Goal: Task Accomplishment & Management: Use online tool/utility

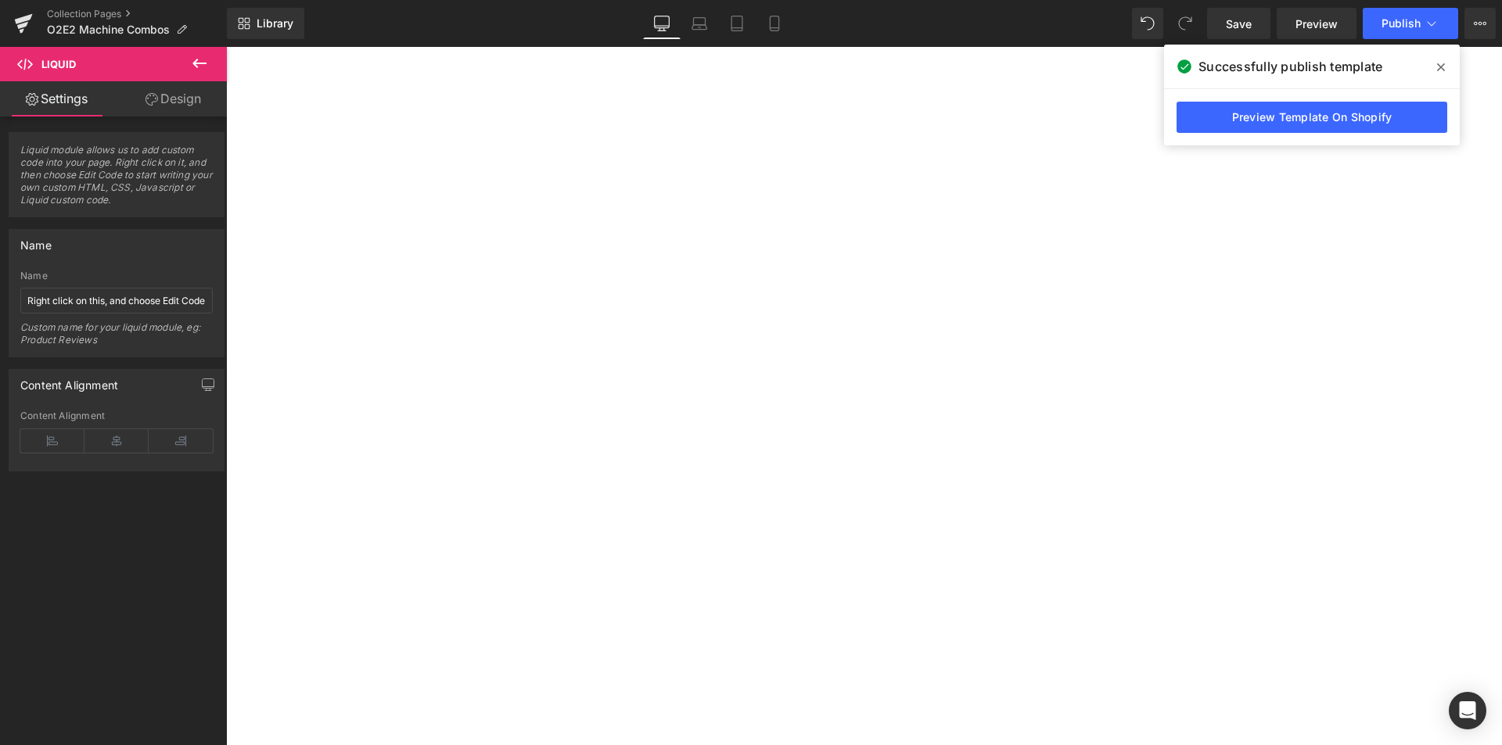
click at [1467, 706] on icon "Open Intercom Messenger" at bounding box center [1468, 711] width 16 height 19
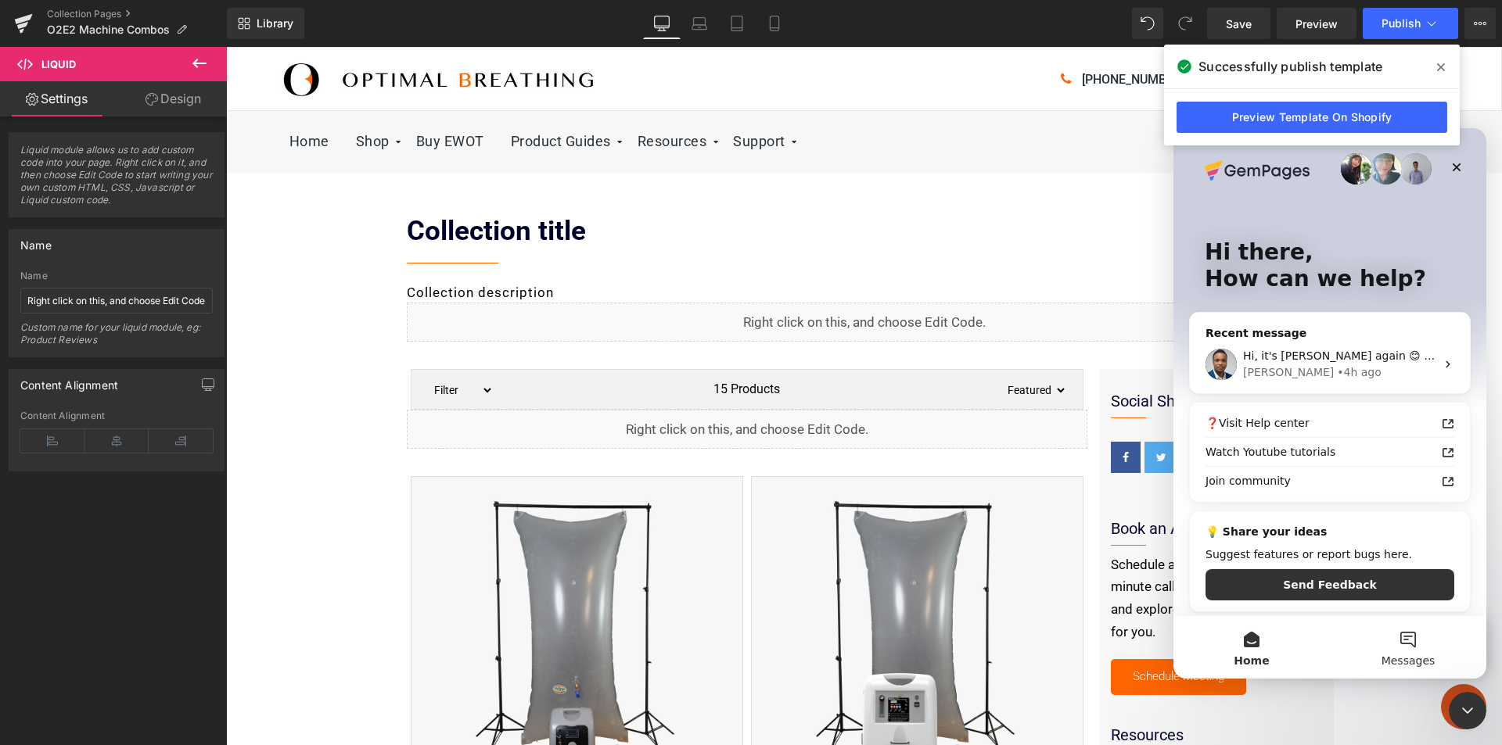
click at [1401, 650] on button "Messages" at bounding box center [1408, 647] width 156 height 63
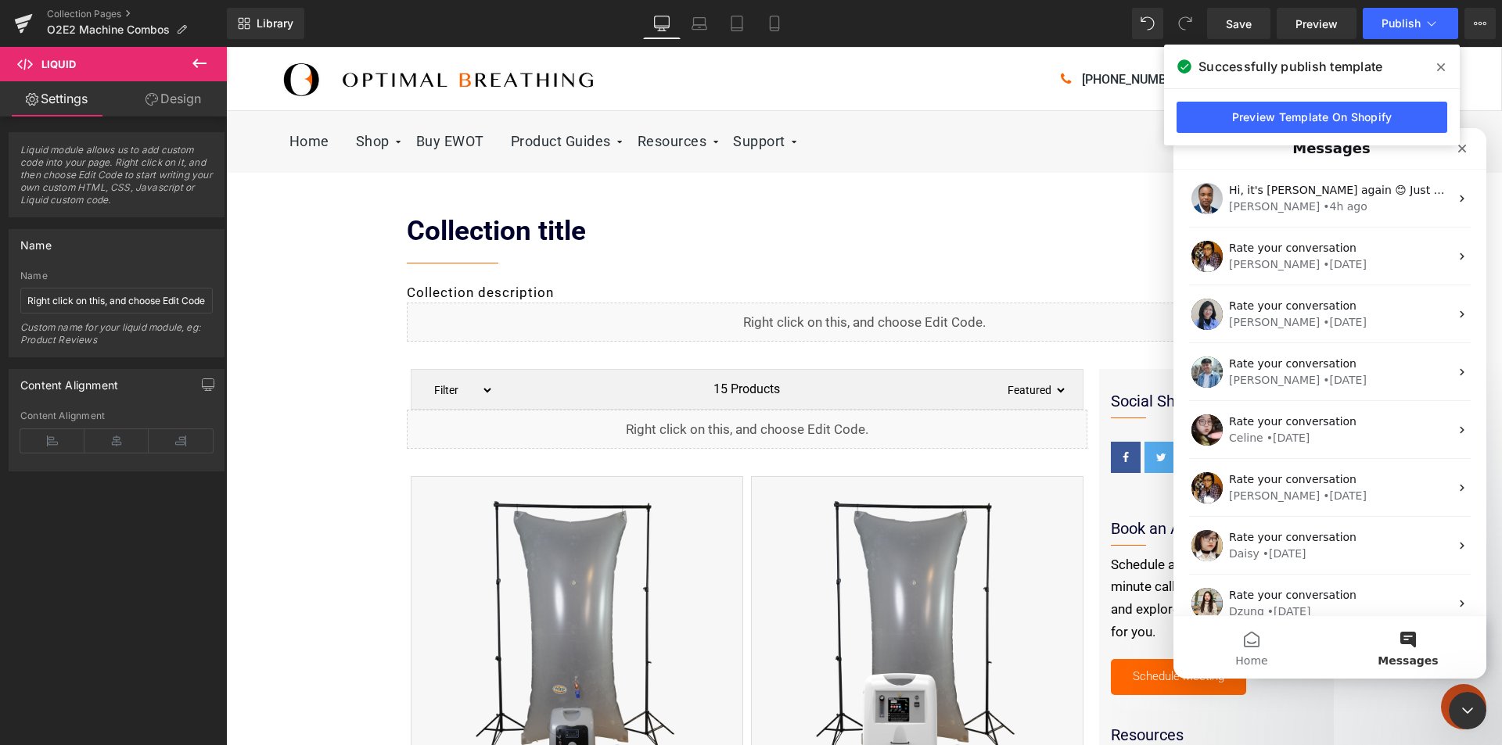
click at [1442, 68] on icon at bounding box center [1441, 67] width 8 height 8
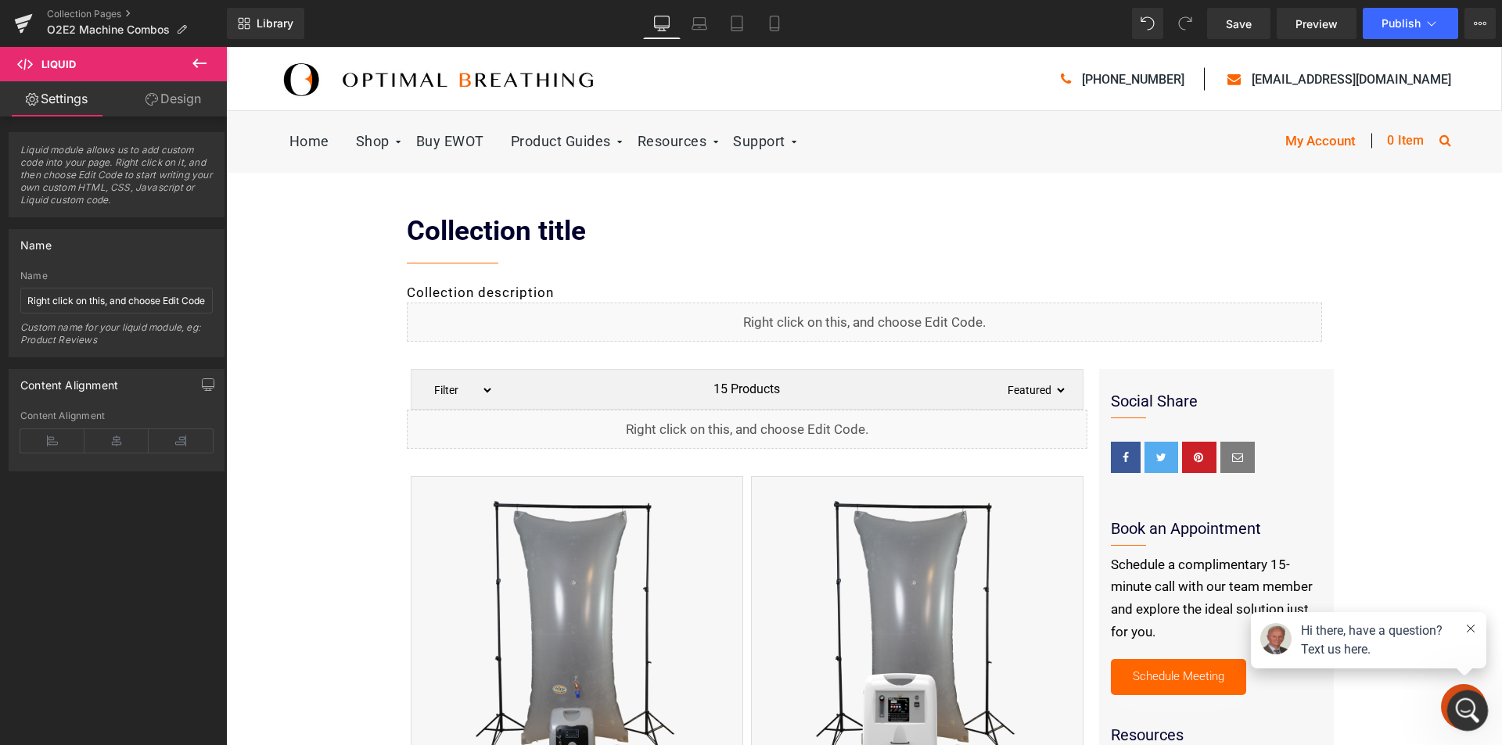
click at [1465, 706] on icon "Open Intercom Messenger" at bounding box center [1466, 709] width 26 height 26
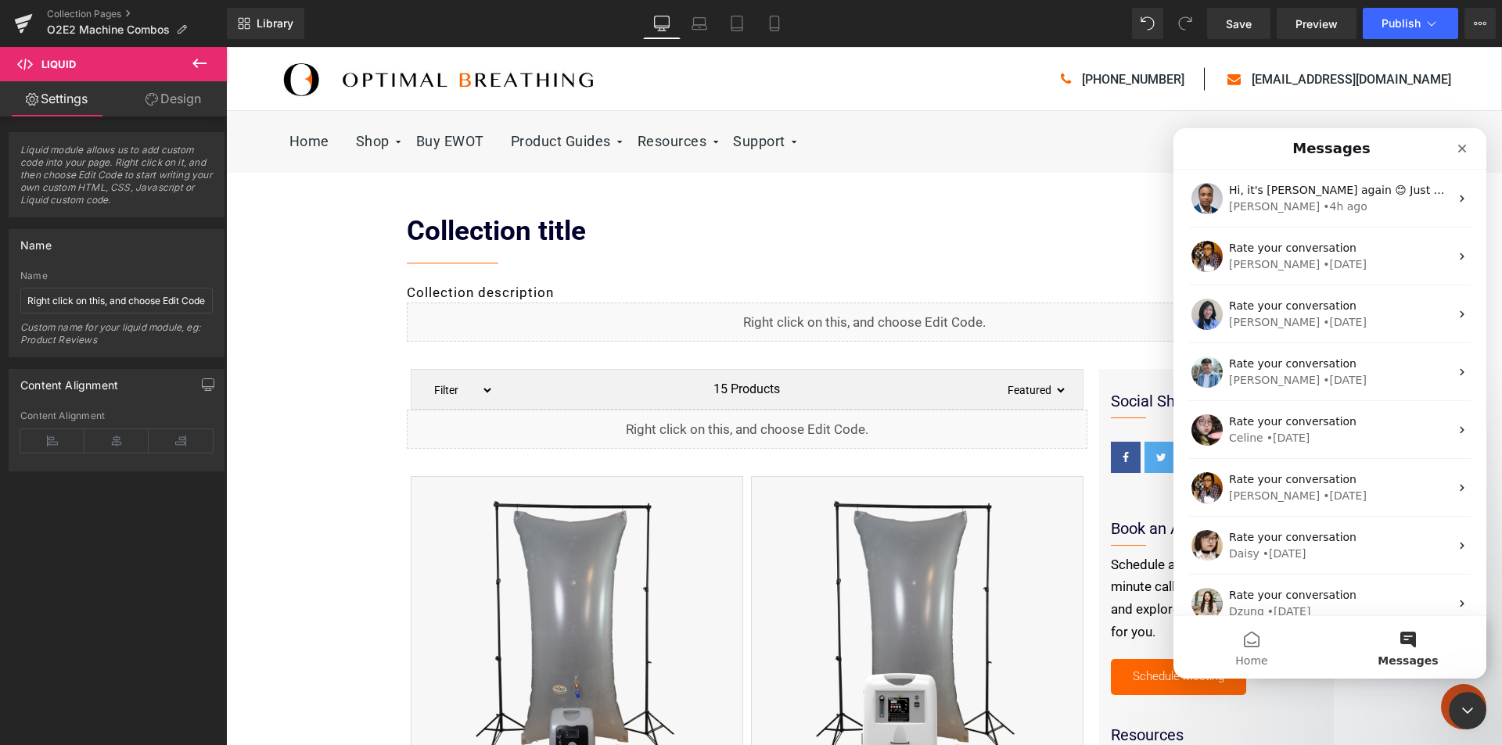
click at [1416, 642] on button "Messages" at bounding box center [1408, 647] width 156 height 63
click at [1250, 644] on button "Home" at bounding box center [1251, 647] width 156 height 63
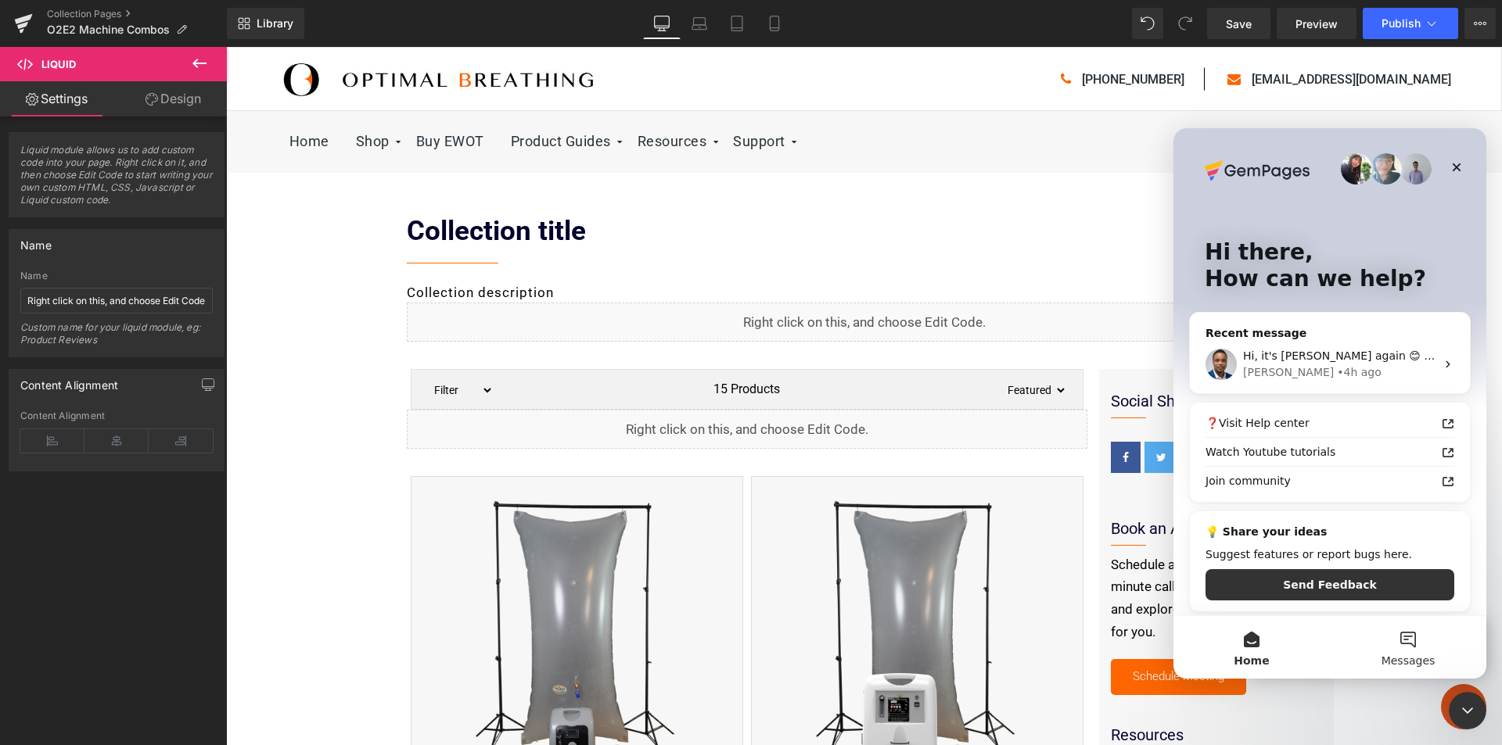
click at [1393, 649] on button "Messages" at bounding box center [1408, 647] width 156 height 63
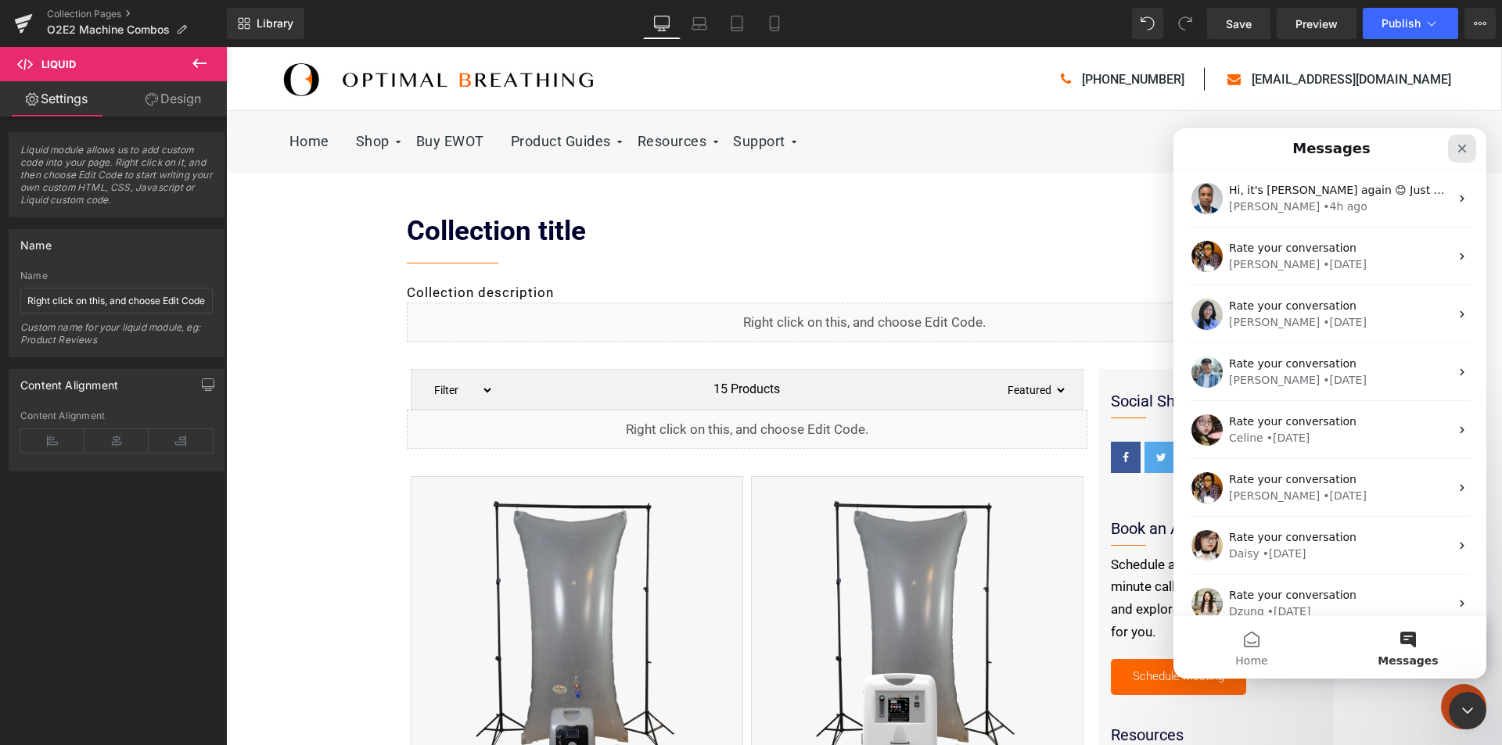
click at [1462, 149] on icon "Close" at bounding box center [1462, 149] width 9 height 9
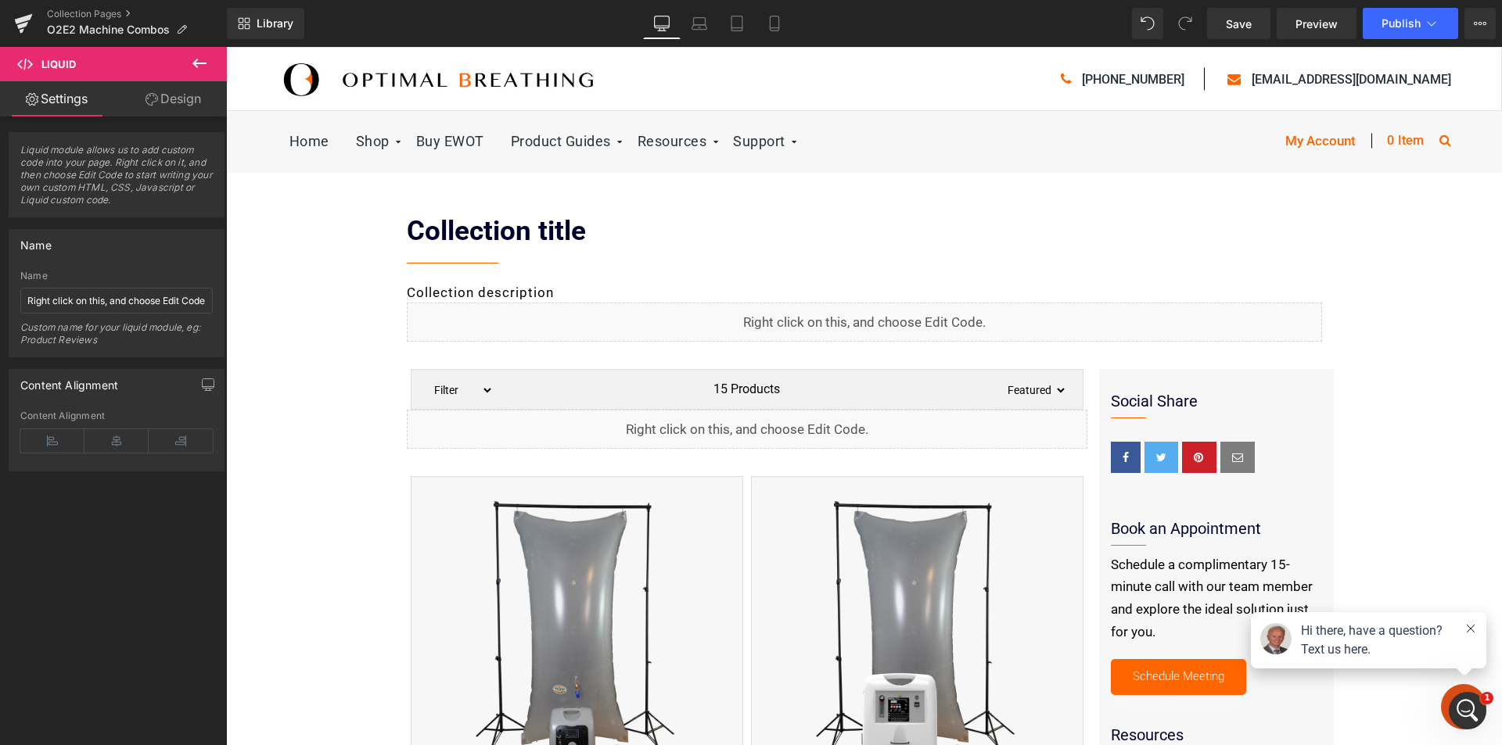
click at [196, 64] on icon at bounding box center [199, 63] width 14 height 9
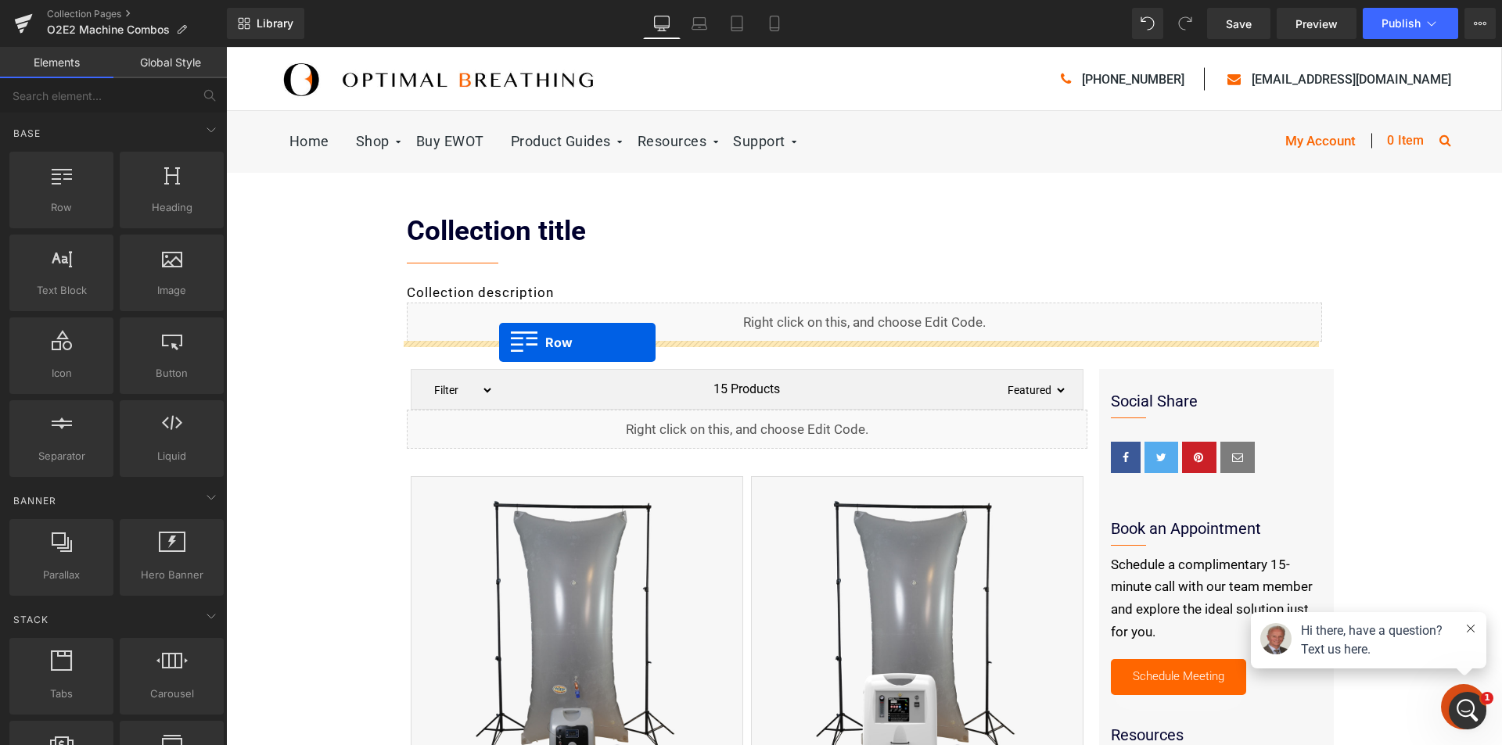
drag, startPoint x: 298, startPoint y: 245, endPoint x: 499, endPoint y: 343, distance: 223.6
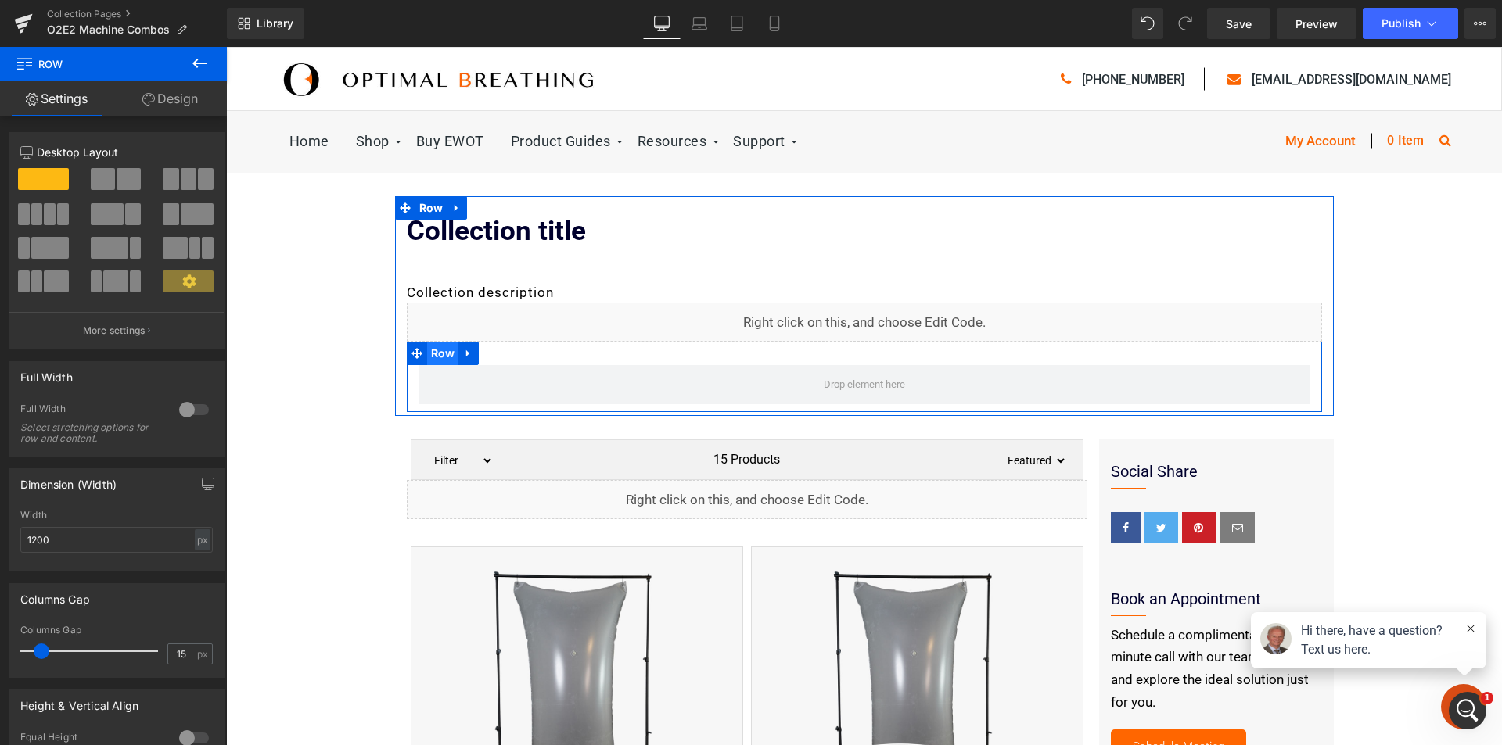
click at [440, 357] on span "Row" at bounding box center [443, 353] width 32 height 23
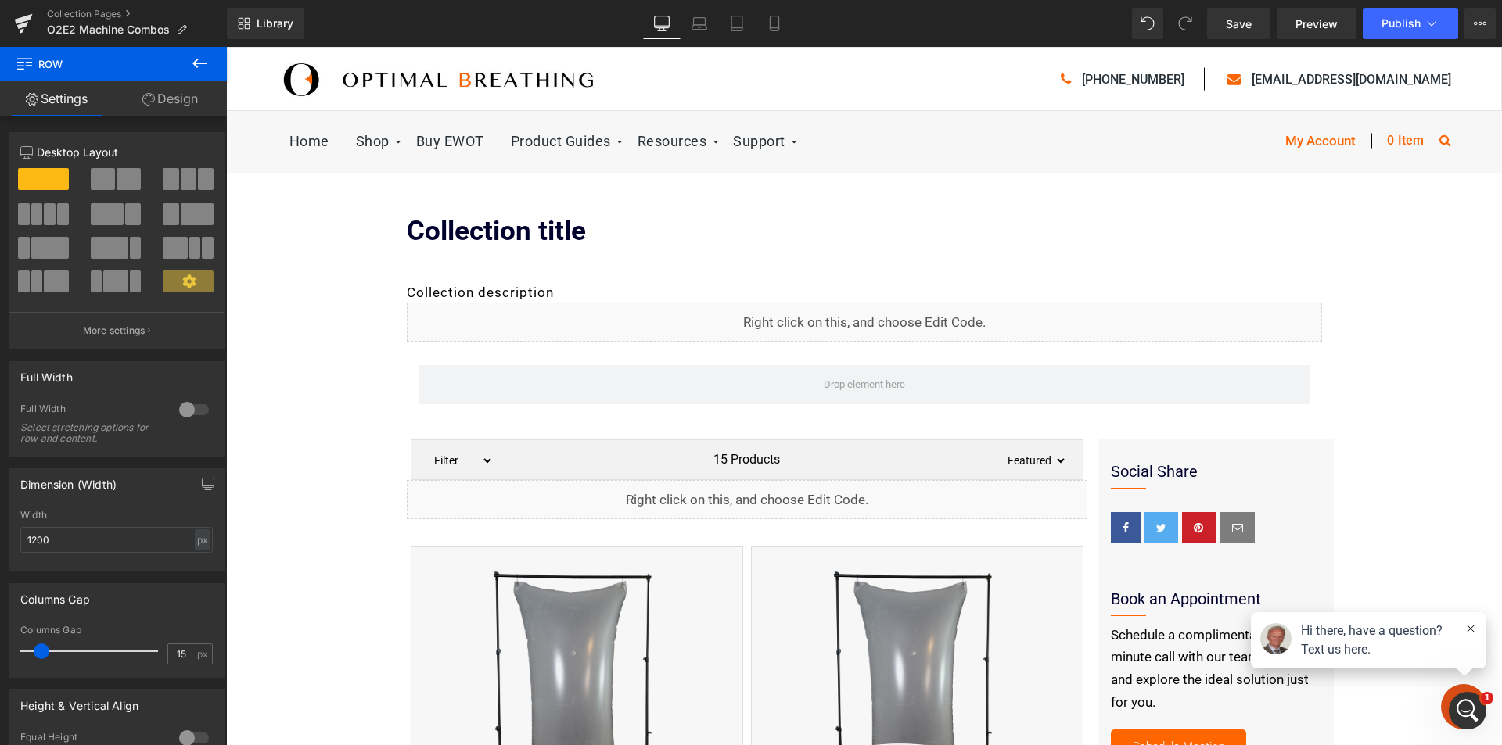
click at [199, 62] on icon at bounding box center [199, 63] width 19 height 19
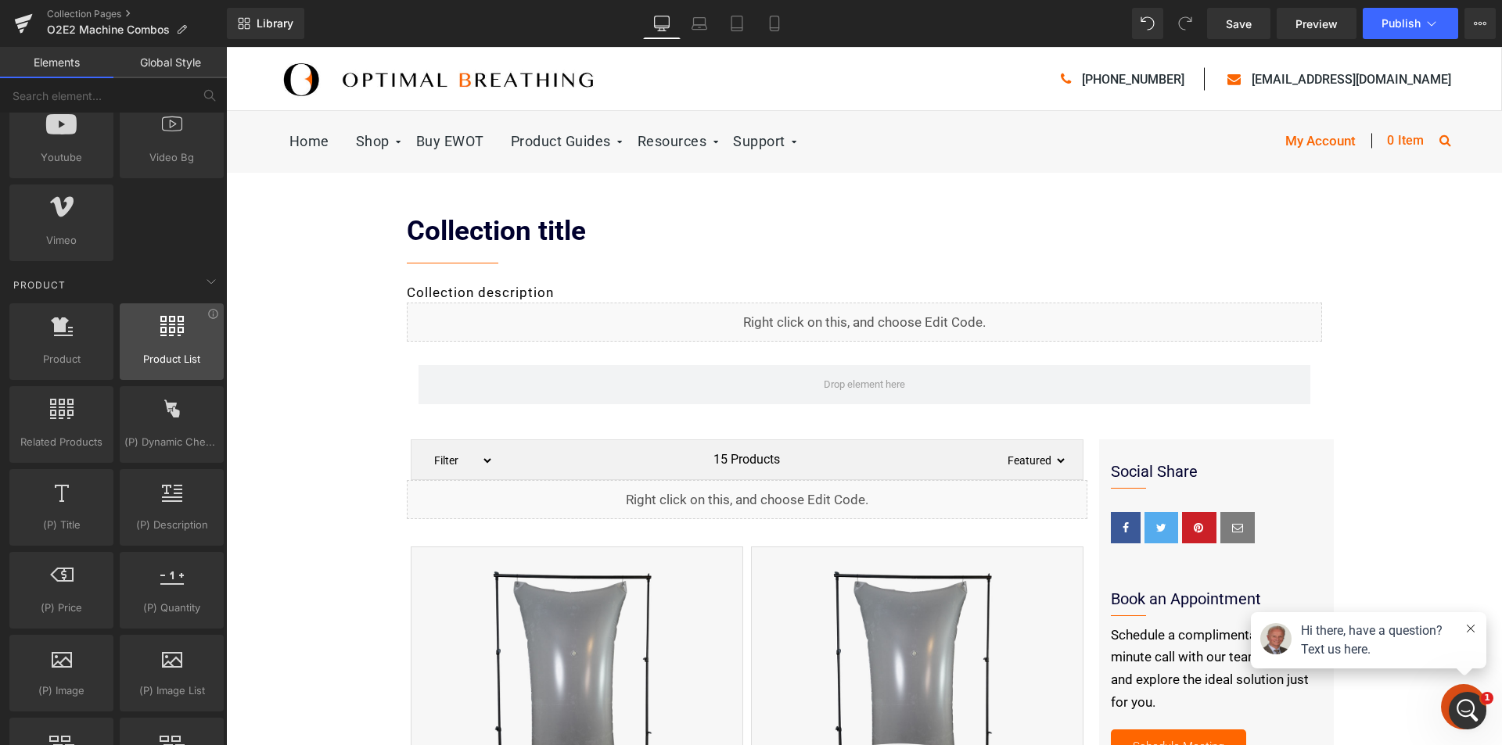
scroll to position [1017, 0]
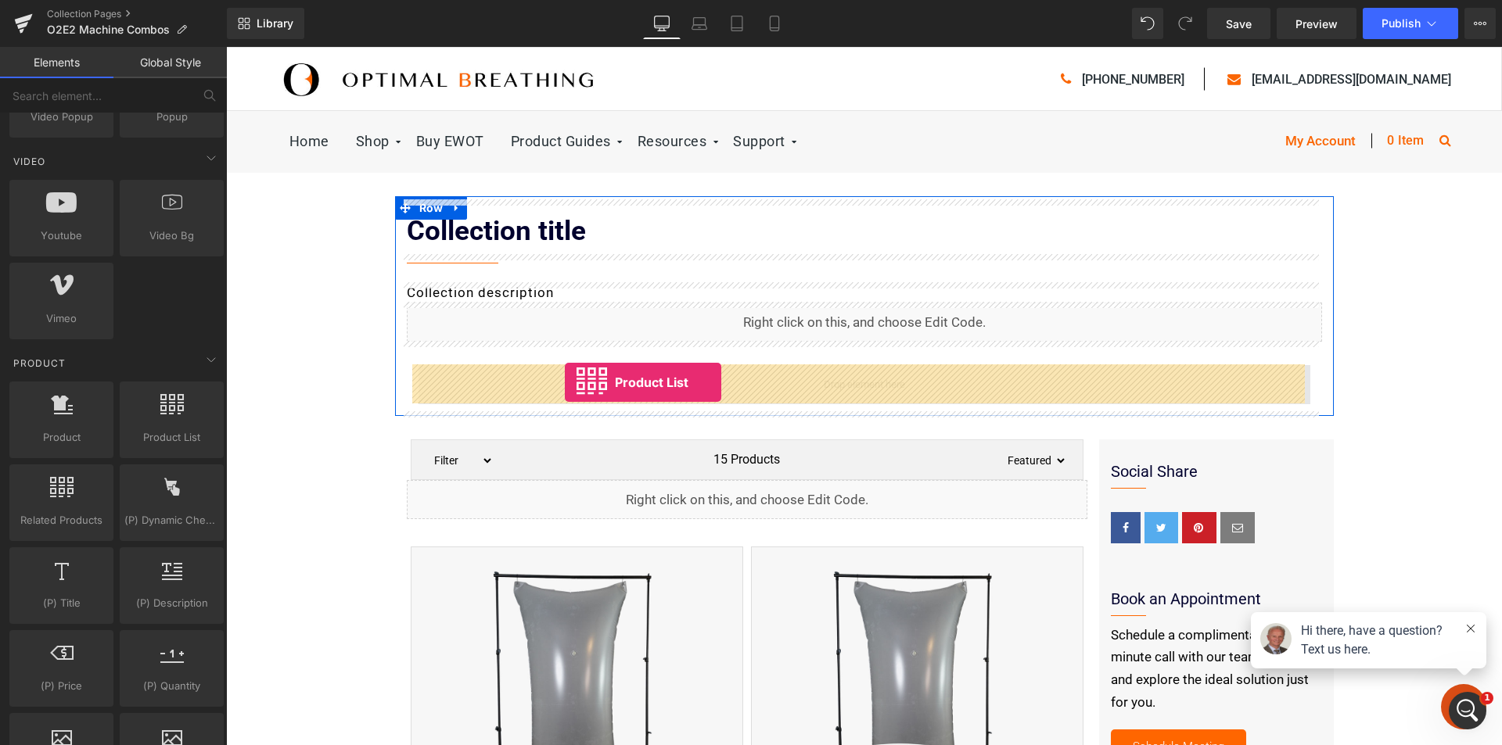
drag, startPoint x: 338, startPoint y: 417, endPoint x: 565, endPoint y: 383, distance: 229.4
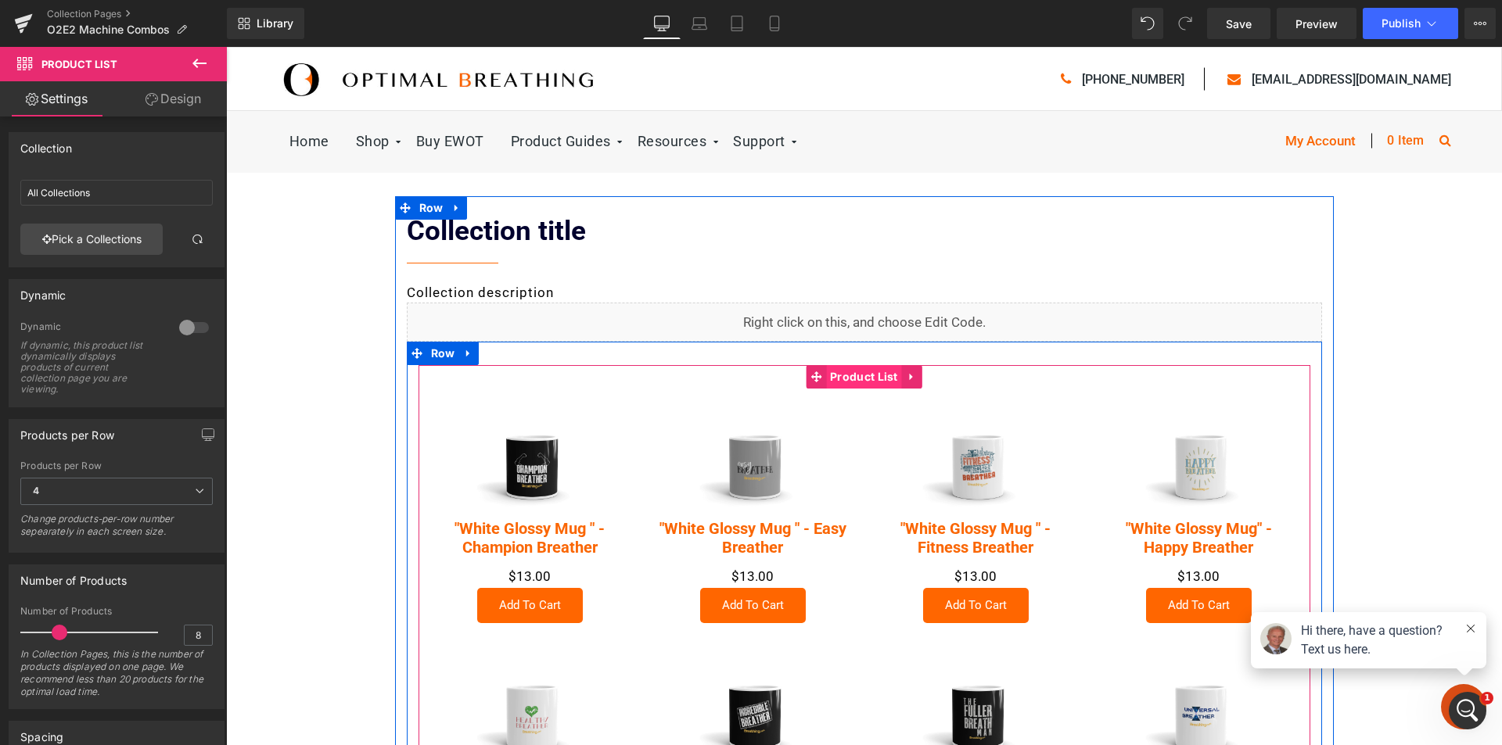
click at [839, 378] on span "Product List" at bounding box center [864, 376] width 76 height 23
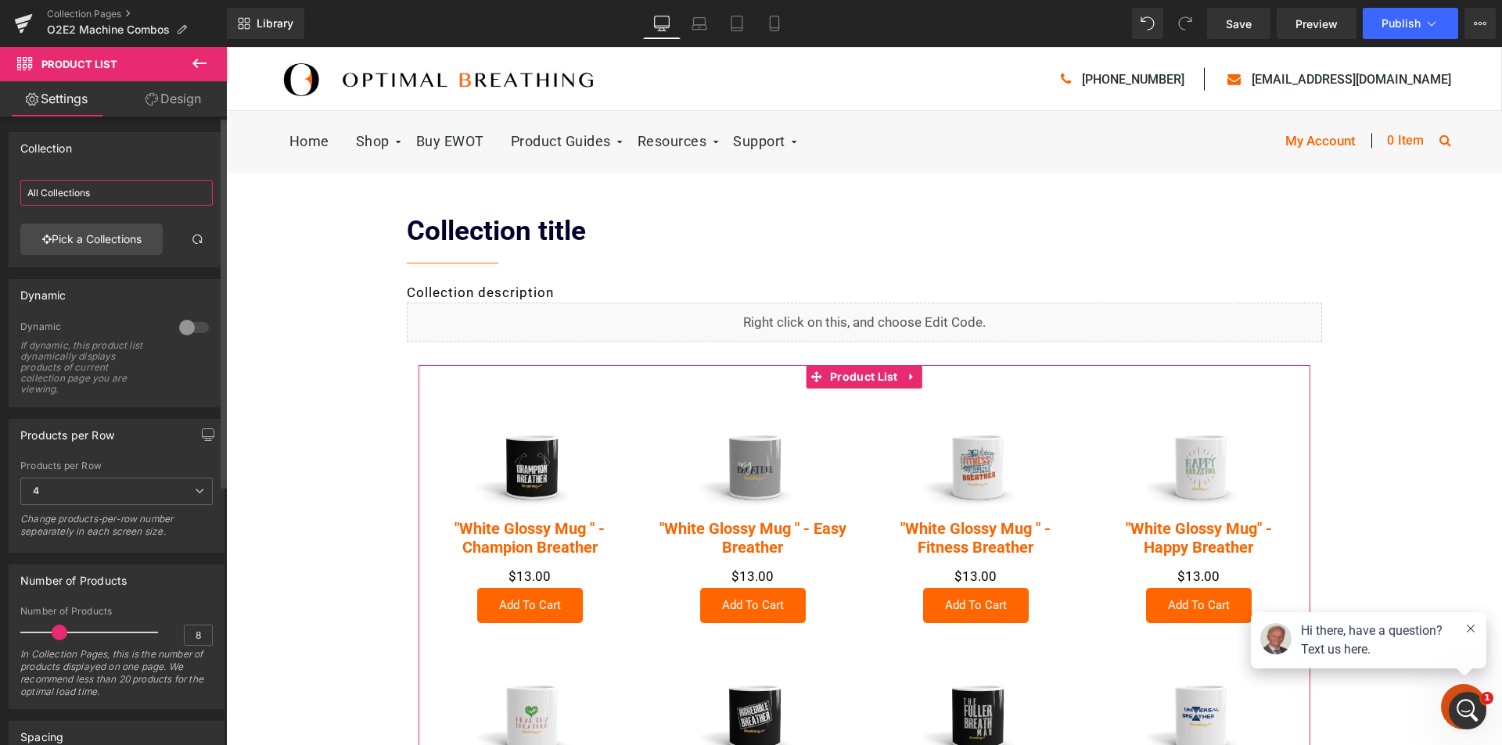
click at [111, 196] on input "All Collections" at bounding box center [116, 193] width 192 height 26
click at [111, 225] on link "Pick a Collections" at bounding box center [91, 239] width 142 height 31
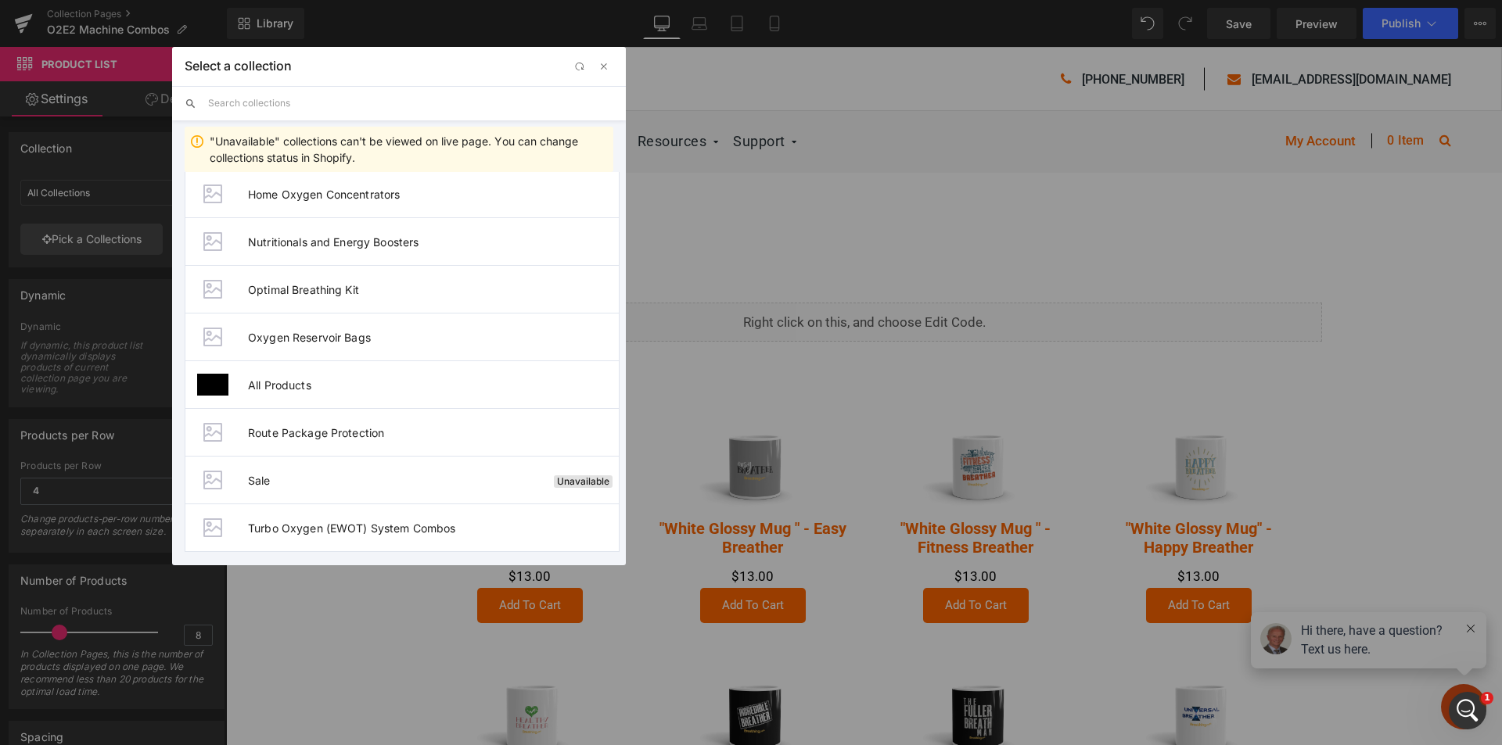
scroll to position [250, 0]
click at [411, 523] on span "Turbo Oxygen (EWOT) System Combos" at bounding box center [433, 525] width 371 height 13
type input "Turbo Oxygen (EWOT) System Combos"
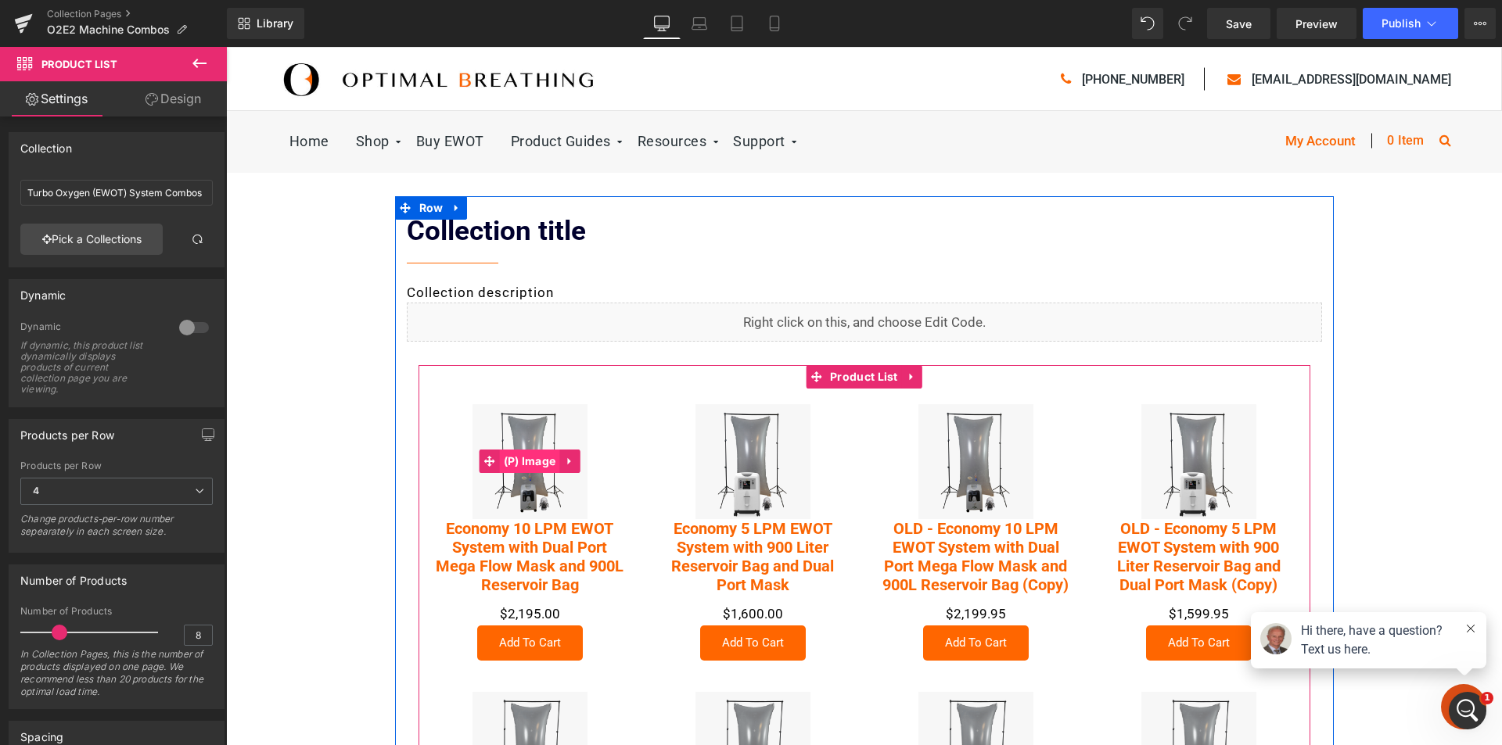
click at [520, 462] on span "(P) Image" at bounding box center [530, 461] width 60 height 23
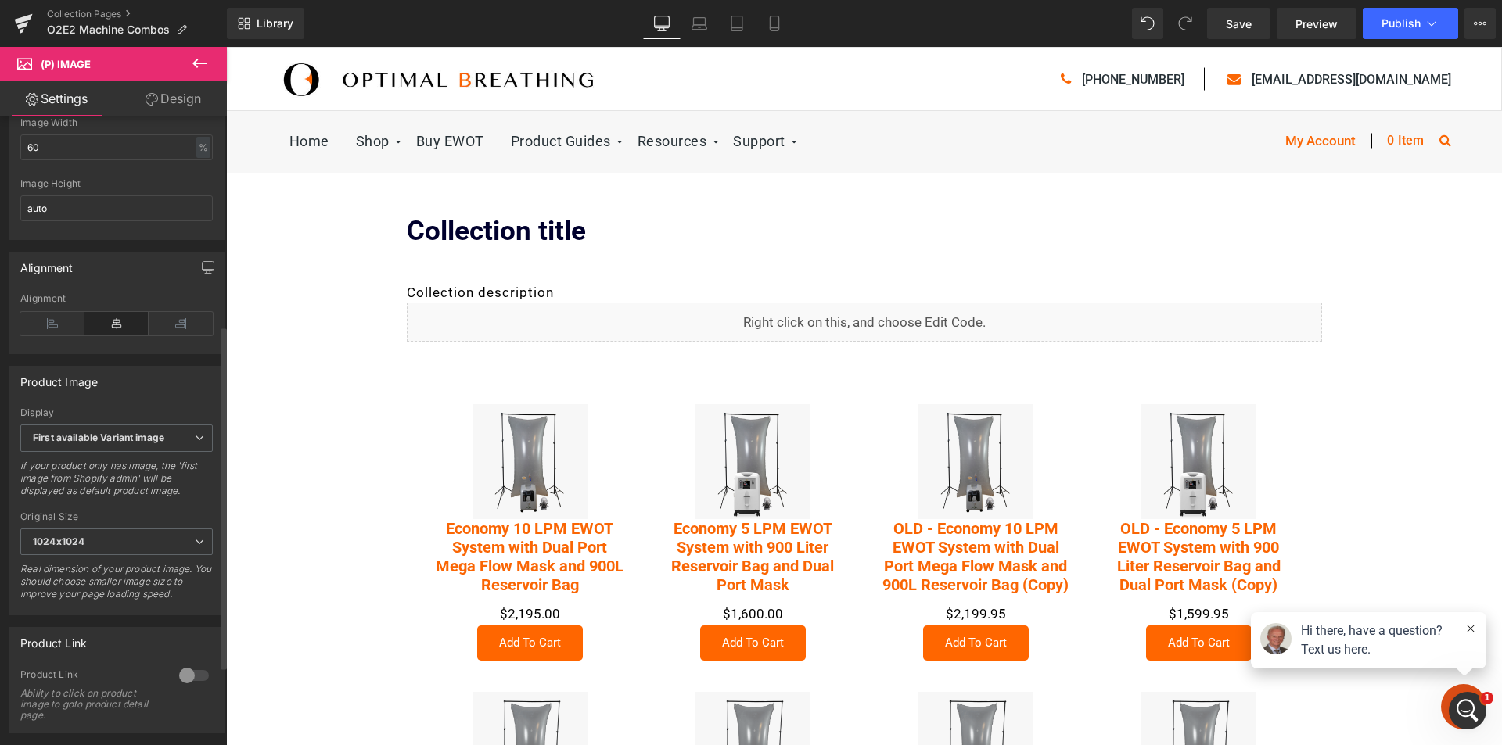
scroll to position [469, 0]
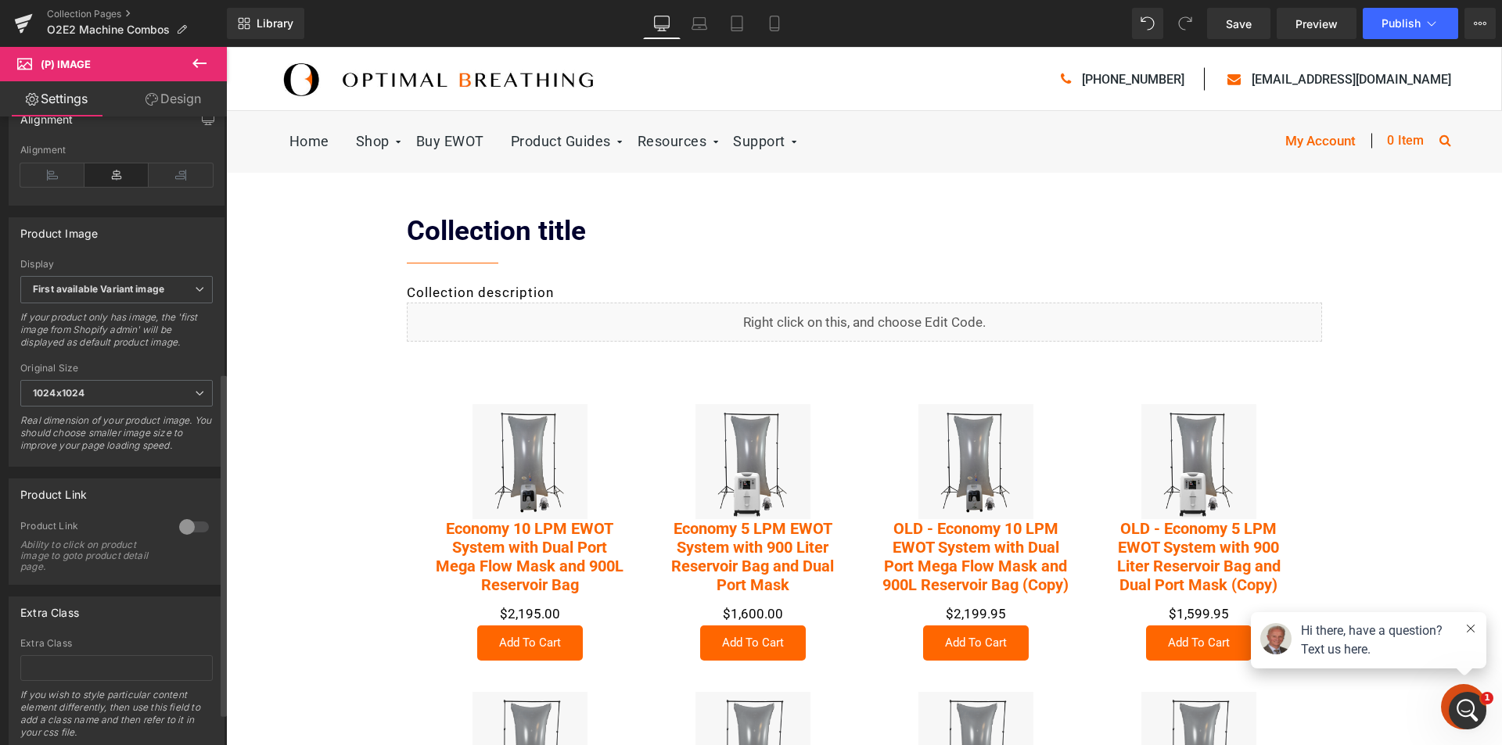
click at [196, 540] on div at bounding box center [194, 527] width 38 height 25
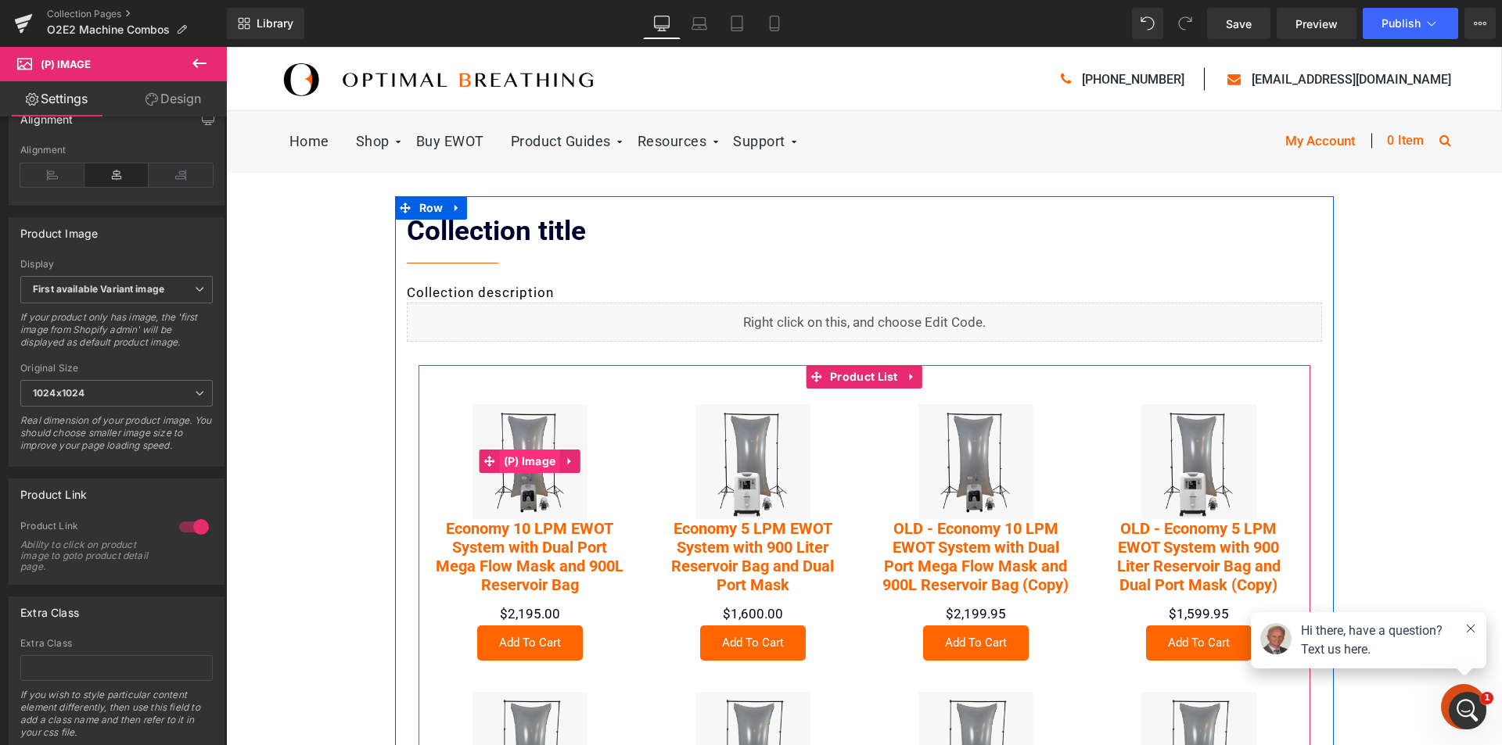
click at [526, 461] on span "(P) Image" at bounding box center [530, 461] width 60 height 23
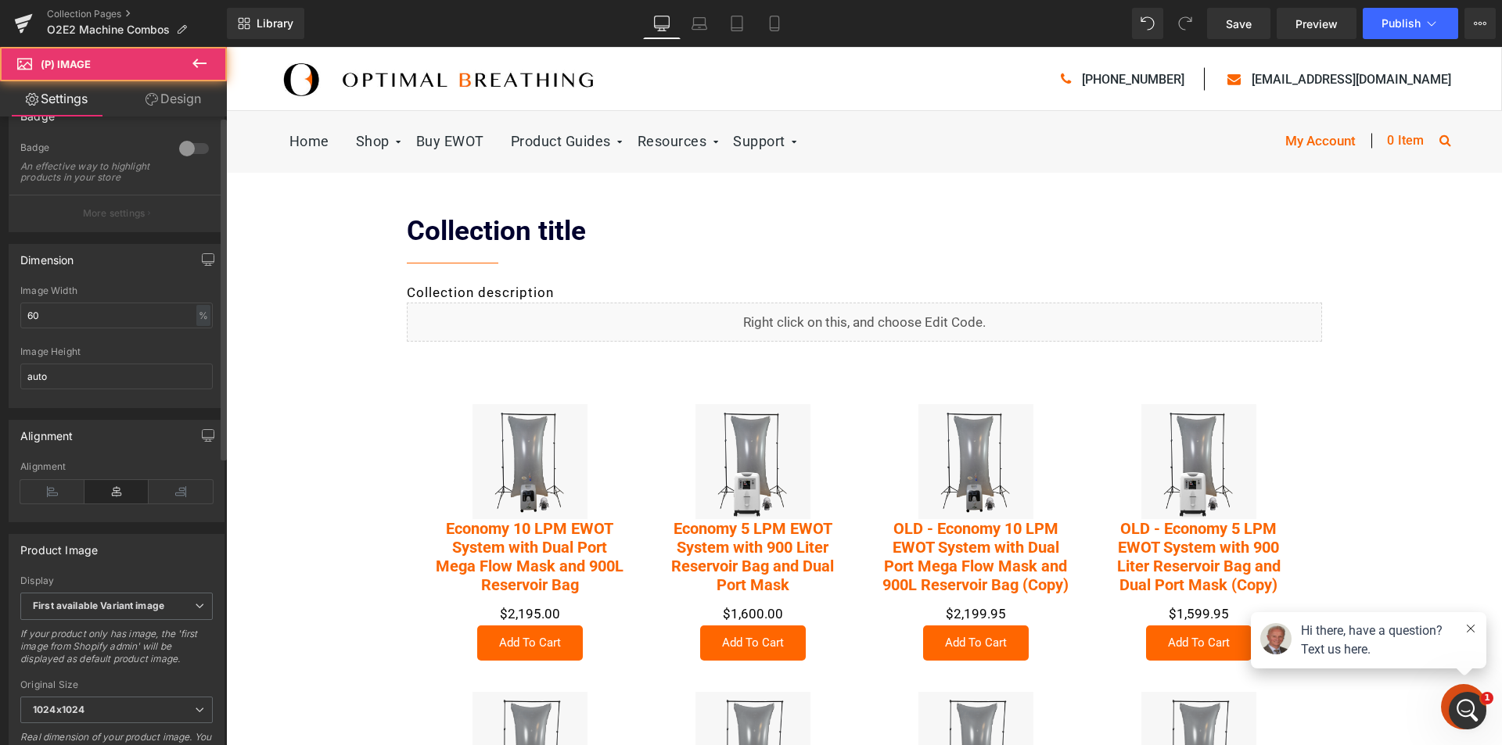
scroll to position [0, 0]
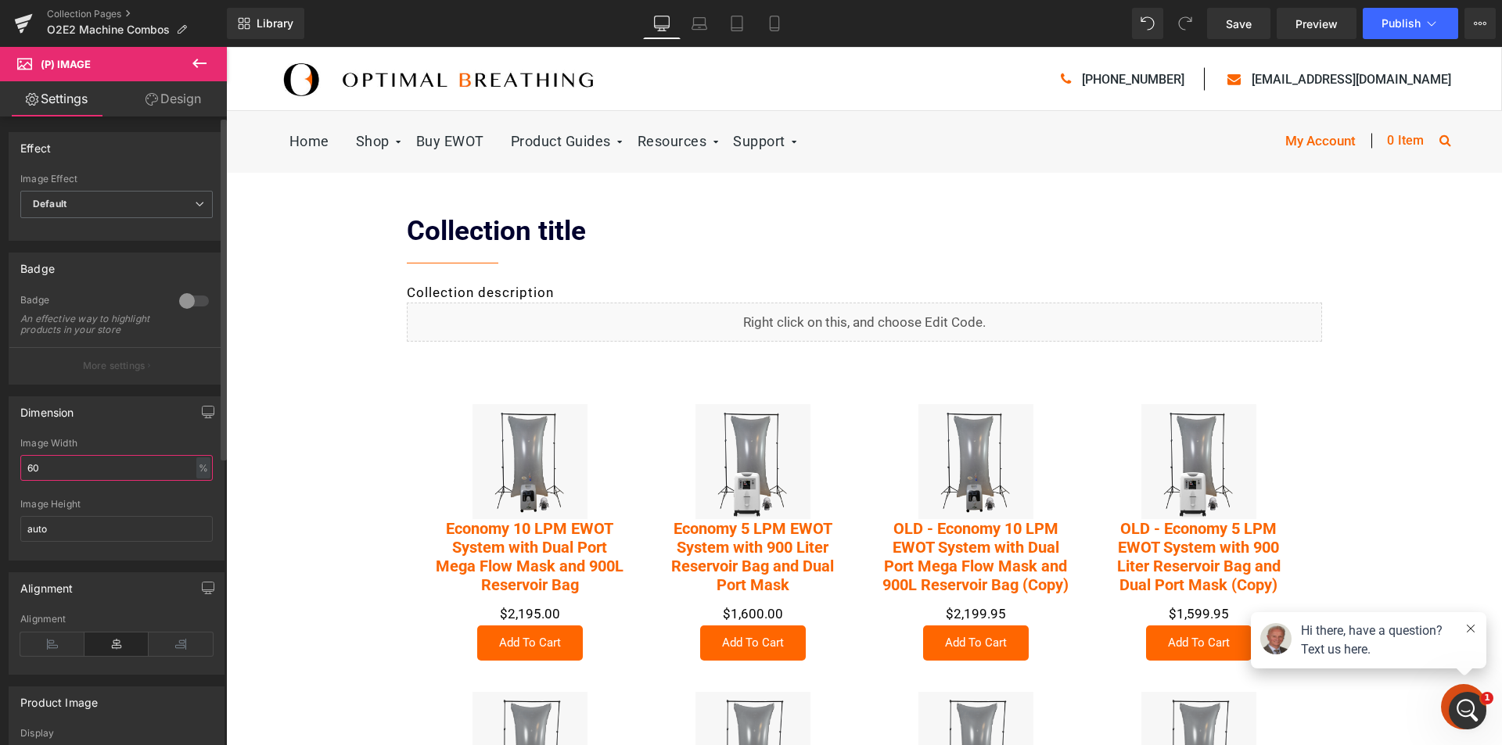
click at [48, 472] on input "60" at bounding box center [116, 468] width 192 height 26
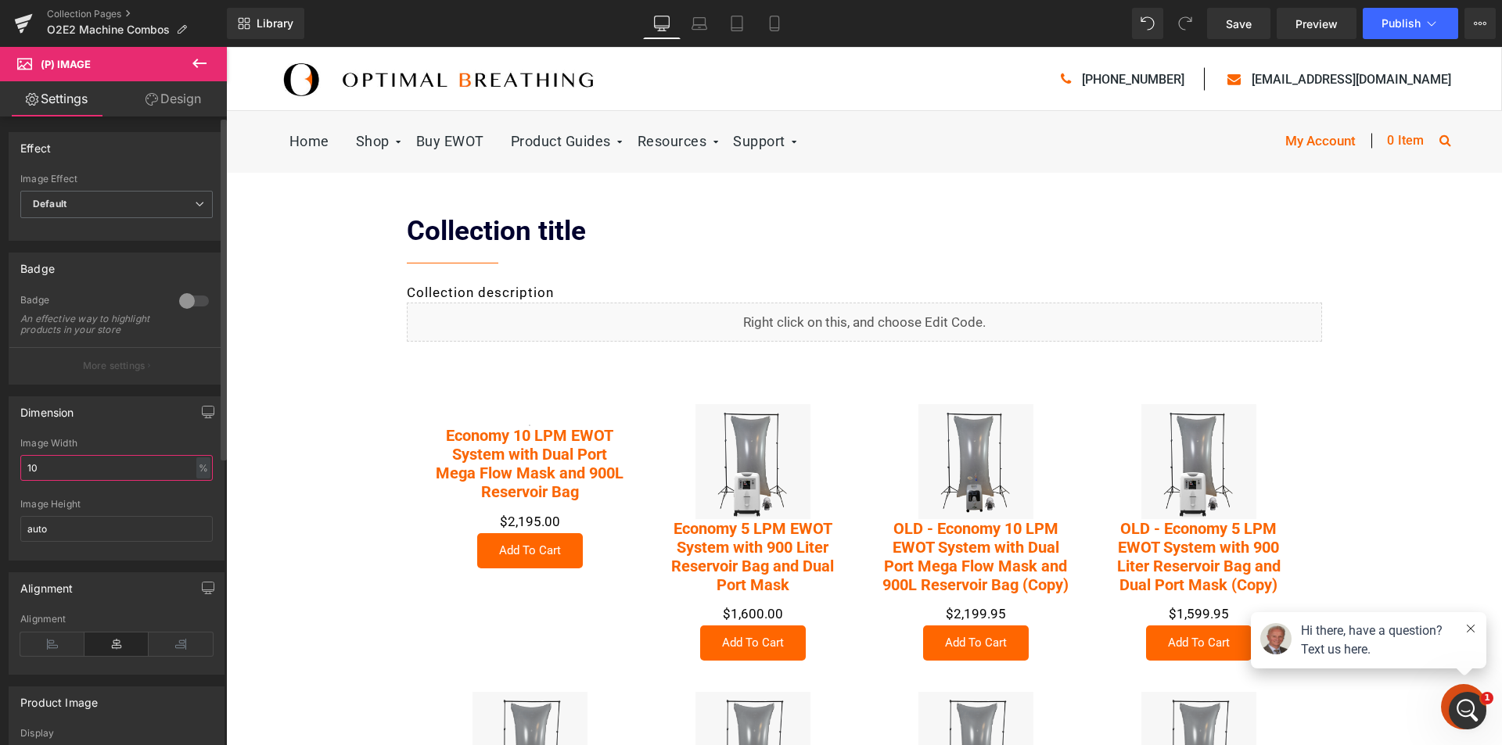
type input "100"
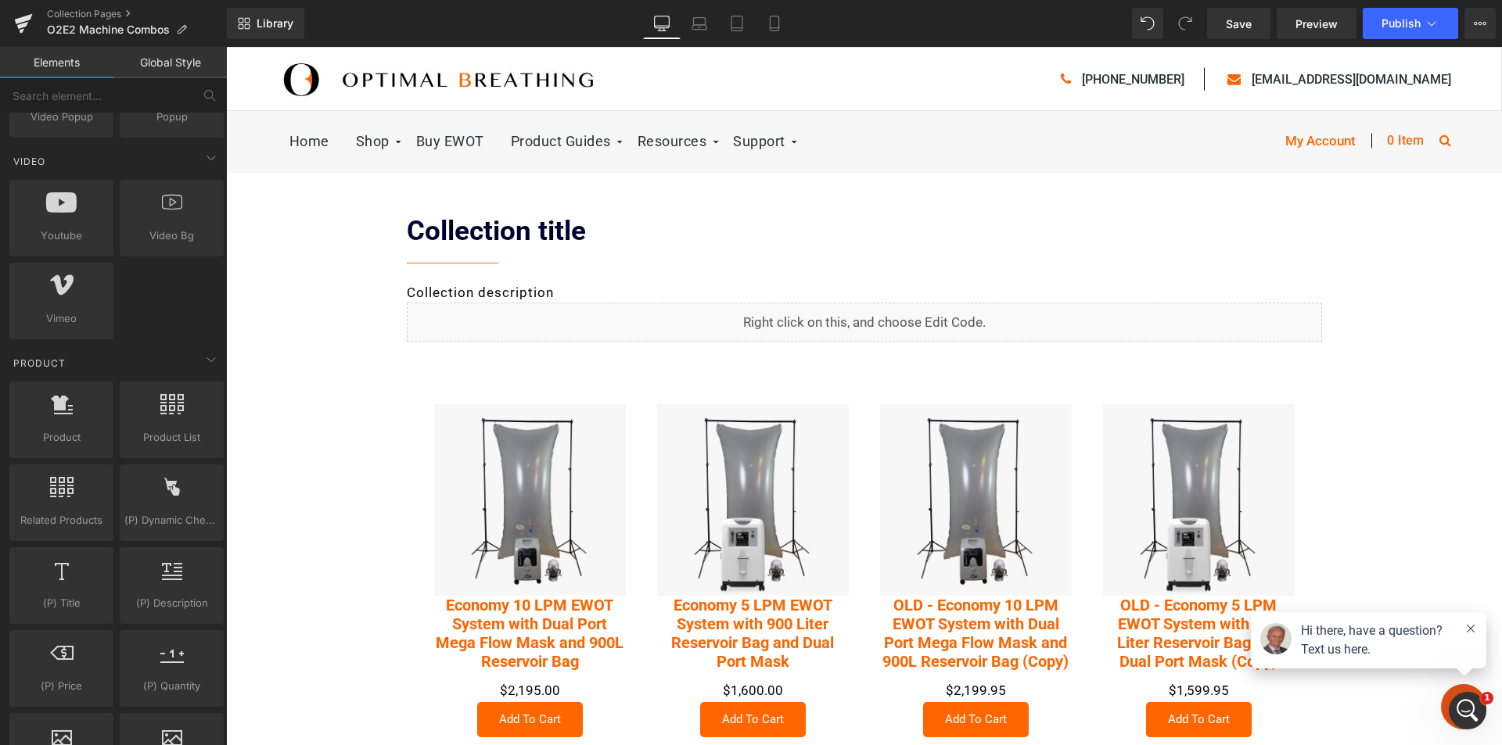
click at [1467, 628] on icon at bounding box center [1471, 629] width 8 height 8
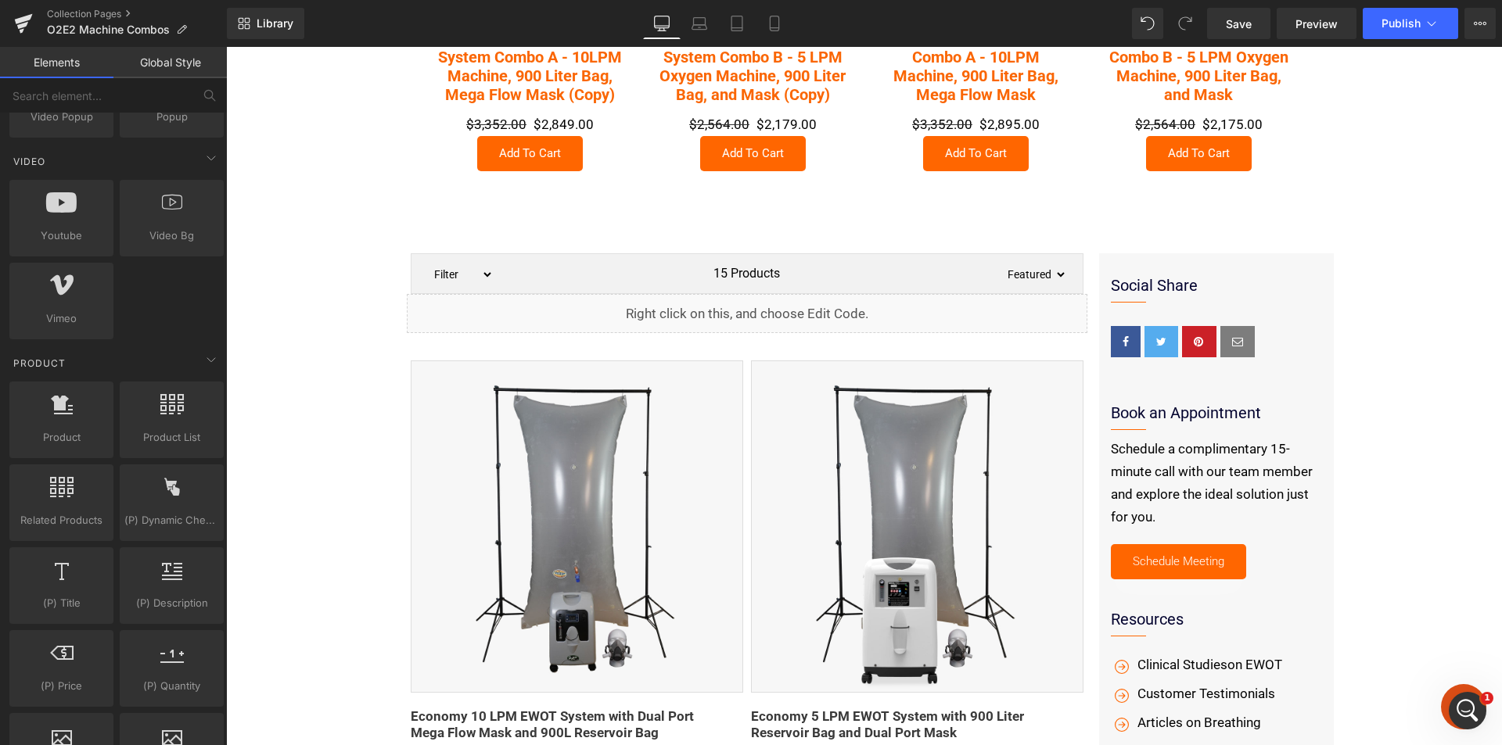
scroll to position [1173, 0]
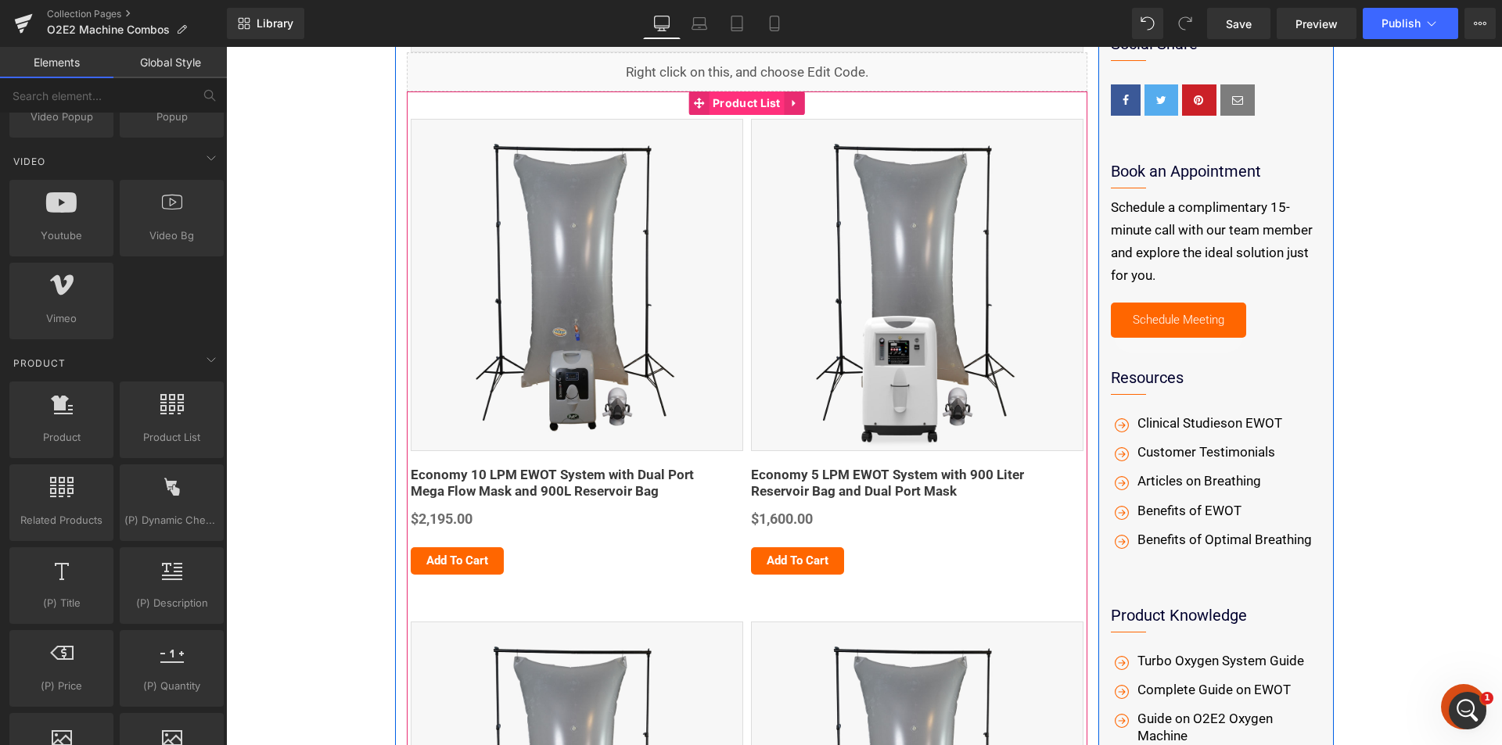
click at [735, 106] on span "Product List" at bounding box center [747, 103] width 76 height 23
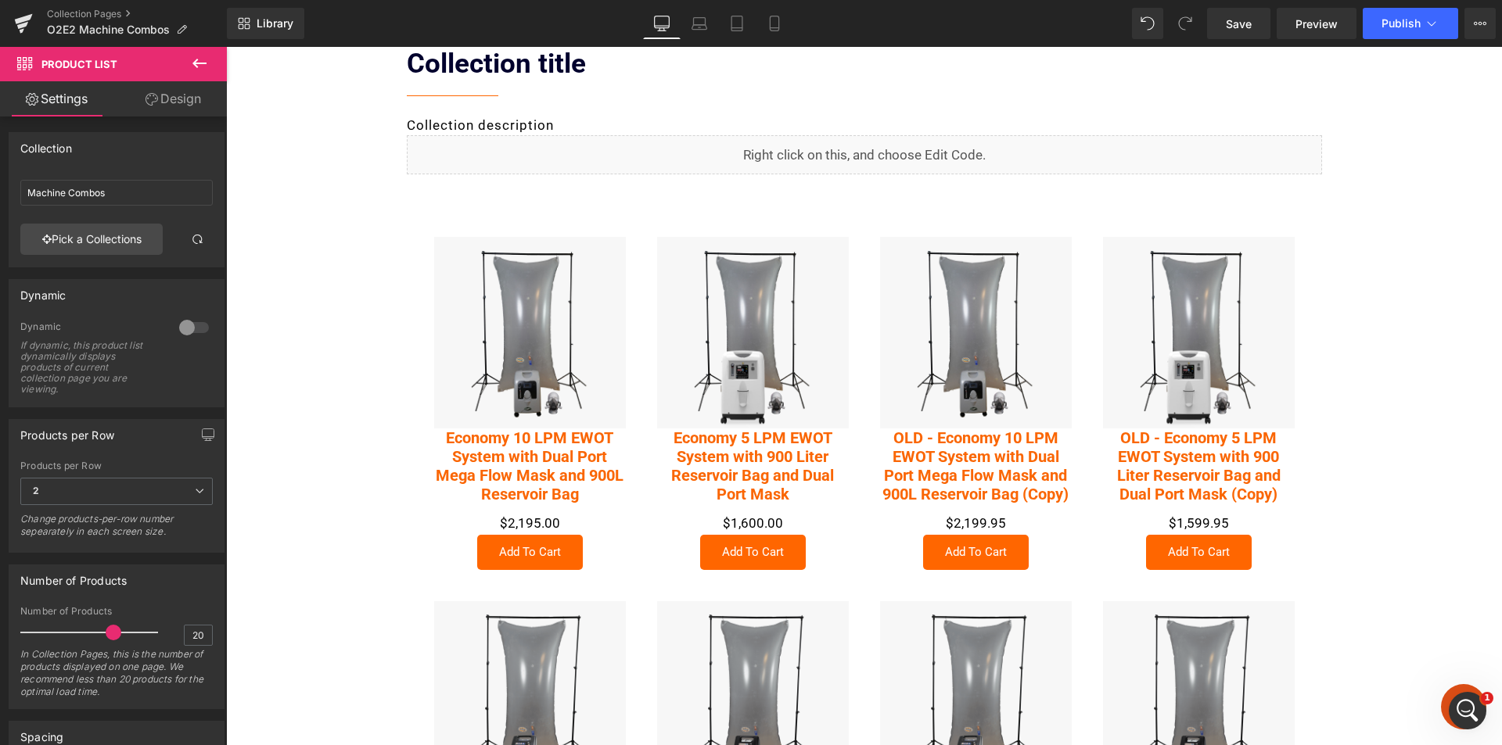
scroll to position [156, 0]
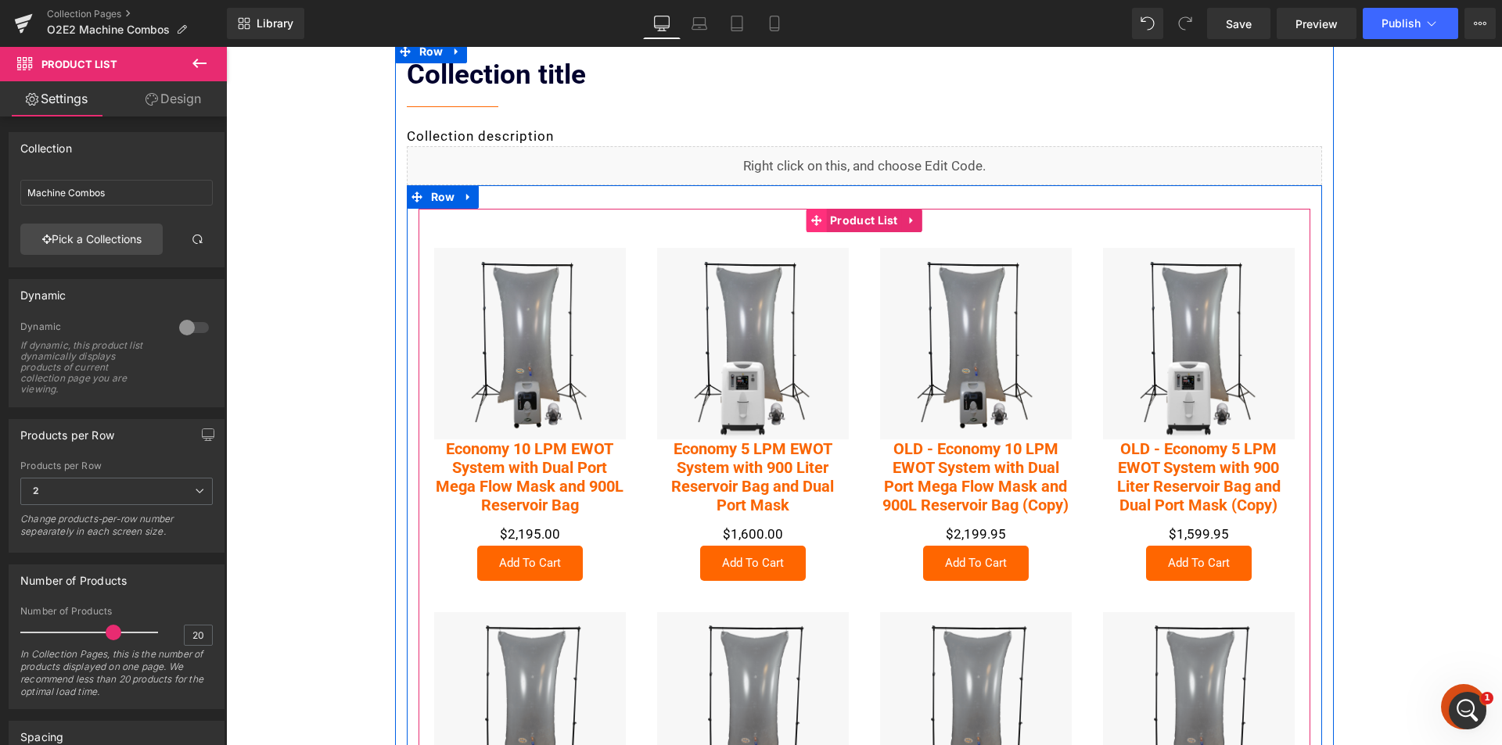
click at [810, 221] on icon at bounding box center [815, 220] width 11 height 11
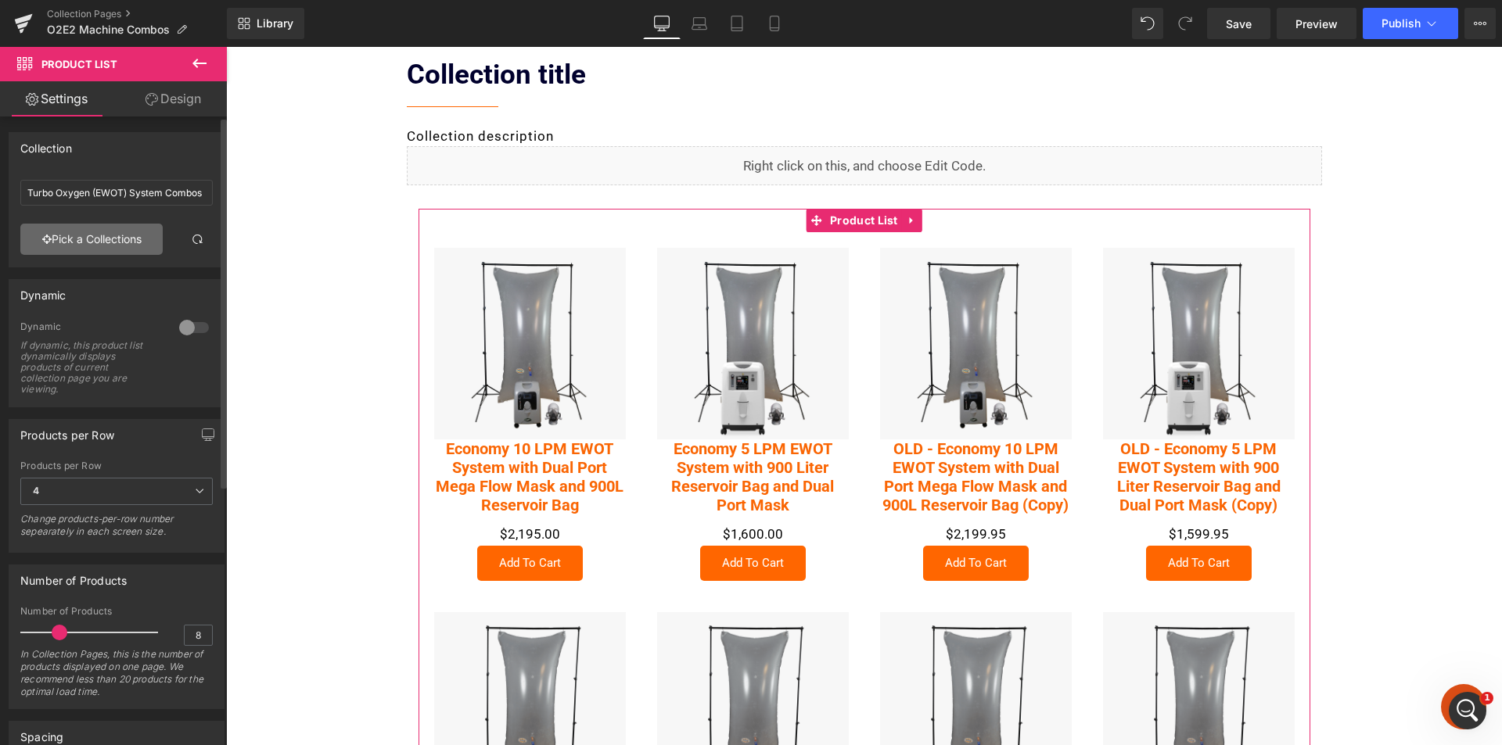
click at [124, 235] on link "Pick a Collections" at bounding box center [91, 239] width 142 height 31
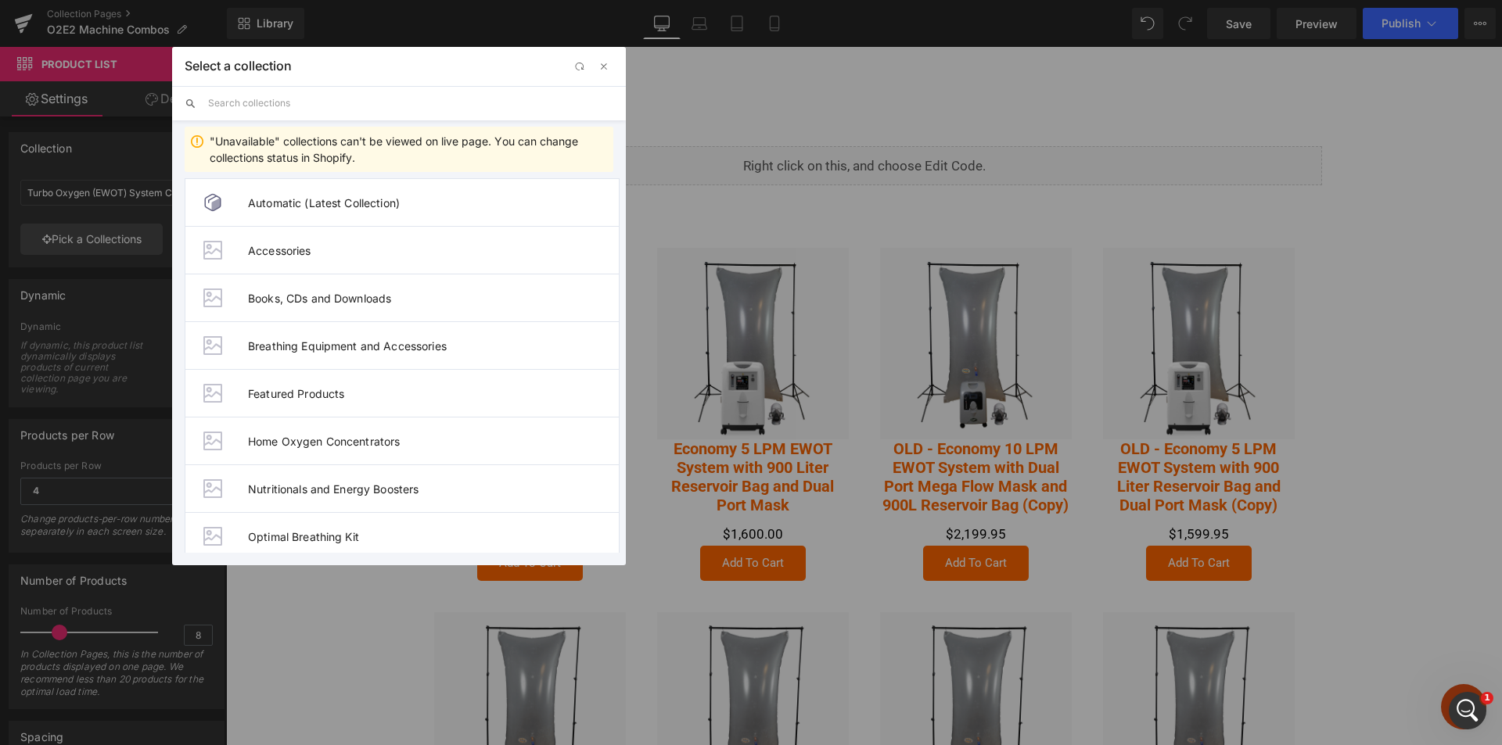
scroll to position [250, 0]
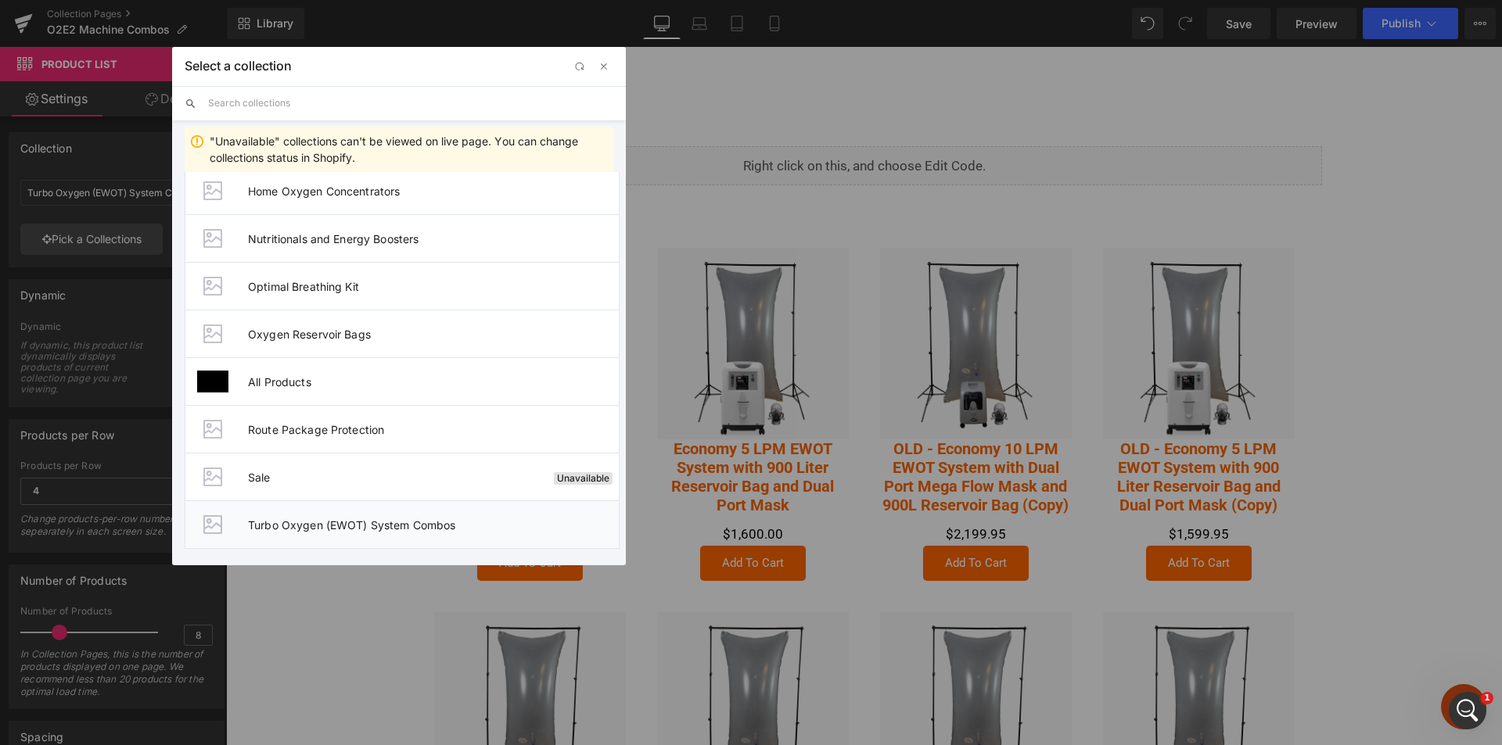
click at [343, 526] on span "Turbo Oxygen (EWOT) System Combos" at bounding box center [433, 525] width 371 height 13
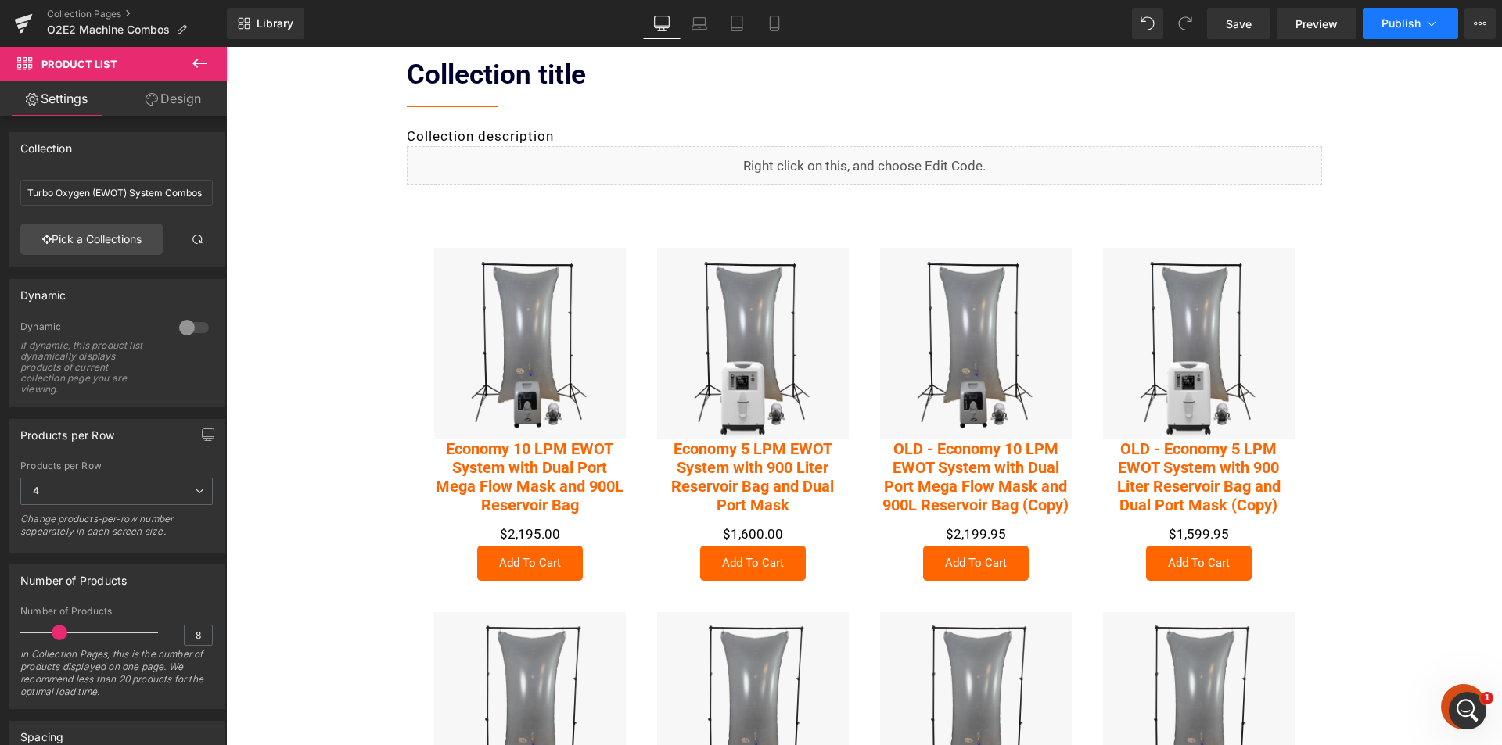
click at [1399, 23] on span "Publish" at bounding box center [1400, 23] width 39 height 13
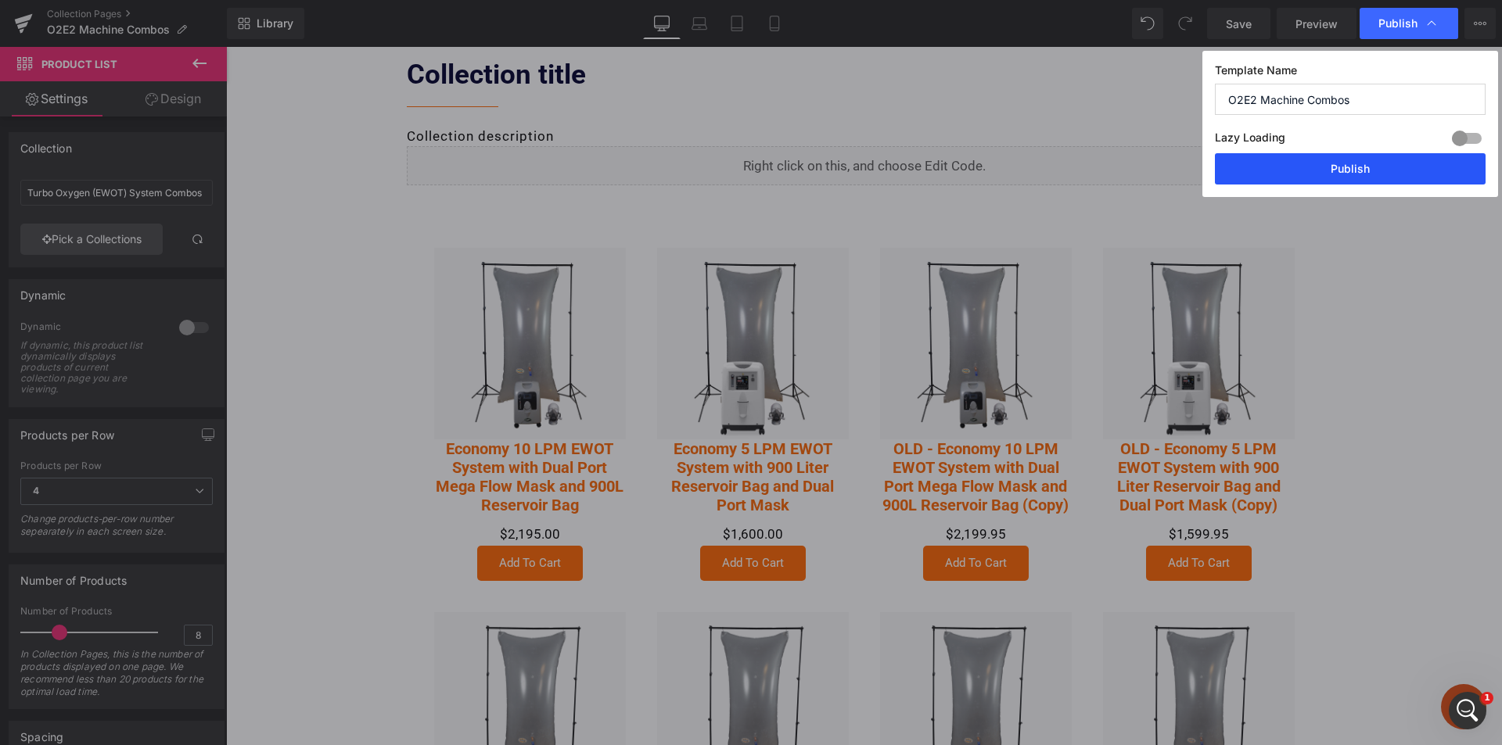
click at [1349, 171] on button "Publish" at bounding box center [1350, 168] width 271 height 31
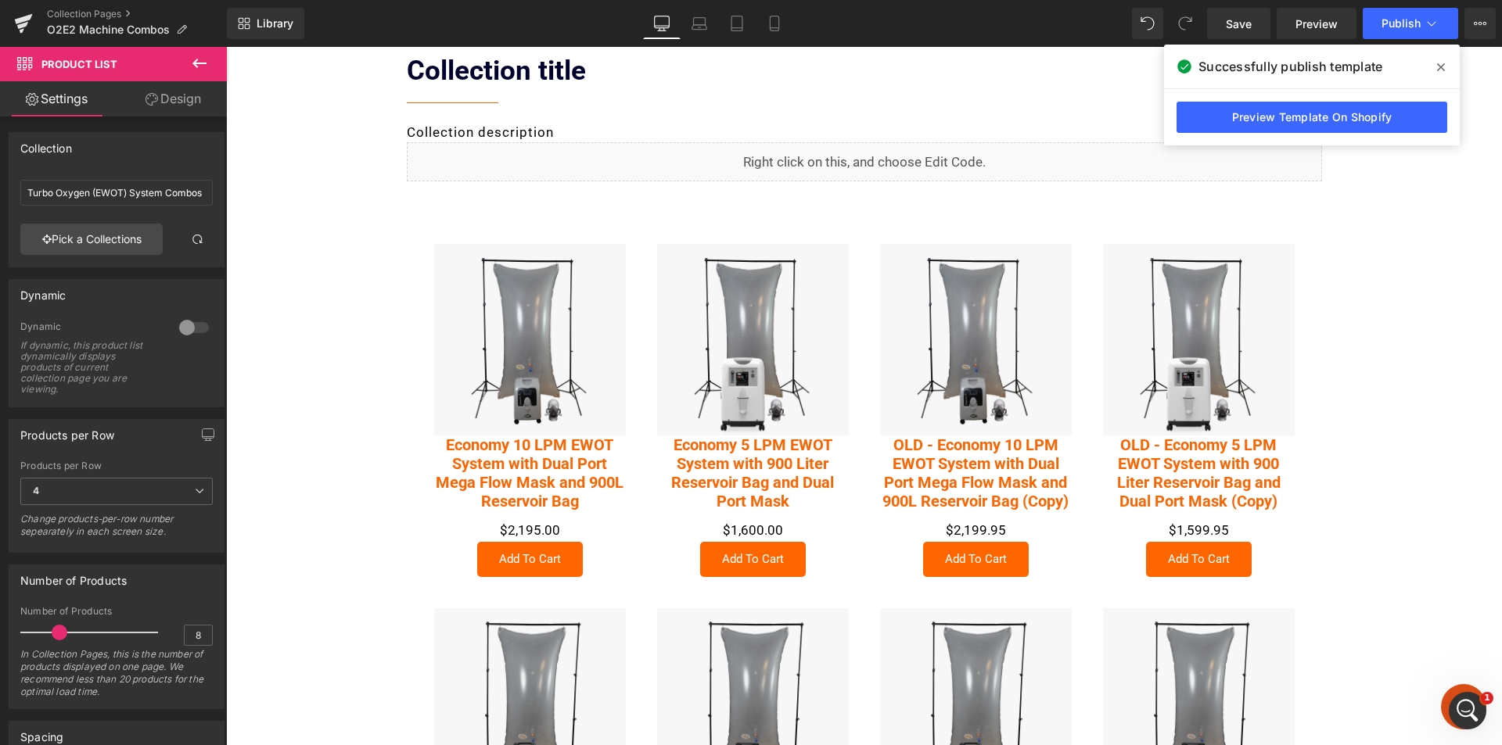
scroll to position [156, 0]
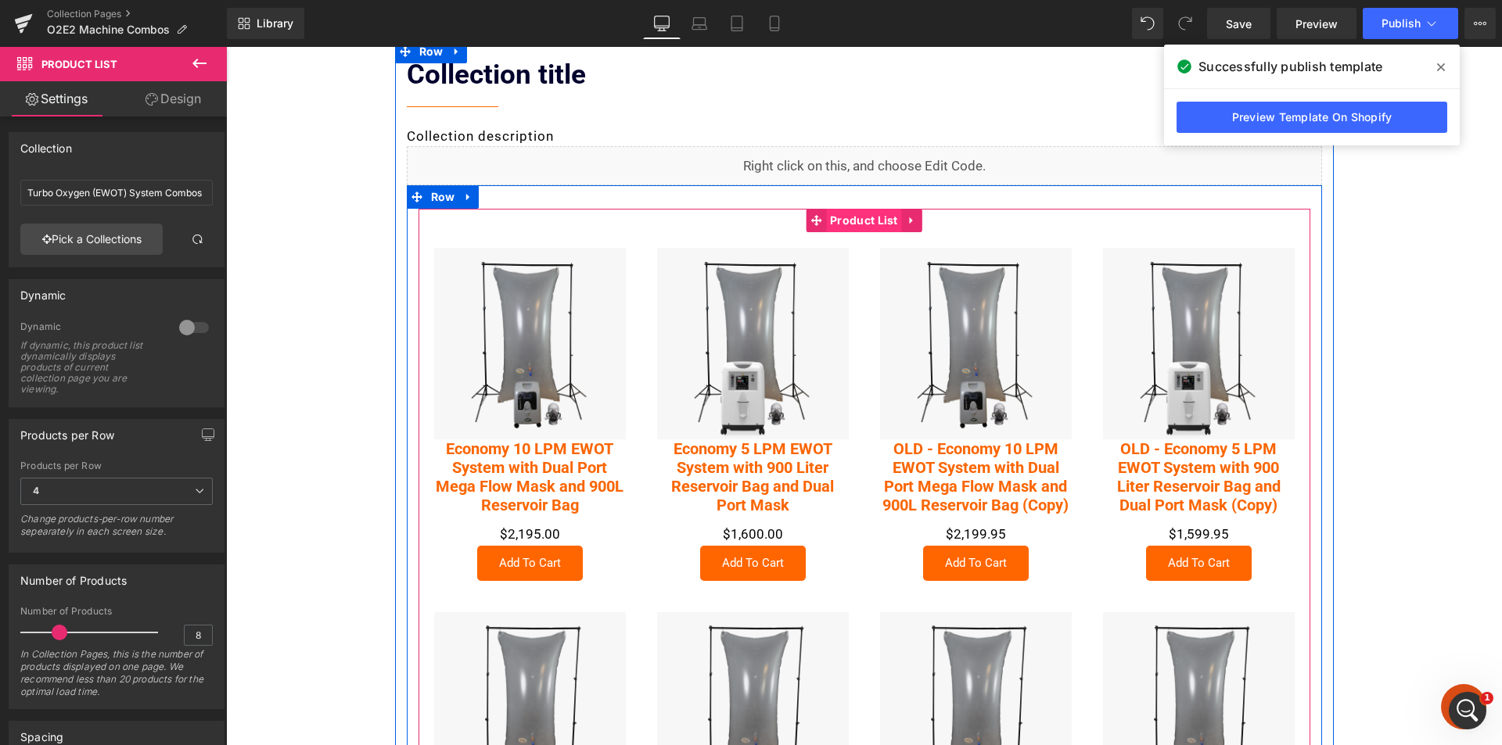
click at [838, 220] on span "Product List" at bounding box center [864, 220] width 76 height 23
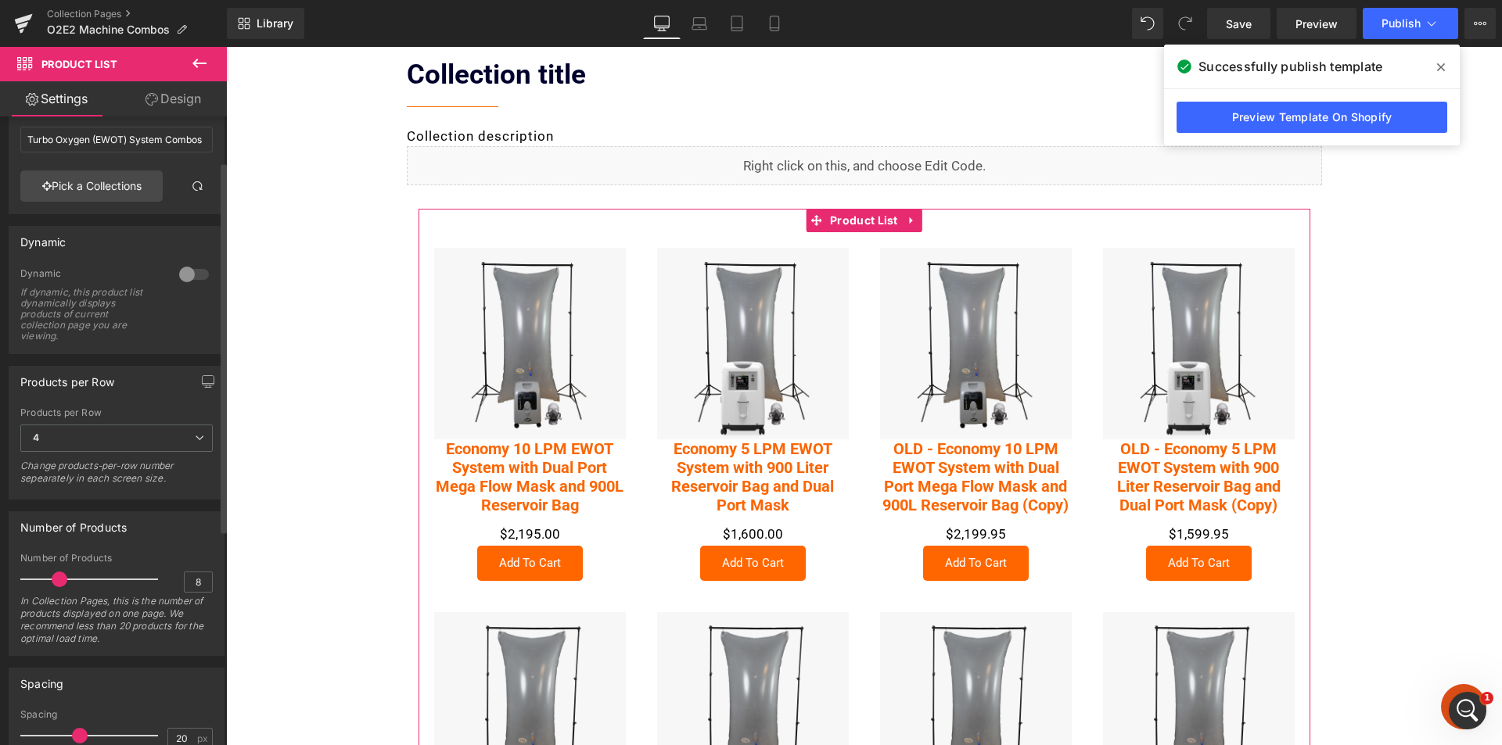
scroll to position [78, 0]
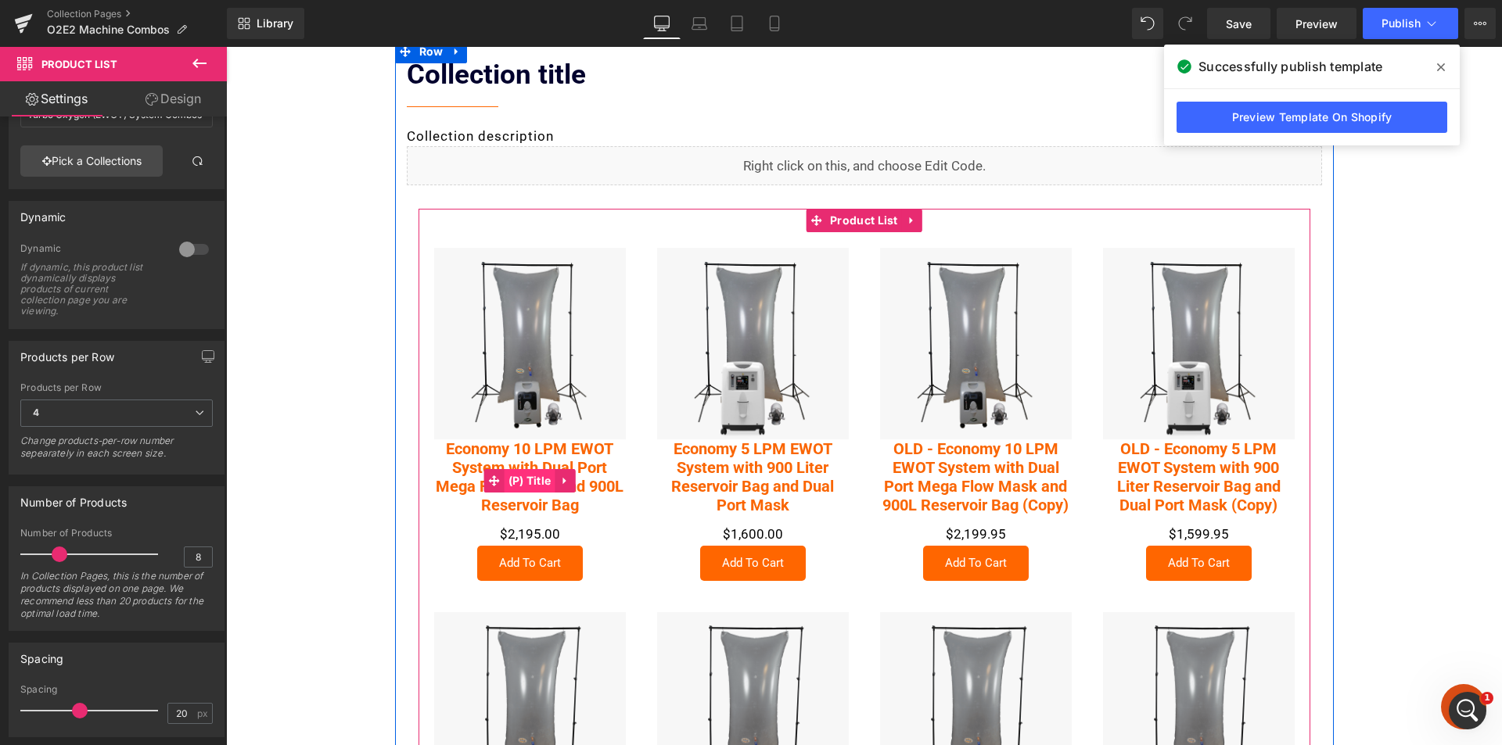
click at [521, 483] on span "(P) Title" at bounding box center [530, 480] width 51 height 23
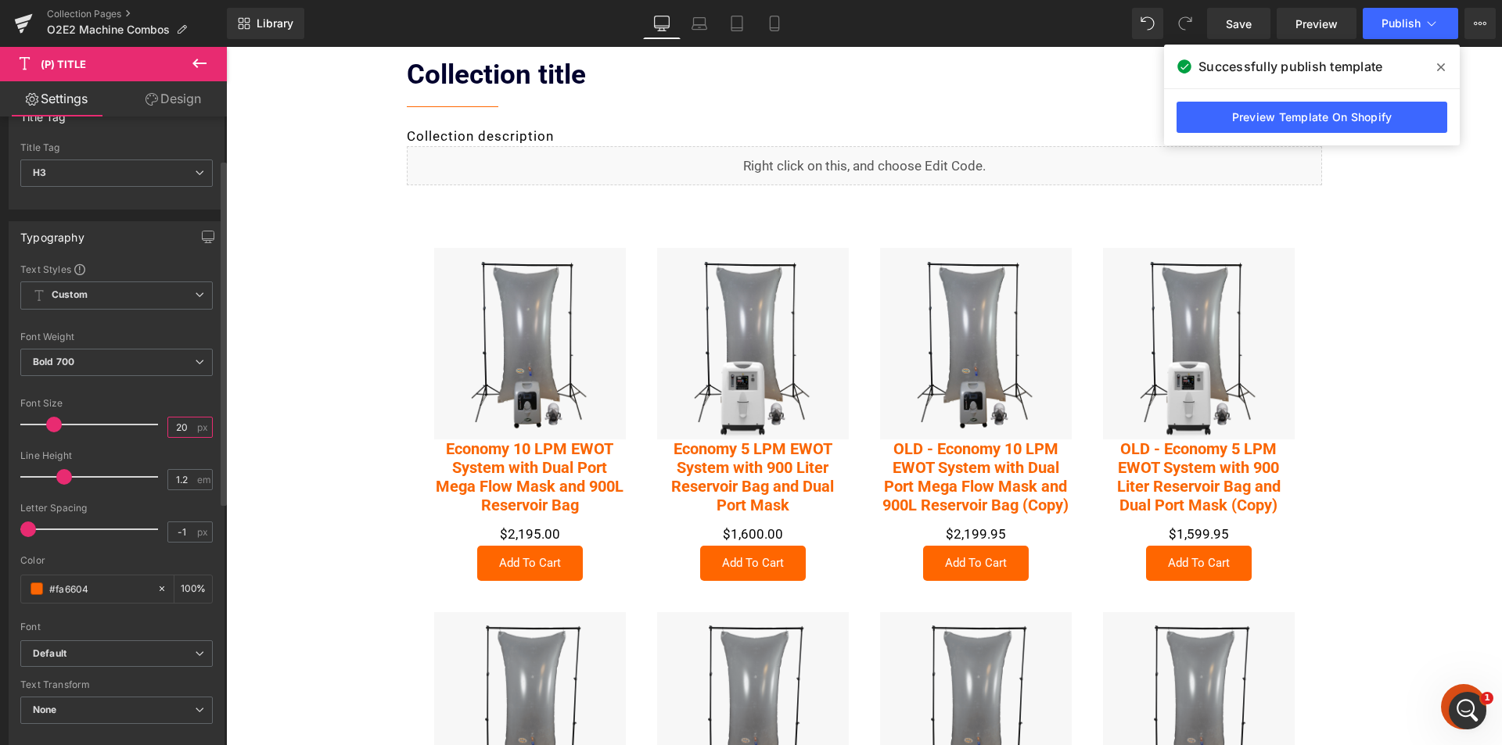
drag, startPoint x: 180, startPoint y: 427, endPoint x: 151, endPoint y: 427, distance: 28.9
click at [151, 427] on div "Font Size 20 px" at bounding box center [116, 424] width 192 height 52
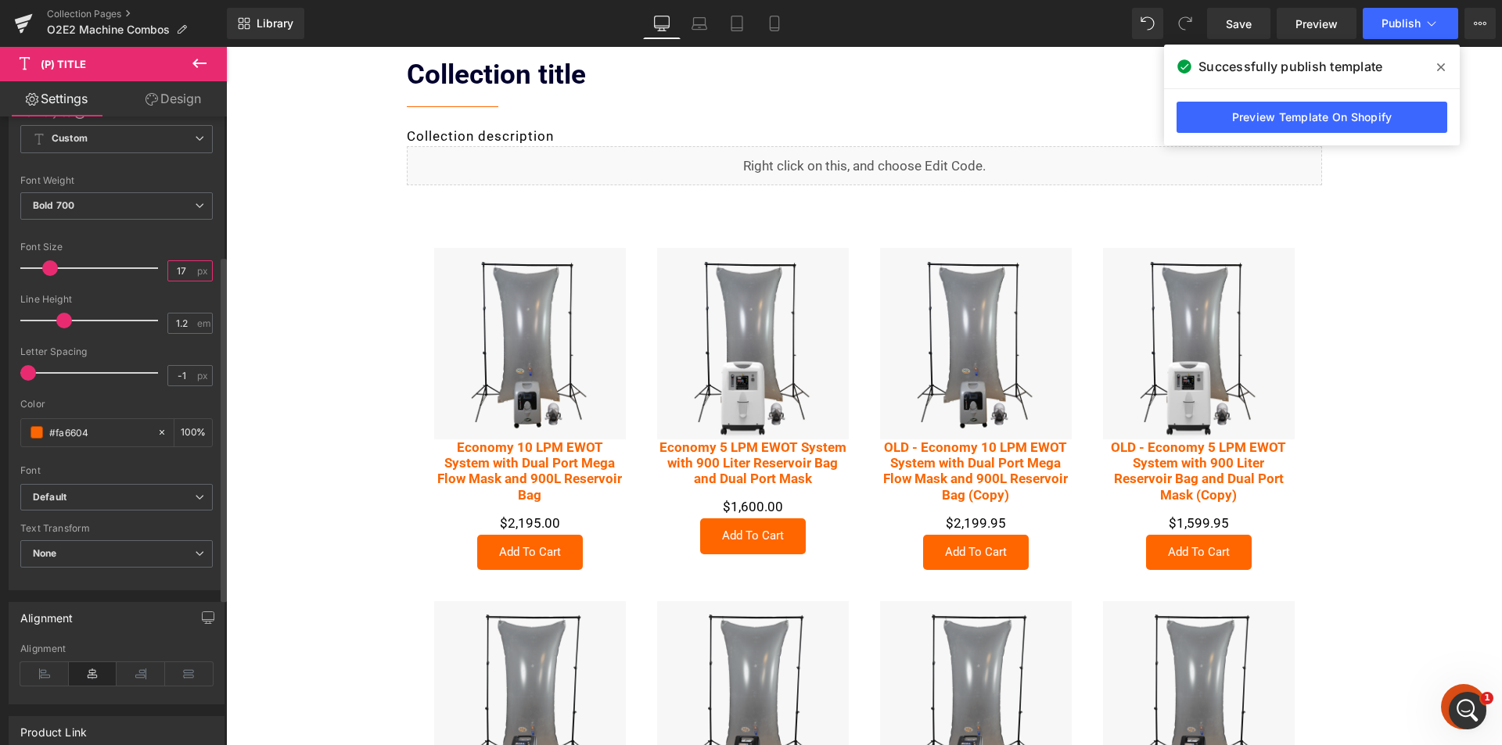
scroll to position [313, 0]
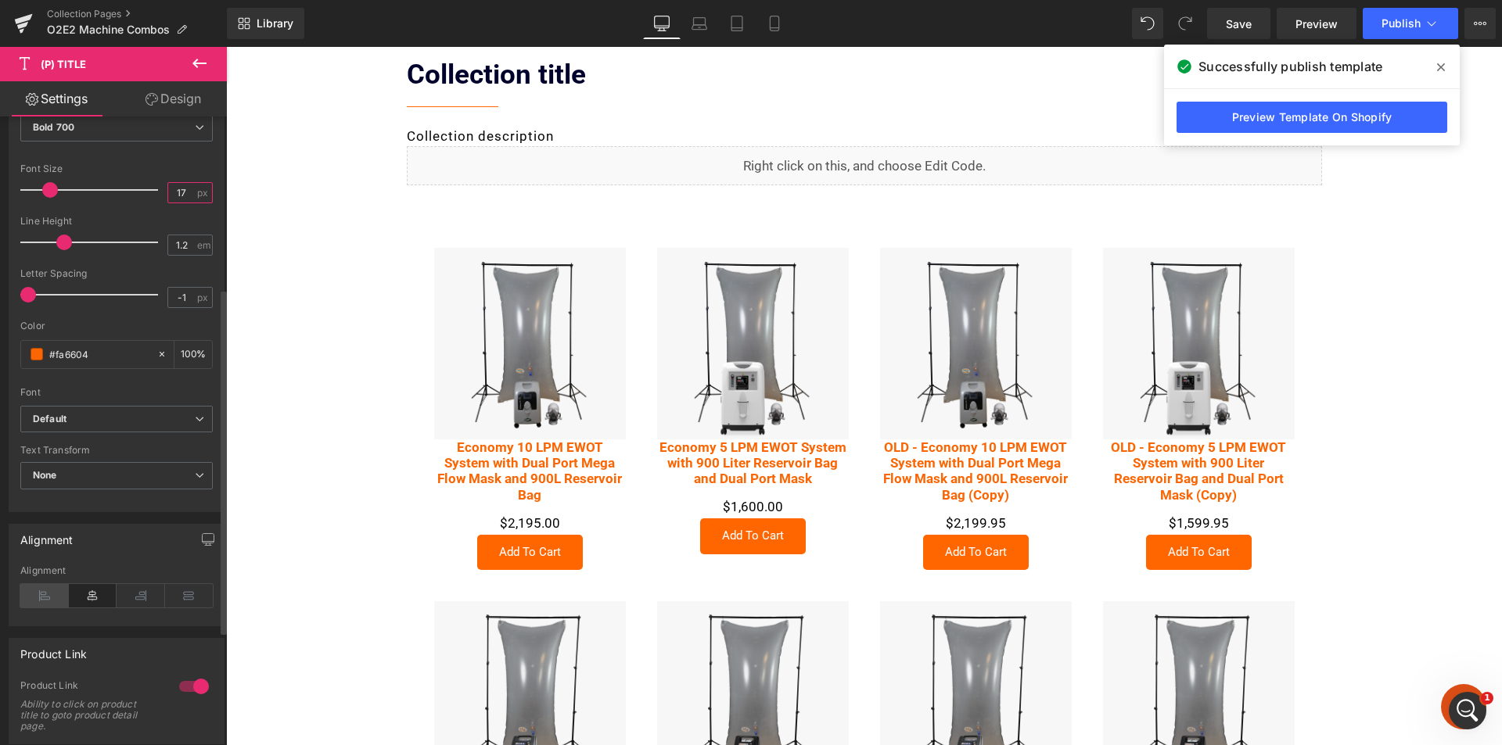
type input "17"
click at [45, 598] on icon at bounding box center [44, 595] width 48 height 23
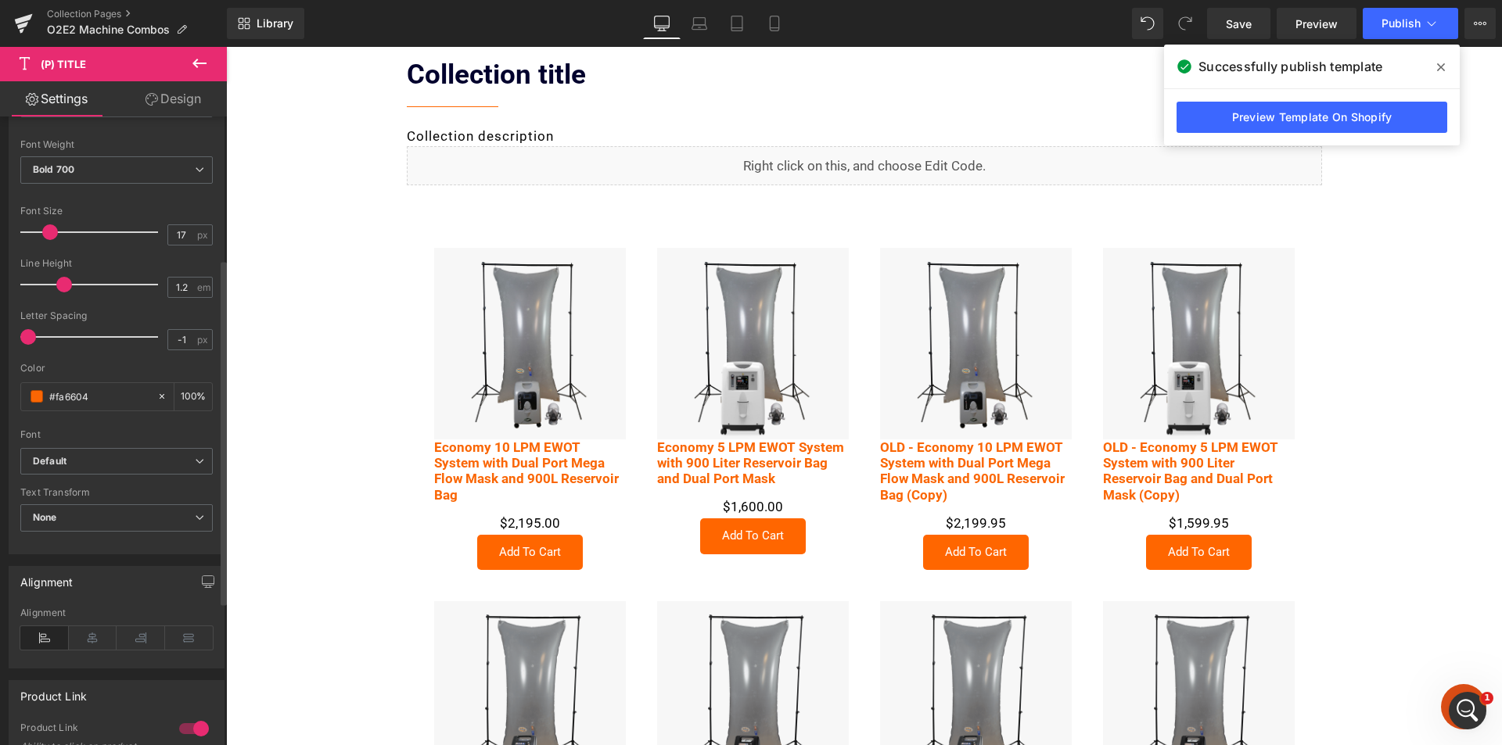
scroll to position [235, 0]
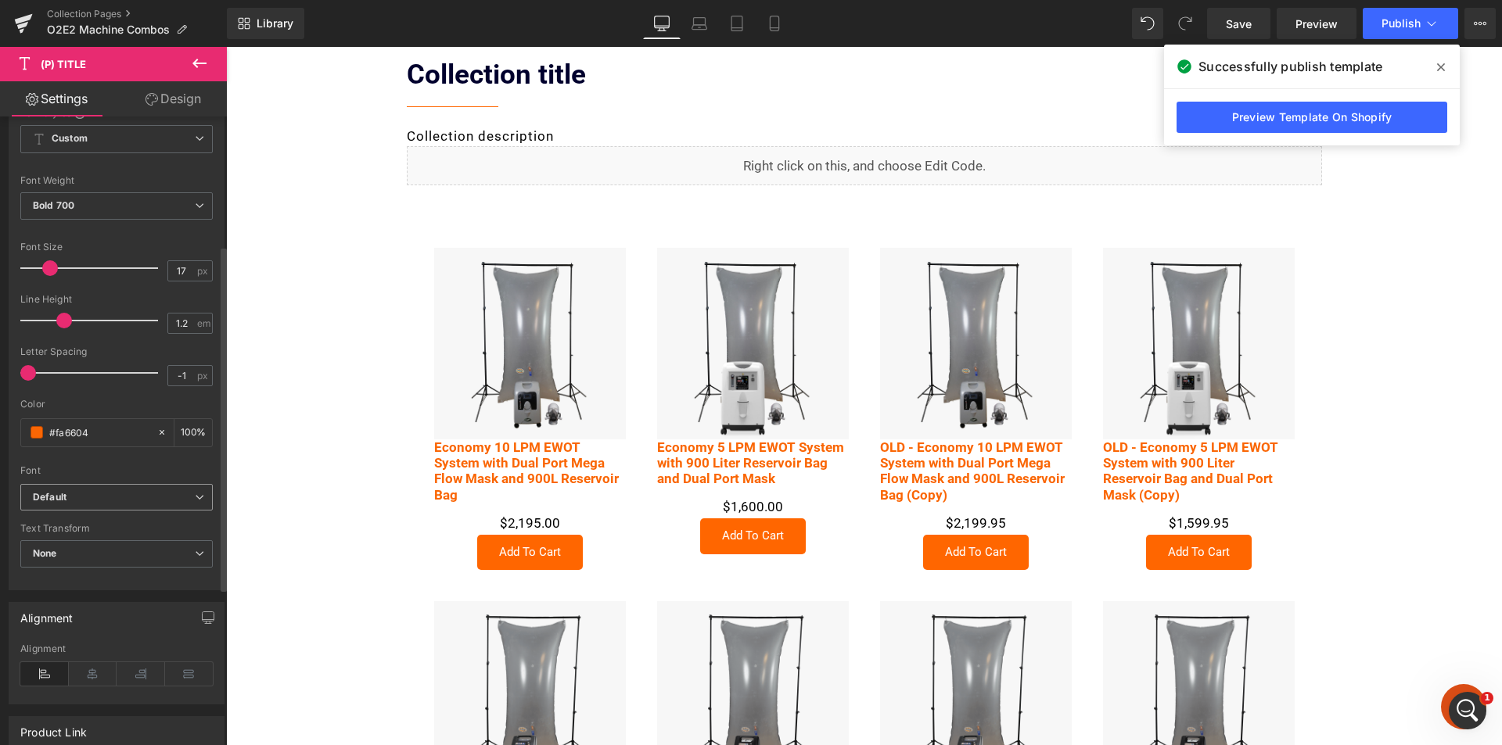
click at [99, 502] on b "Default" at bounding box center [114, 497] width 162 height 13
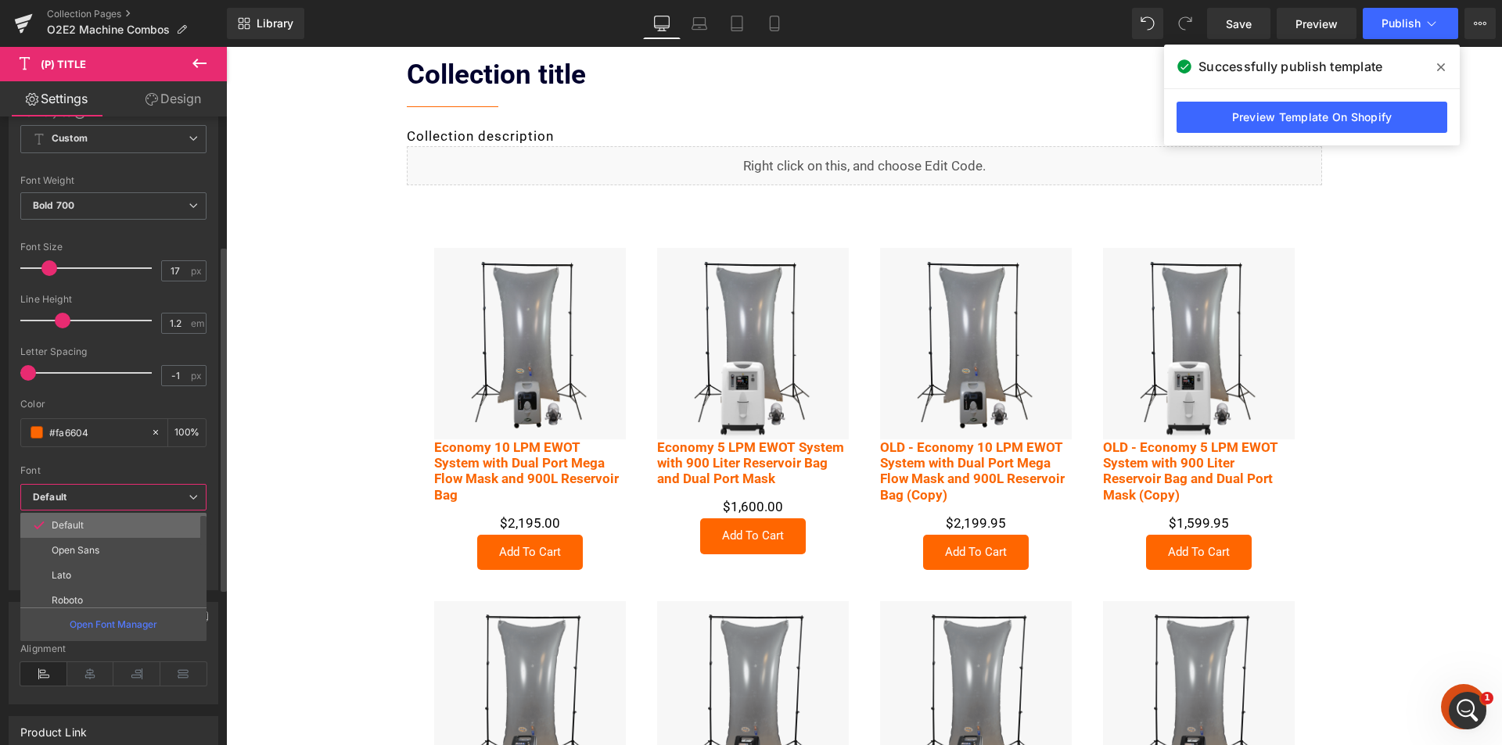
click at [91, 520] on li "Default" at bounding box center [116, 525] width 193 height 25
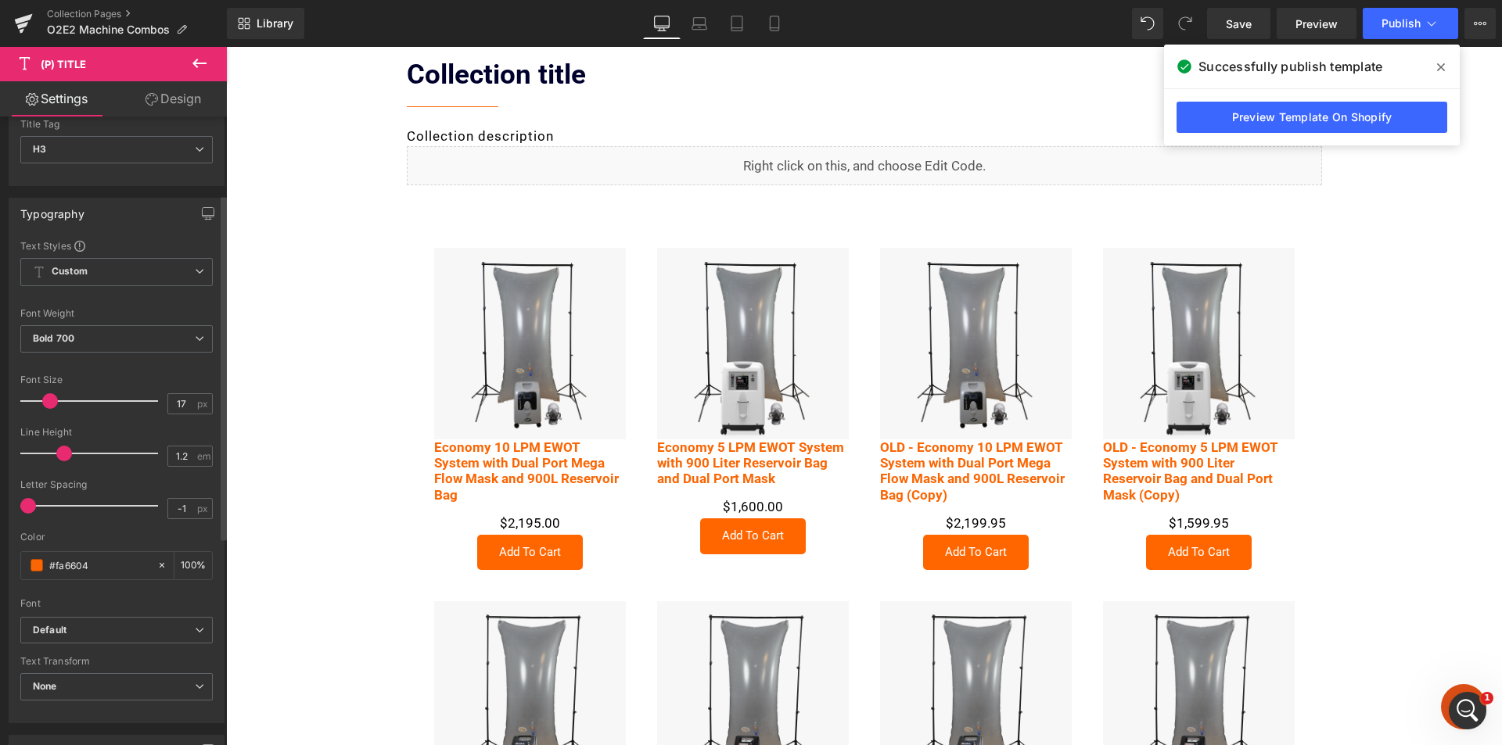
scroll to position [78, 0]
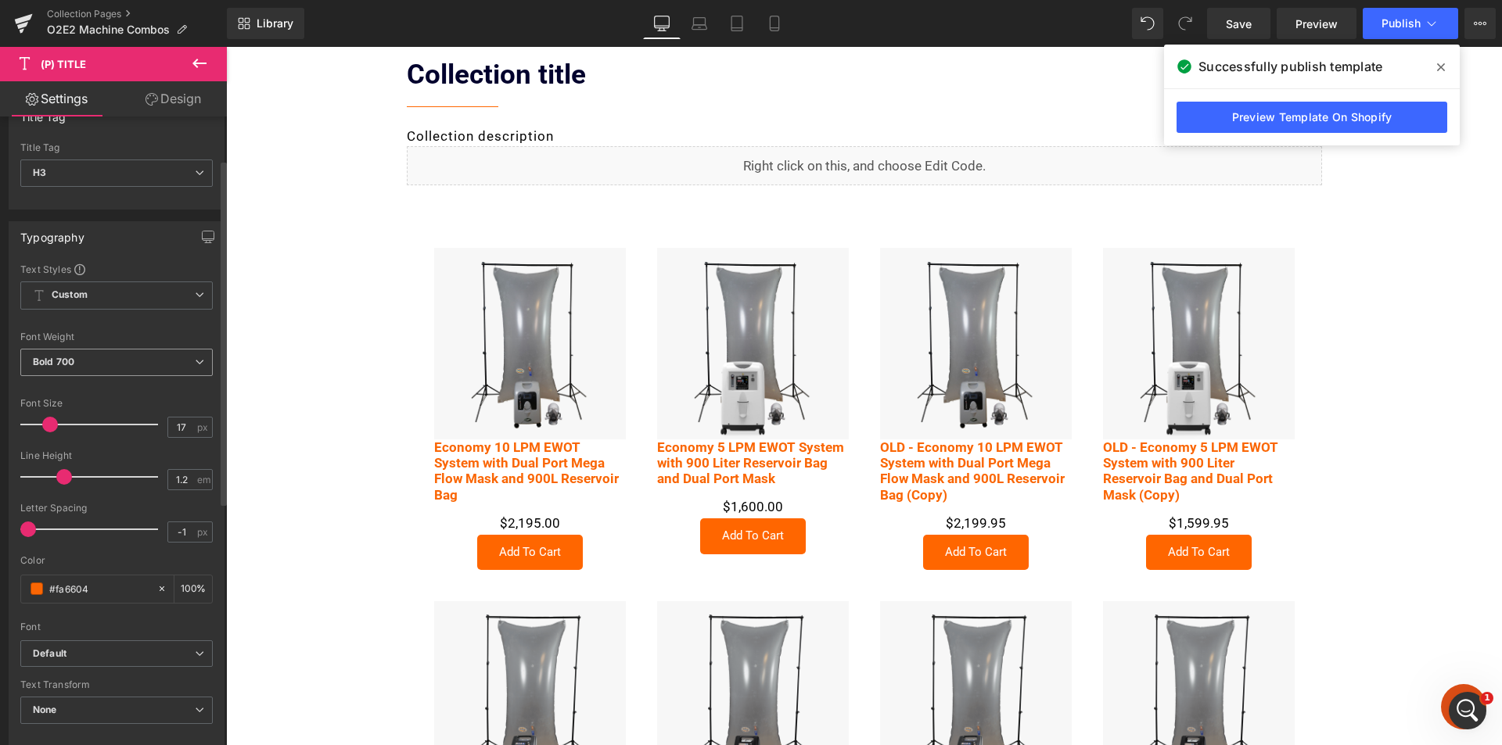
click at [110, 370] on span "Bold 700" at bounding box center [116, 362] width 192 height 27
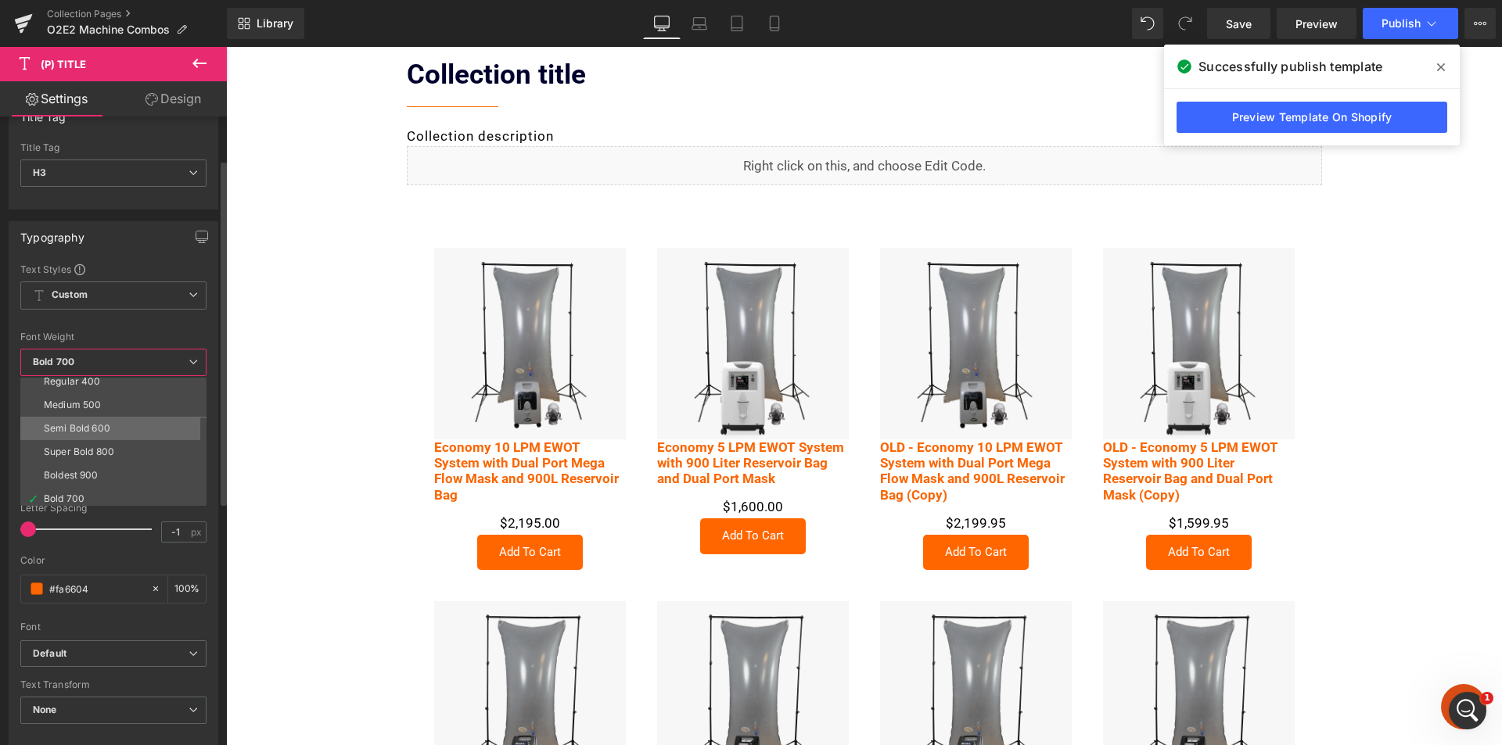
click at [110, 429] on li "Semi Bold 600" at bounding box center [116, 428] width 193 height 23
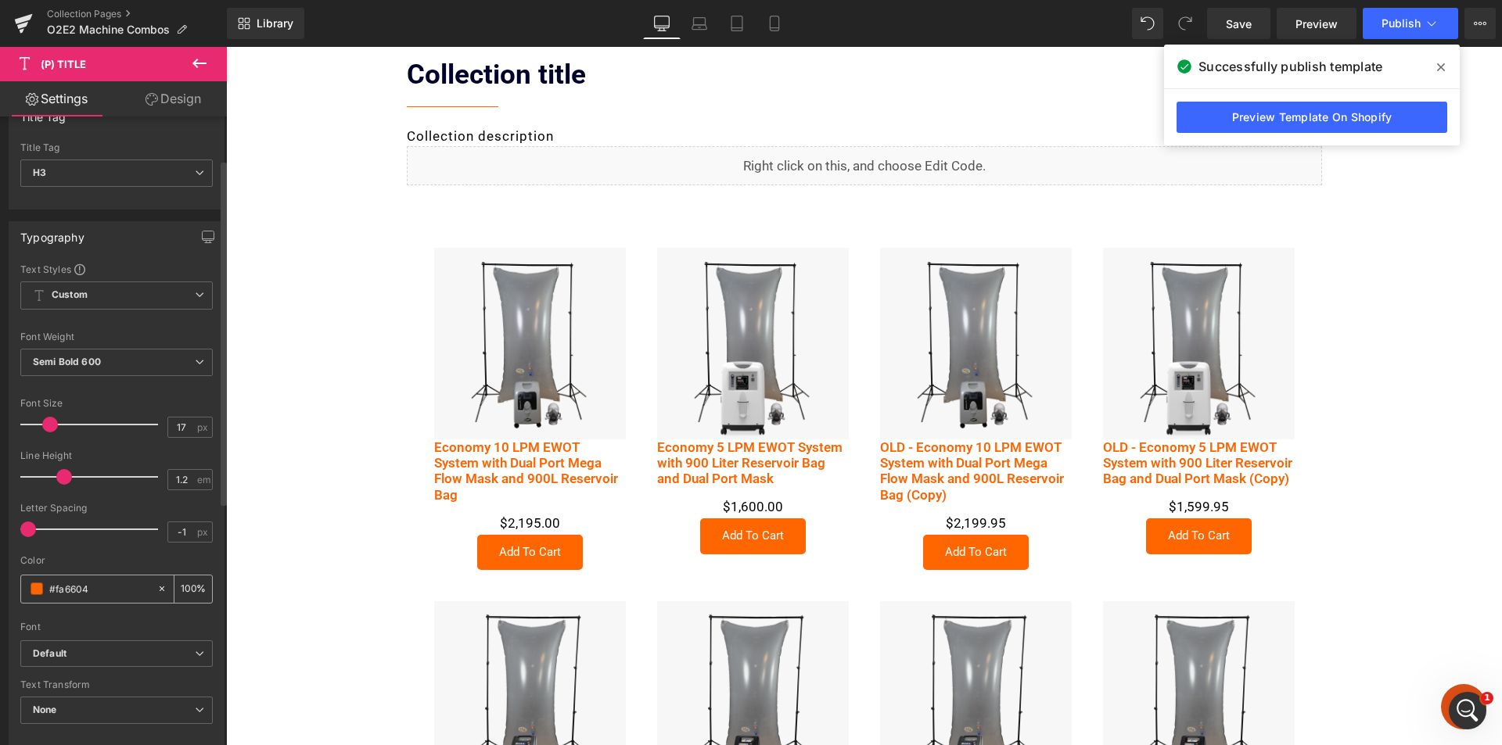
click at [38, 584] on span at bounding box center [37, 589] width 13 height 13
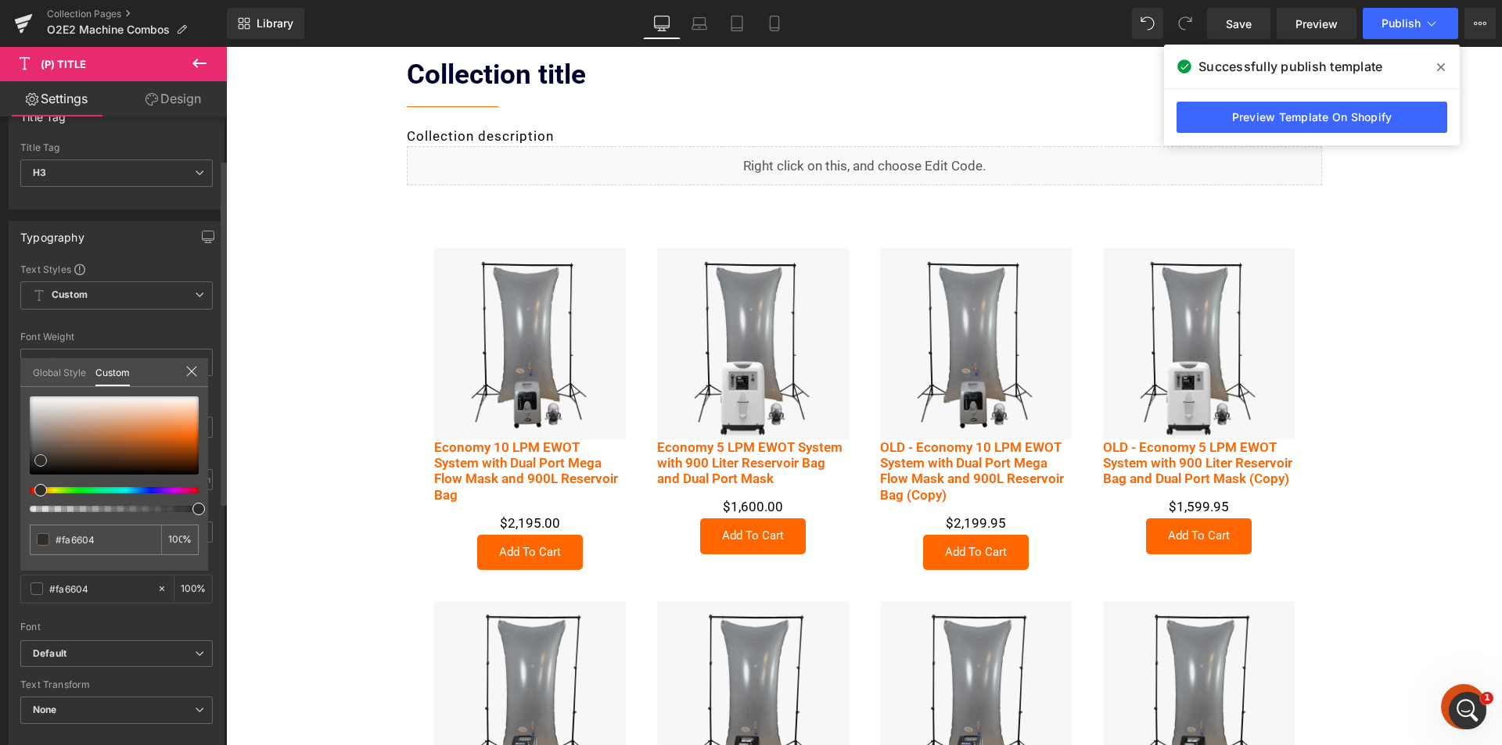
type input "#302d2b"
type input "#262625"
type input "#0c0c0c"
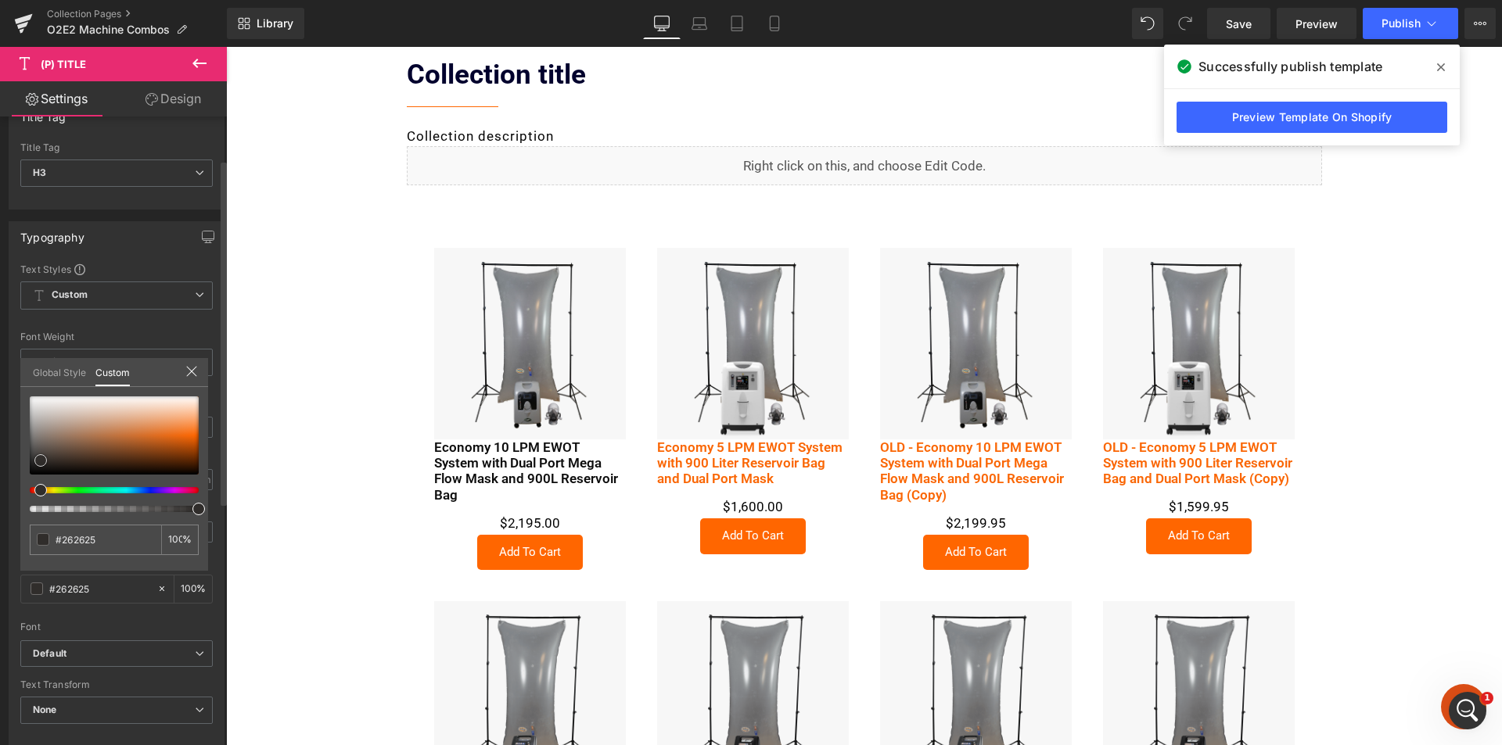
type input "#0c0c0c"
type input "#020202"
type input "#000000"
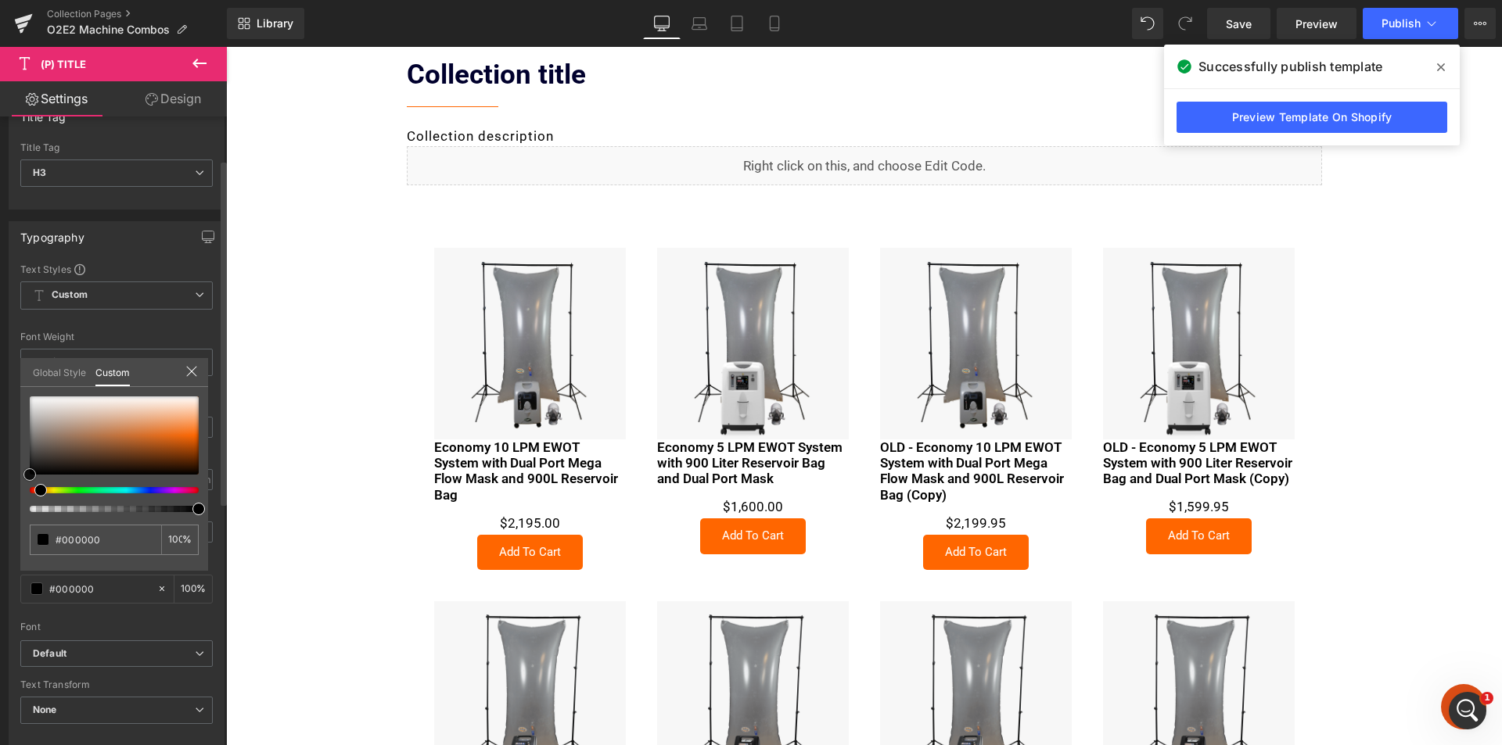
drag, startPoint x: 41, startPoint y: 461, endPoint x: 1, endPoint y: 477, distance: 43.1
click at [1, 477] on div "Typography Text Styles Custom Custom Setup Global Style Custom Setup Global Sty…" at bounding box center [117, 478] width 234 height 537
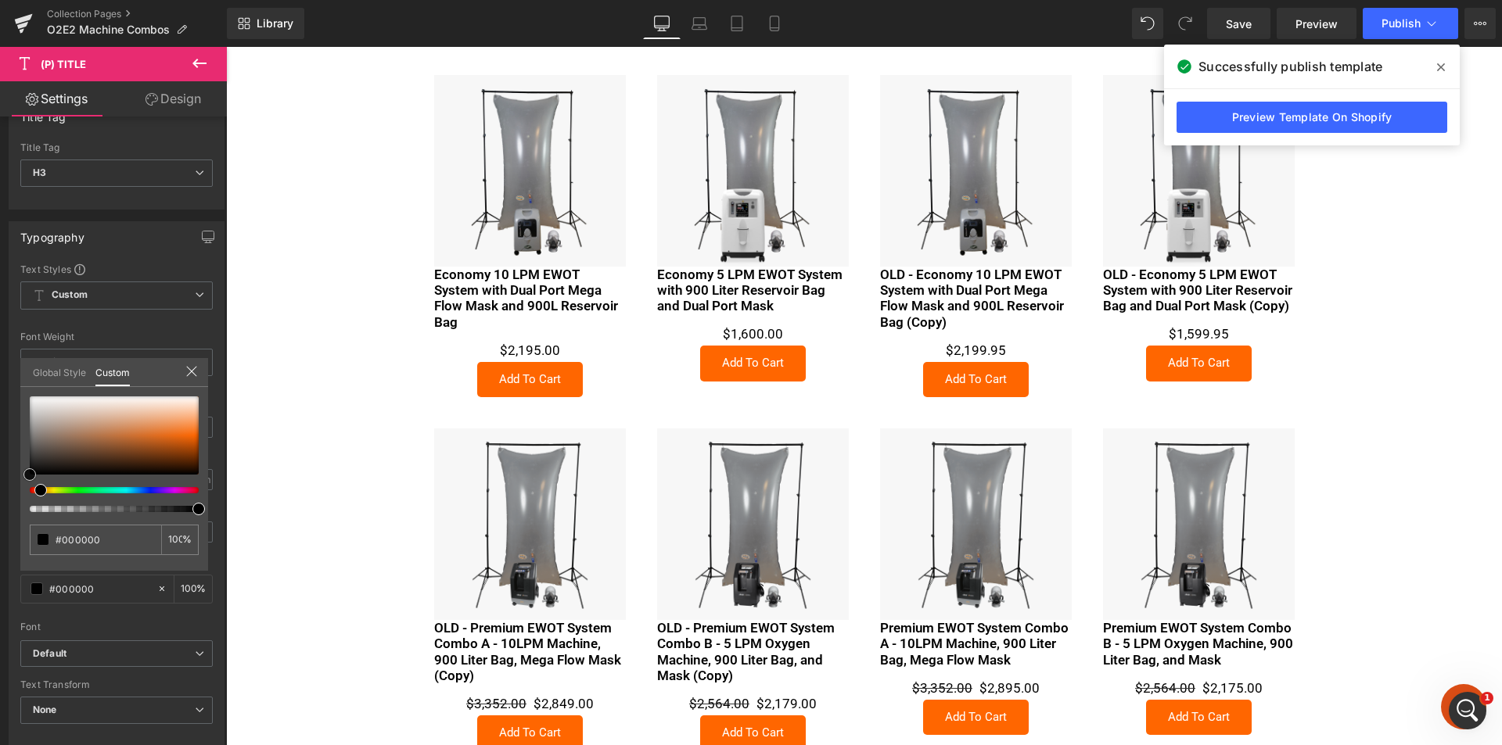
scroll to position [313, 0]
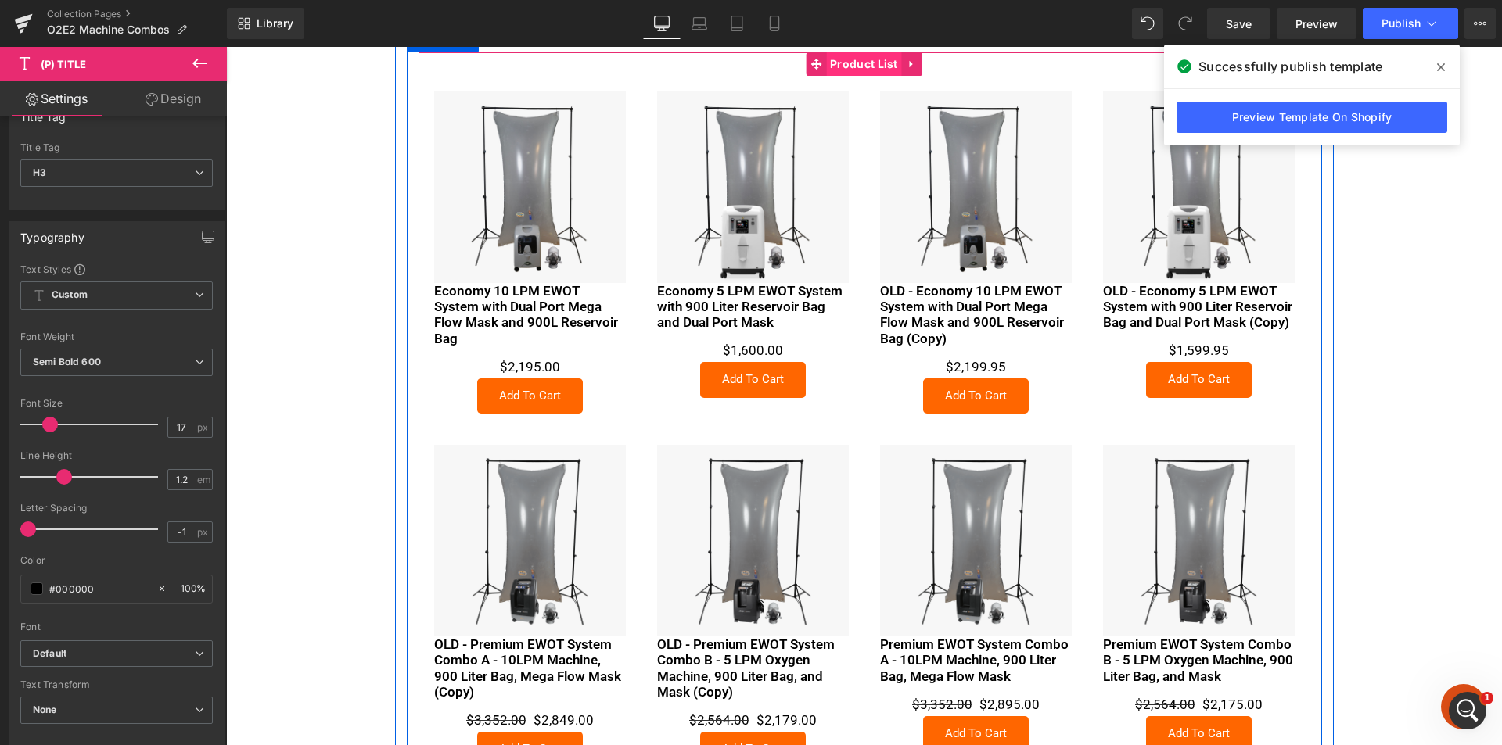
click at [850, 63] on span "Product List" at bounding box center [864, 63] width 76 height 23
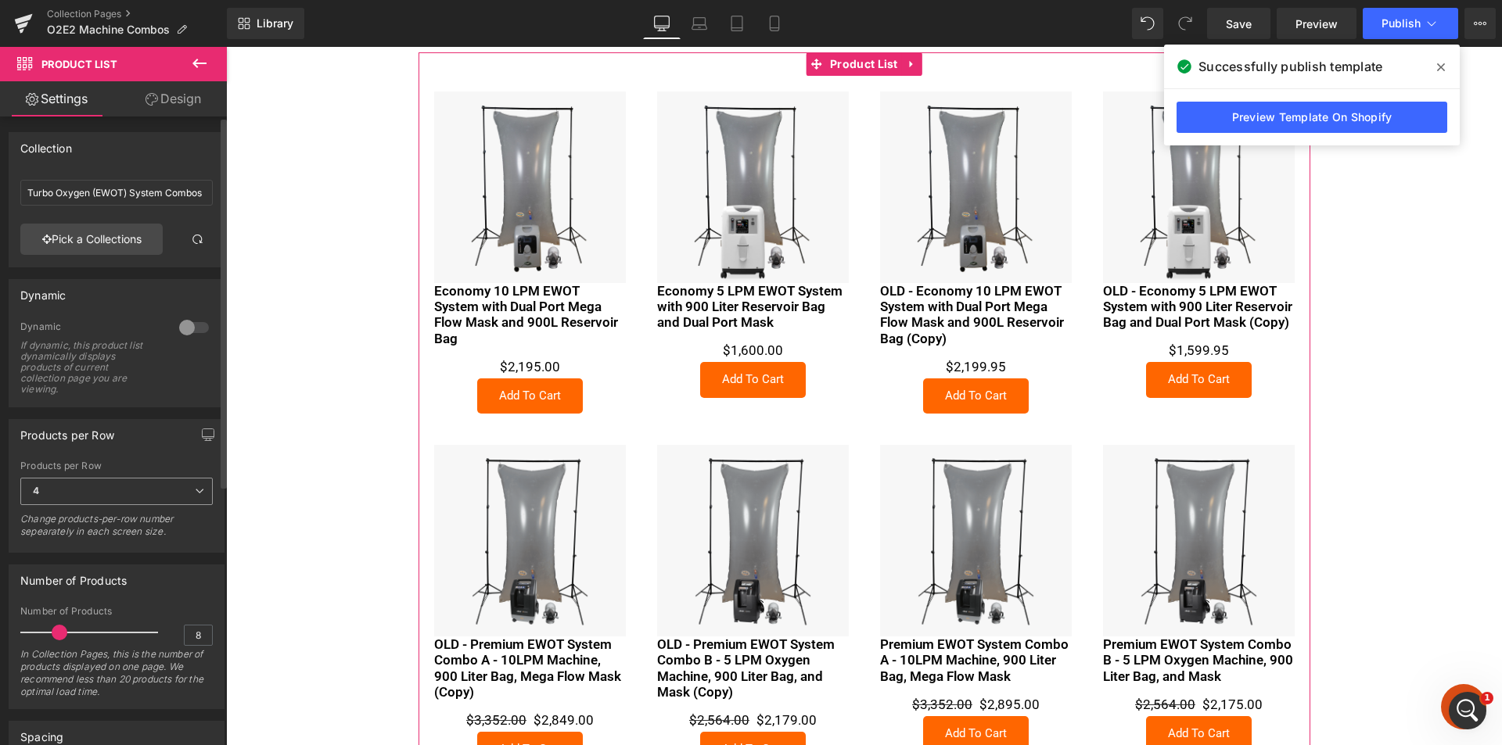
click at [188, 489] on span "4" at bounding box center [116, 491] width 192 height 27
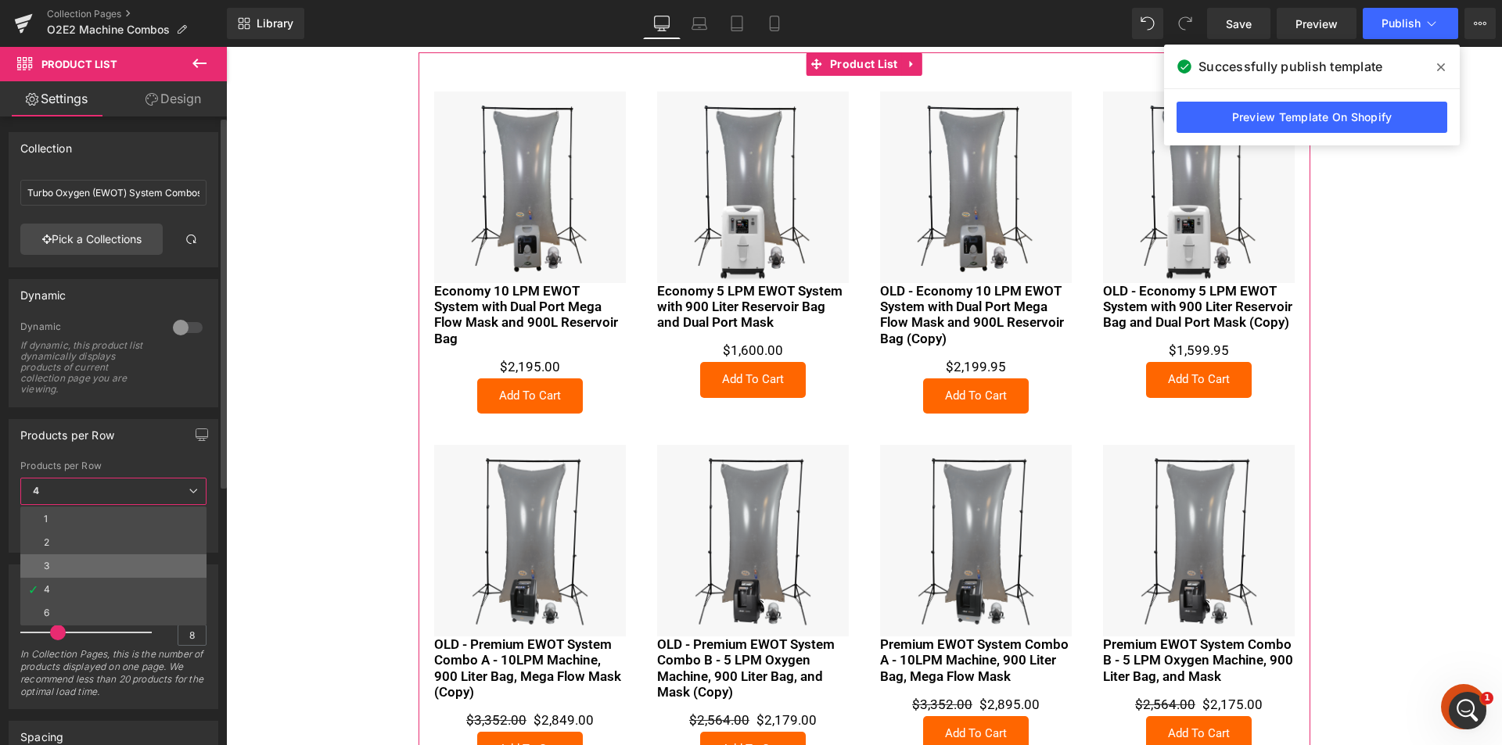
click at [135, 560] on li "3" at bounding box center [113, 566] width 186 height 23
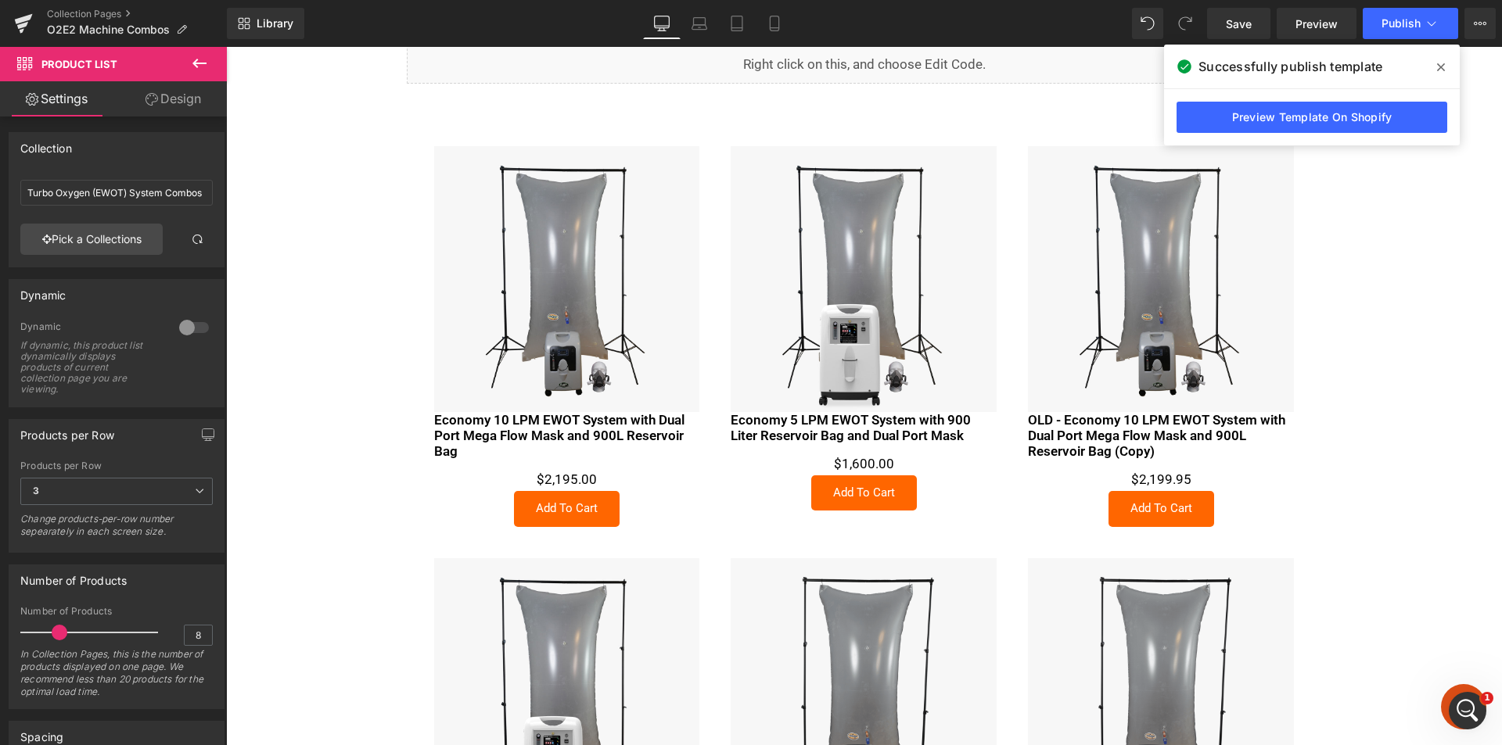
scroll to position [78, 0]
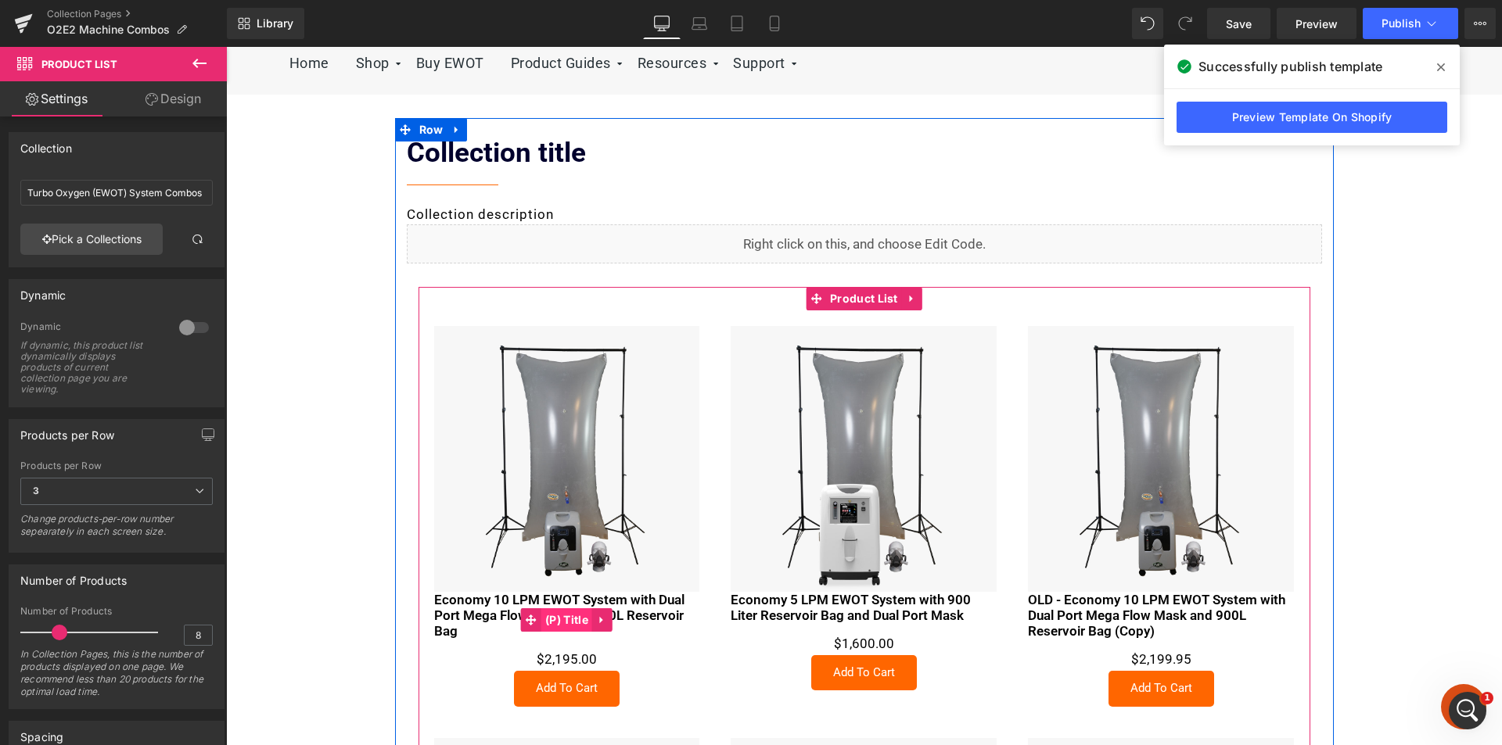
click at [557, 613] on span "(P) Title" at bounding box center [566, 620] width 51 height 23
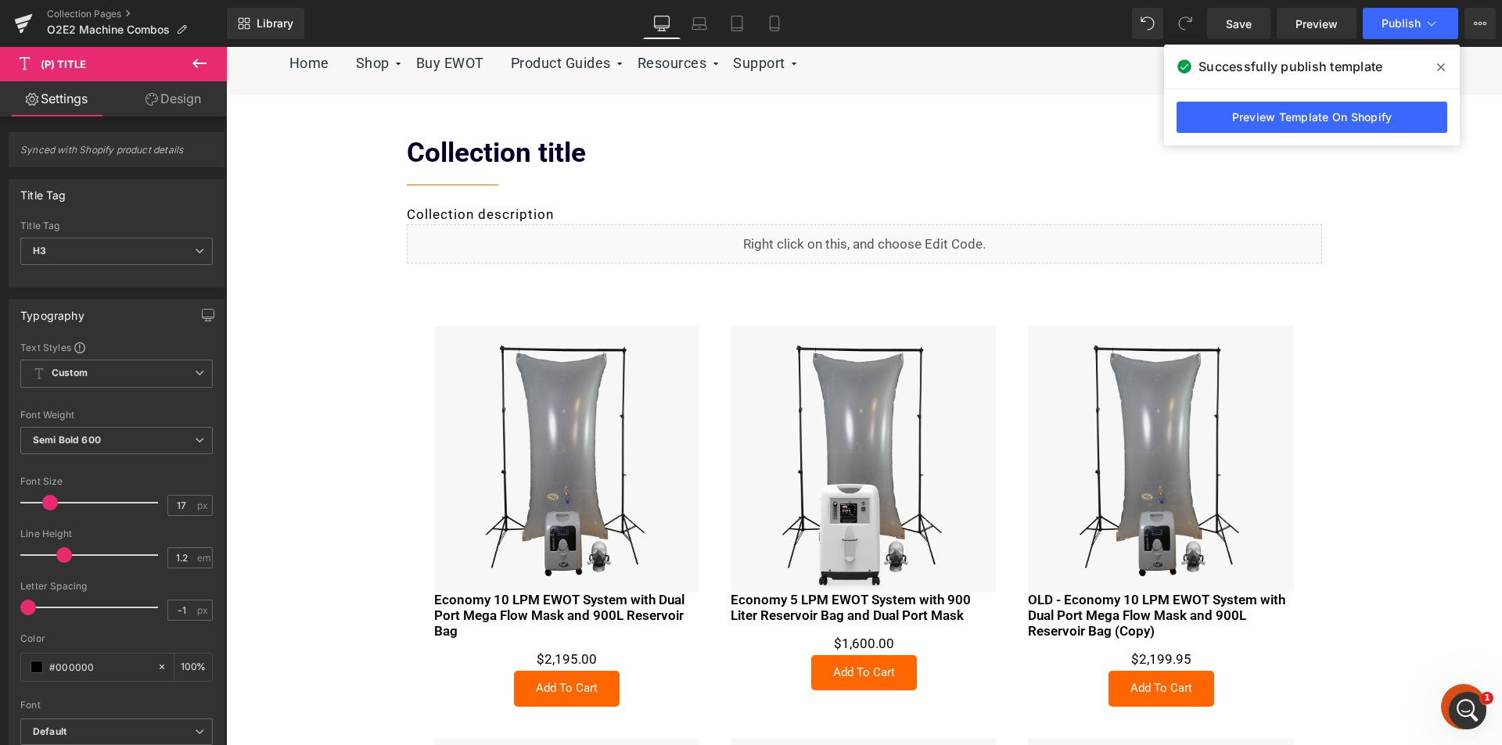
click at [169, 92] on link "Design" at bounding box center [173, 98] width 113 height 35
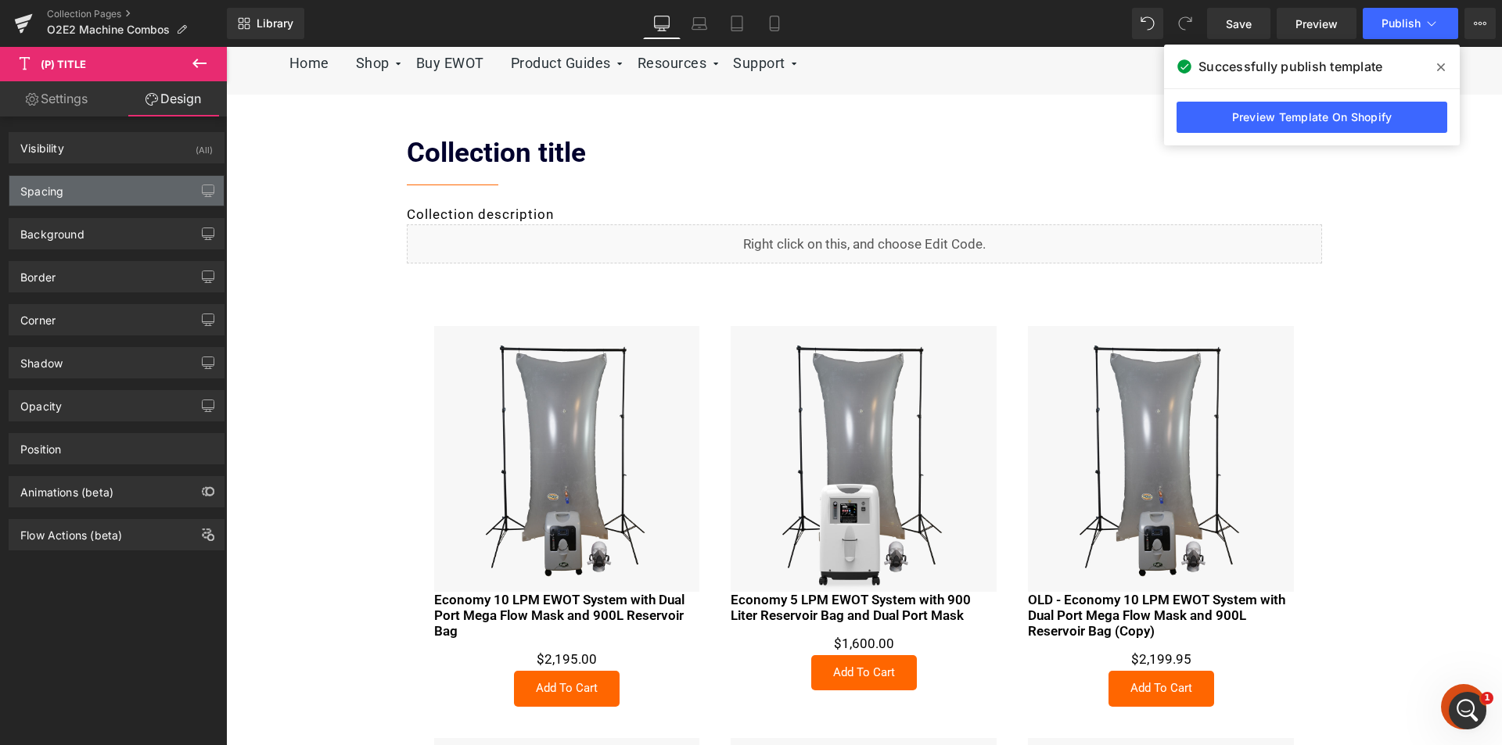
click at [87, 196] on div "Spacing" at bounding box center [116, 191] width 214 height 30
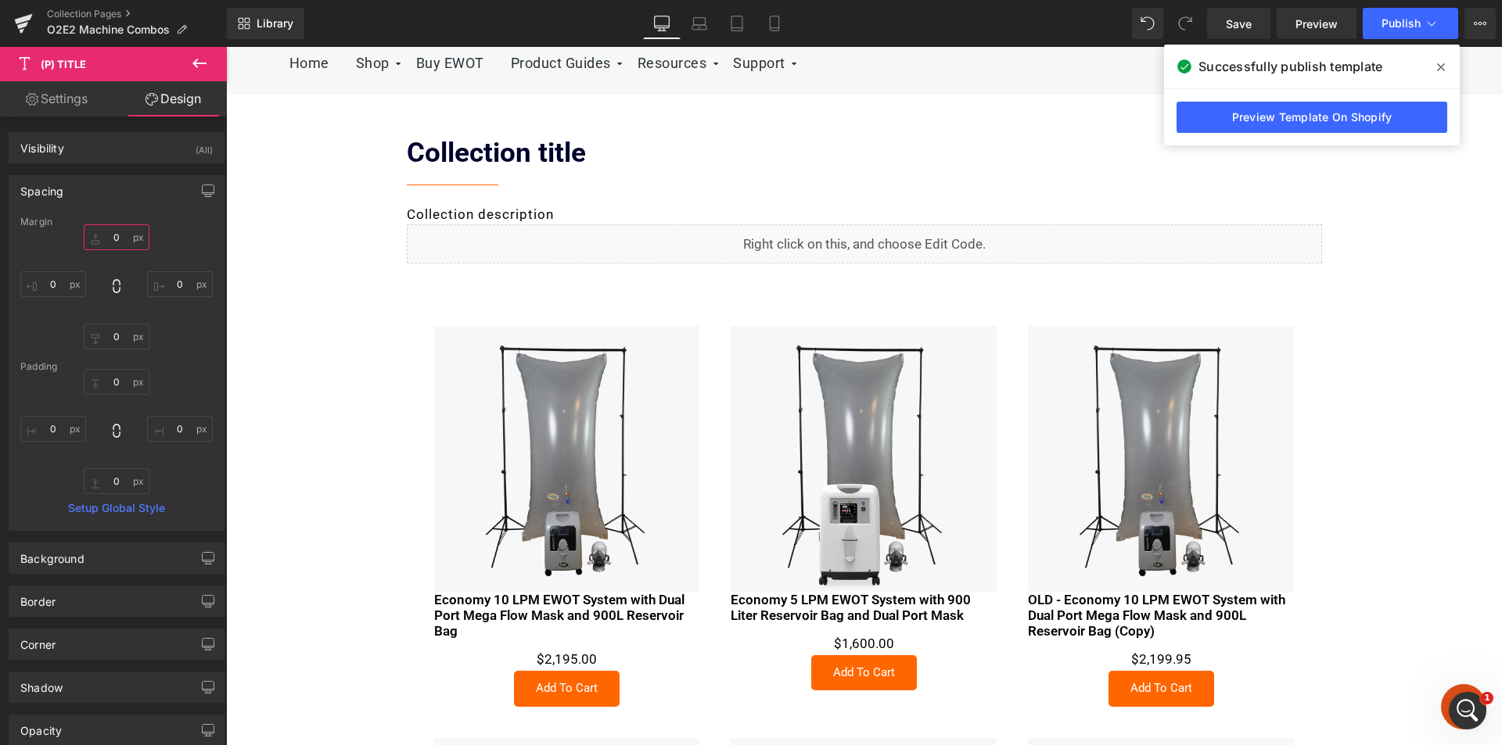
click at [110, 239] on input "0" at bounding box center [117, 238] width 66 height 26
type input "20"
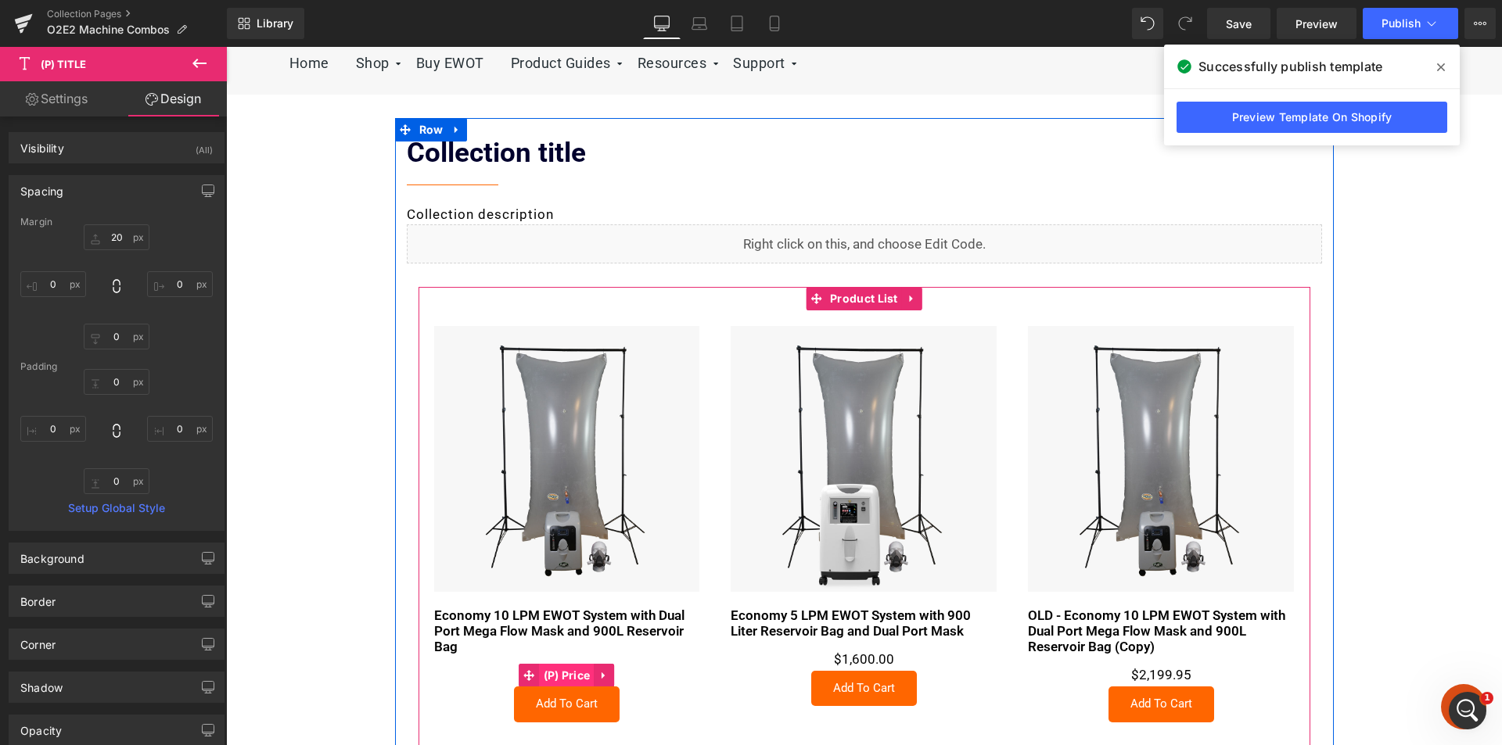
click at [565, 674] on span "(P) Price" at bounding box center [567, 675] width 55 height 23
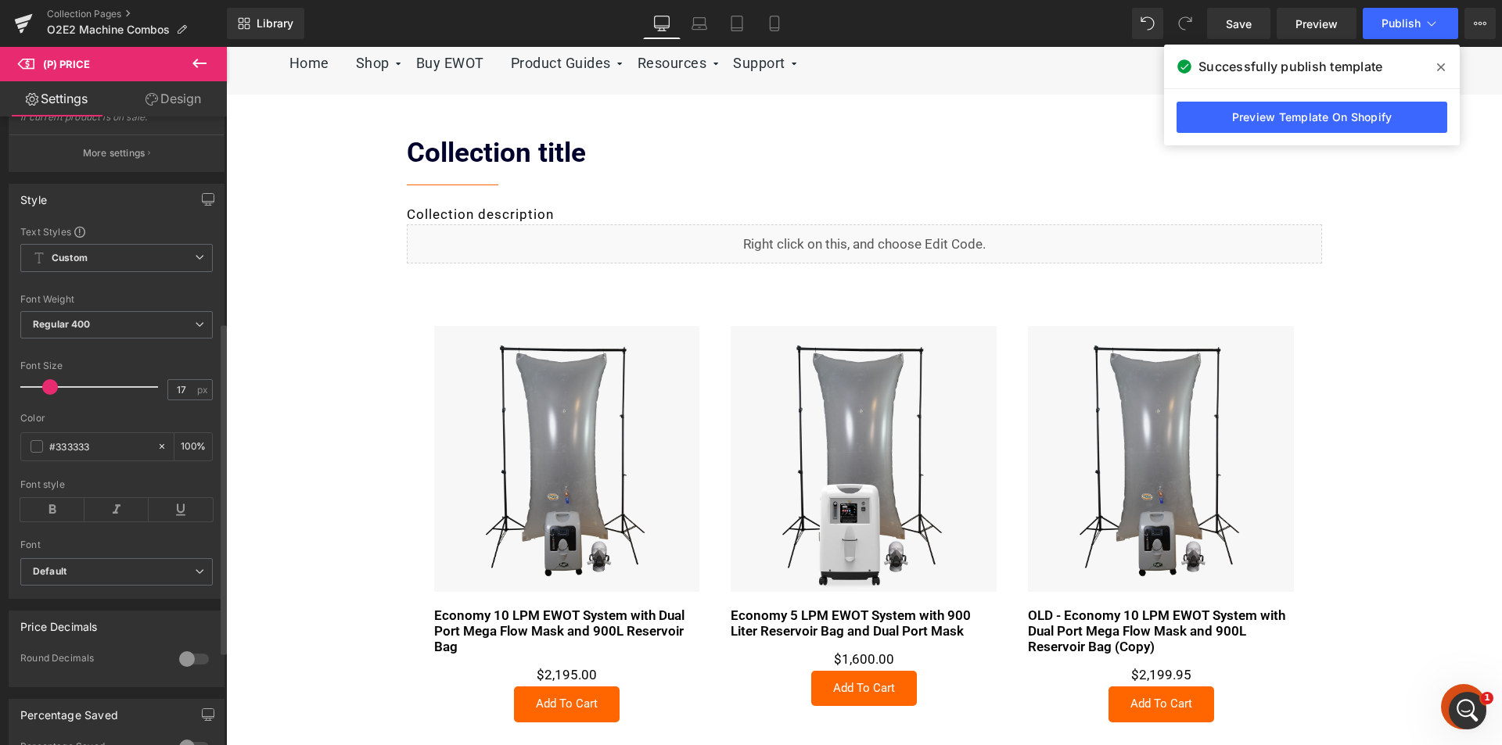
scroll to position [391, 0]
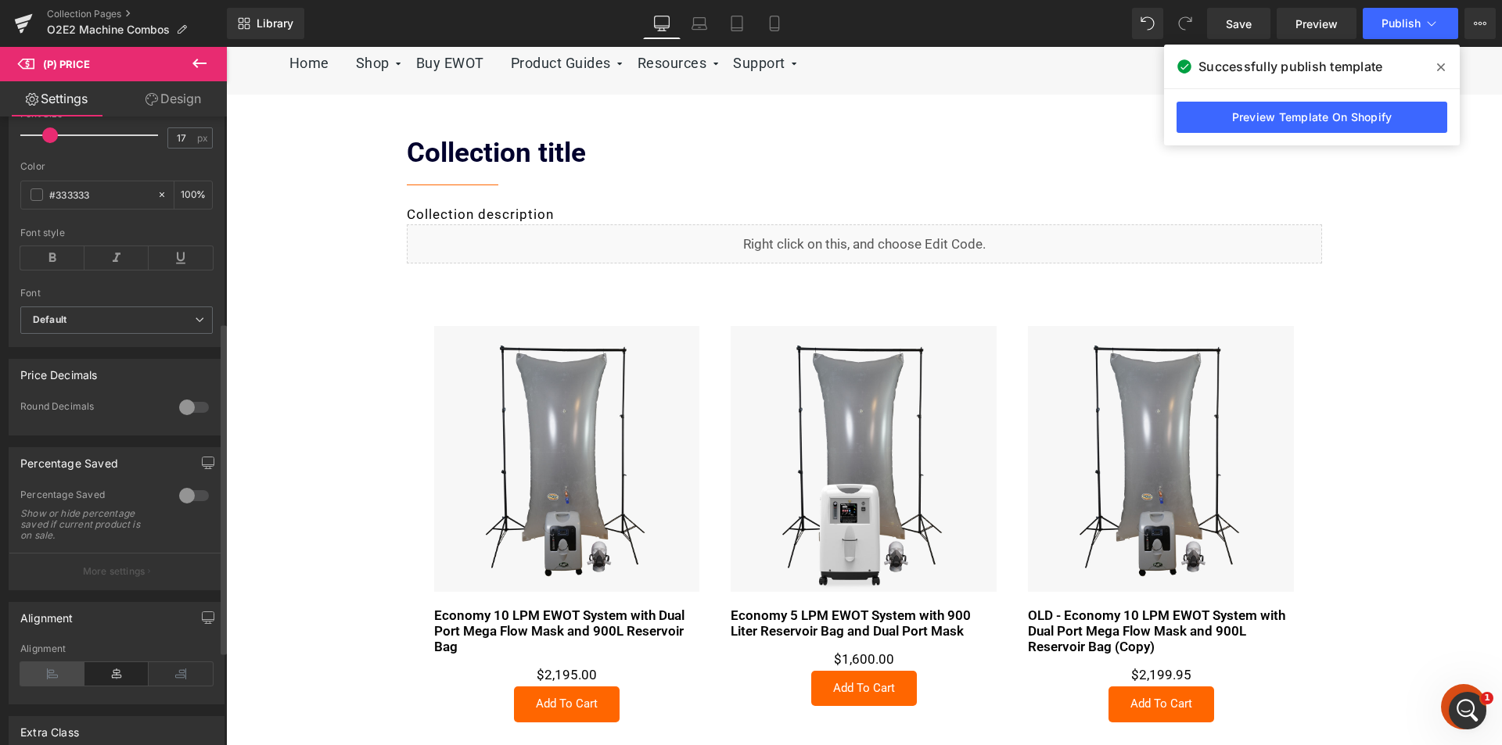
click at [47, 686] on icon at bounding box center [52, 674] width 64 height 23
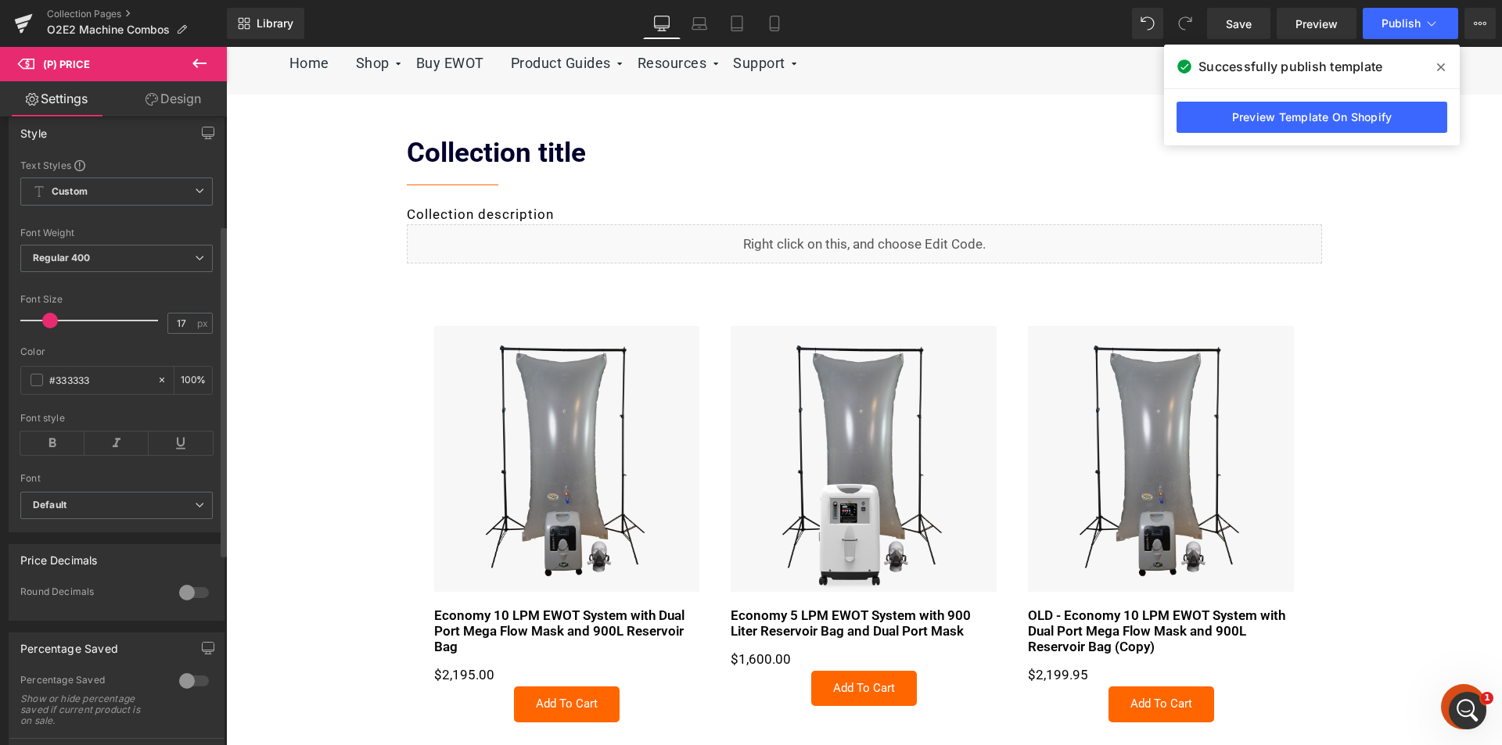
scroll to position [156, 0]
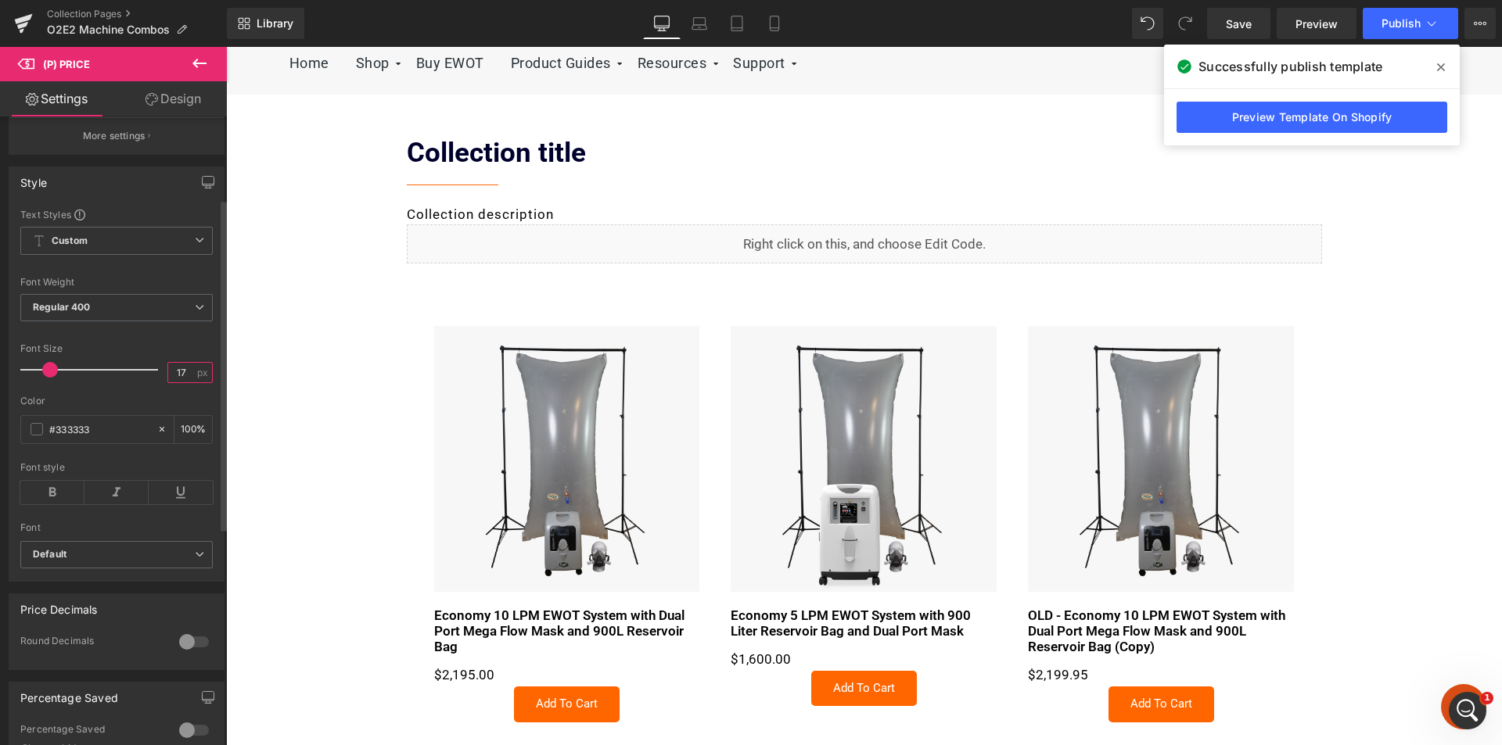
drag, startPoint x: 179, startPoint y: 384, endPoint x: 171, endPoint y: 383, distance: 8.6
click at [171, 383] on input "17" at bounding box center [181, 373] width 27 height 20
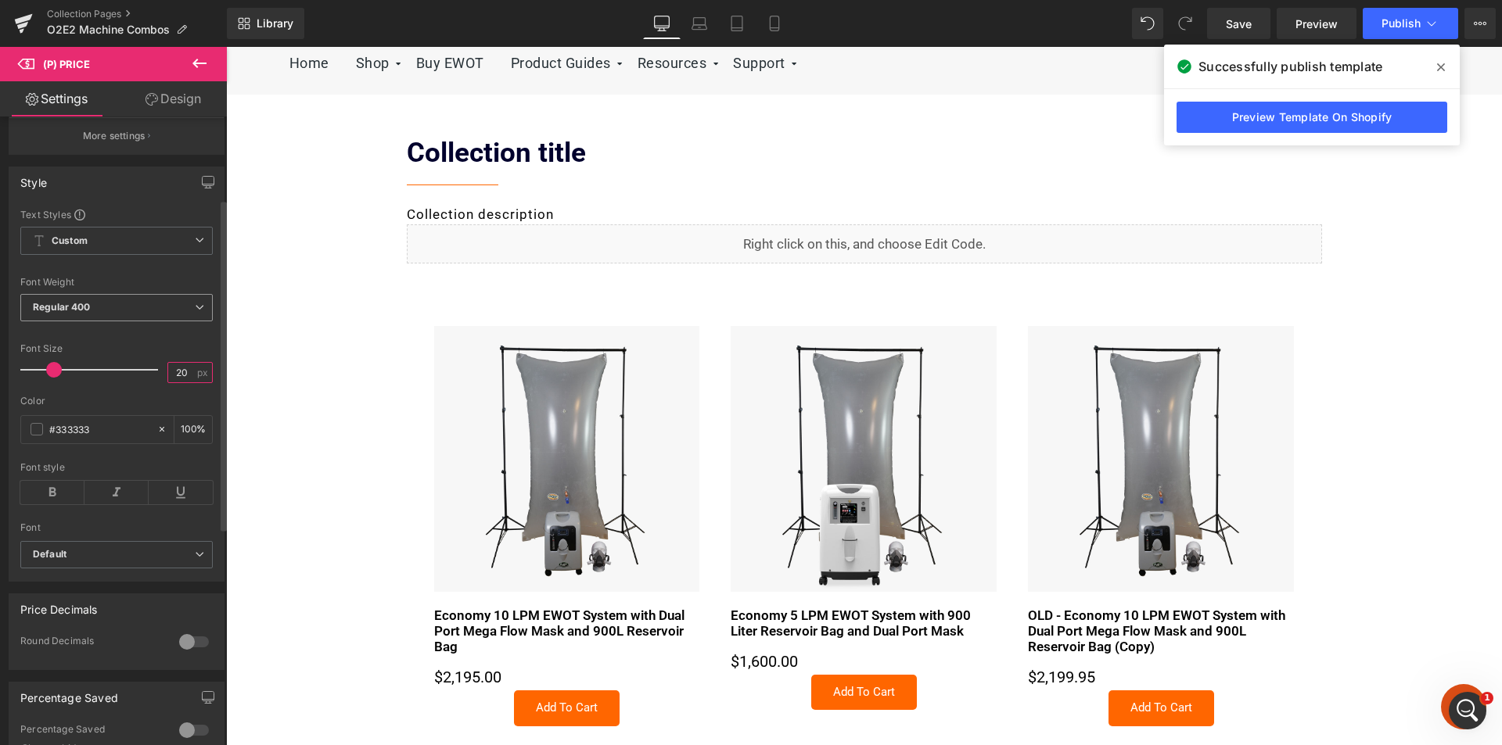
type input "20"
click at [119, 322] on span "Regular 400" at bounding box center [116, 307] width 192 height 27
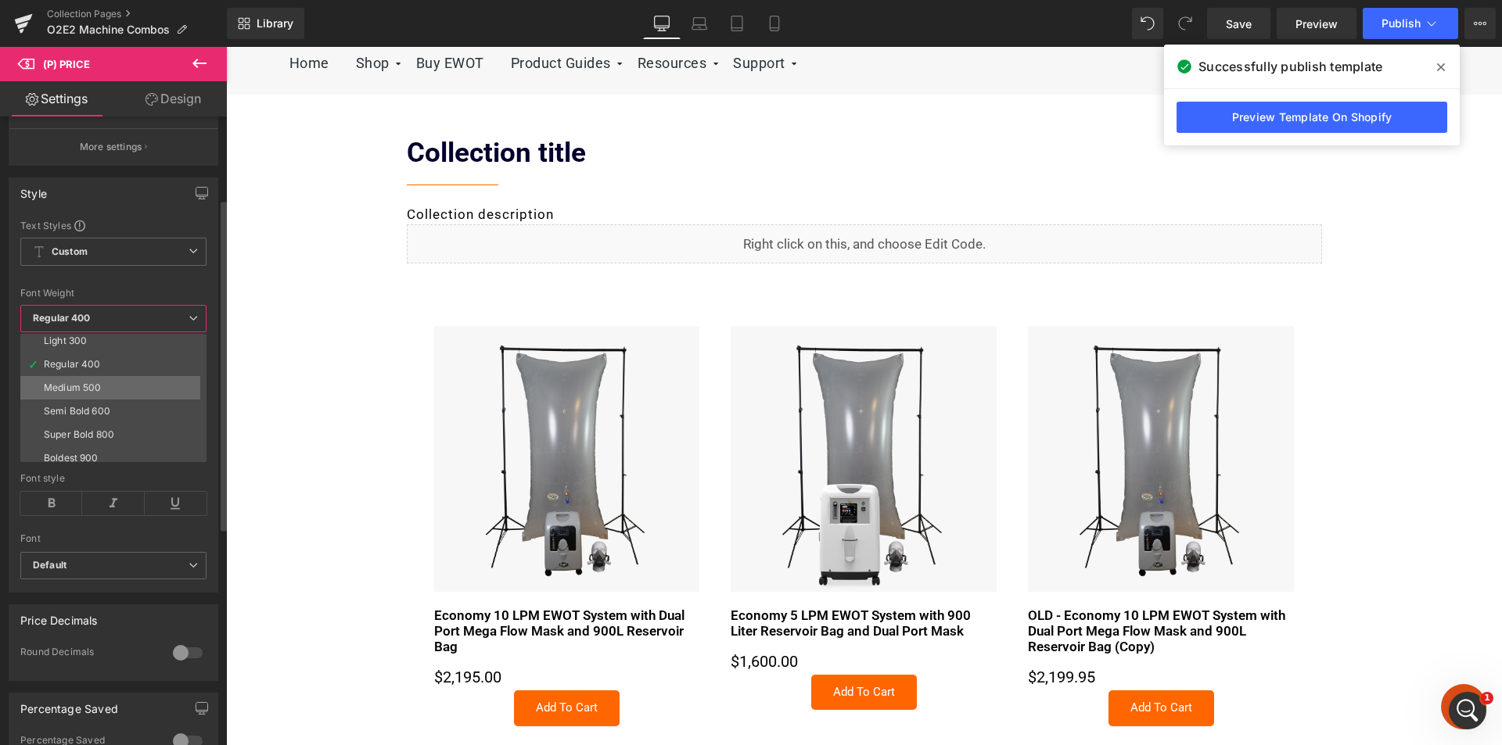
scroll to position [78, 0]
click at [94, 447] on li "Bold 700" at bounding box center [116, 455] width 193 height 23
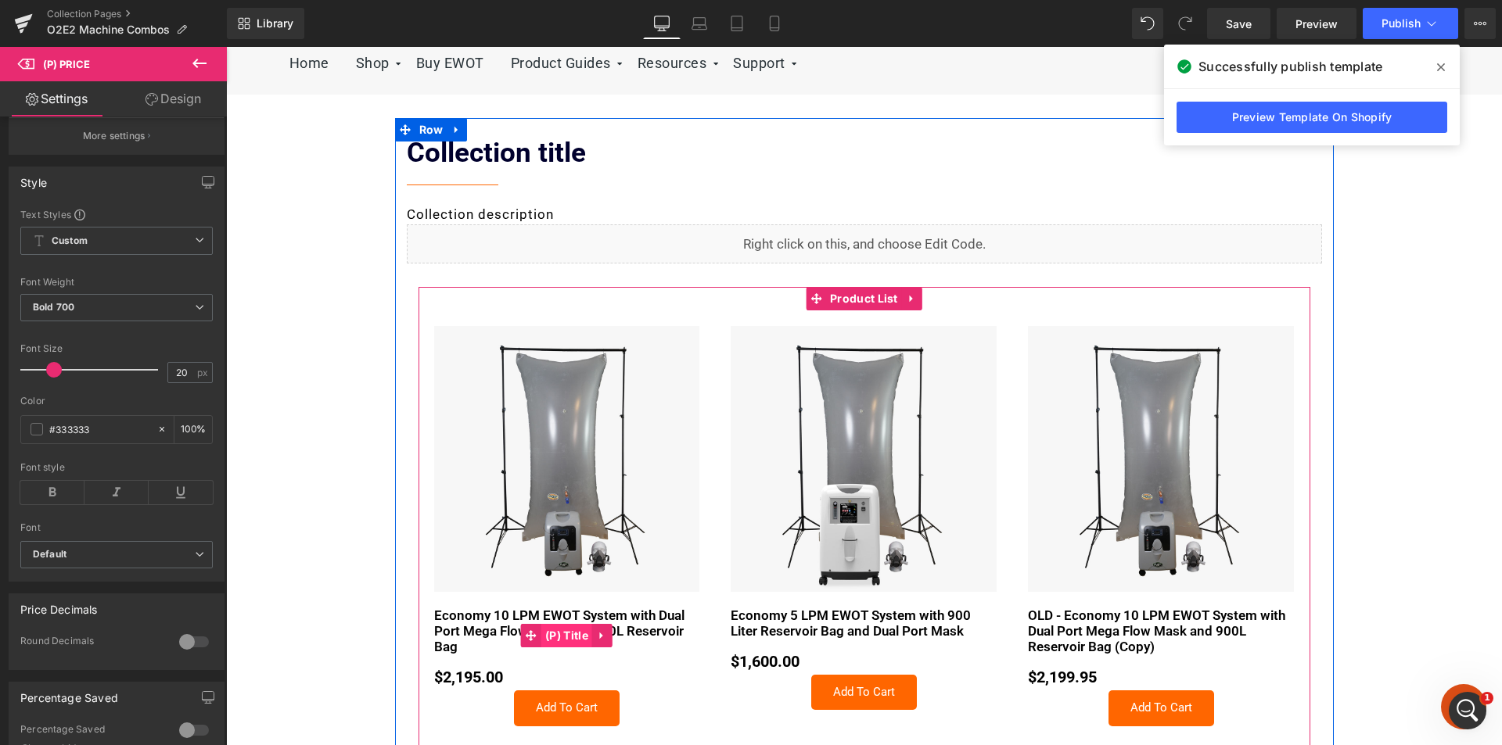
click at [549, 632] on span "(P) Title" at bounding box center [566, 635] width 51 height 23
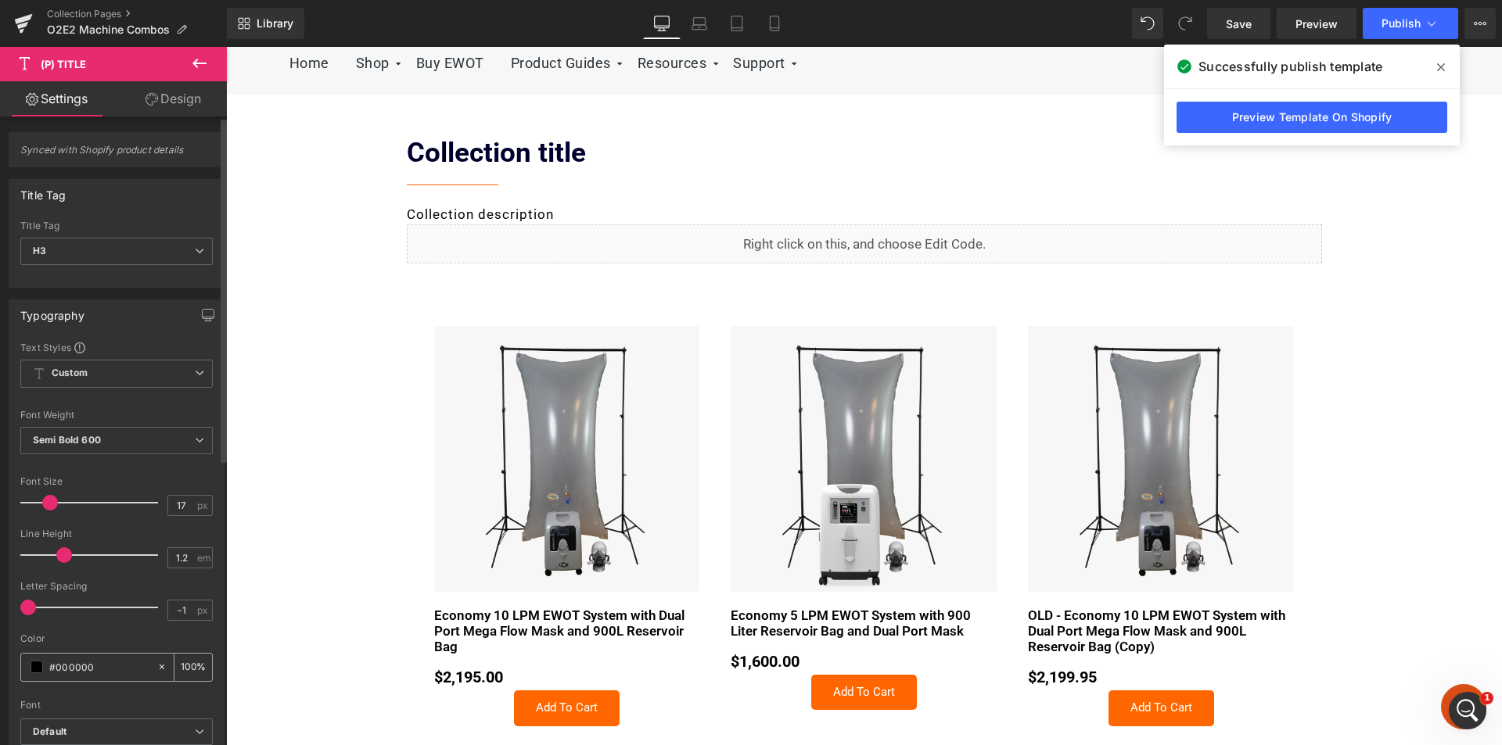
click at [35, 663] on span at bounding box center [37, 667] width 13 height 13
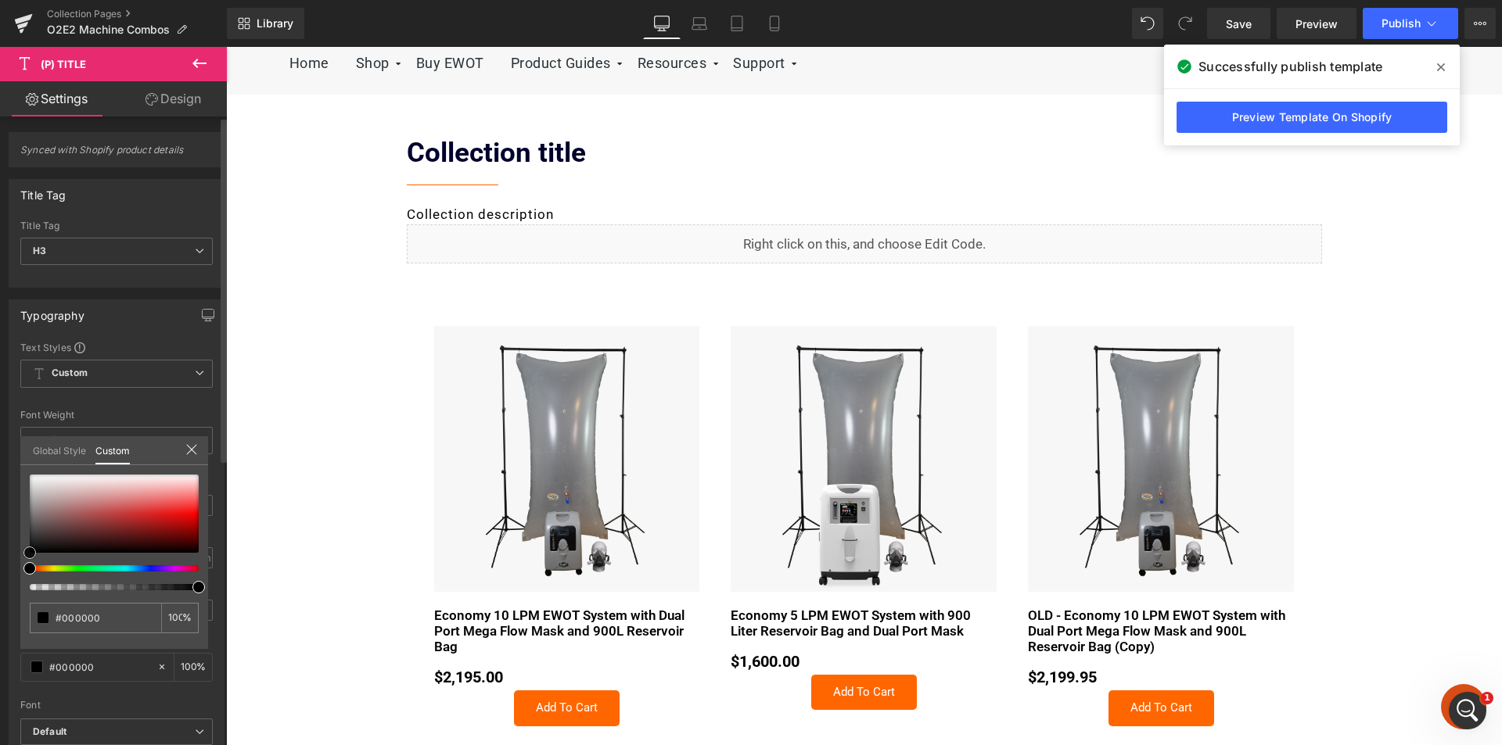
type input "#4b4848"
type input "#444444"
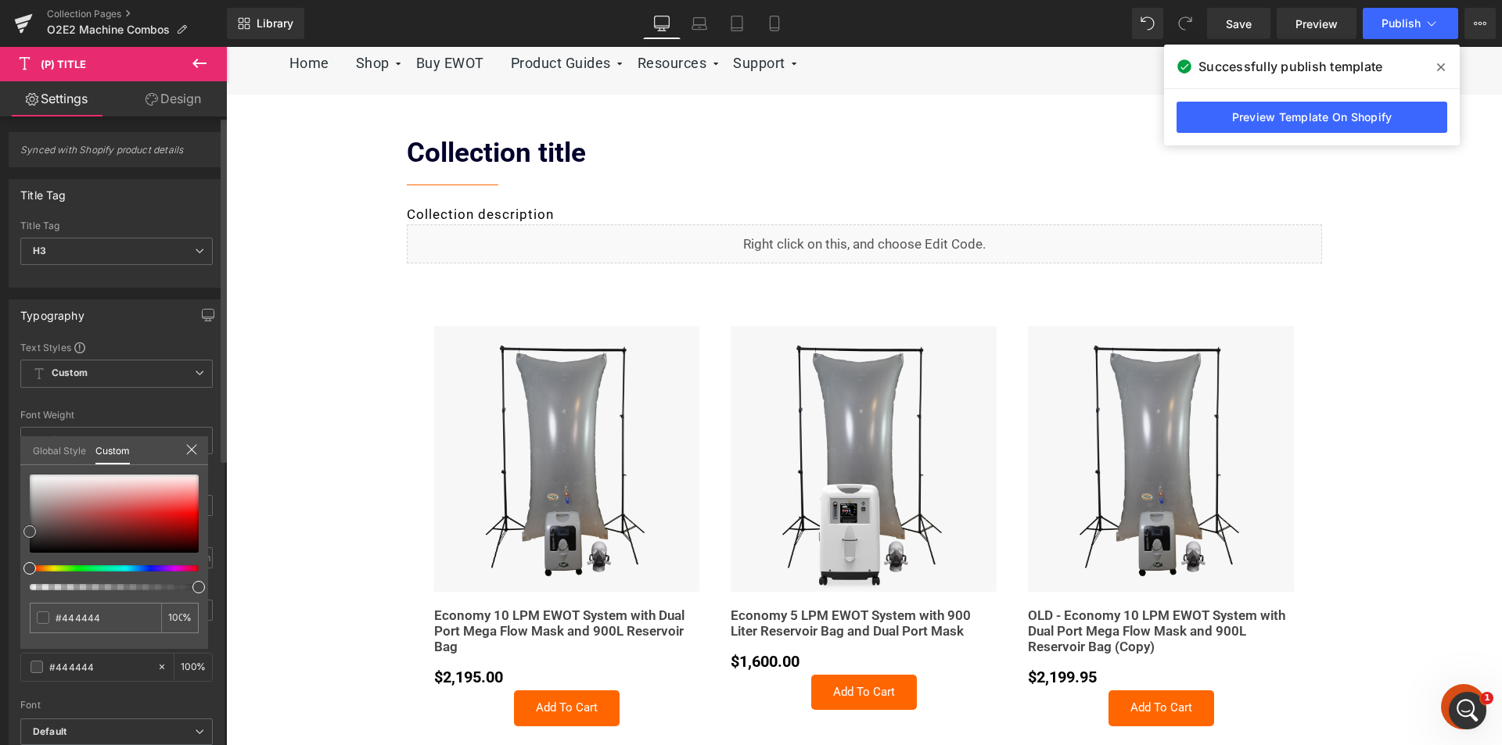
type input "#424242"
type input "#3f3f3f"
drag, startPoint x: 34, startPoint y: 530, endPoint x: 20, endPoint y: 533, distance: 14.4
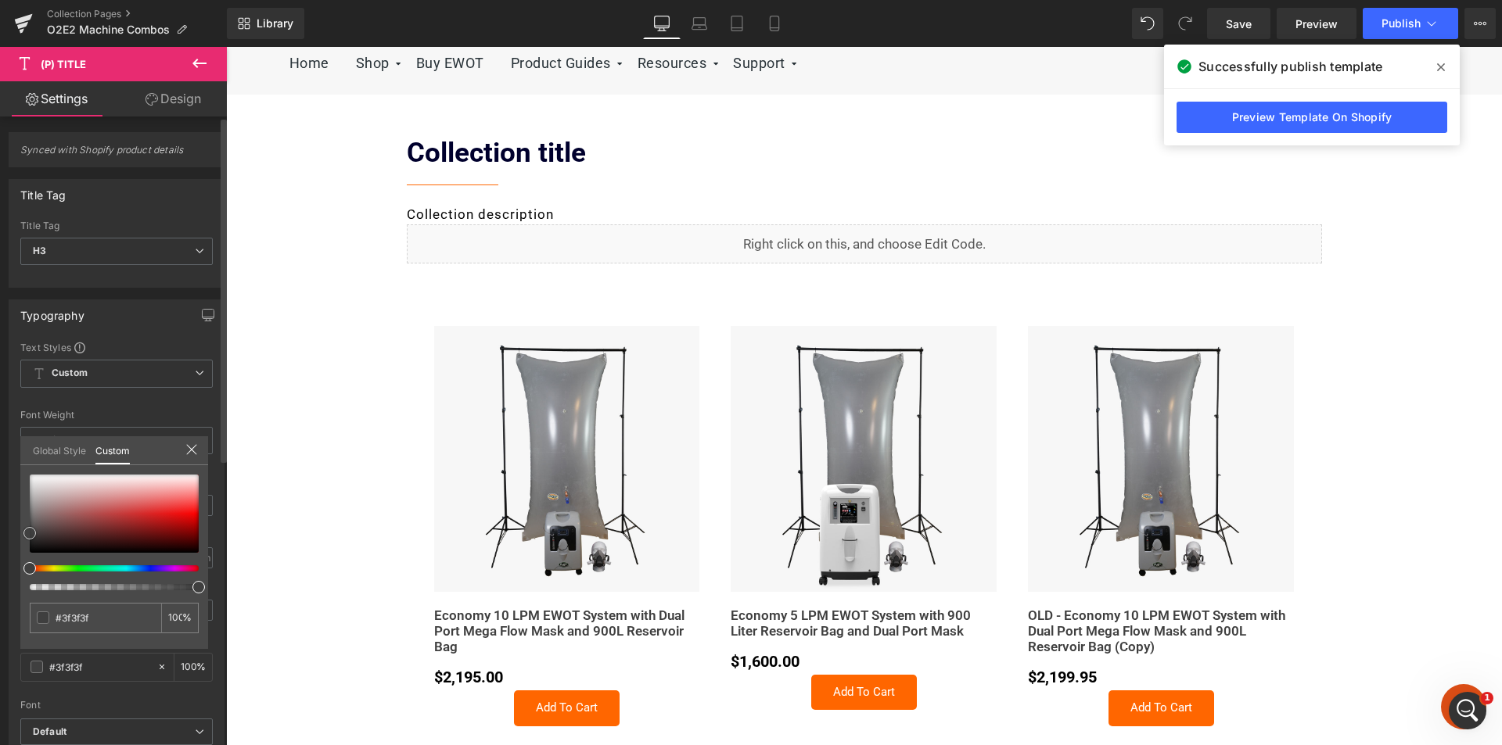
click at [20, 533] on div "Typography Text Styles Custom Custom Setup Global Style Custom Setup Global Sty…" at bounding box center [117, 556] width 234 height 537
click at [254, 577] on div at bounding box center [864, 396] width 1276 height 699
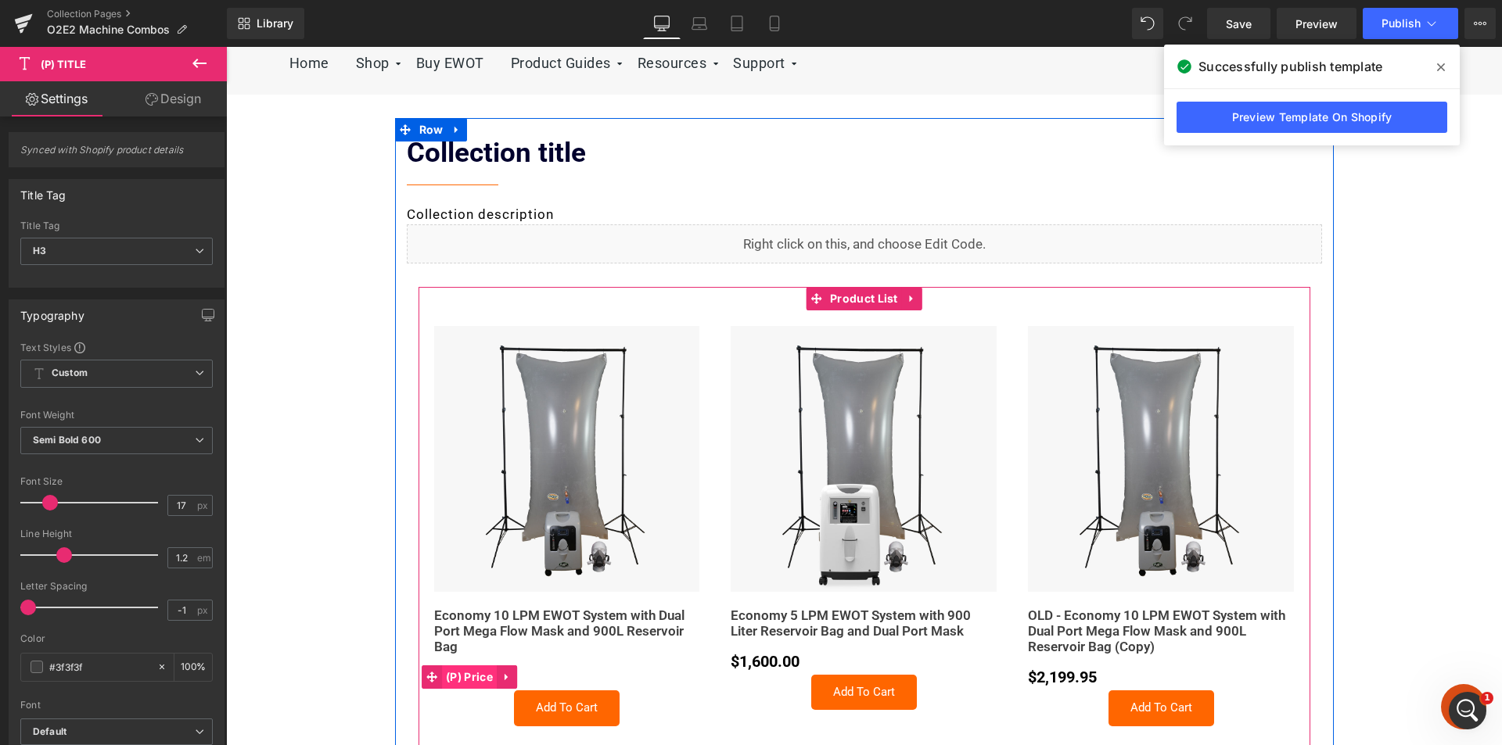
click at [460, 677] on span "(P) Price" at bounding box center [469, 677] width 55 height 23
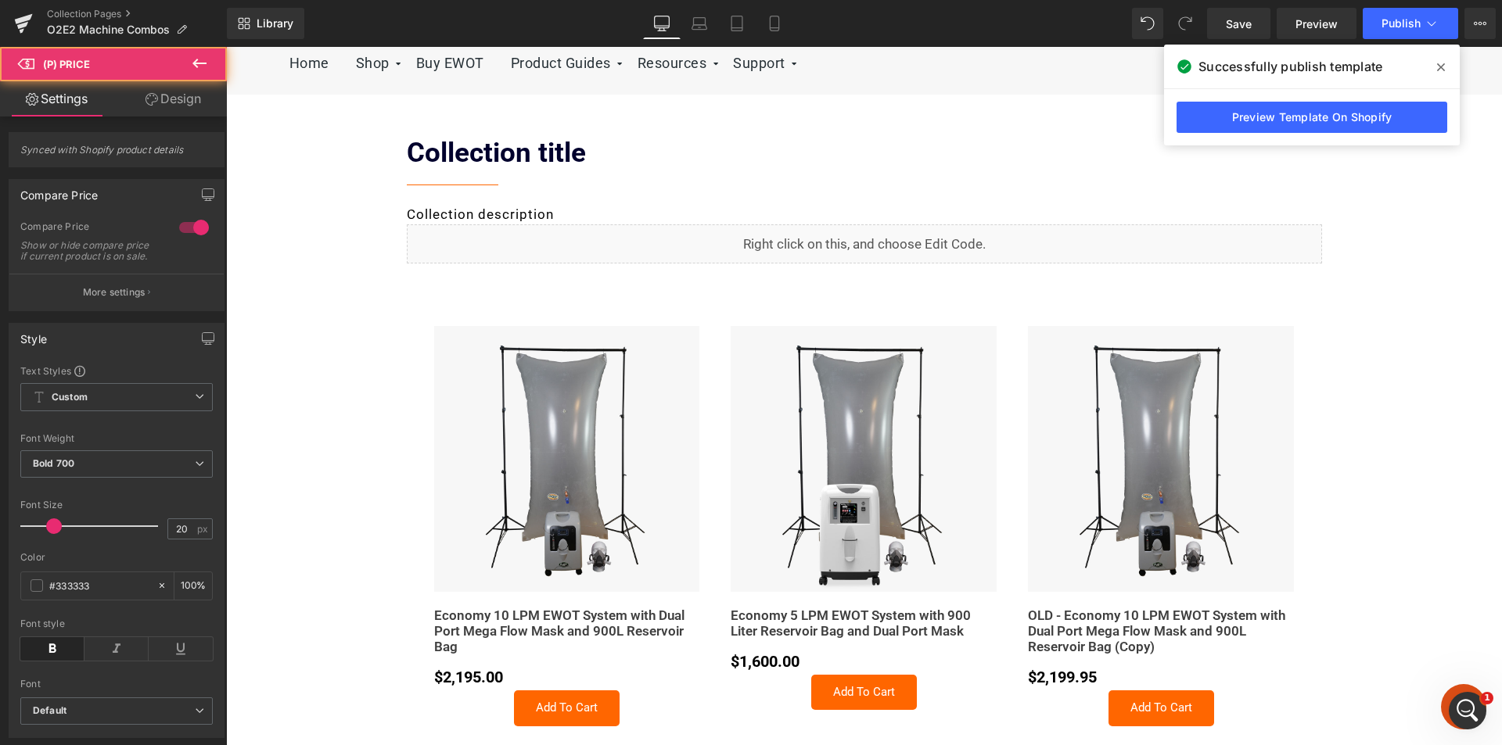
click at [178, 97] on link "Design" at bounding box center [173, 98] width 113 height 35
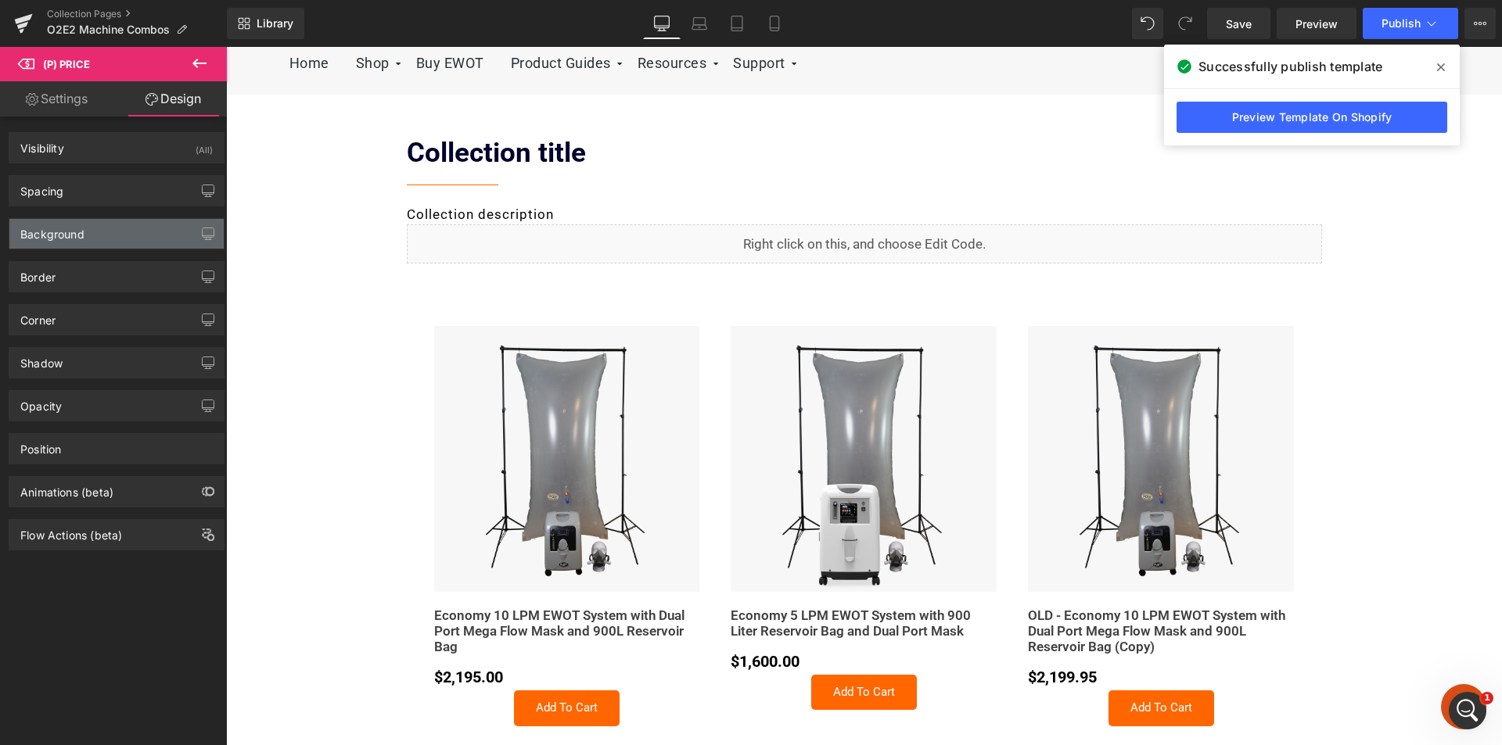
type input "0"
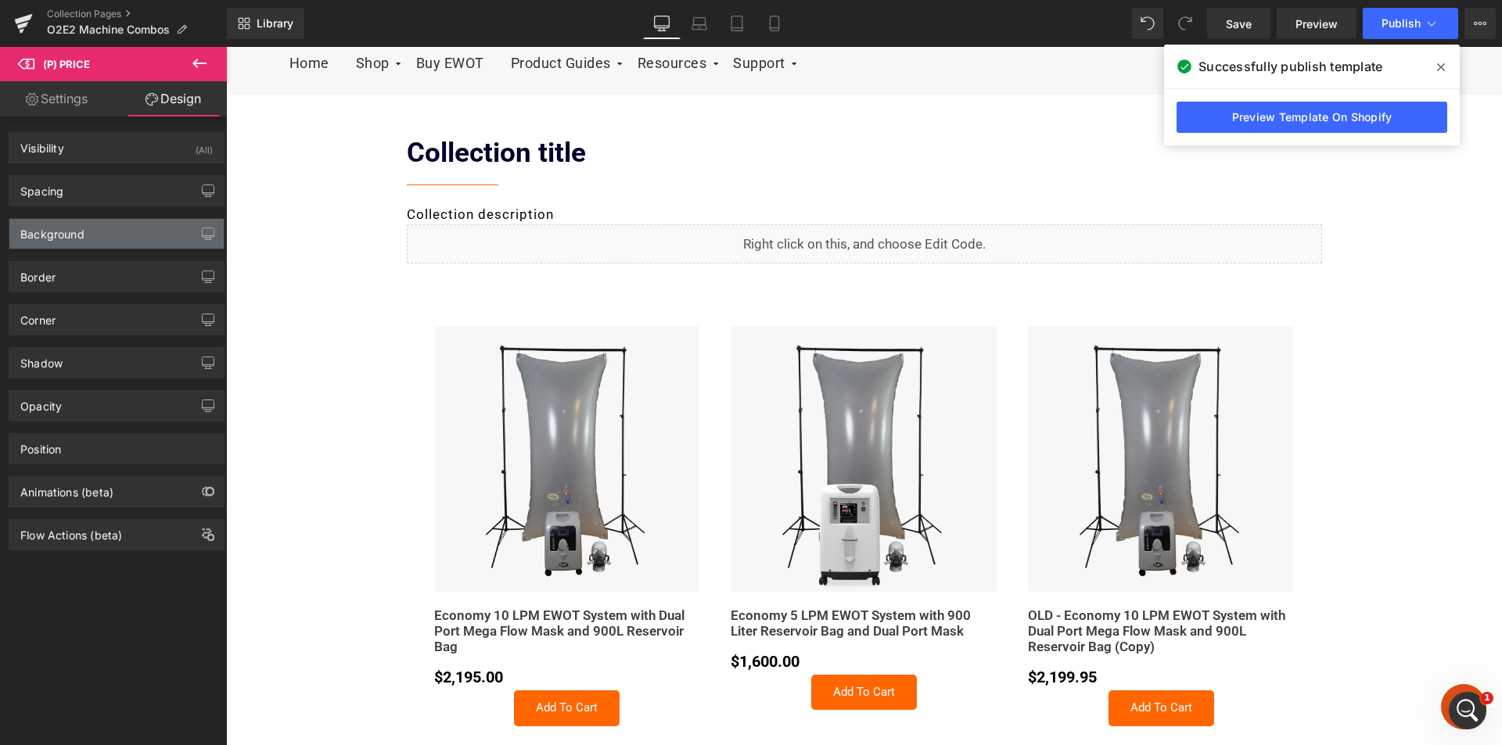
type input "0"
type input "transparent"
type input "0"
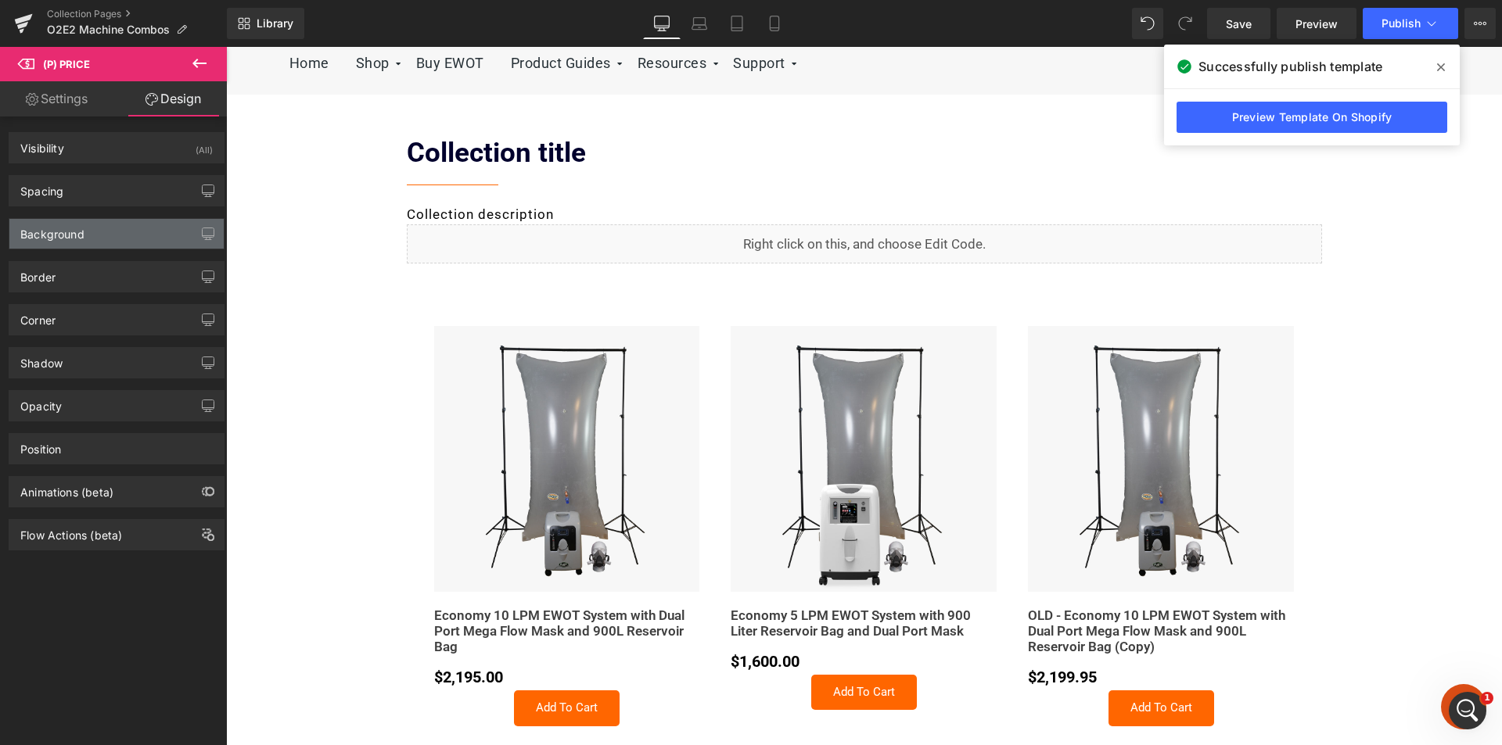
click at [83, 226] on div "Background" at bounding box center [52, 230] width 64 height 22
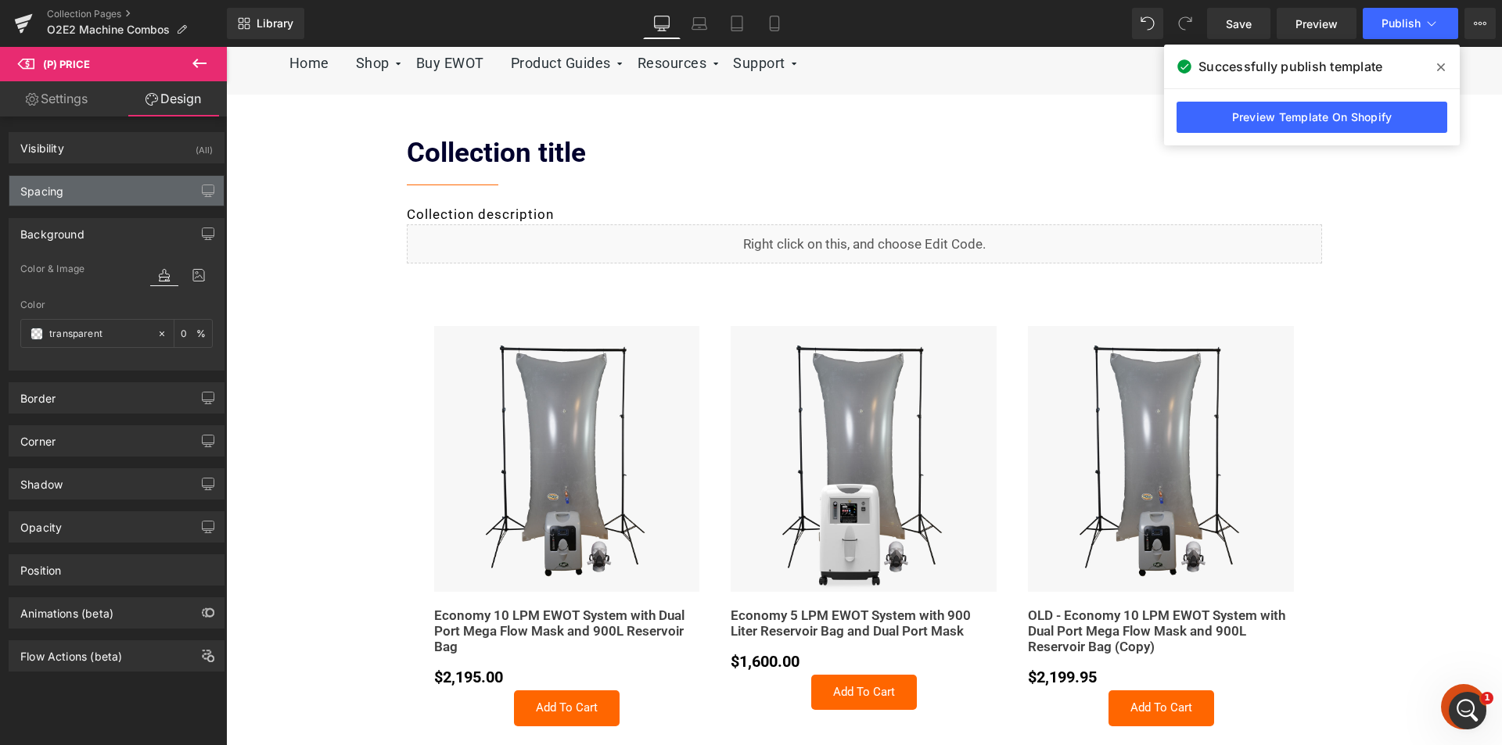
click at [74, 193] on div "Spacing" at bounding box center [116, 191] width 214 height 30
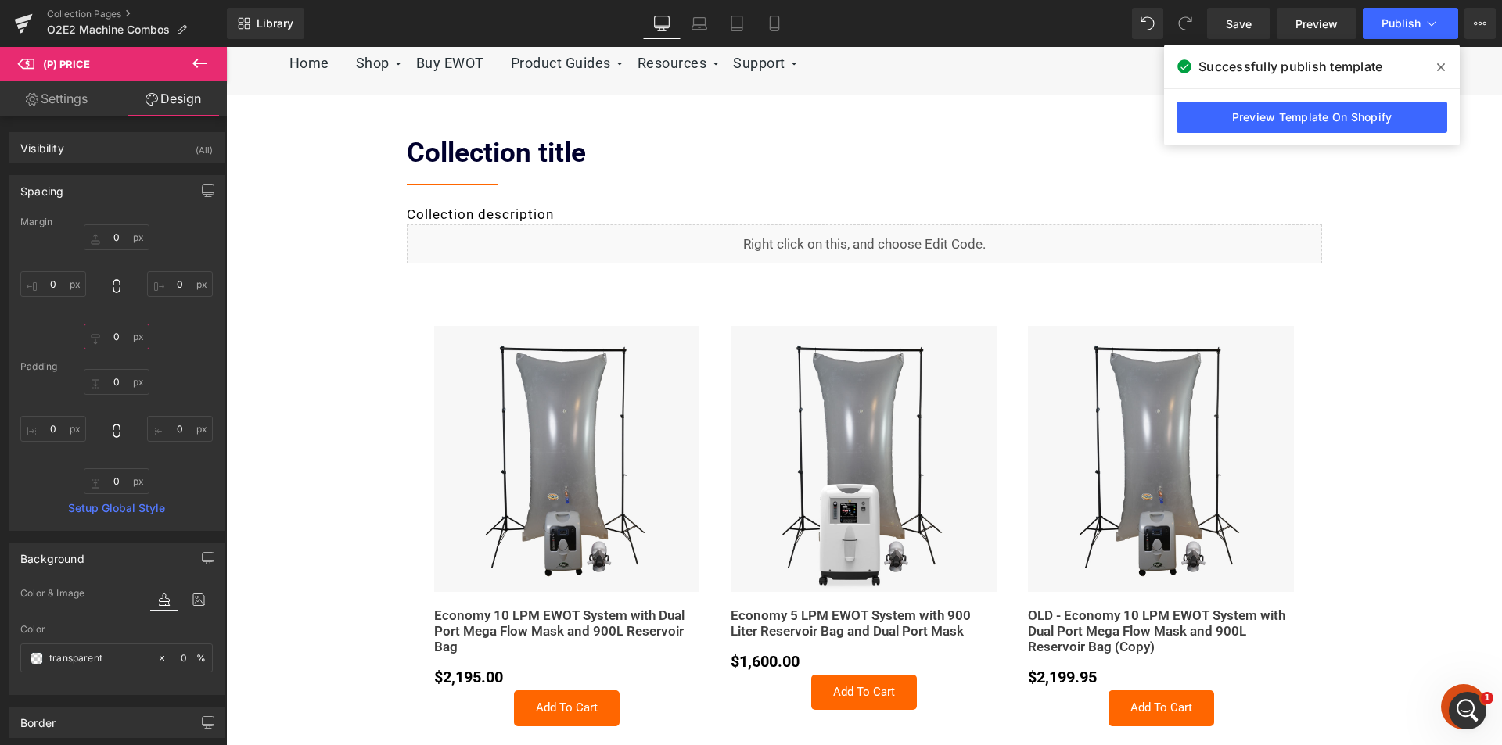
click at [115, 332] on input "0" at bounding box center [117, 337] width 66 height 26
type input "15"
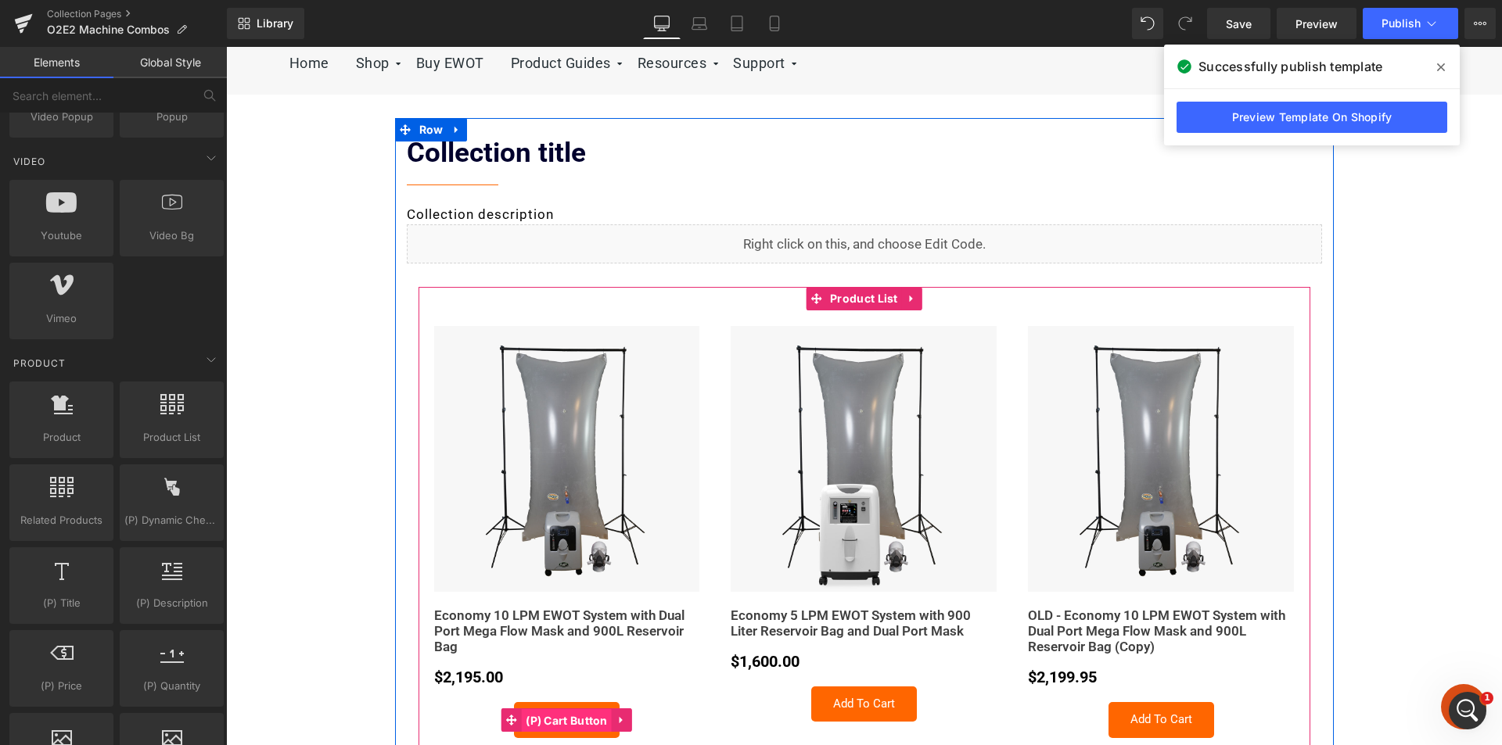
click at [553, 715] on span "(P) Cart Button" at bounding box center [567, 721] width 90 height 23
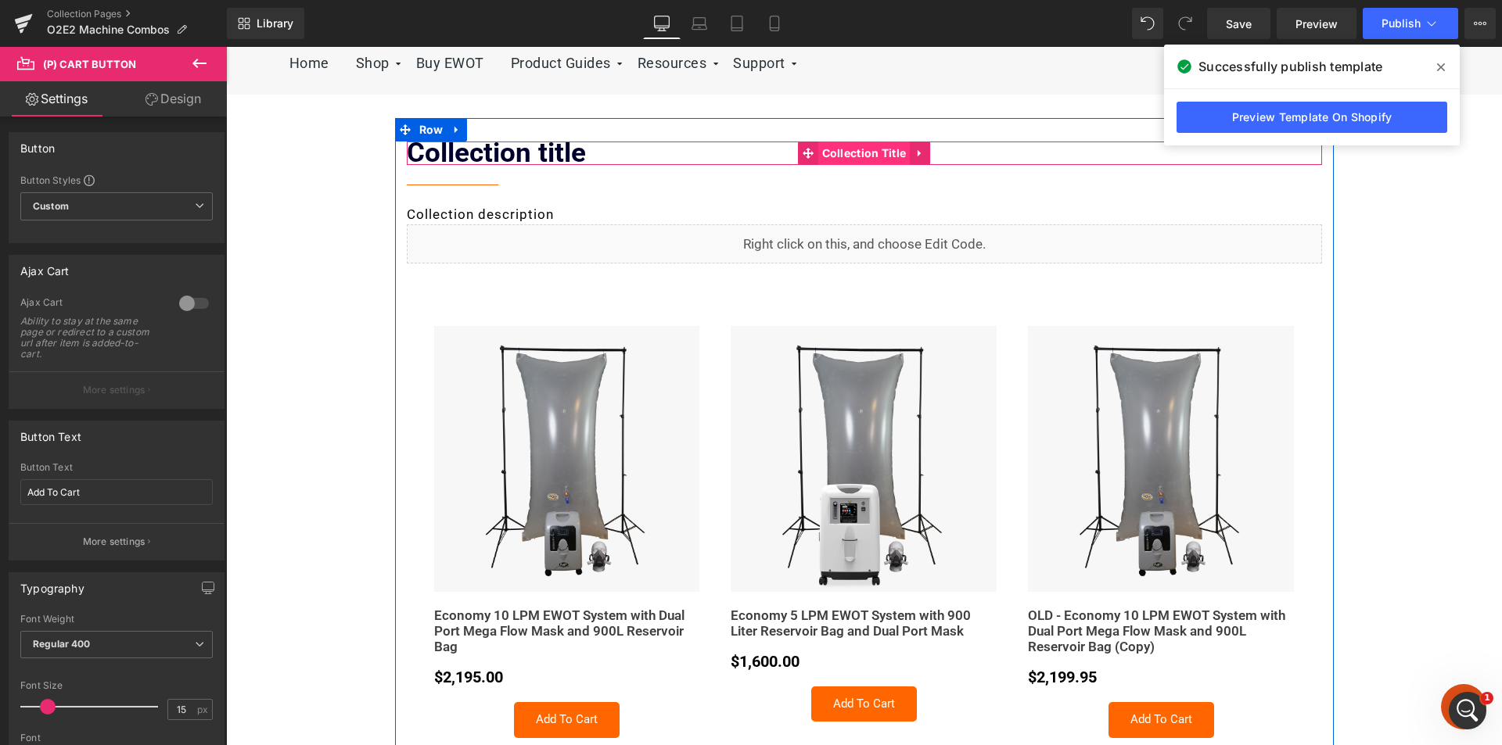
click at [828, 156] on span "Collection Title" at bounding box center [864, 153] width 92 height 23
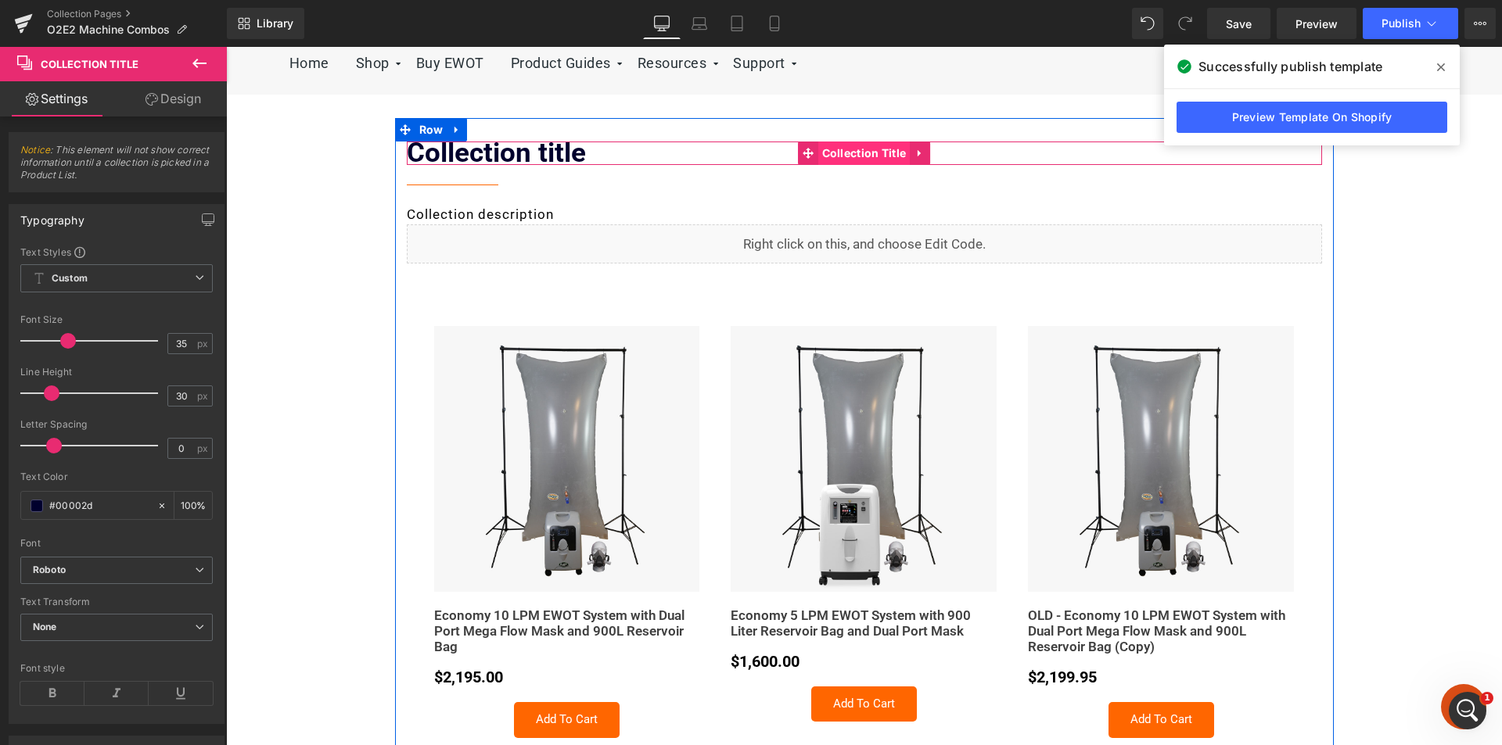
click at [835, 153] on span "Collection Title" at bounding box center [864, 153] width 92 height 23
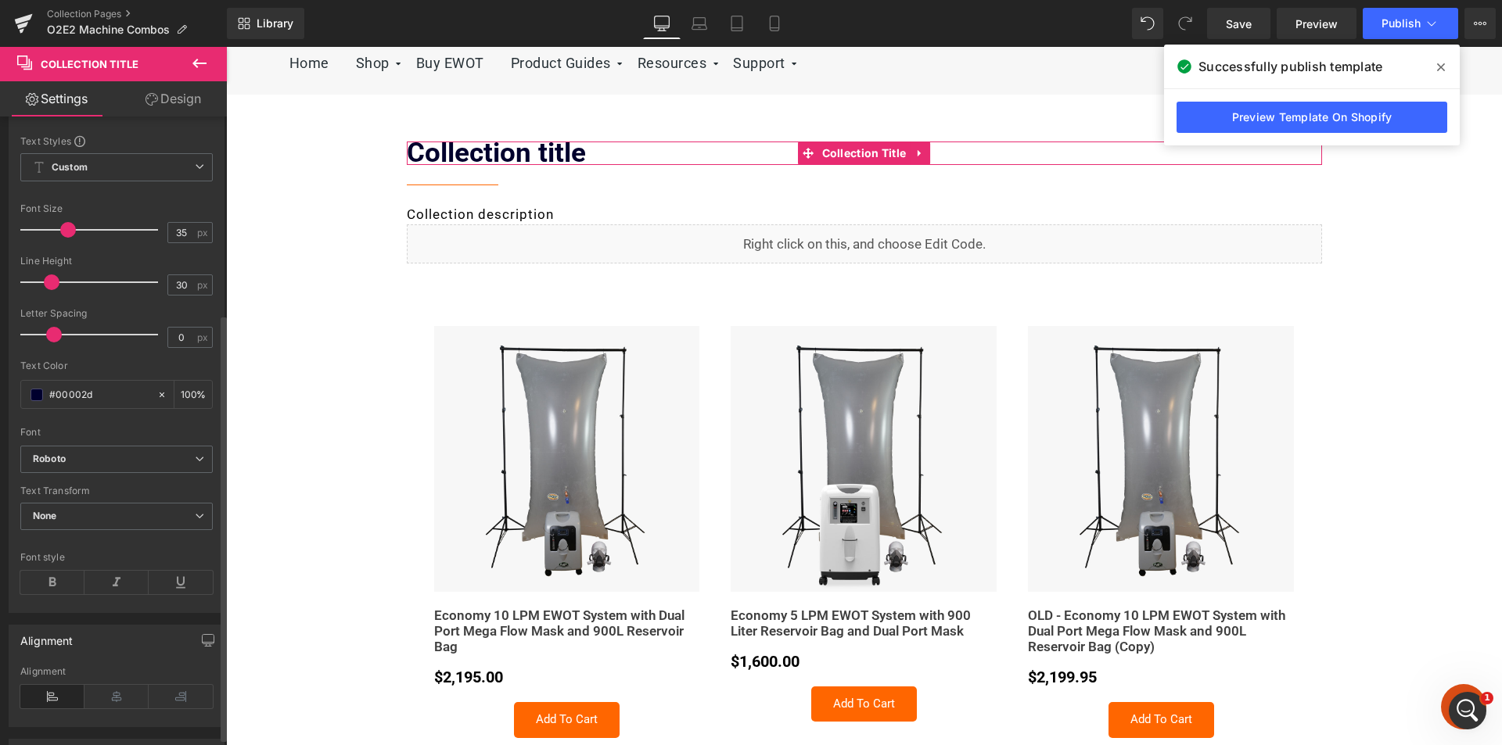
scroll to position [0, 0]
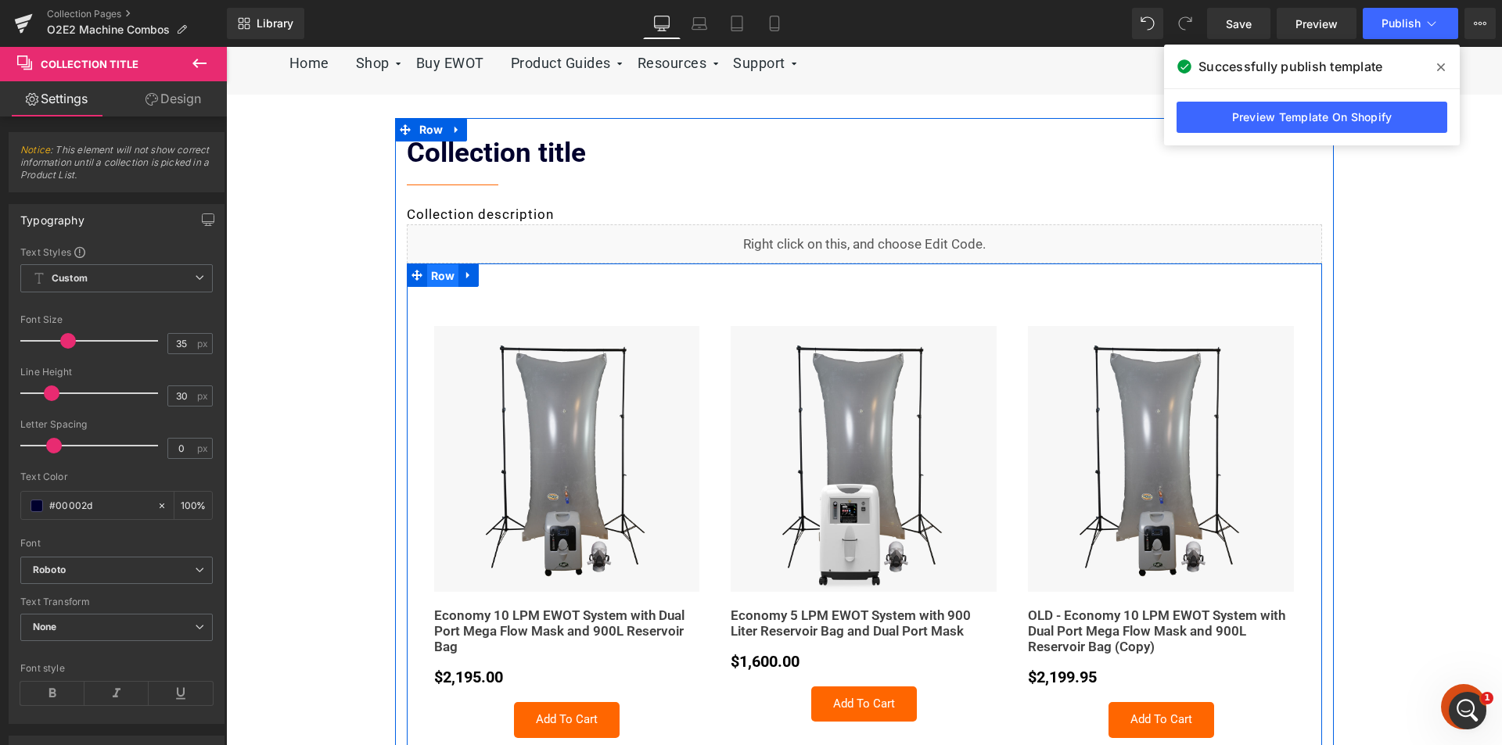
click at [436, 276] on span "Row" at bounding box center [443, 275] width 32 height 23
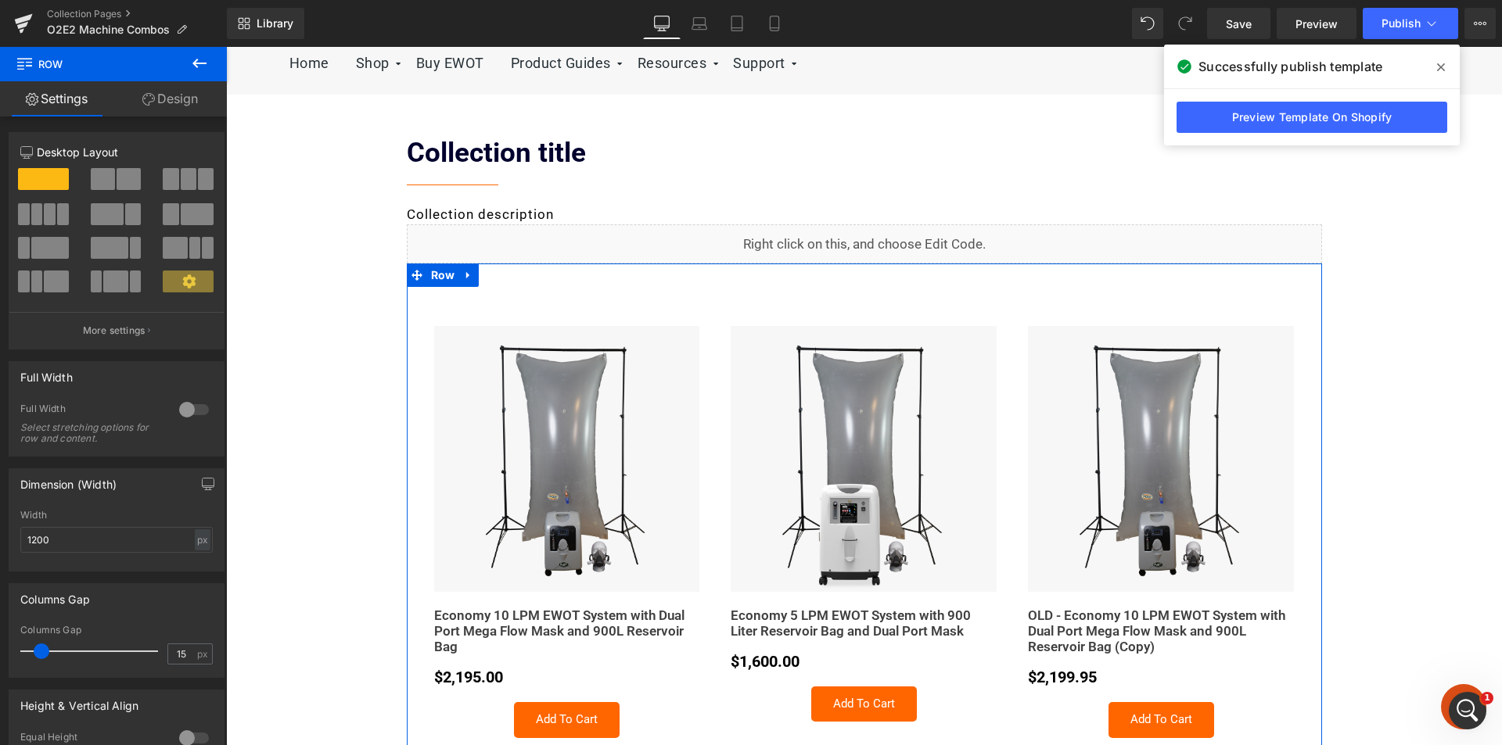
click at [173, 87] on link "Design" at bounding box center [169, 98] width 113 height 35
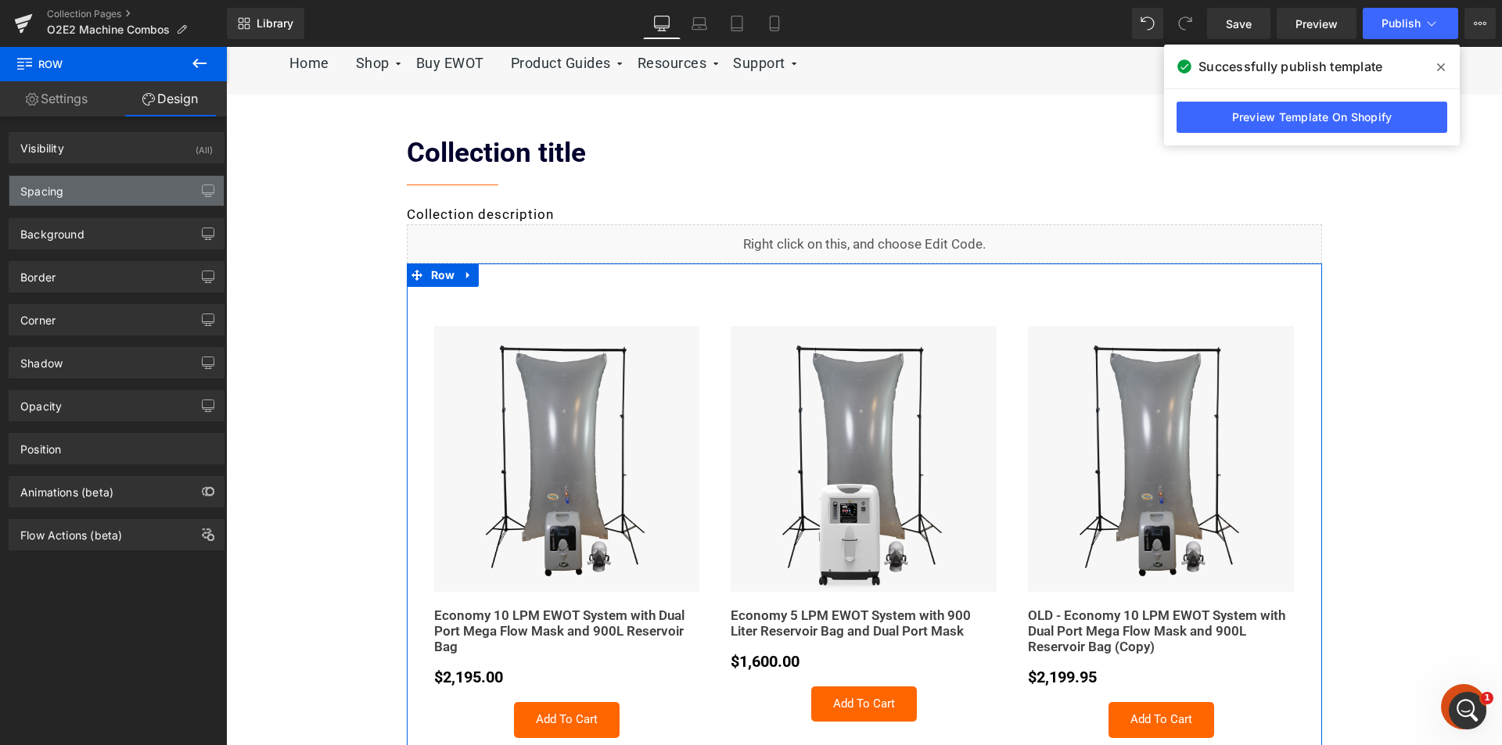
type input "0"
type input "30"
type input "0"
type input "10"
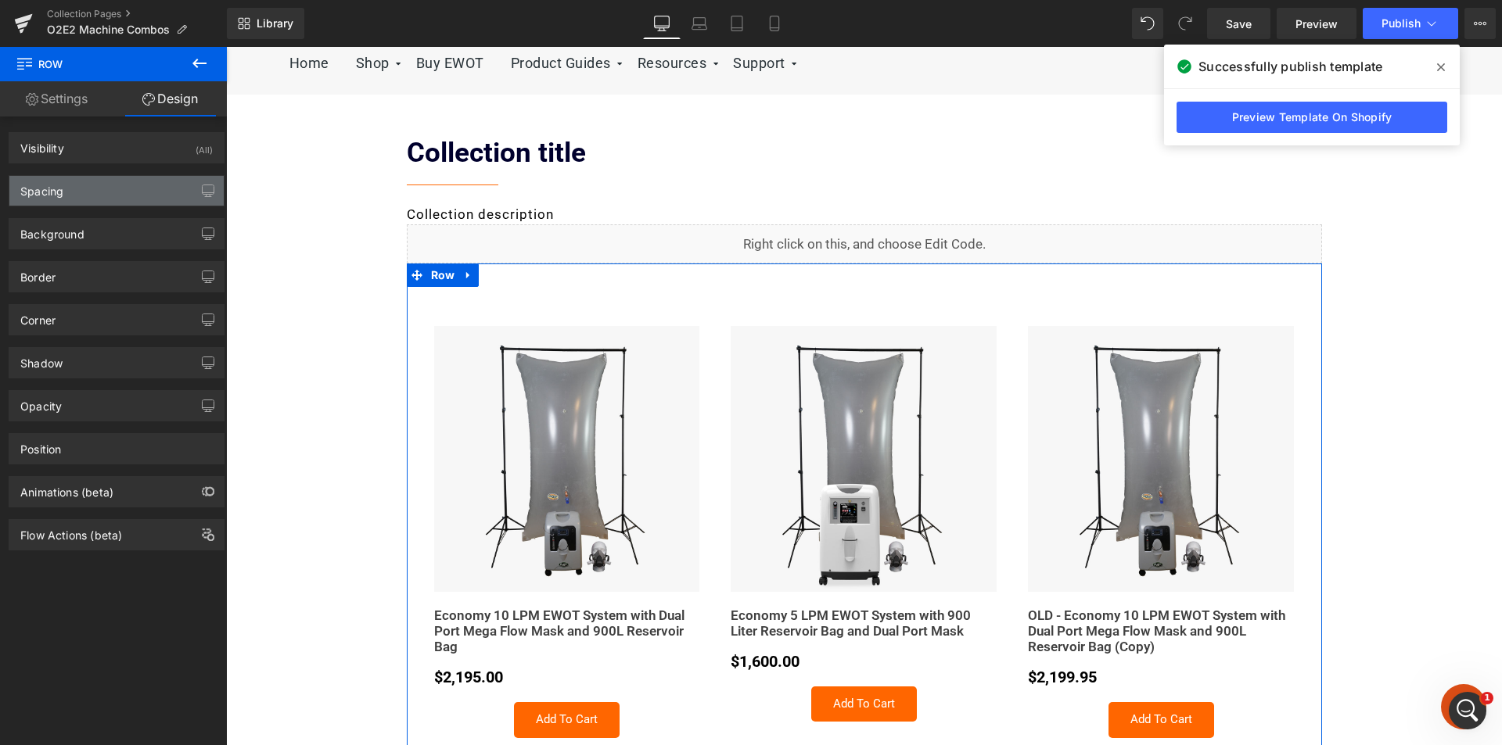
type input "0"
click at [105, 181] on div "Spacing" at bounding box center [116, 191] width 214 height 30
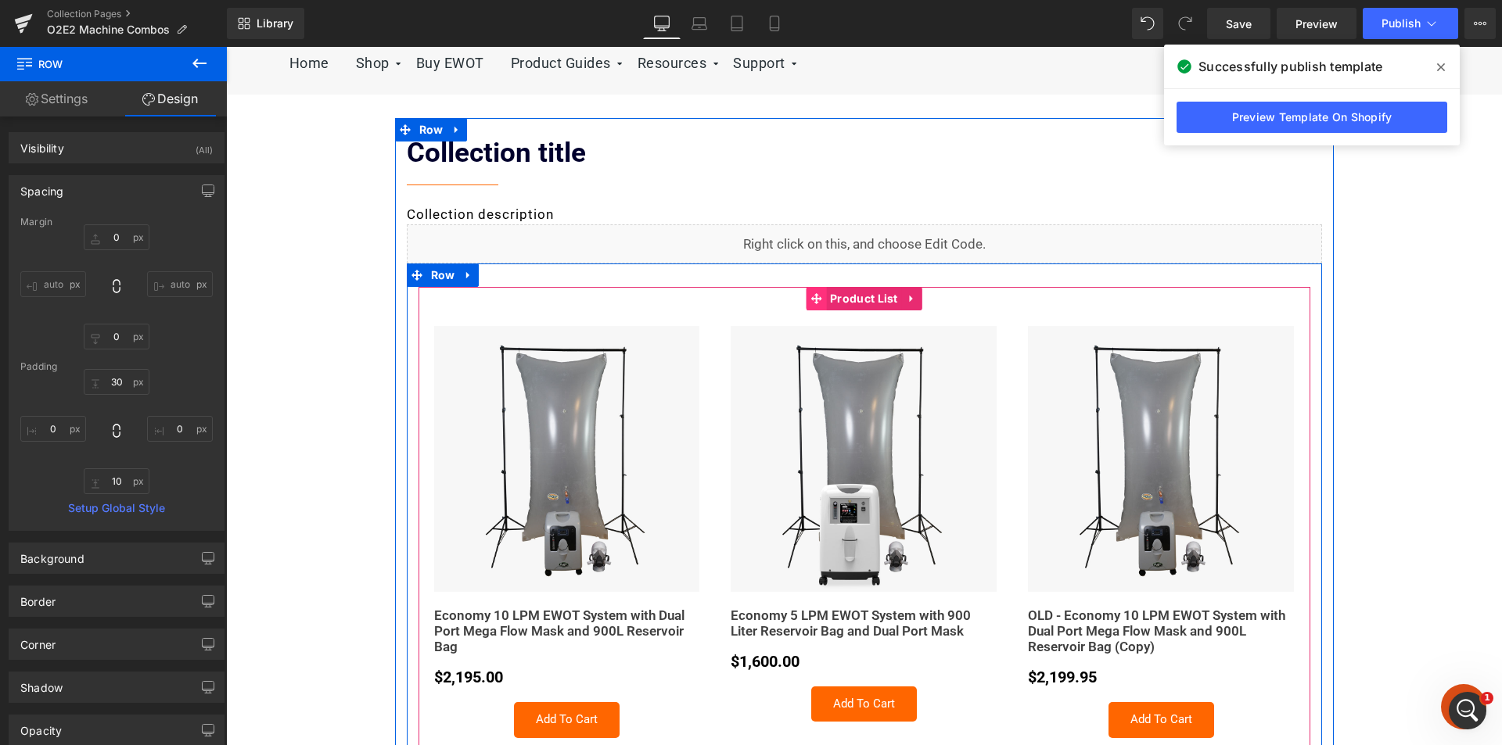
click at [813, 305] on span at bounding box center [816, 298] width 20 height 23
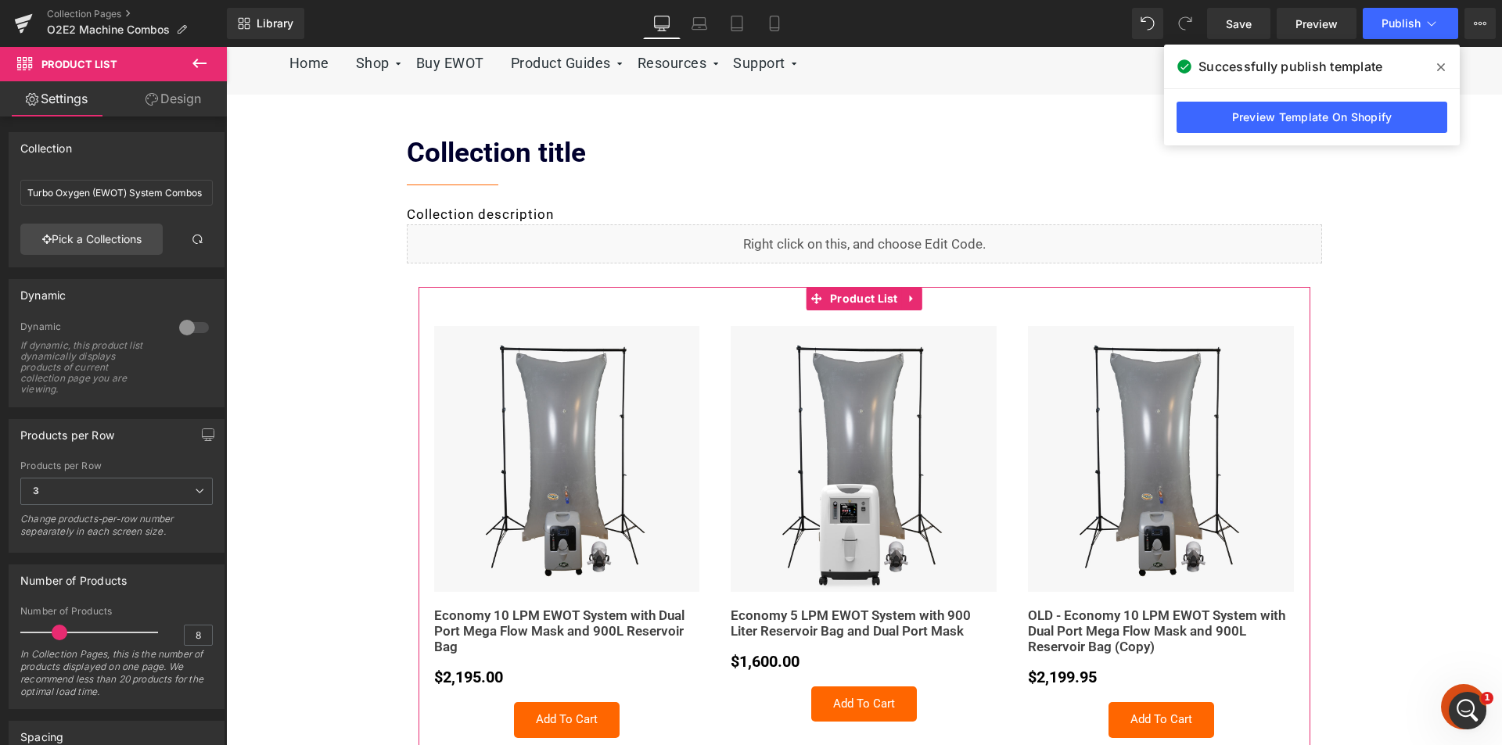
click at [188, 105] on link "Design" at bounding box center [173, 98] width 113 height 35
click at [0, 0] on div "Spacing" at bounding box center [0, 0] width 0 height 0
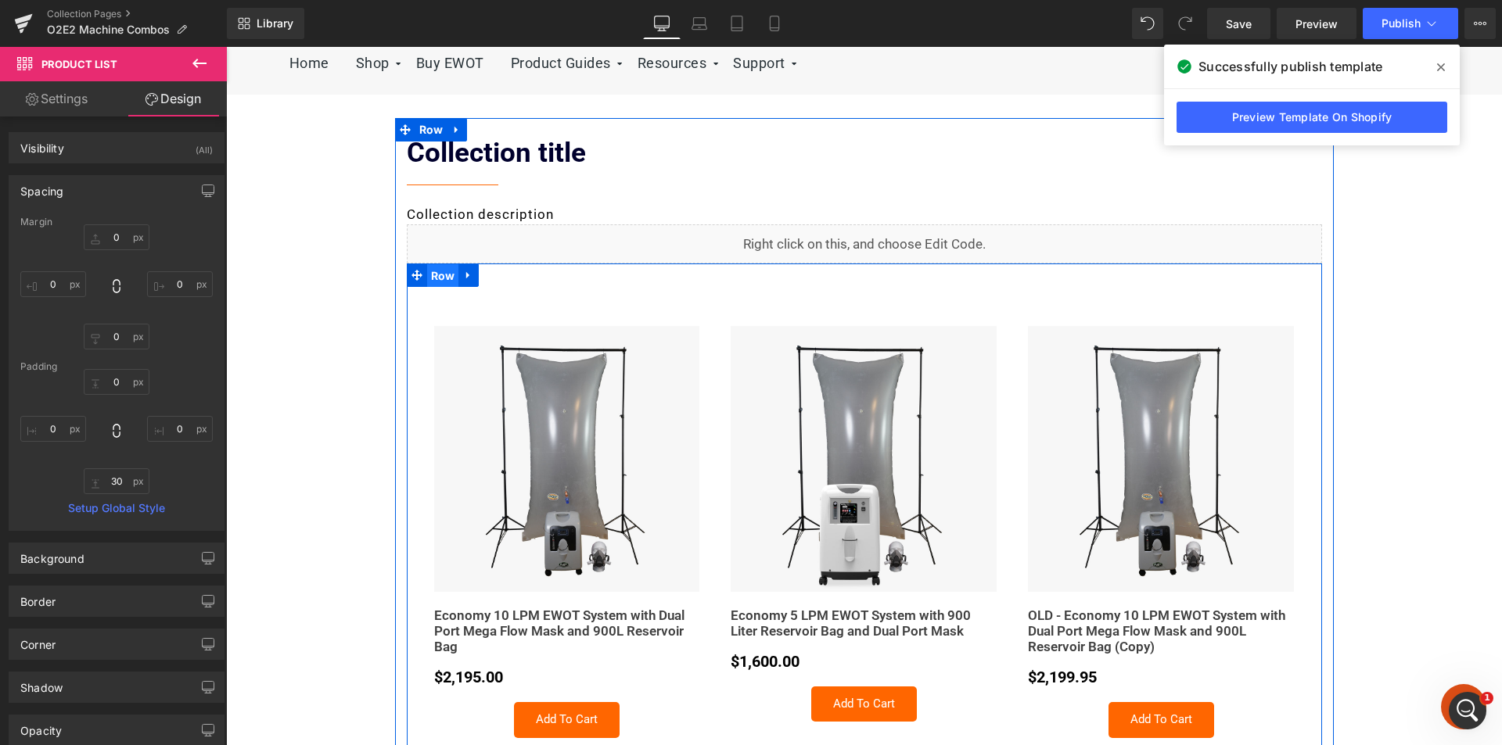
click at [433, 282] on span "Row" at bounding box center [443, 275] width 32 height 23
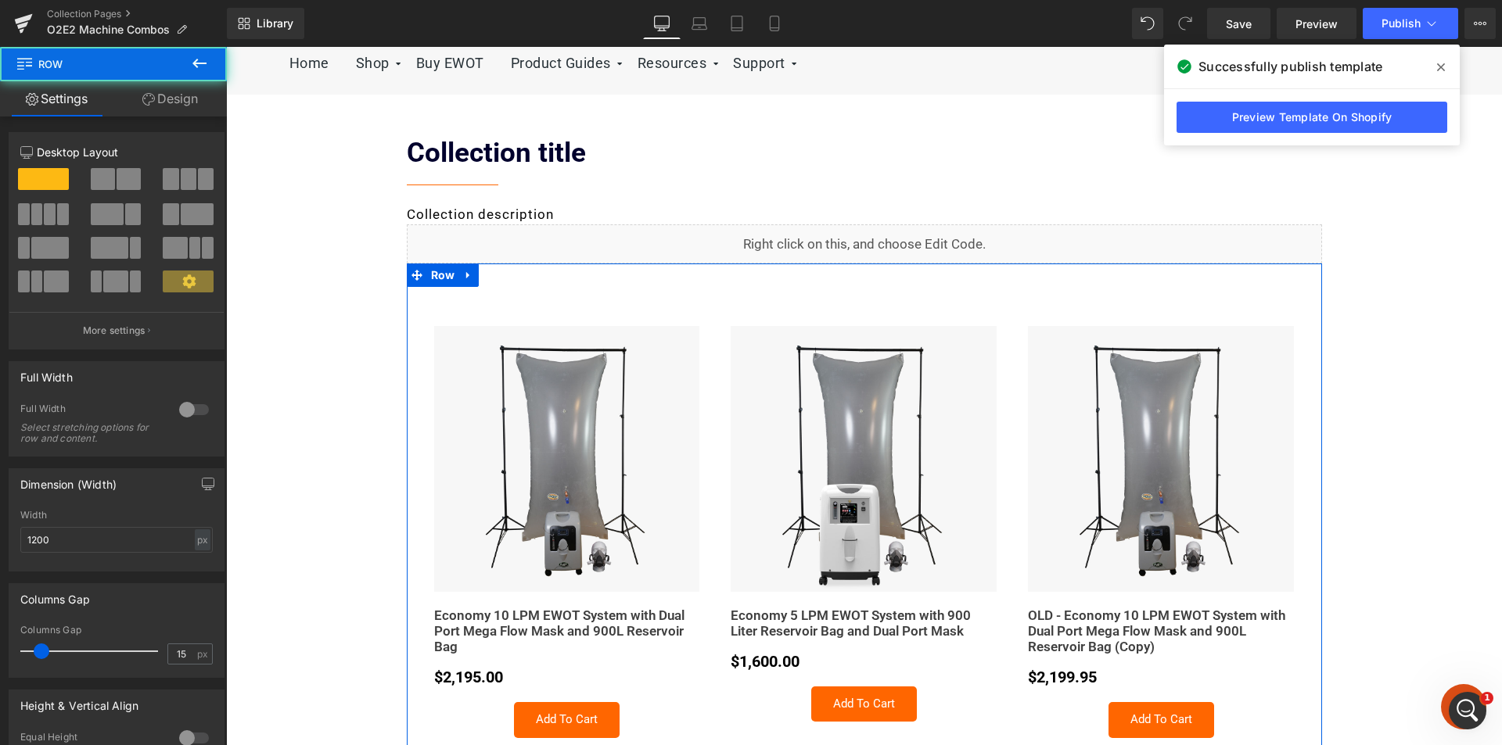
click at [171, 102] on link "Design" at bounding box center [169, 98] width 113 height 35
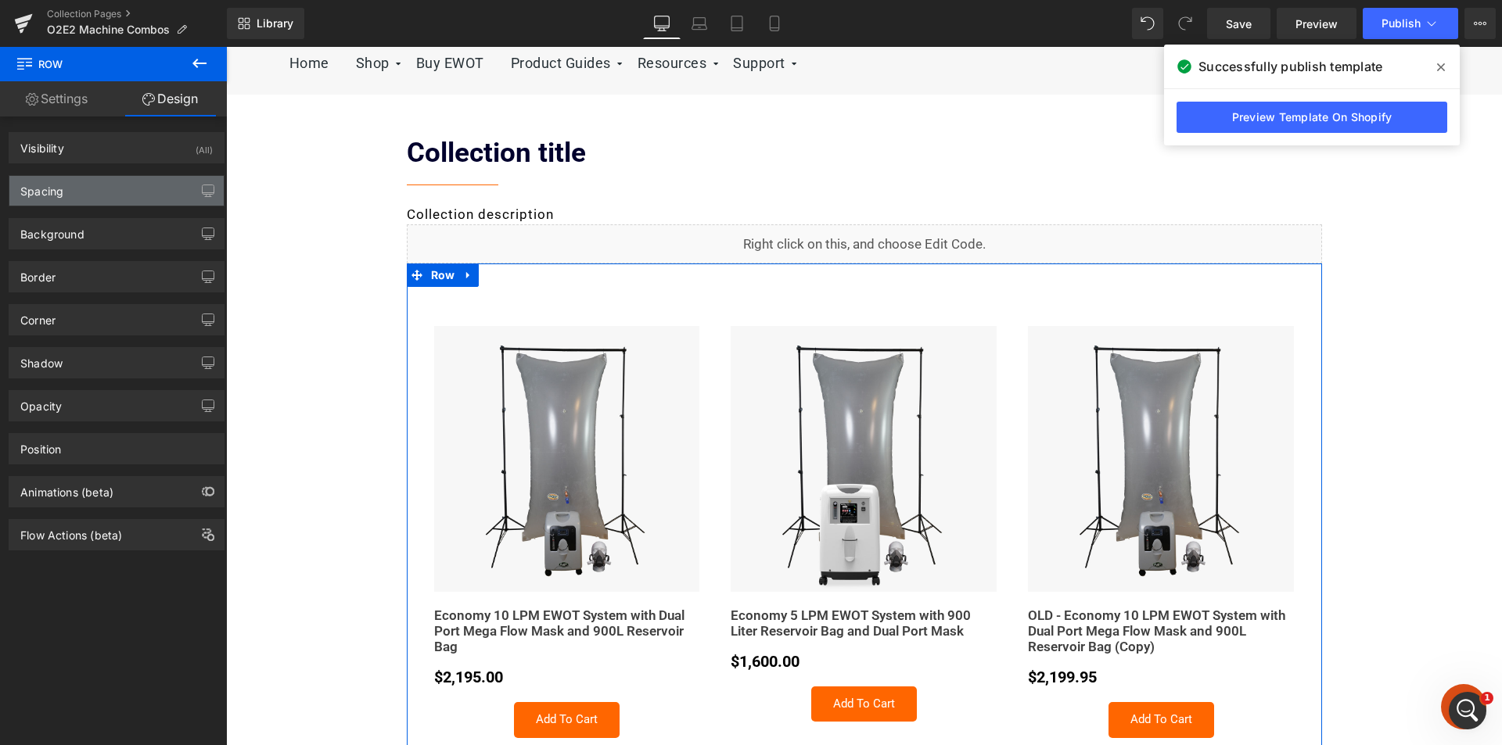
click at [77, 193] on div "Spacing" at bounding box center [116, 191] width 214 height 30
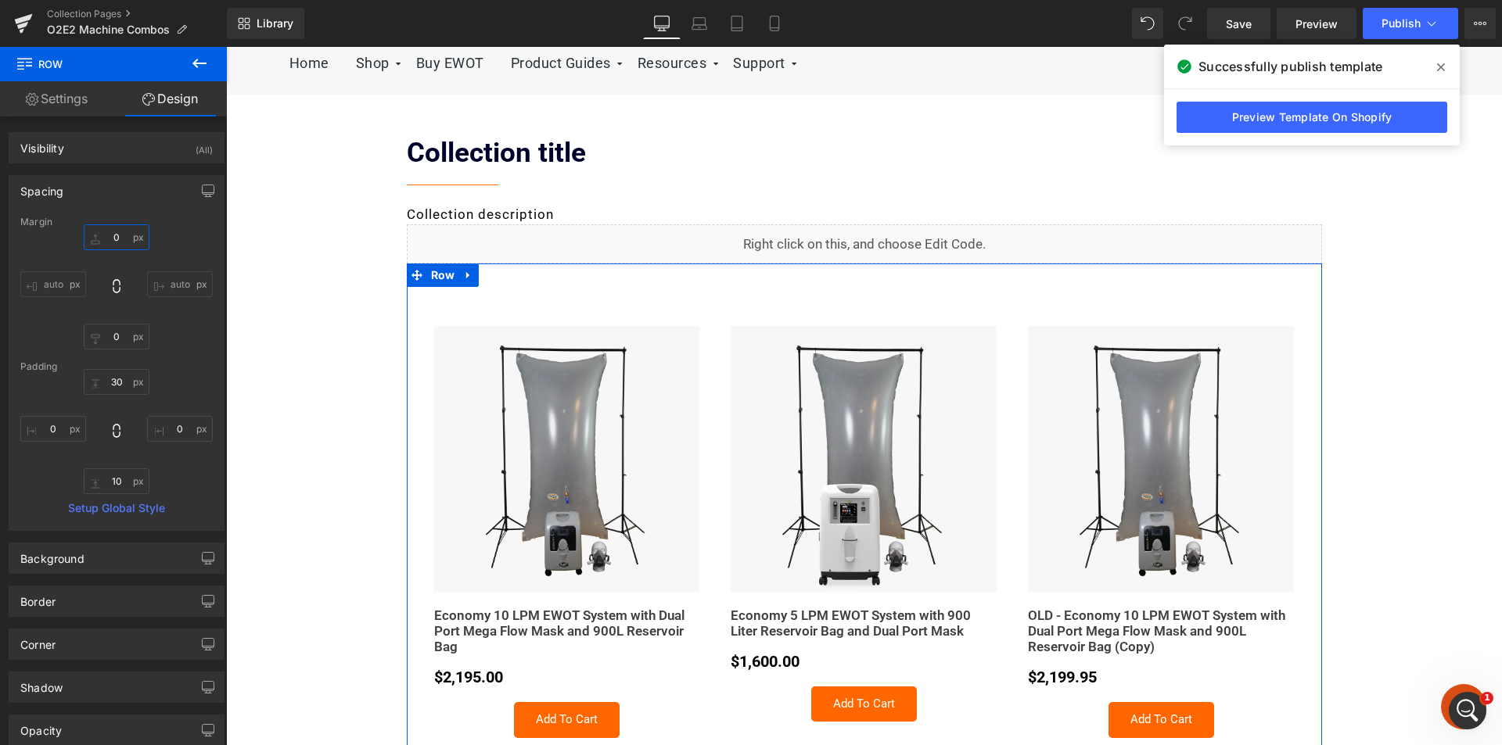
click at [108, 242] on input "0" at bounding box center [117, 238] width 66 height 26
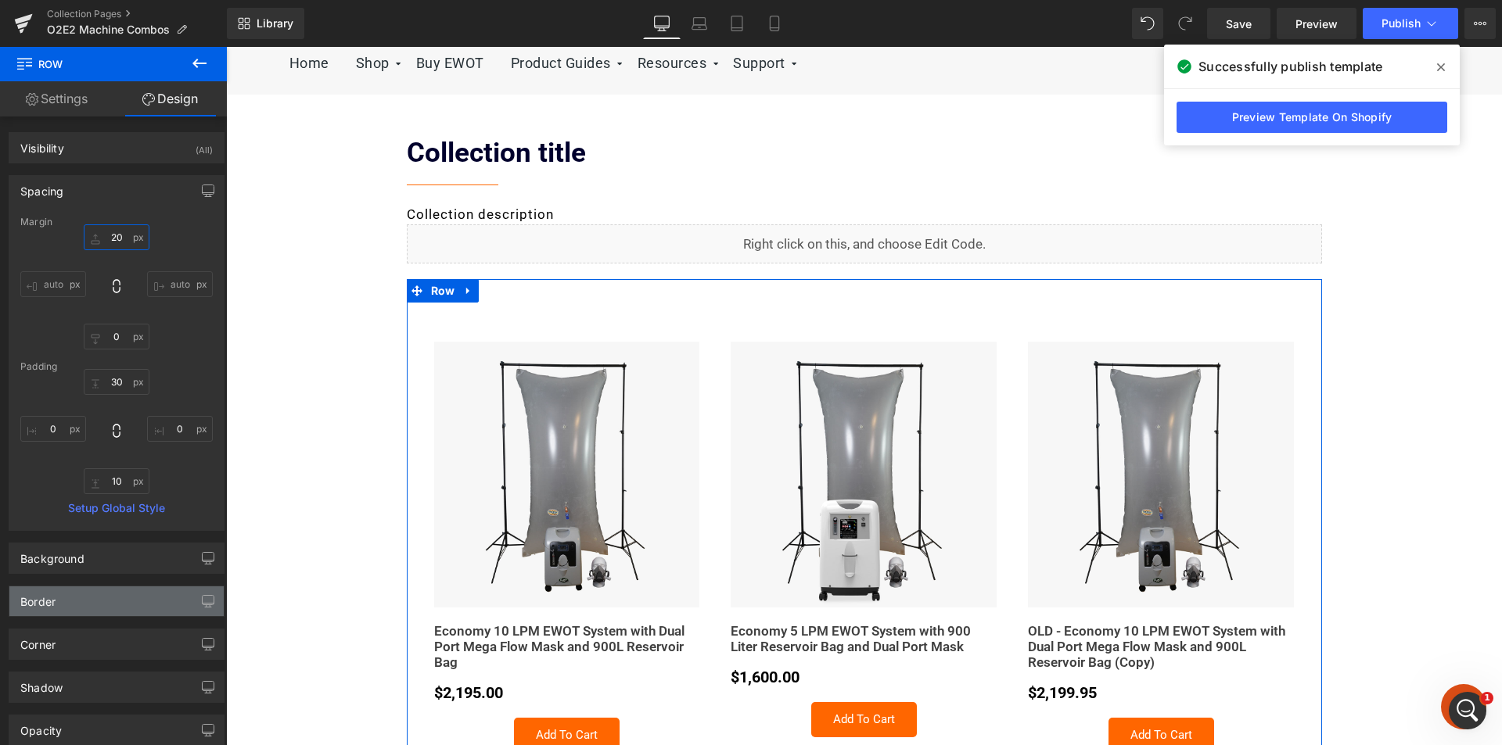
type input "20"
click at [105, 601] on div "Border" at bounding box center [116, 602] width 214 height 30
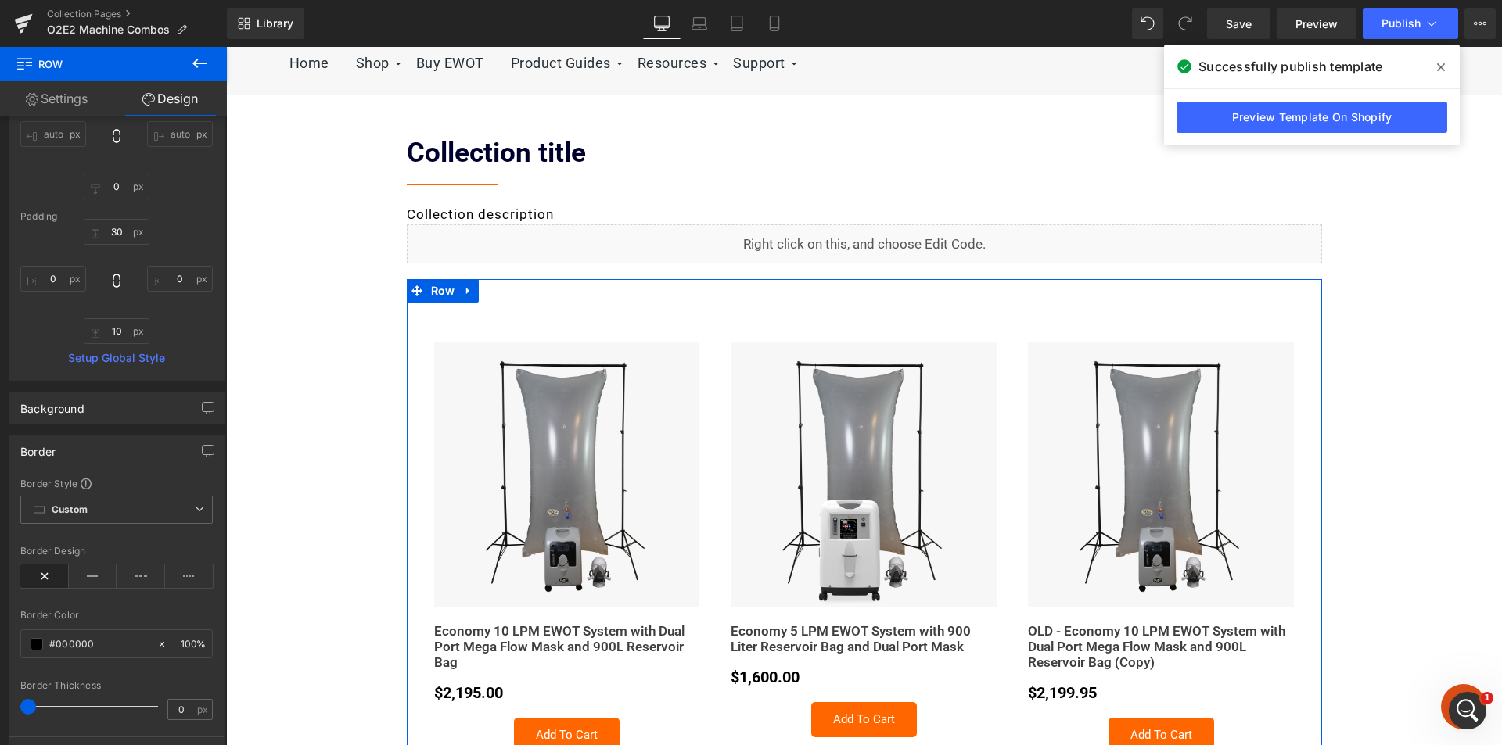
scroll to position [156, 0]
type input "1"
click at [36, 636] on span at bounding box center [37, 638] width 13 height 13
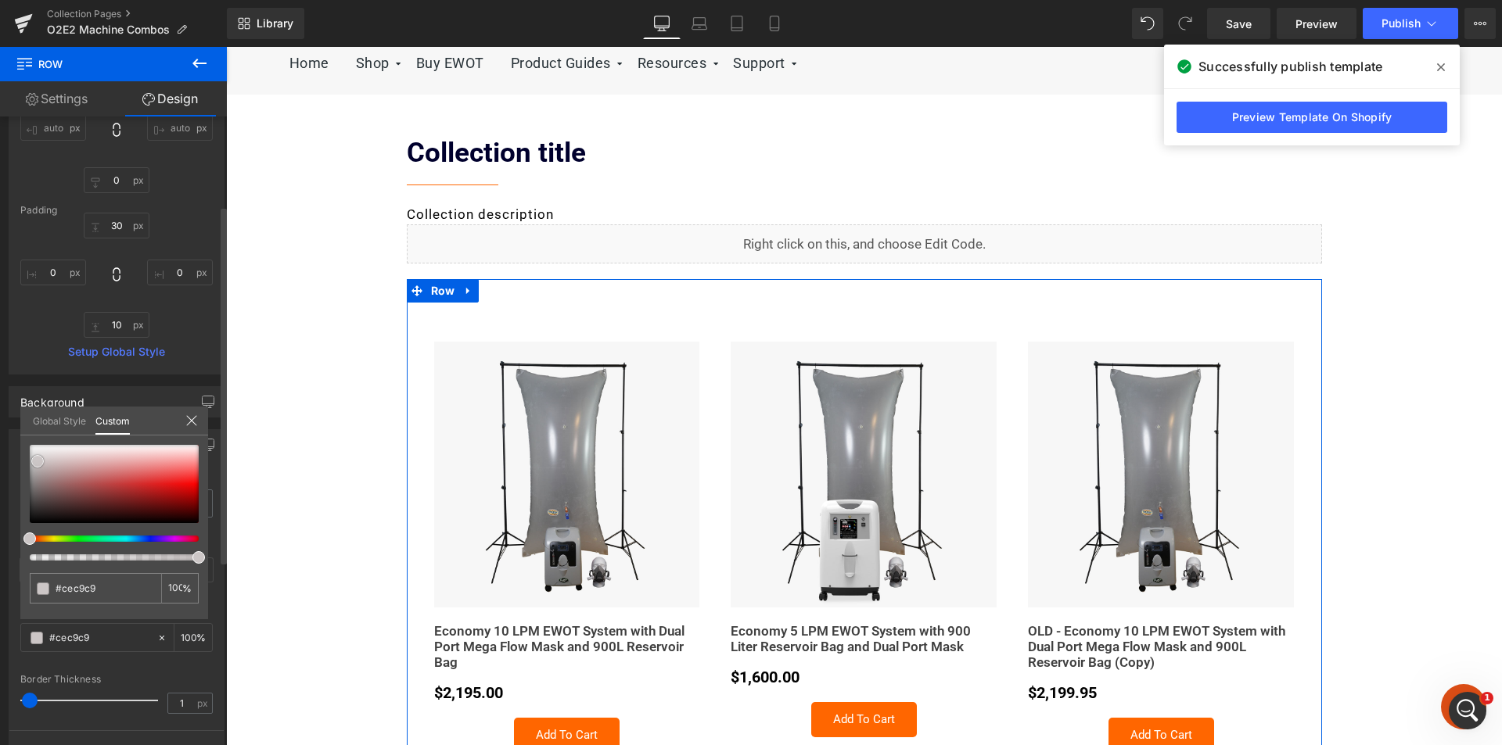
type input "#cec9c9"
type input "#ccc6c6"
type input "#c2c1c1"
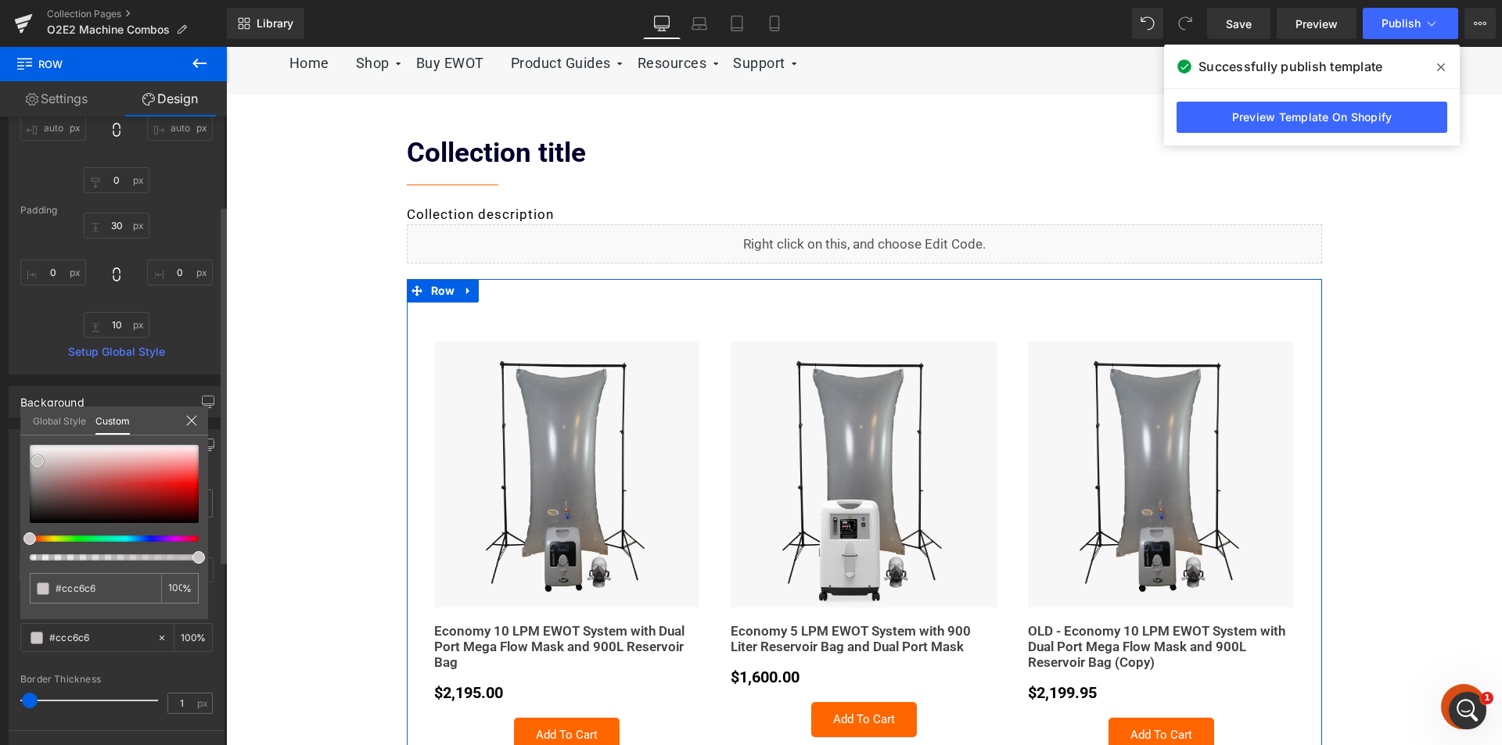
type input "#c2c1c1"
type input "#bfbfbf"
type input "#bcbcbc"
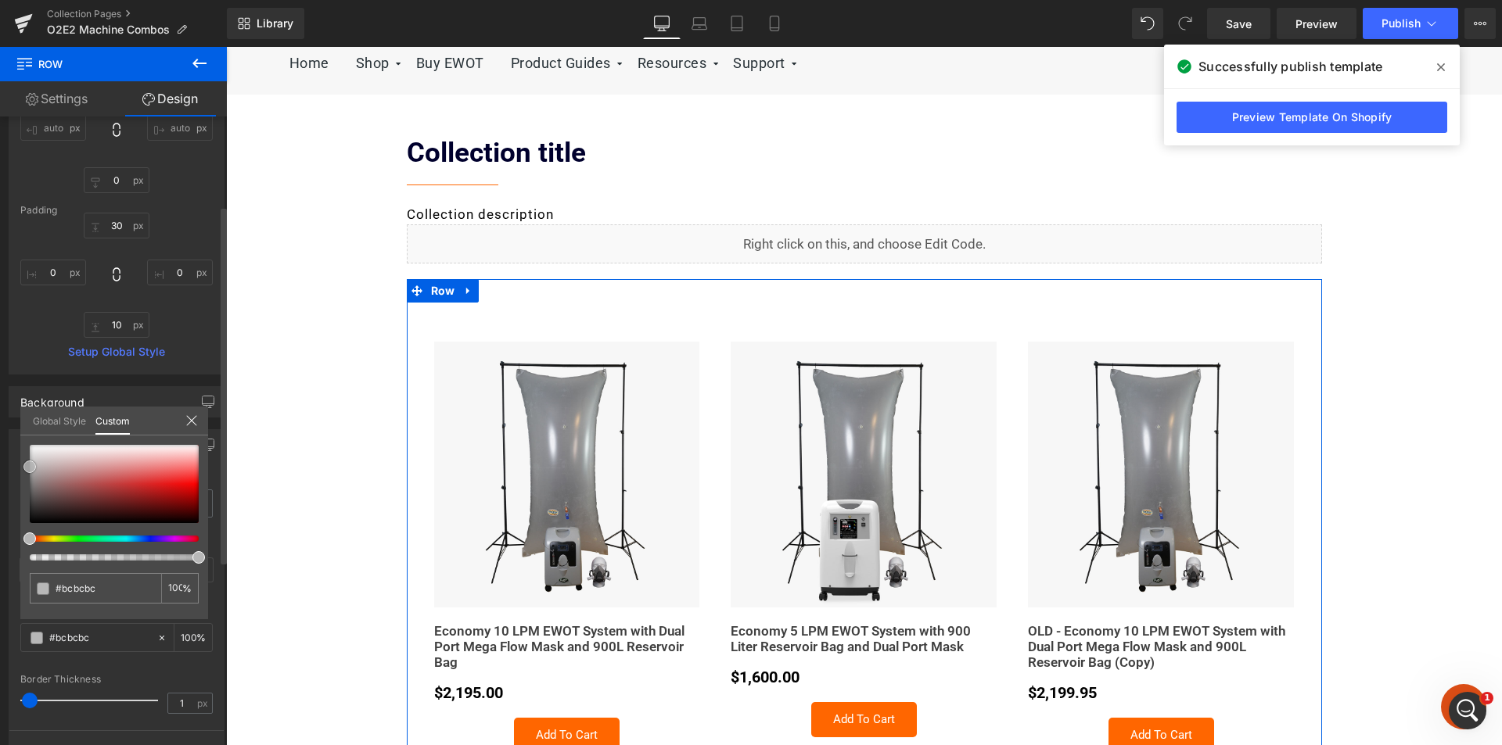
type input "#b7b7b7"
drag, startPoint x: 38, startPoint y: 461, endPoint x: 20, endPoint y: 467, distance: 19.0
click at [20, 467] on div "#b7b7b7 100 %" at bounding box center [114, 532] width 188 height 174
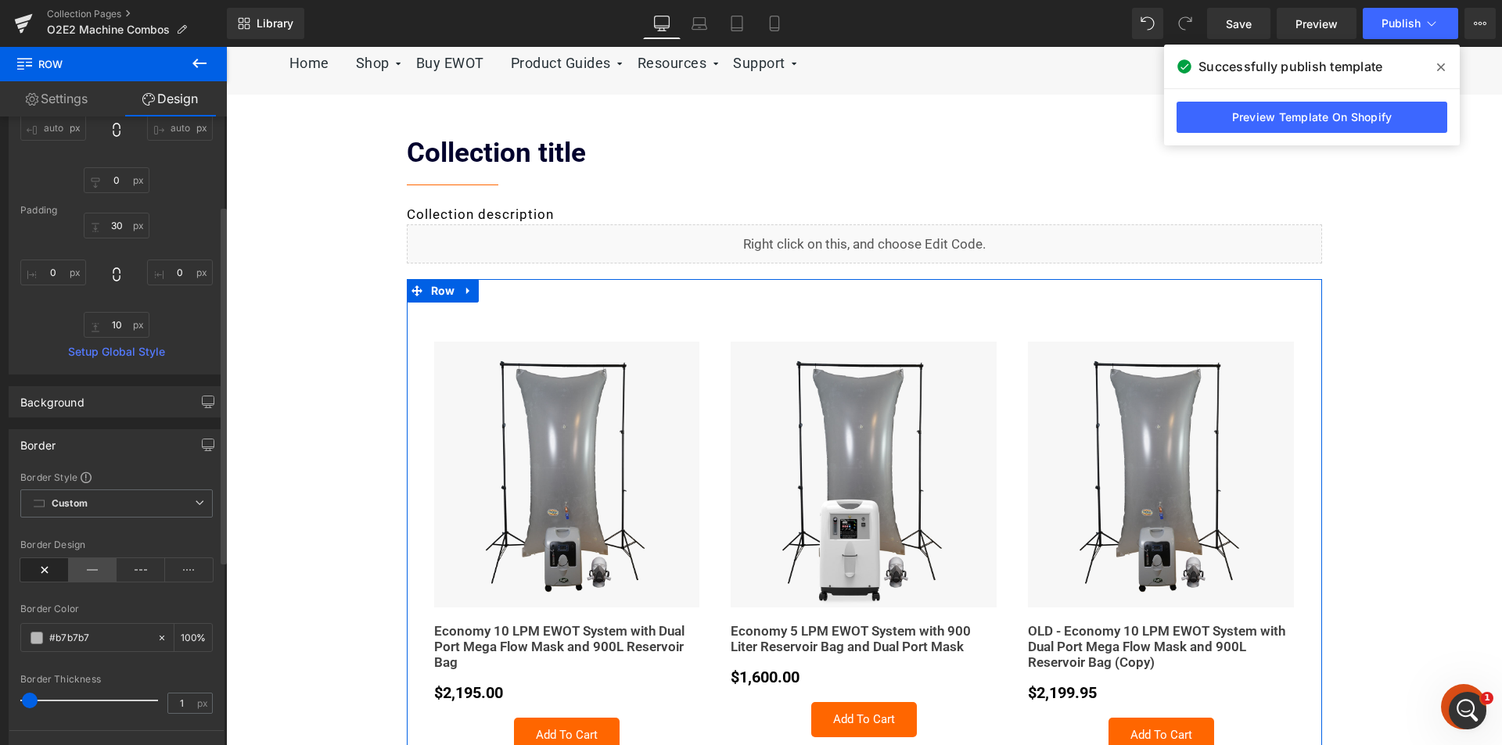
click at [85, 571] on icon at bounding box center [93, 570] width 48 height 23
click at [39, 641] on span at bounding box center [37, 638] width 13 height 13
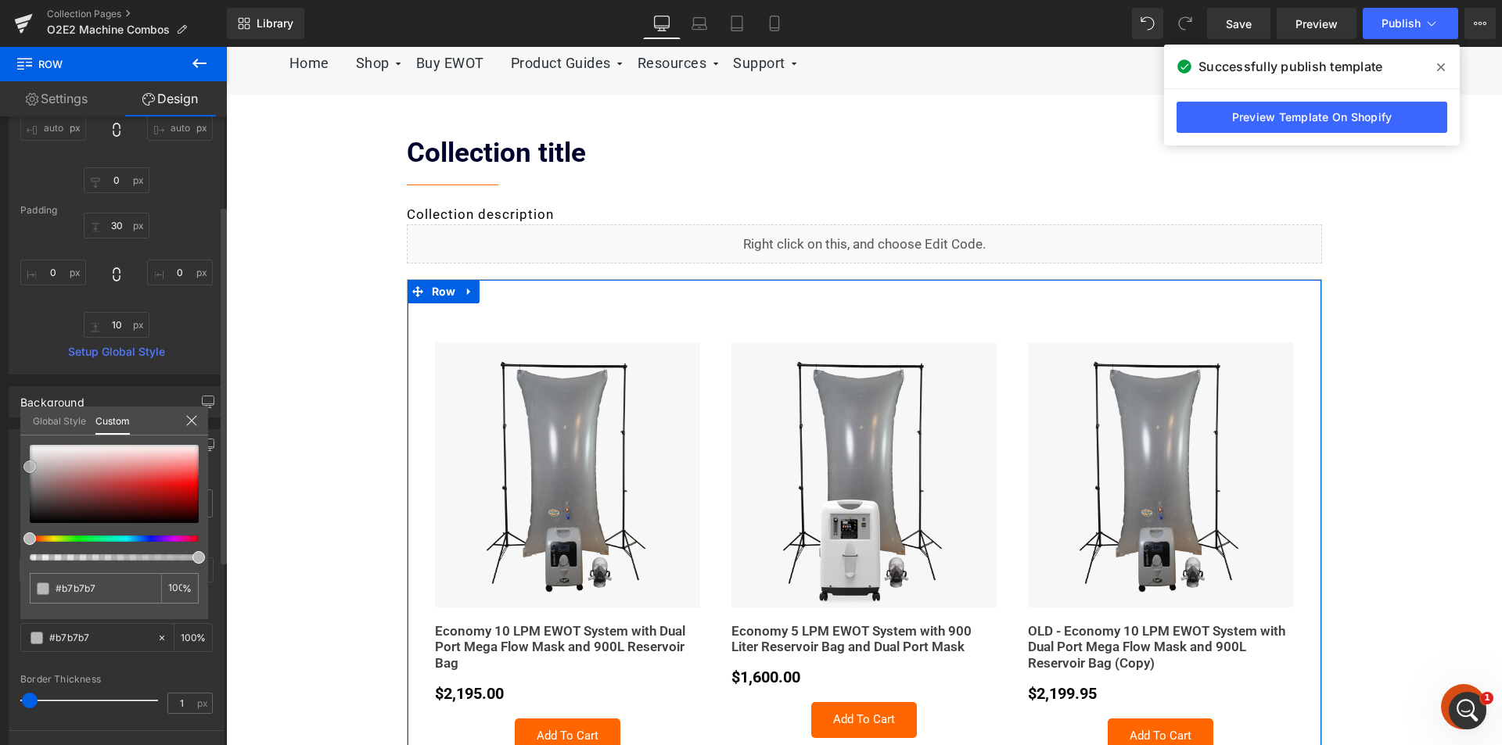
type input "#bababa"
type input "#bcbcbc"
type input "#bfbfbf"
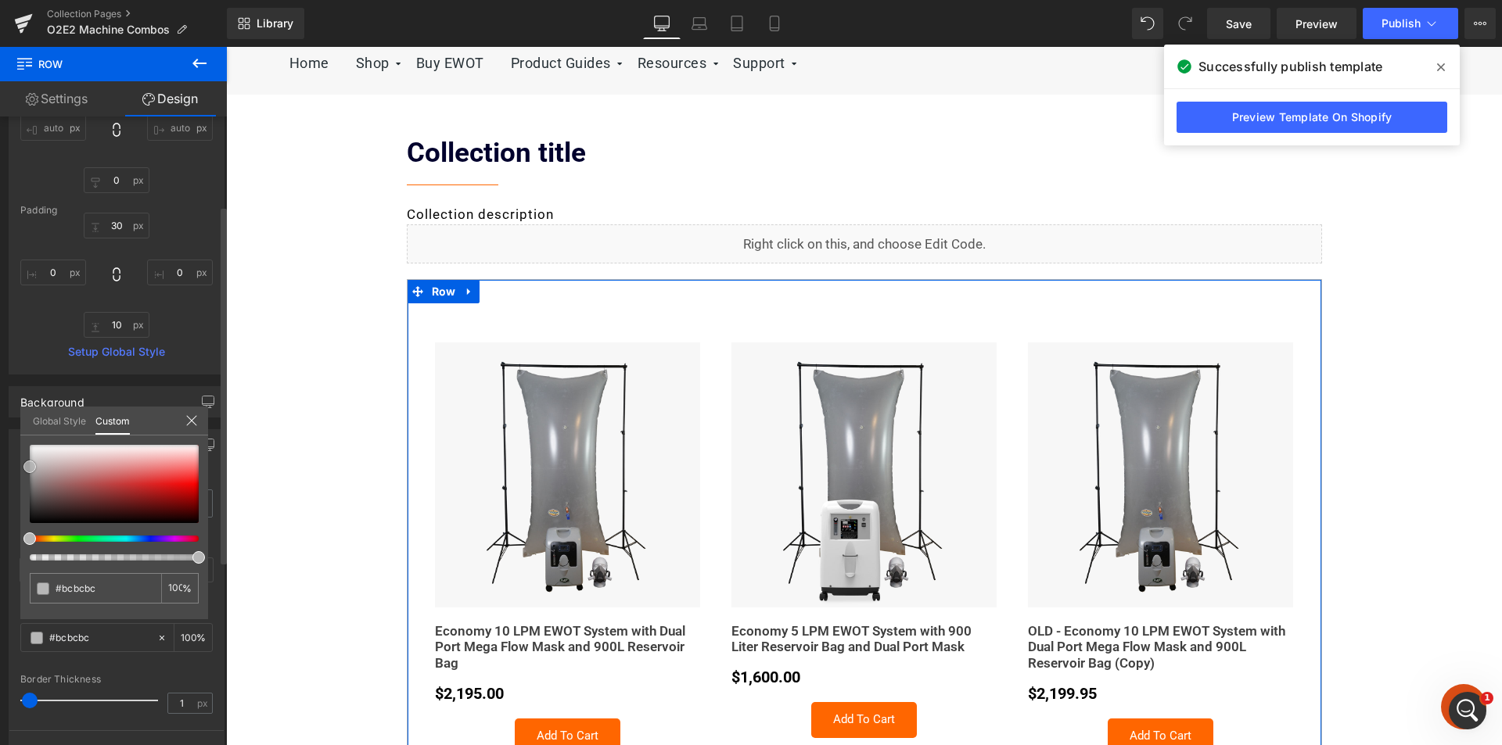
type input "#bfbfbf"
type input "#c1c1c1"
type input "#c4c4c4"
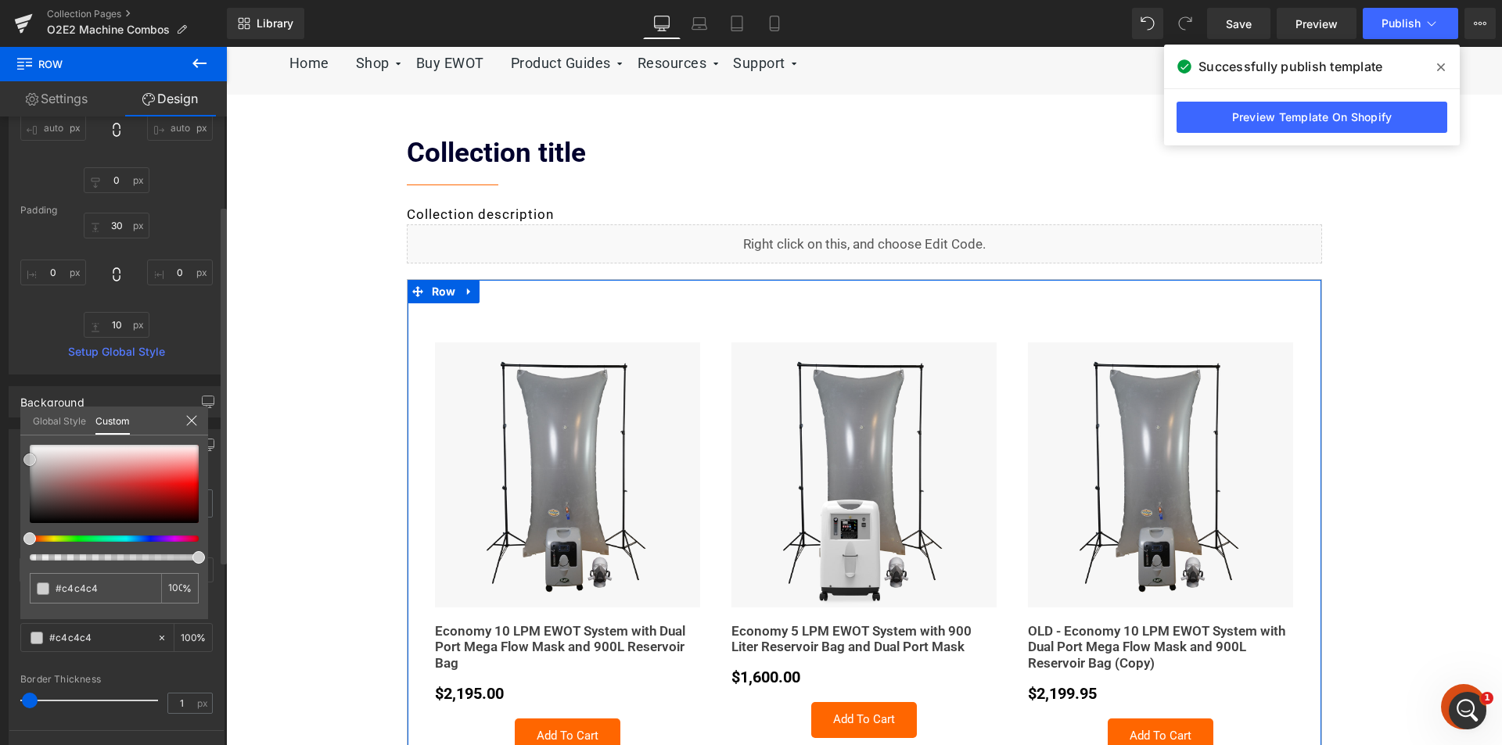
type input "#cecece"
type input "#d1d1d1"
drag, startPoint x: 31, startPoint y: 467, endPoint x: 25, endPoint y: 459, distance: 10.0
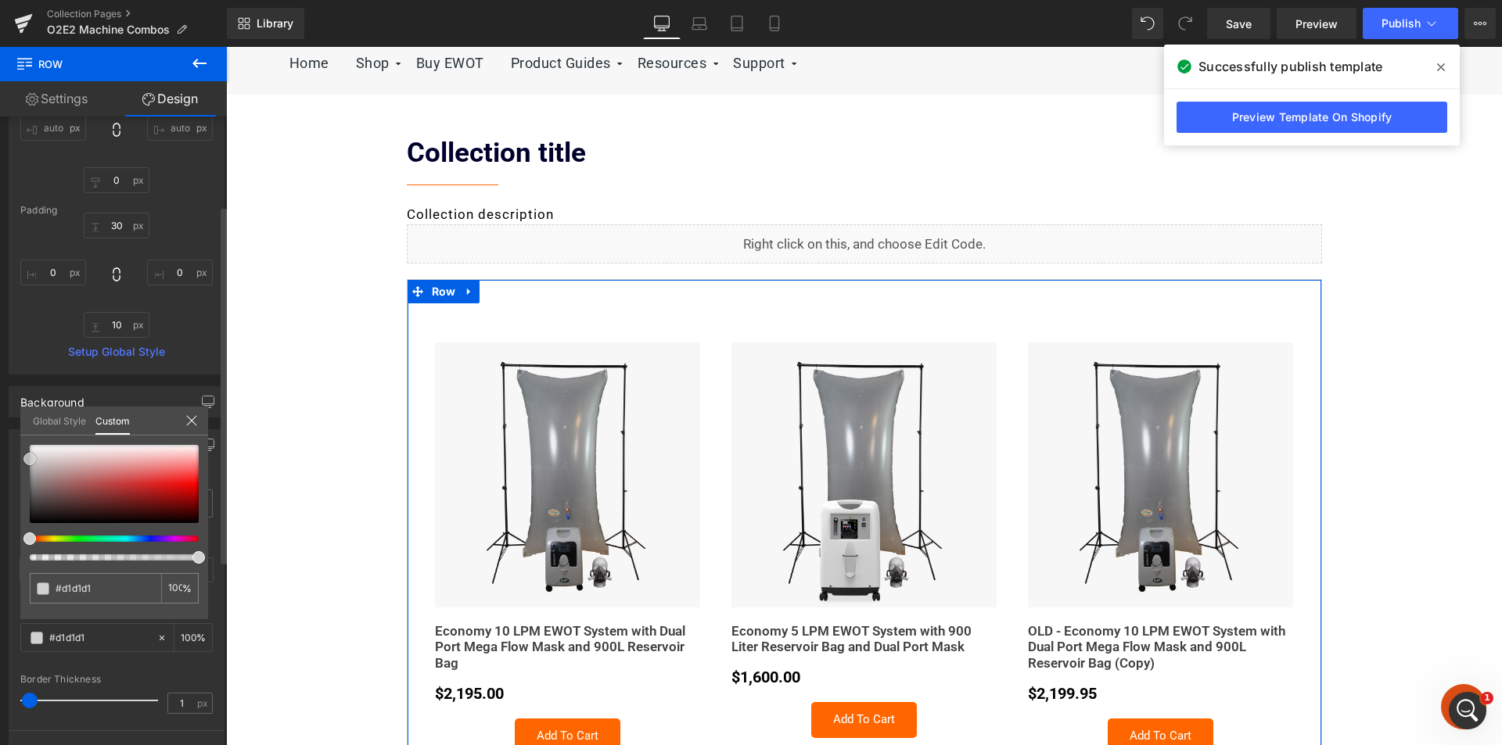
click at [25, 459] on span at bounding box center [29, 459] width 13 height 13
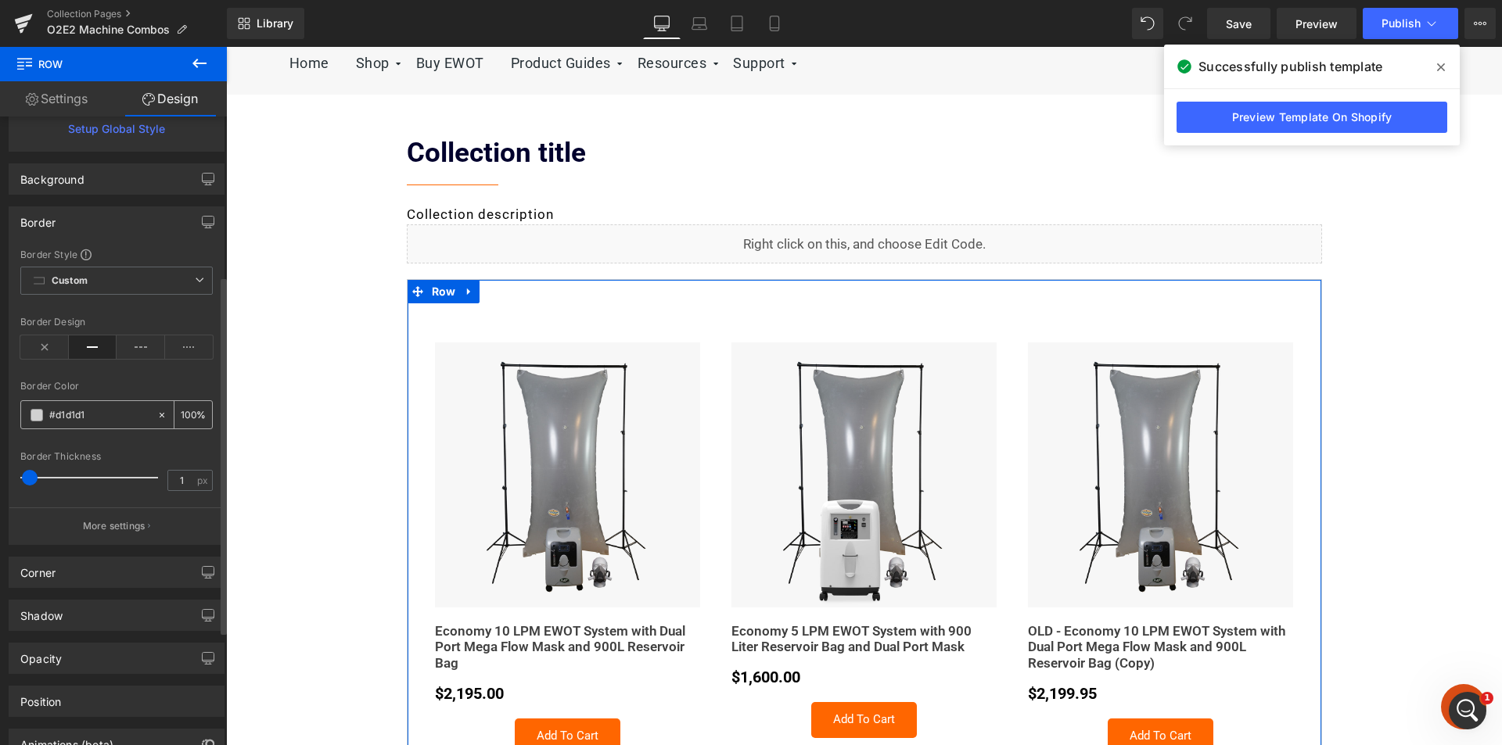
scroll to position [469, 0]
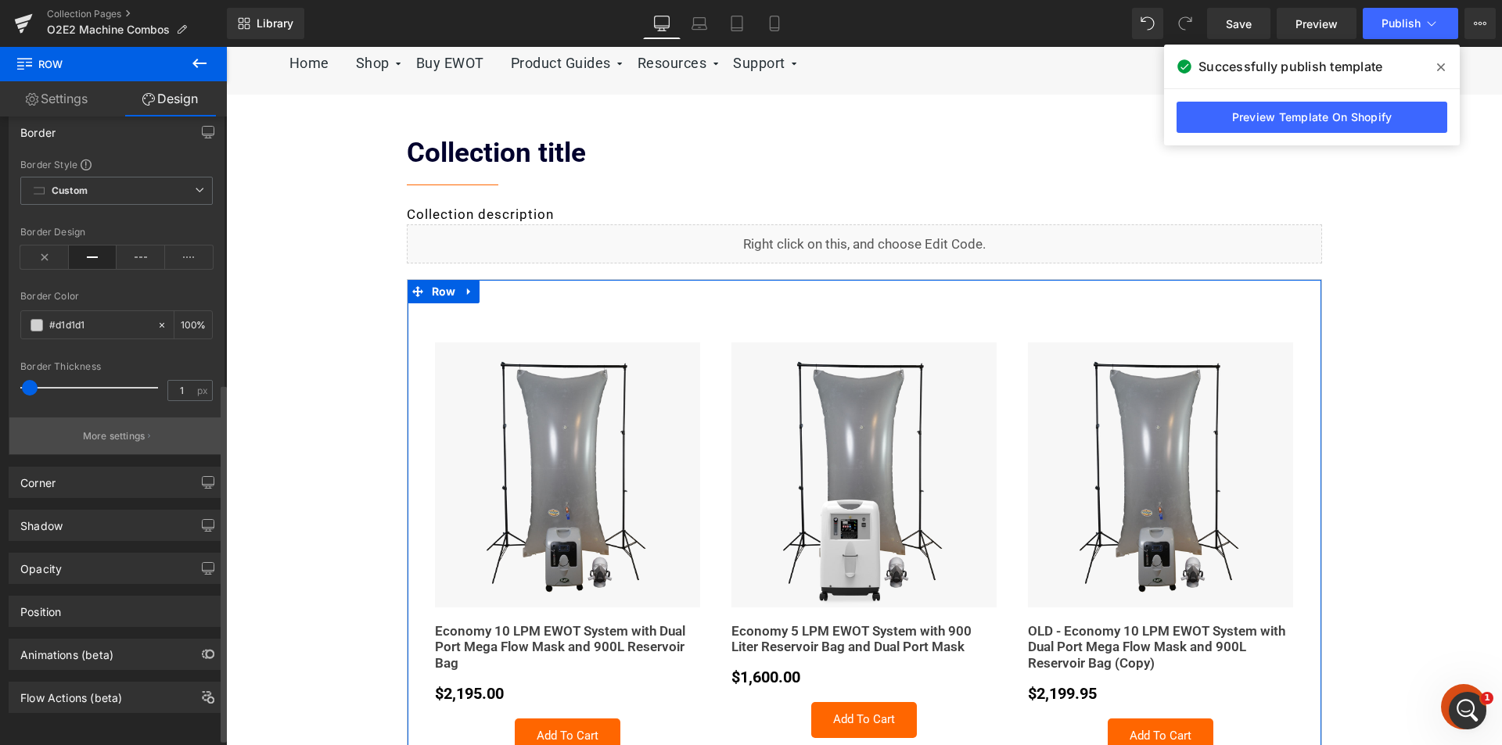
click at [128, 427] on button "More settings" at bounding box center [116, 436] width 214 height 37
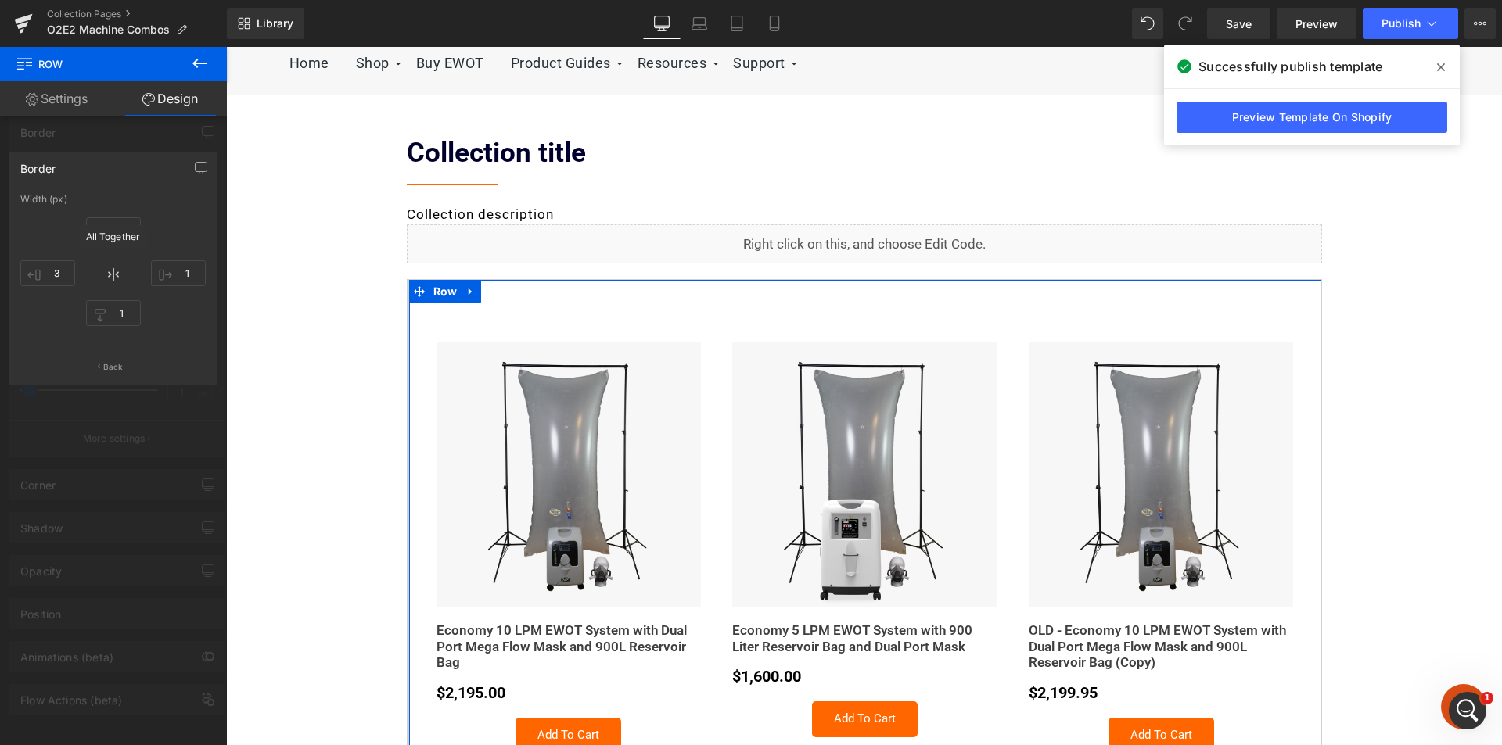
click at [115, 271] on icon at bounding box center [113, 274] width 19 height 19
drag, startPoint x: 64, startPoint y: 274, endPoint x: 51, endPoint y: 275, distance: 13.4
click at [51, 275] on input "2" at bounding box center [47, 273] width 55 height 26
type input "5"
type input "1"
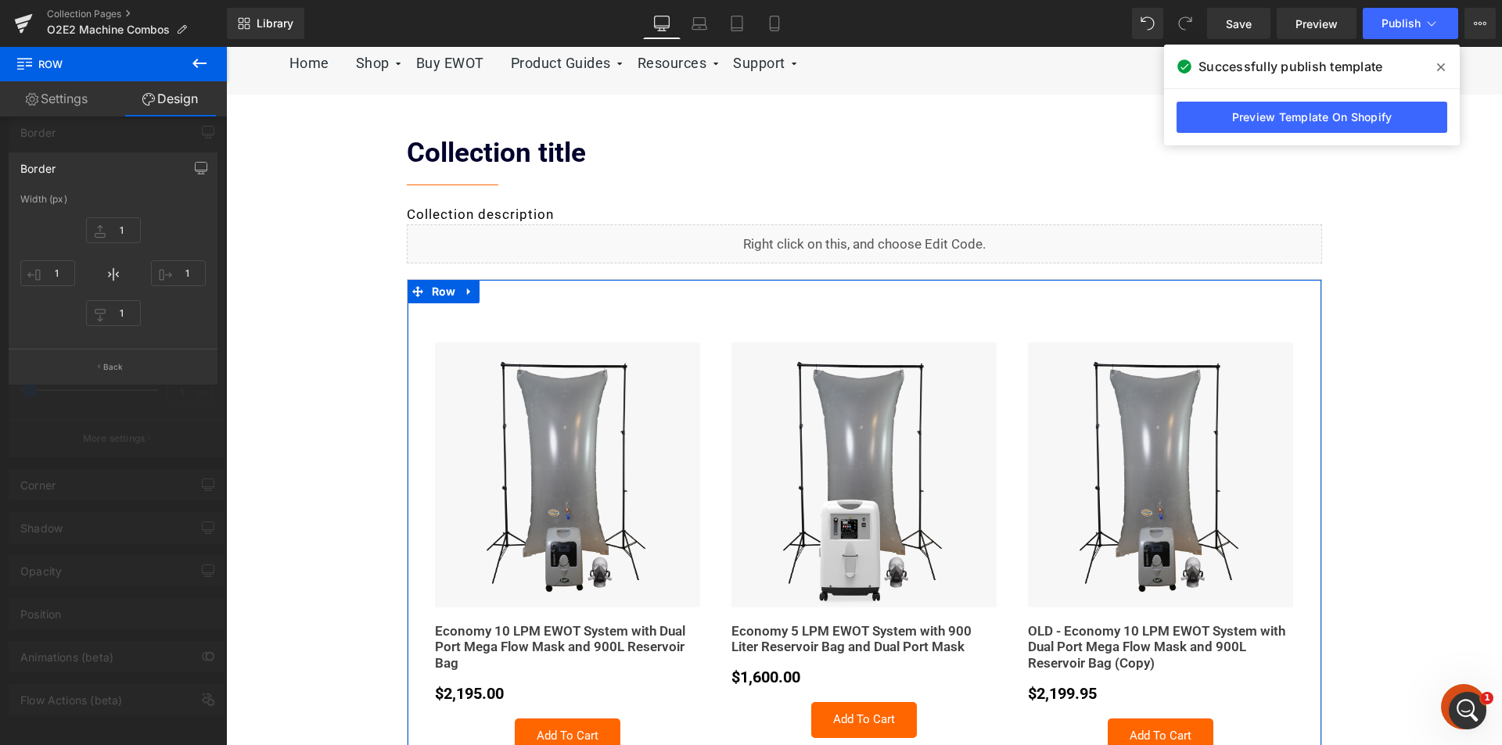
click at [192, 214] on div "1px 1 1px 1 1px 1 1px 1" at bounding box center [112, 273] width 185 height 125
click at [124, 372] on button "Back" at bounding box center [113, 366] width 209 height 35
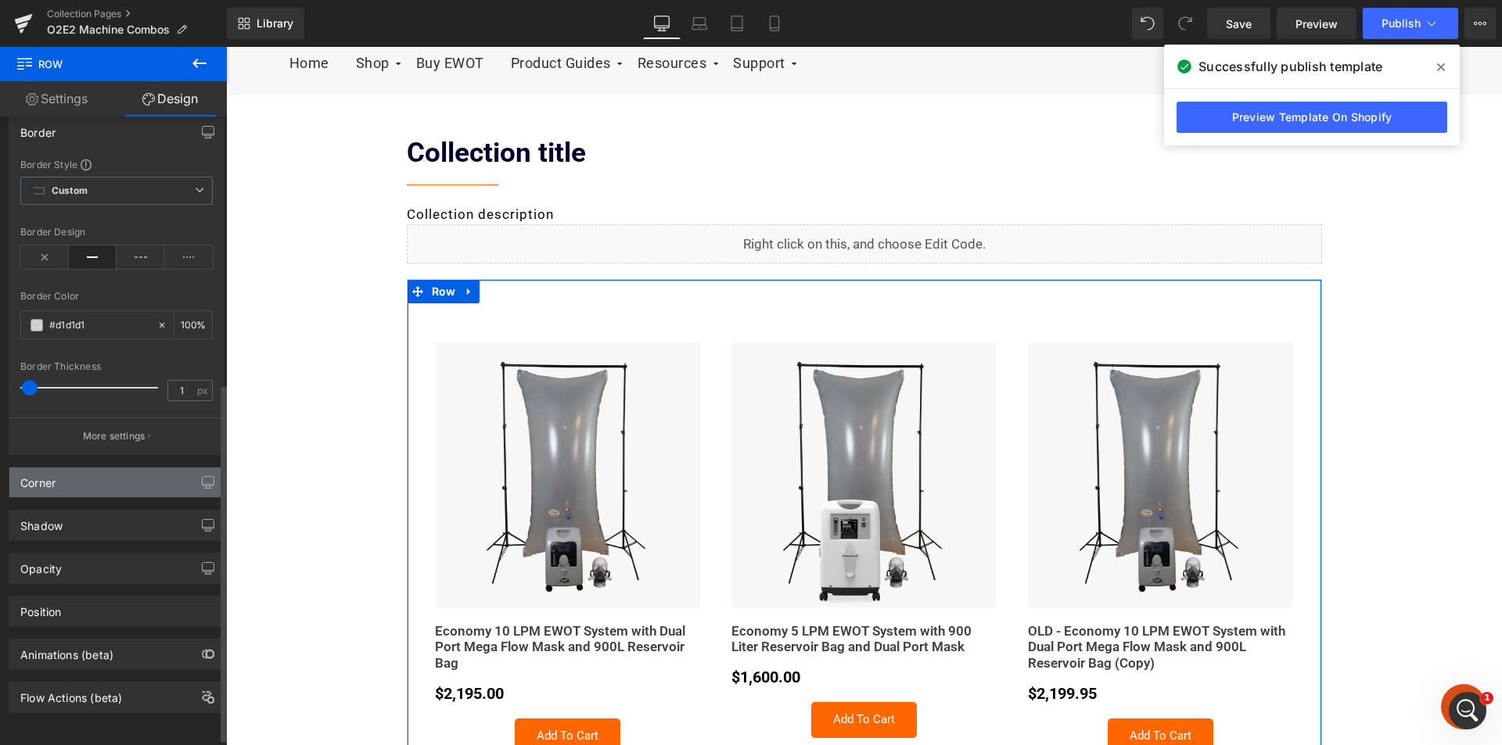
click at [73, 489] on div "Corner" at bounding box center [116, 483] width 214 height 30
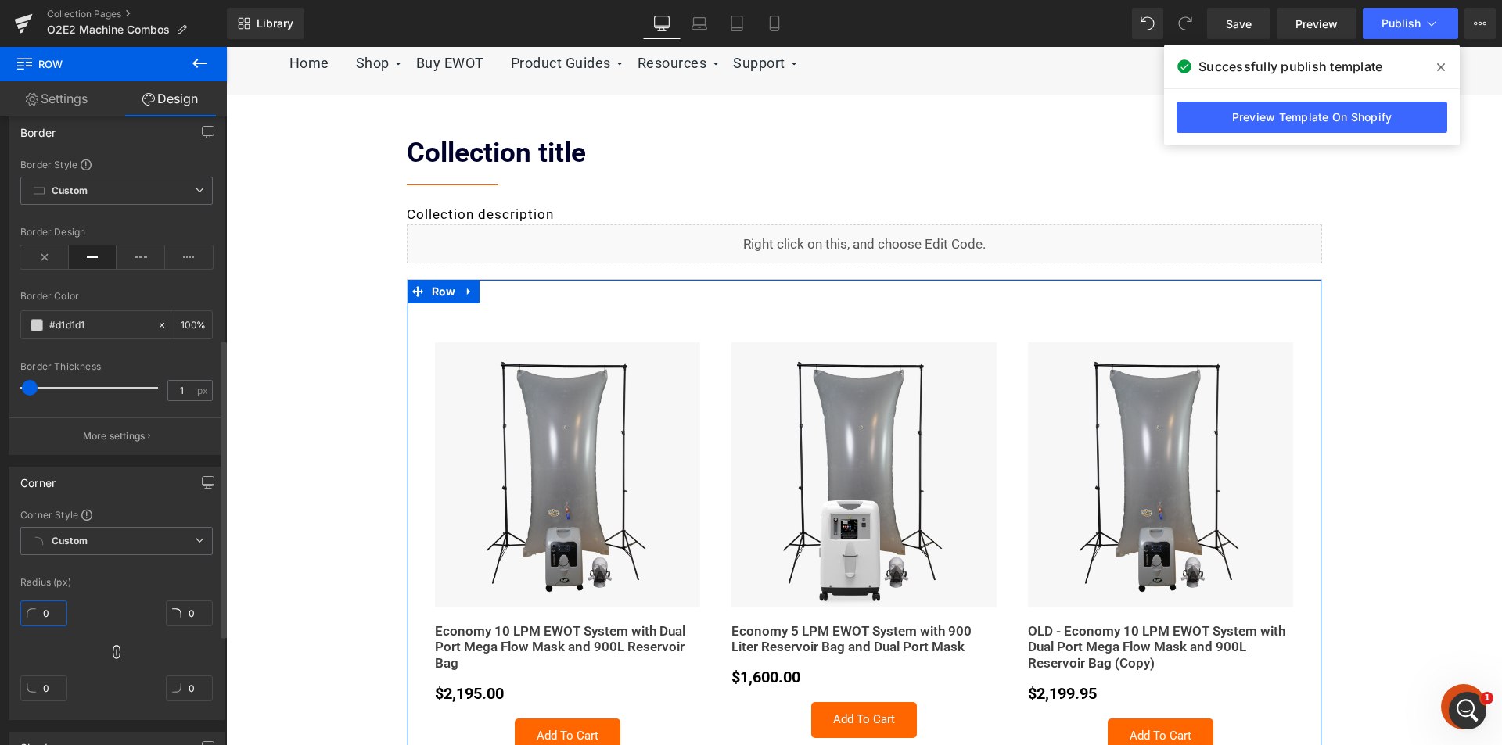
click at [46, 618] on input "0" at bounding box center [43, 614] width 47 height 26
type input "5"
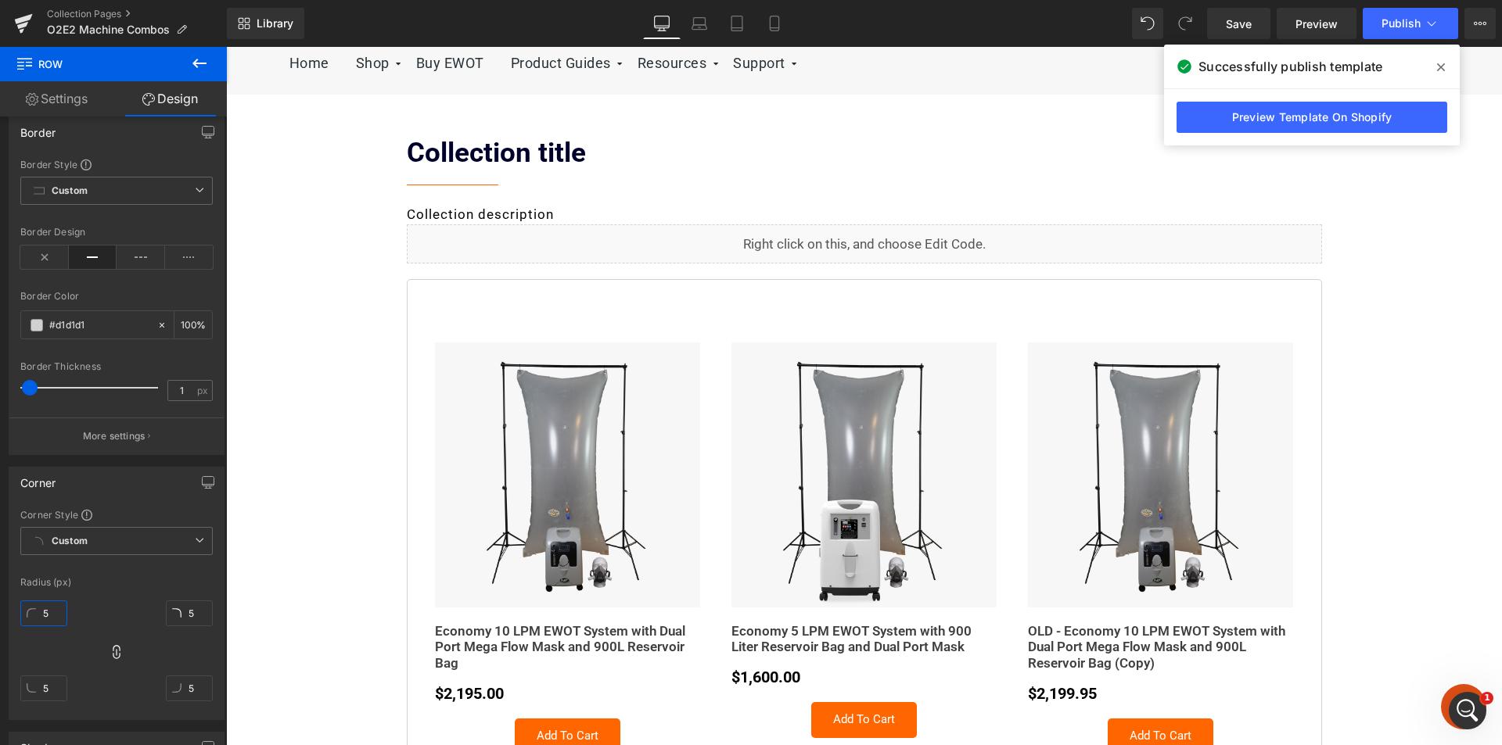
type input "5"
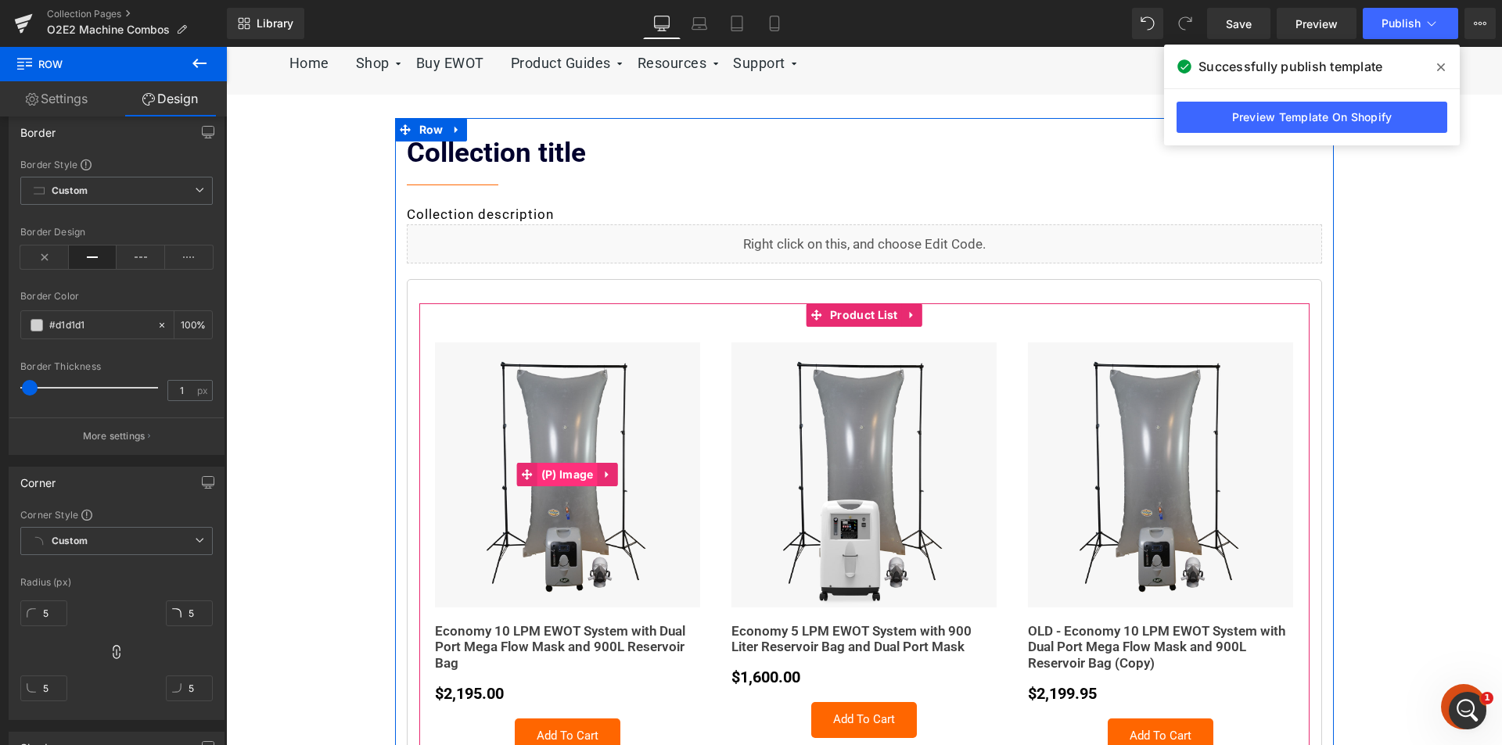
click at [559, 475] on span "(P) Image" at bounding box center [567, 474] width 60 height 23
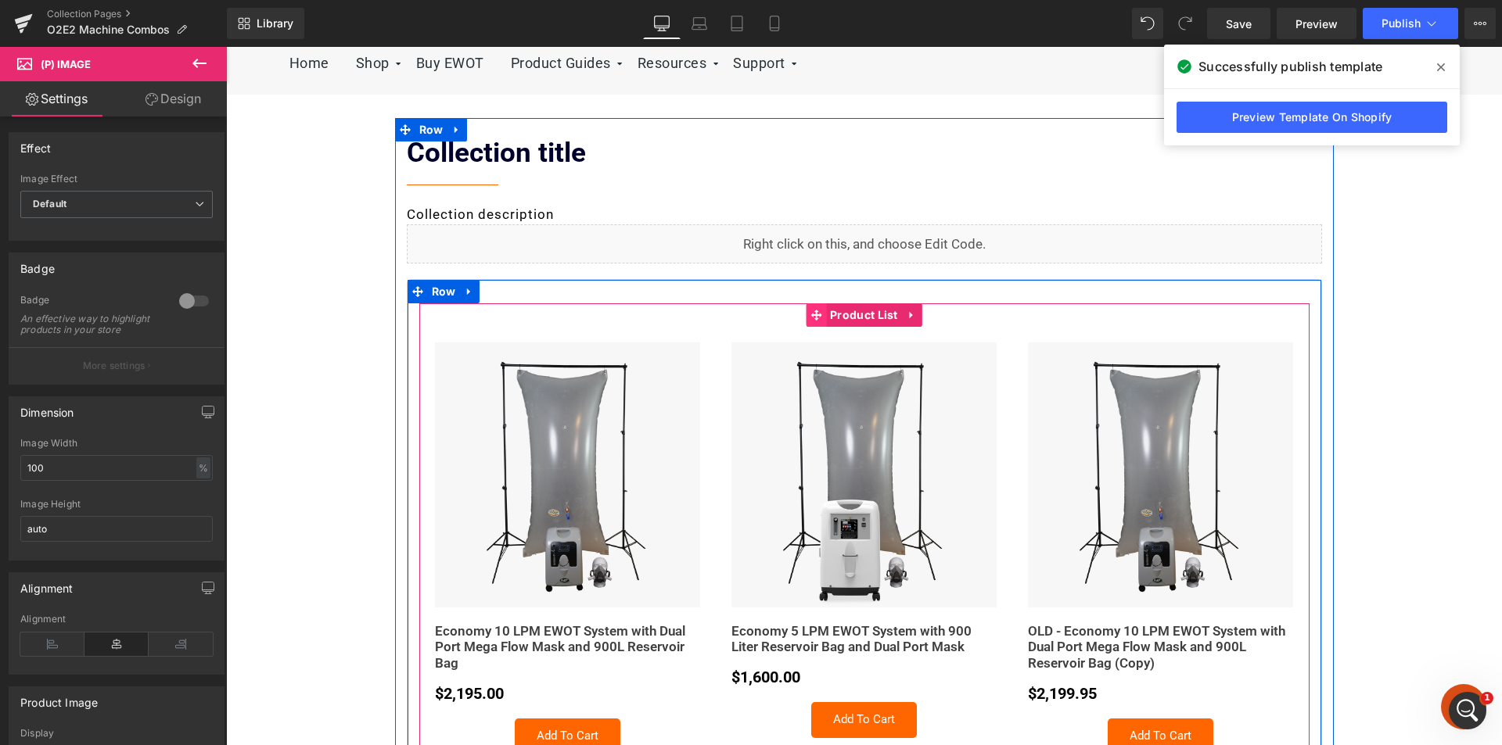
click at [810, 319] on icon at bounding box center [815, 315] width 11 height 12
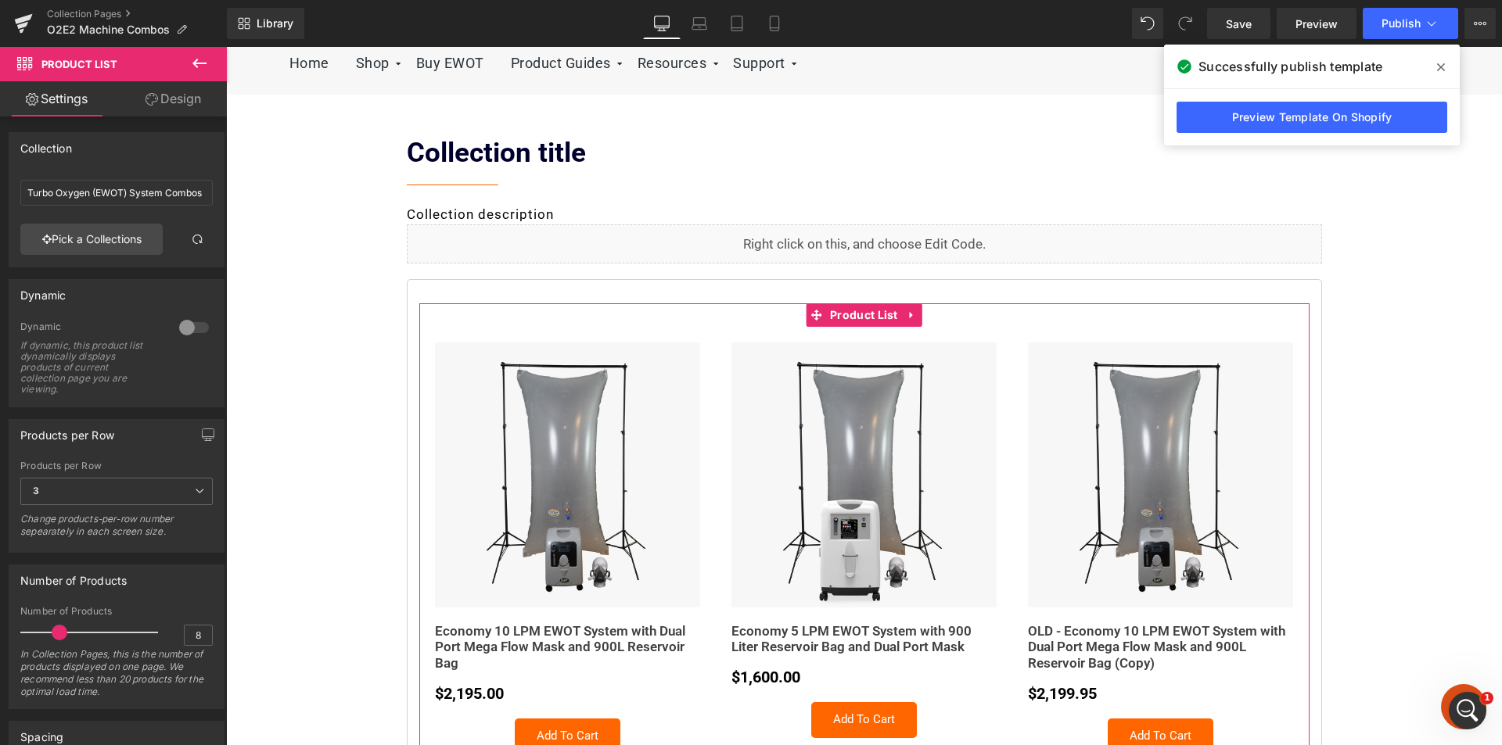
click at [165, 102] on link "Design" at bounding box center [173, 98] width 113 height 35
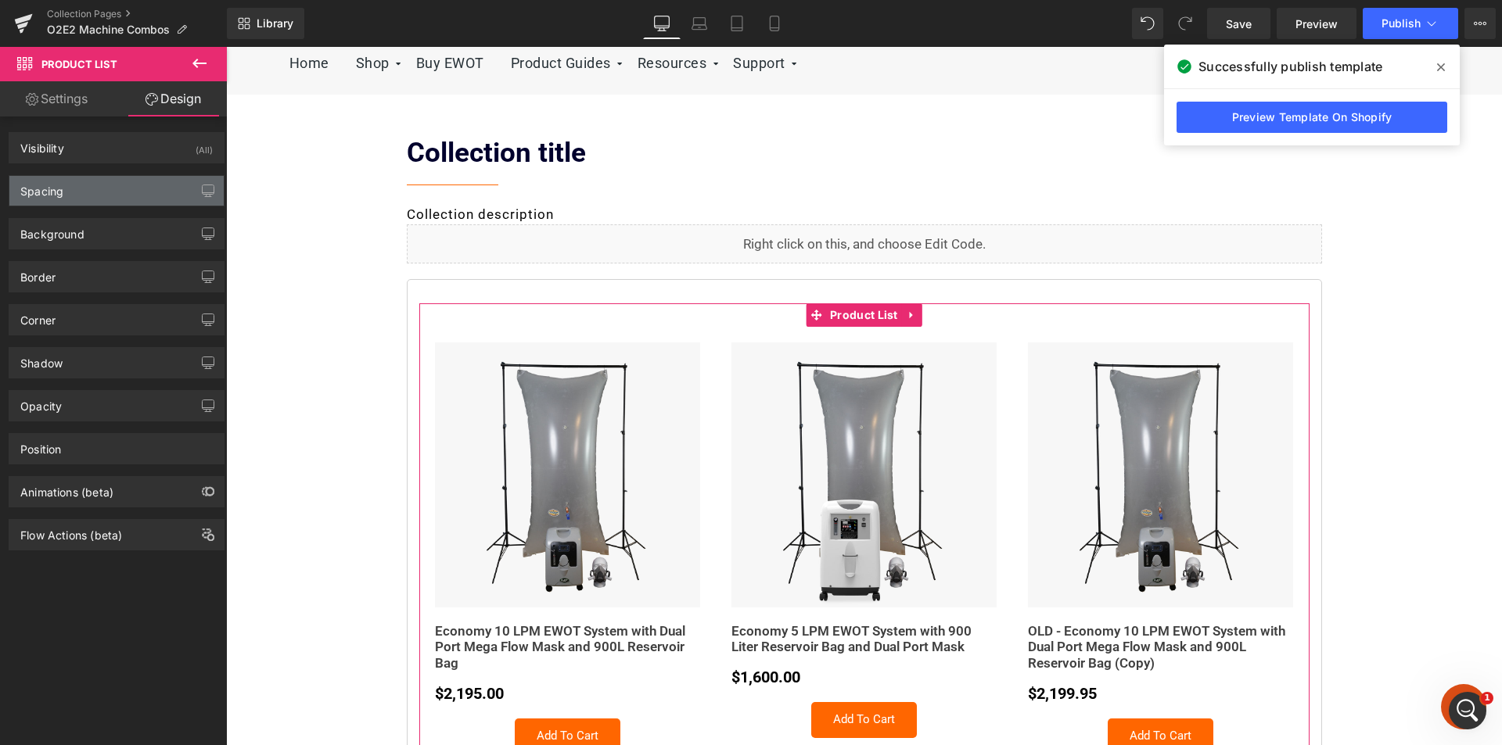
click at [77, 192] on div "Spacing" at bounding box center [116, 191] width 214 height 30
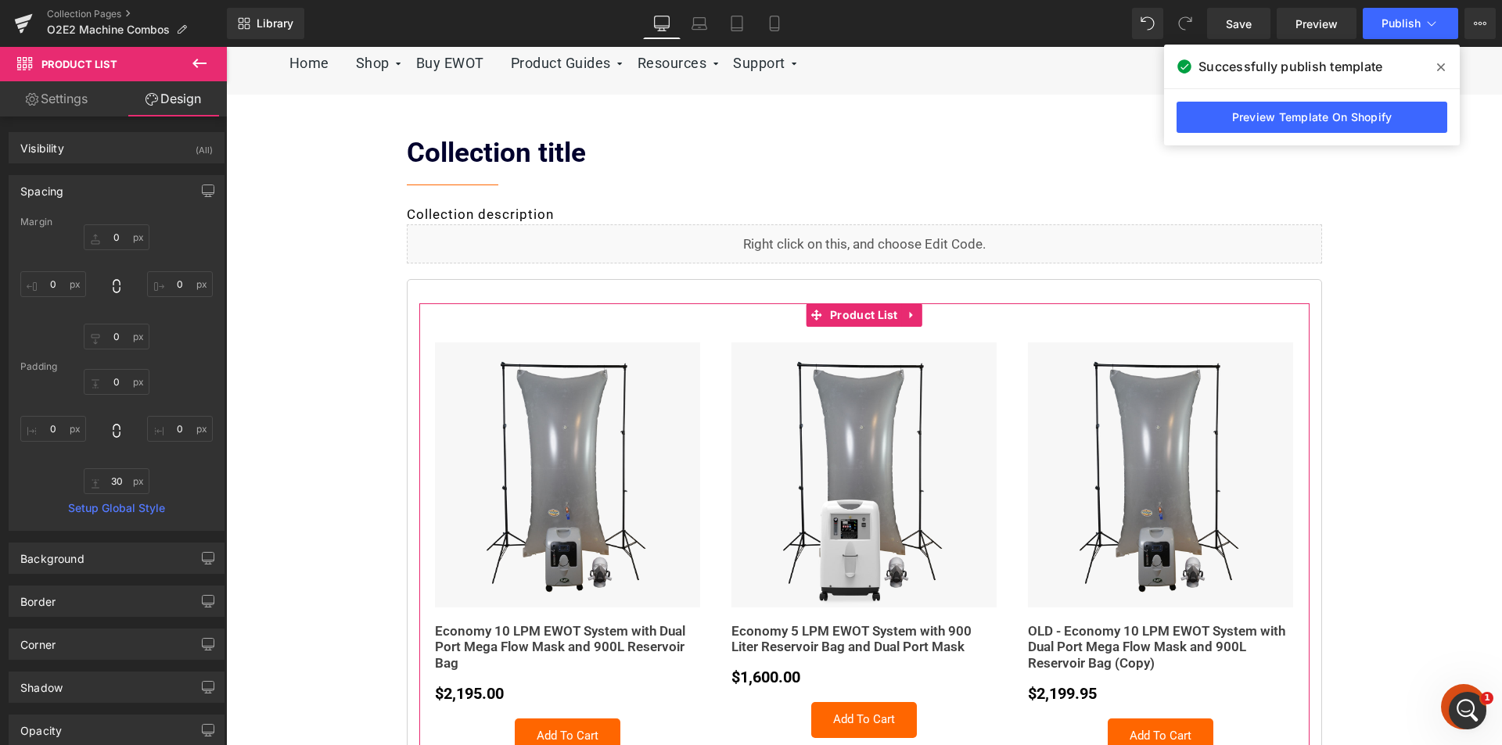
type input "0"
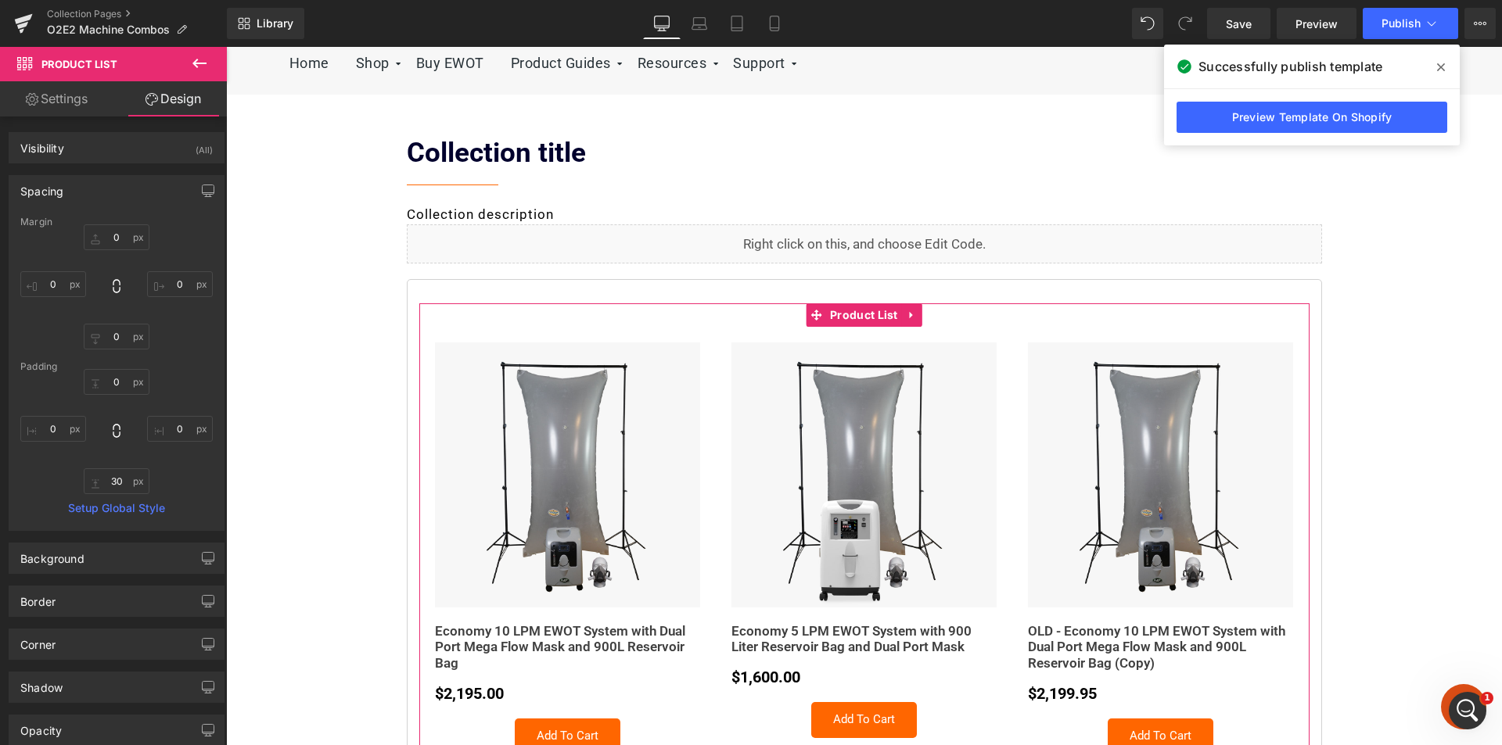
type input "0"
type input "30"
type input "0"
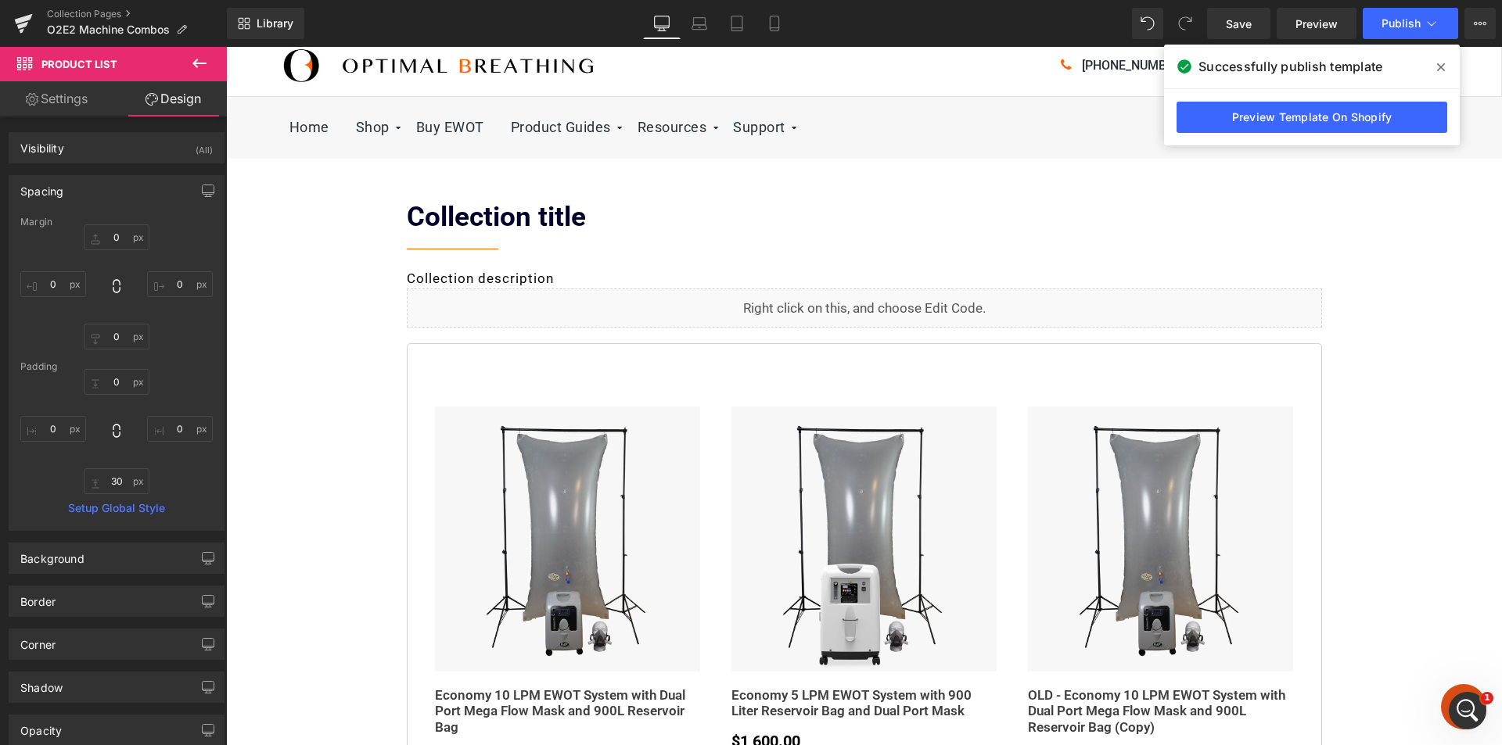
scroll to position [0, 0]
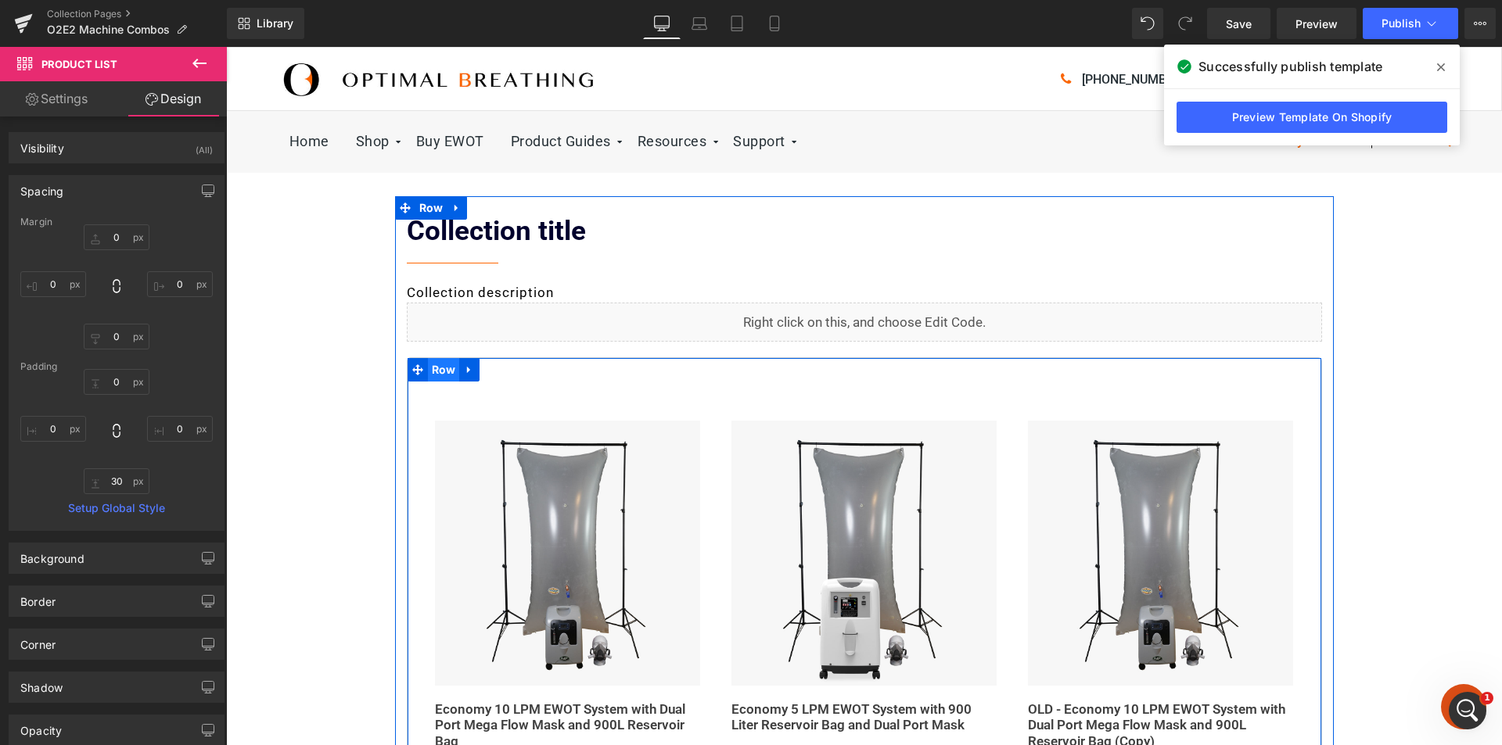
click at [430, 368] on span "Row" at bounding box center [444, 369] width 32 height 23
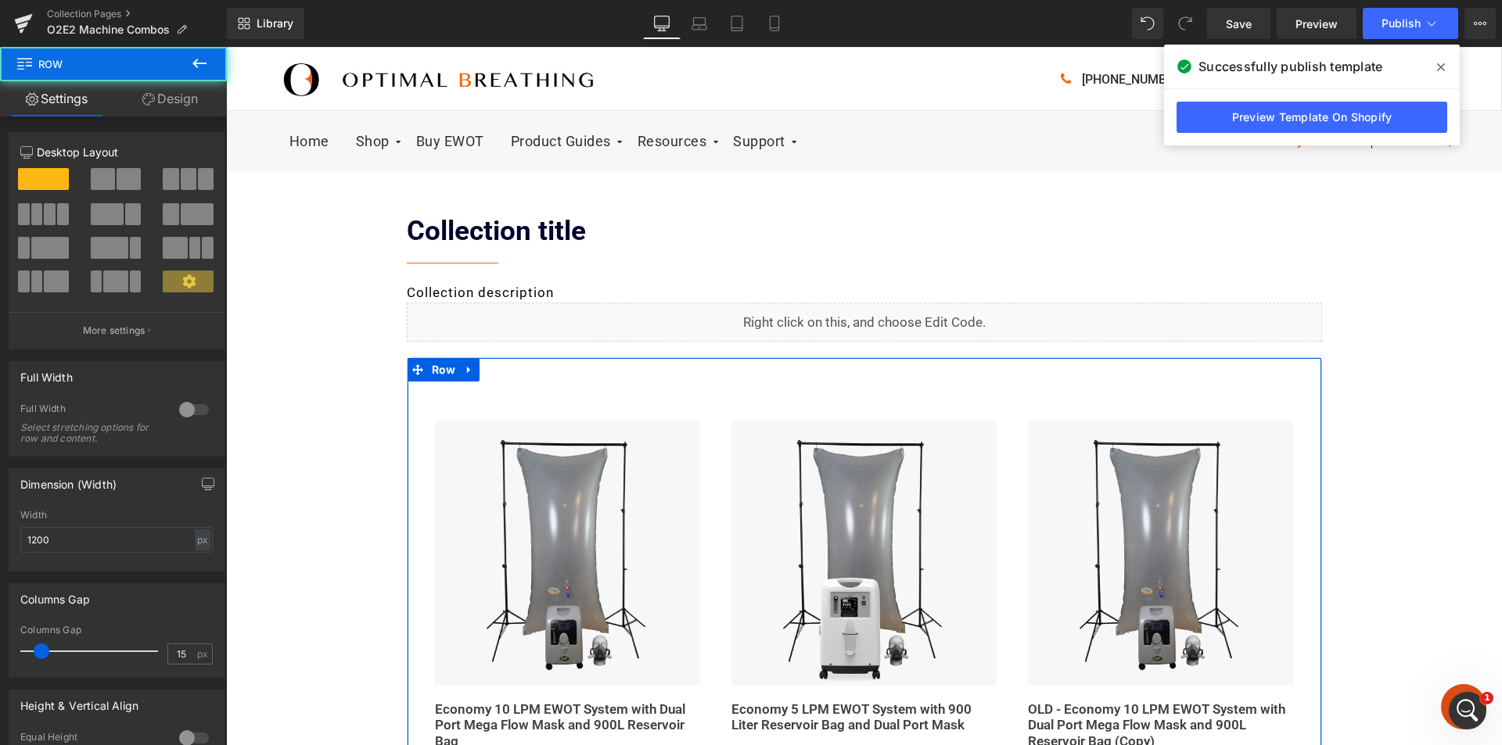
click at [174, 100] on link "Design" at bounding box center [169, 98] width 113 height 35
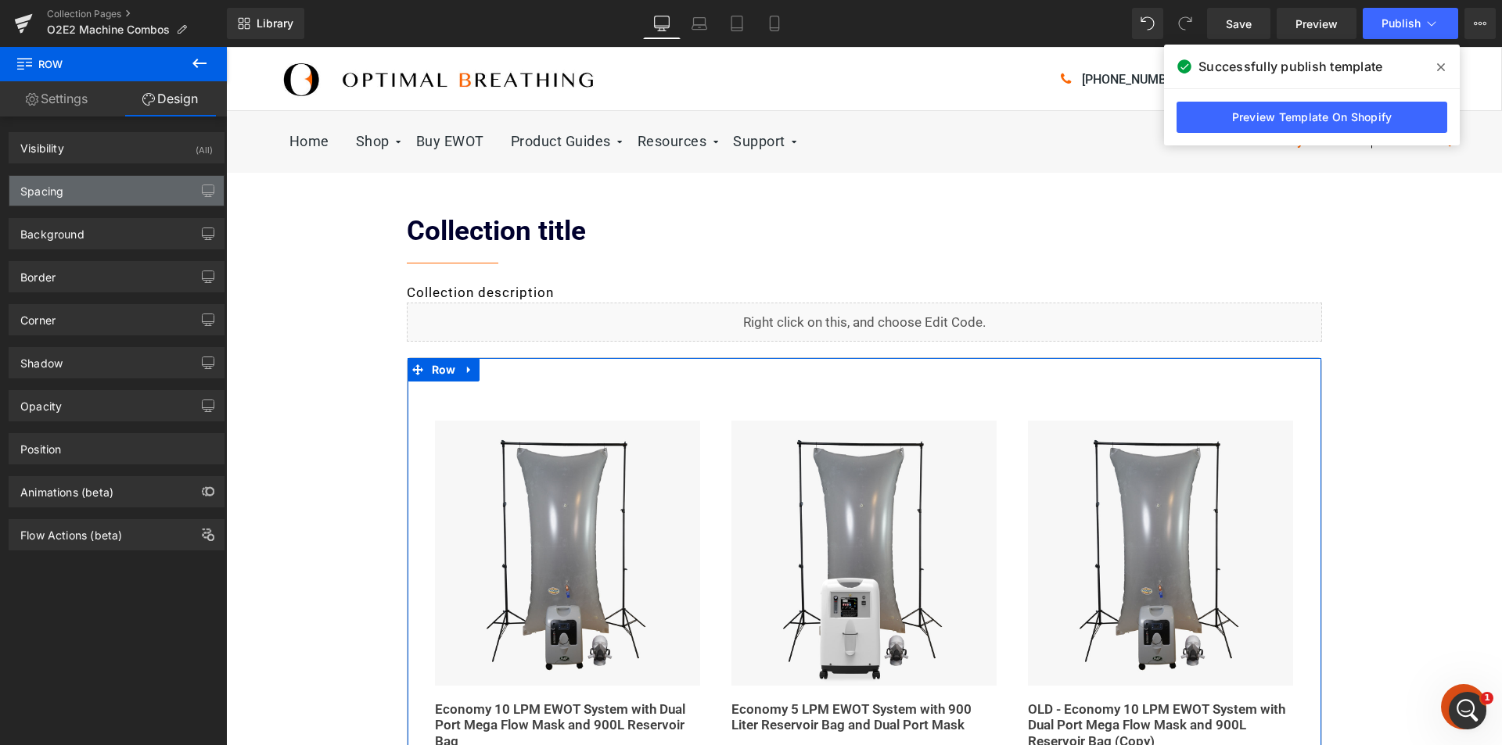
click at [81, 191] on div "Spacing" at bounding box center [116, 191] width 214 height 30
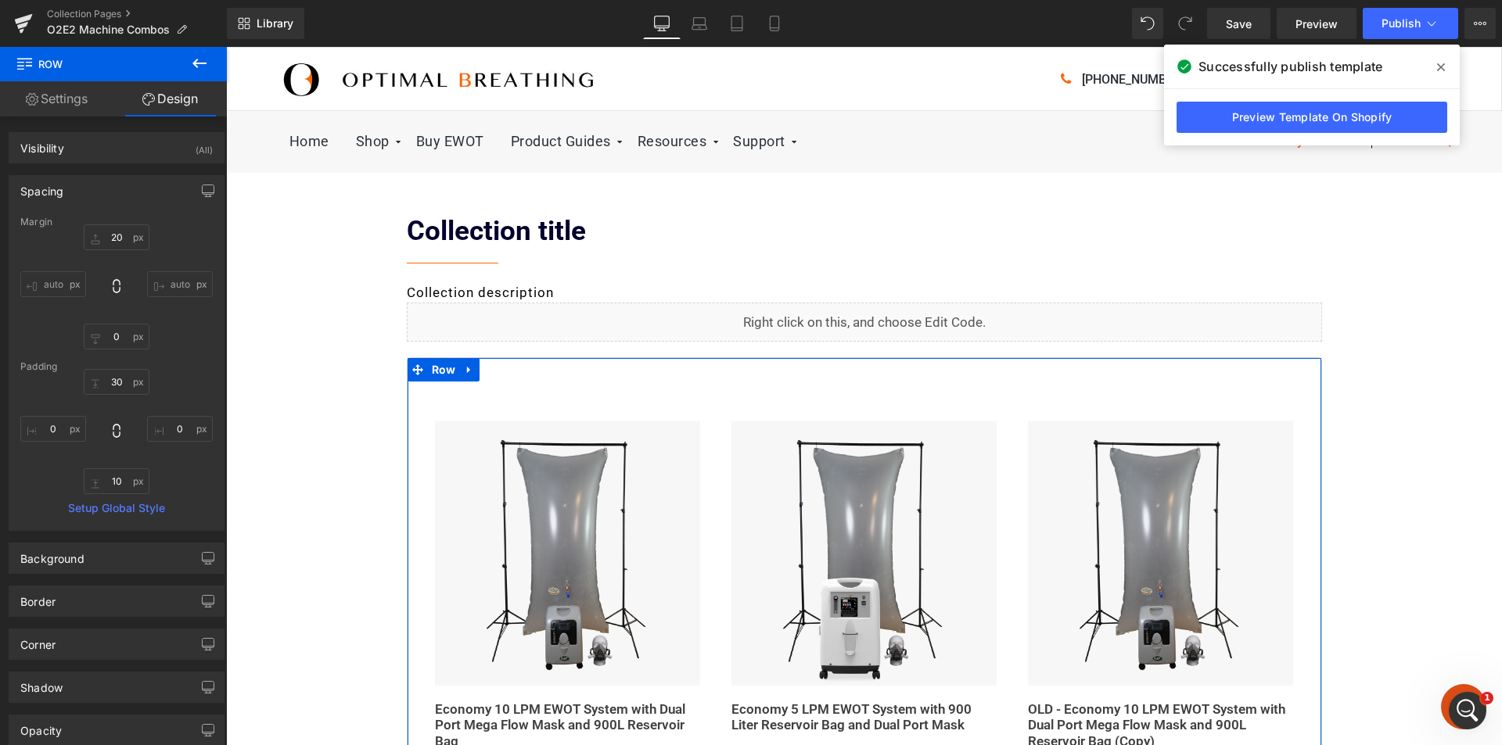
type input "20"
type input "0"
type input "30"
type input "0"
type input "10"
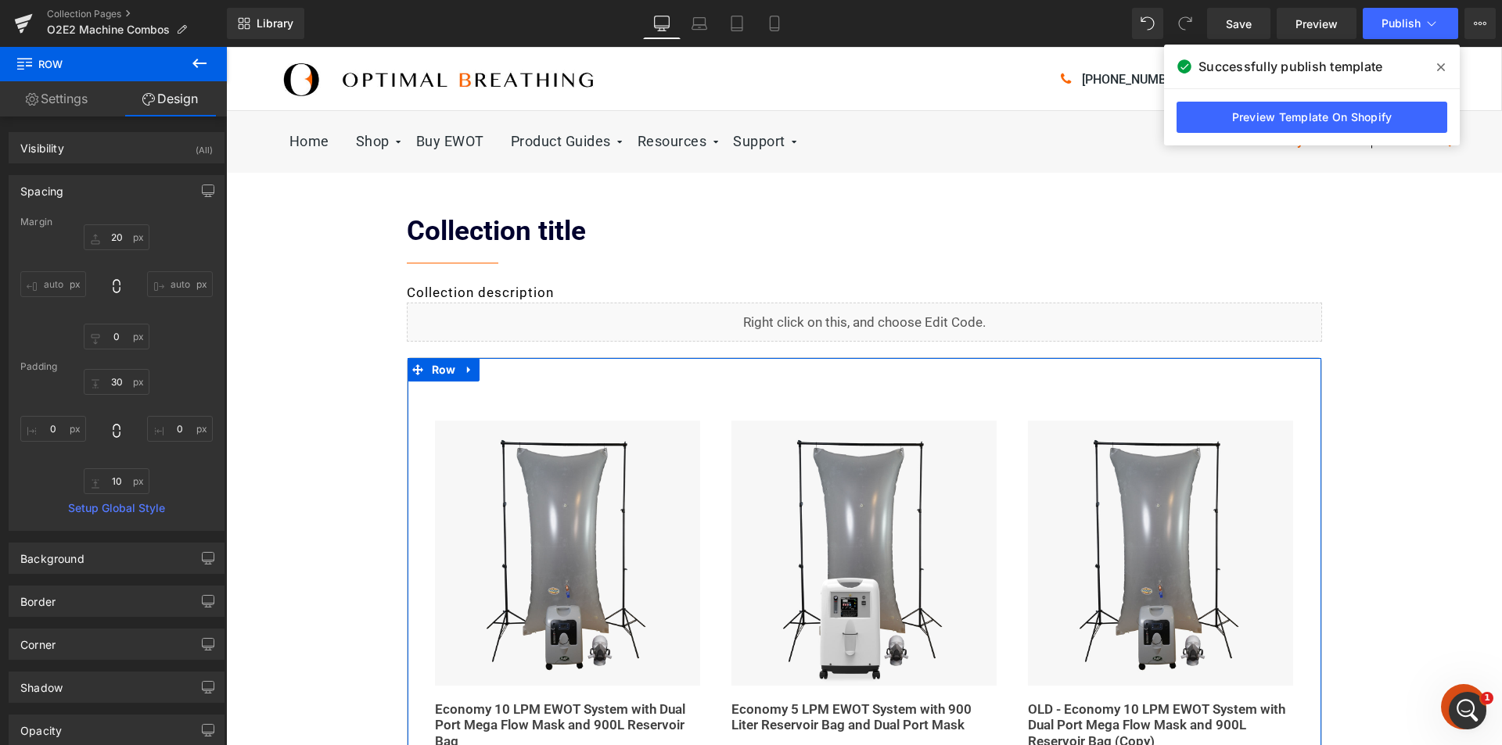
type input "0"
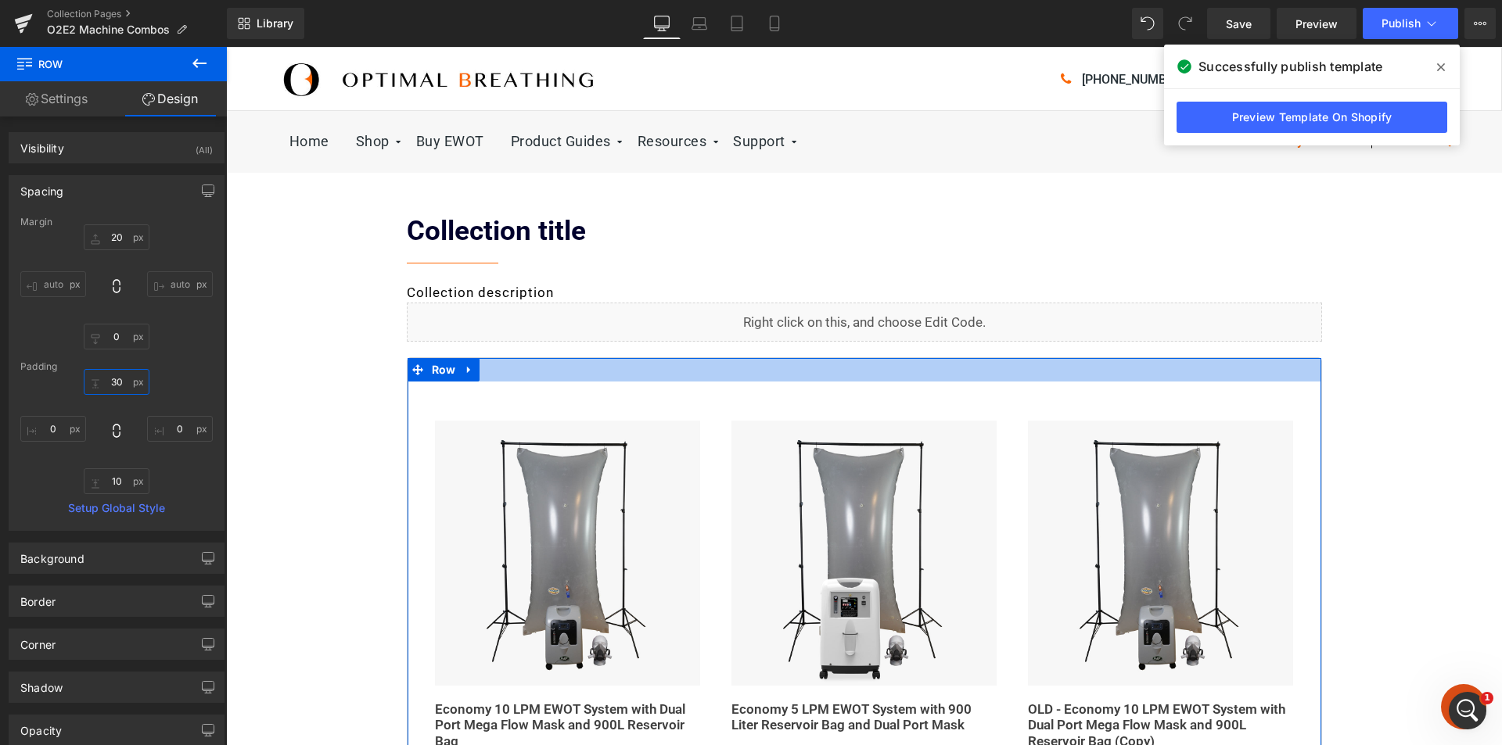
click at [115, 387] on input "30" at bounding box center [117, 382] width 66 height 26
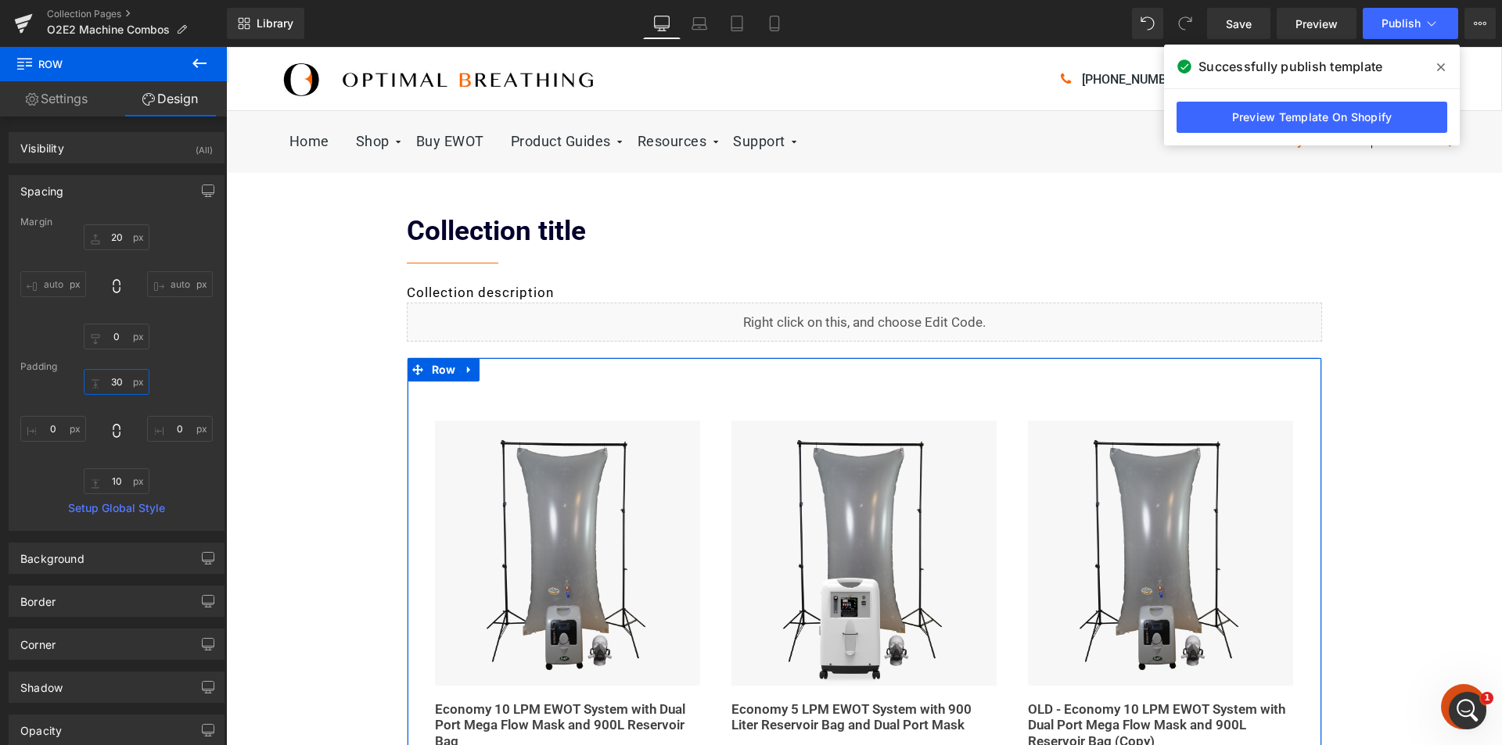
click at [115, 387] on input "30" at bounding box center [117, 382] width 66 height 26
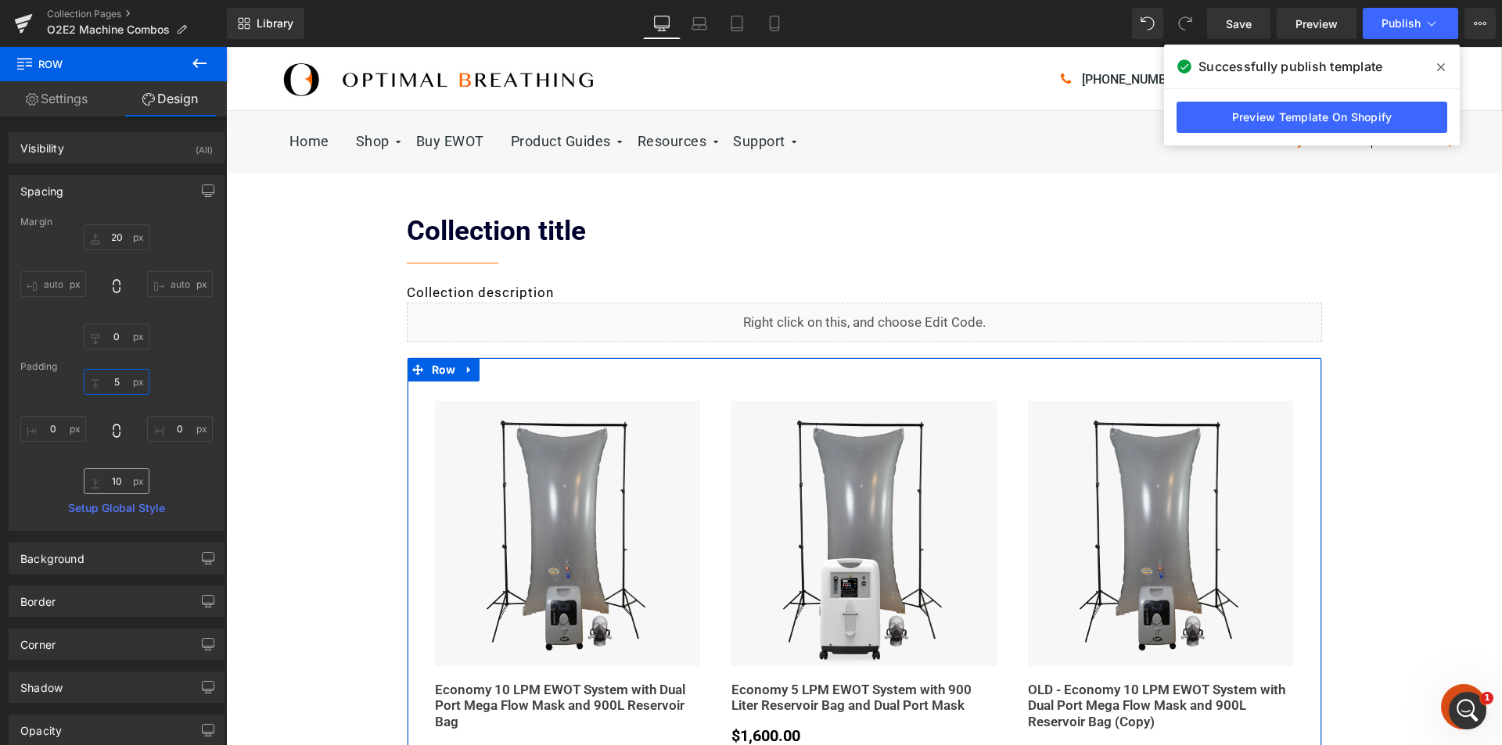
type input "5"
click at [113, 476] on input "10" at bounding box center [117, 482] width 66 height 26
type input "5"
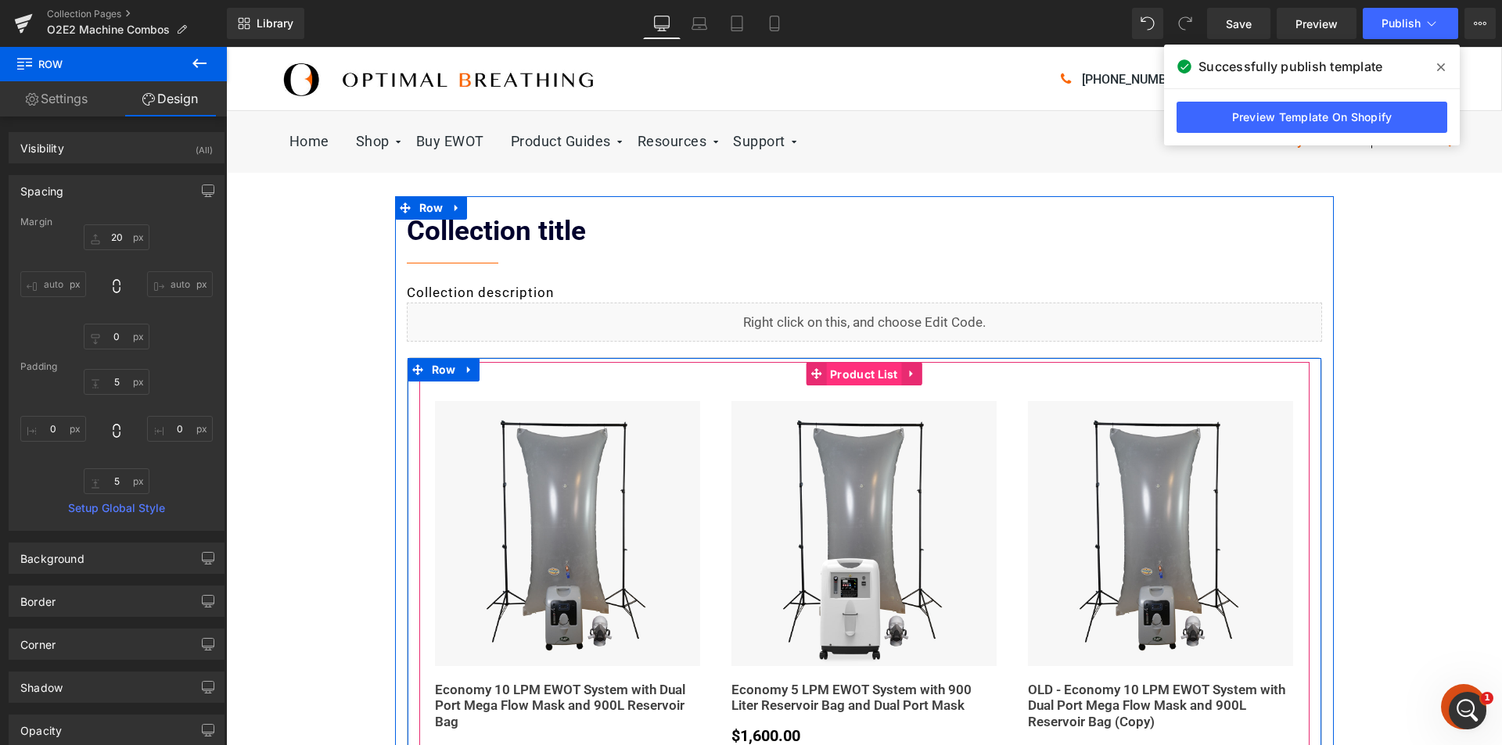
click at [841, 377] on span "Product List" at bounding box center [864, 374] width 76 height 23
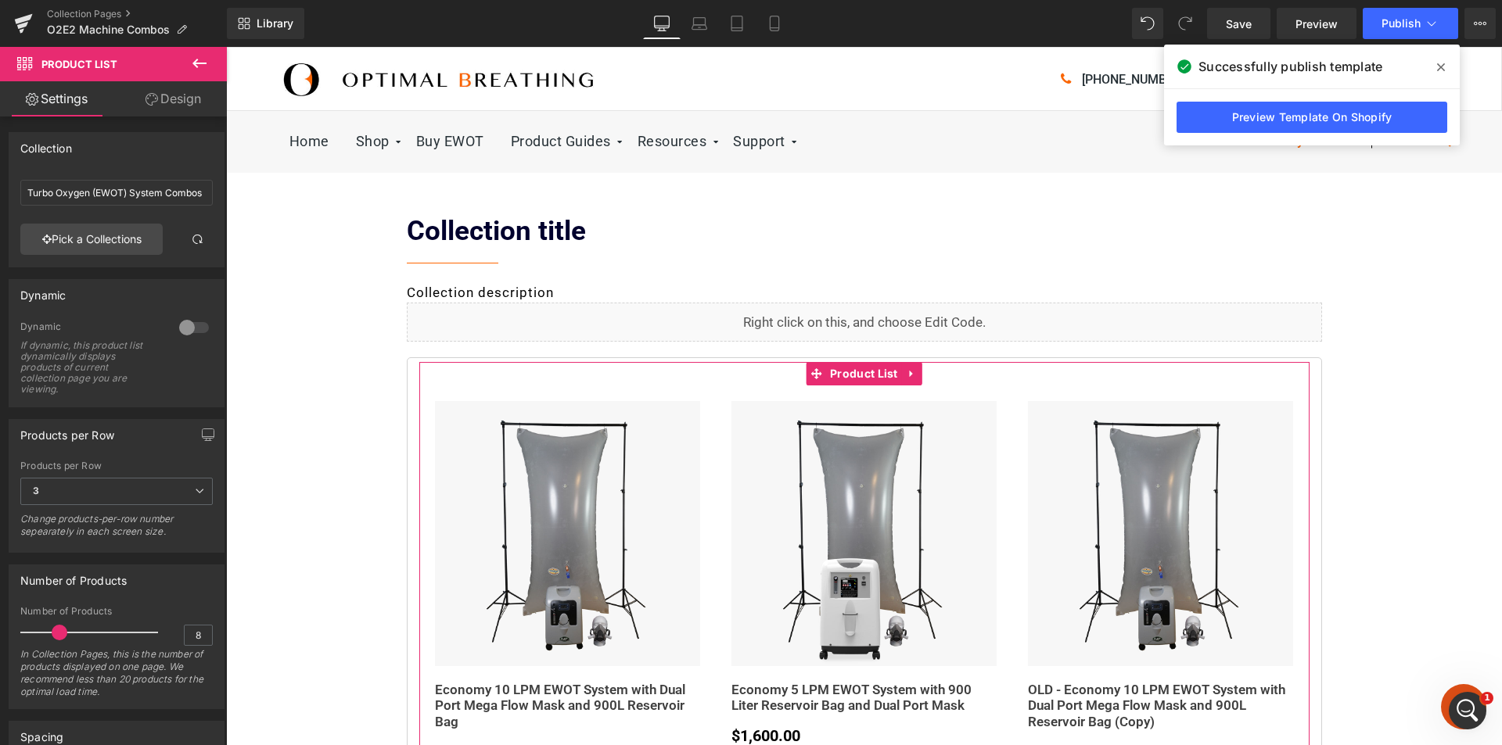
click at [177, 98] on link "Design" at bounding box center [173, 98] width 113 height 35
click at [0, 0] on div "Spacing" at bounding box center [0, 0] width 0 height 0
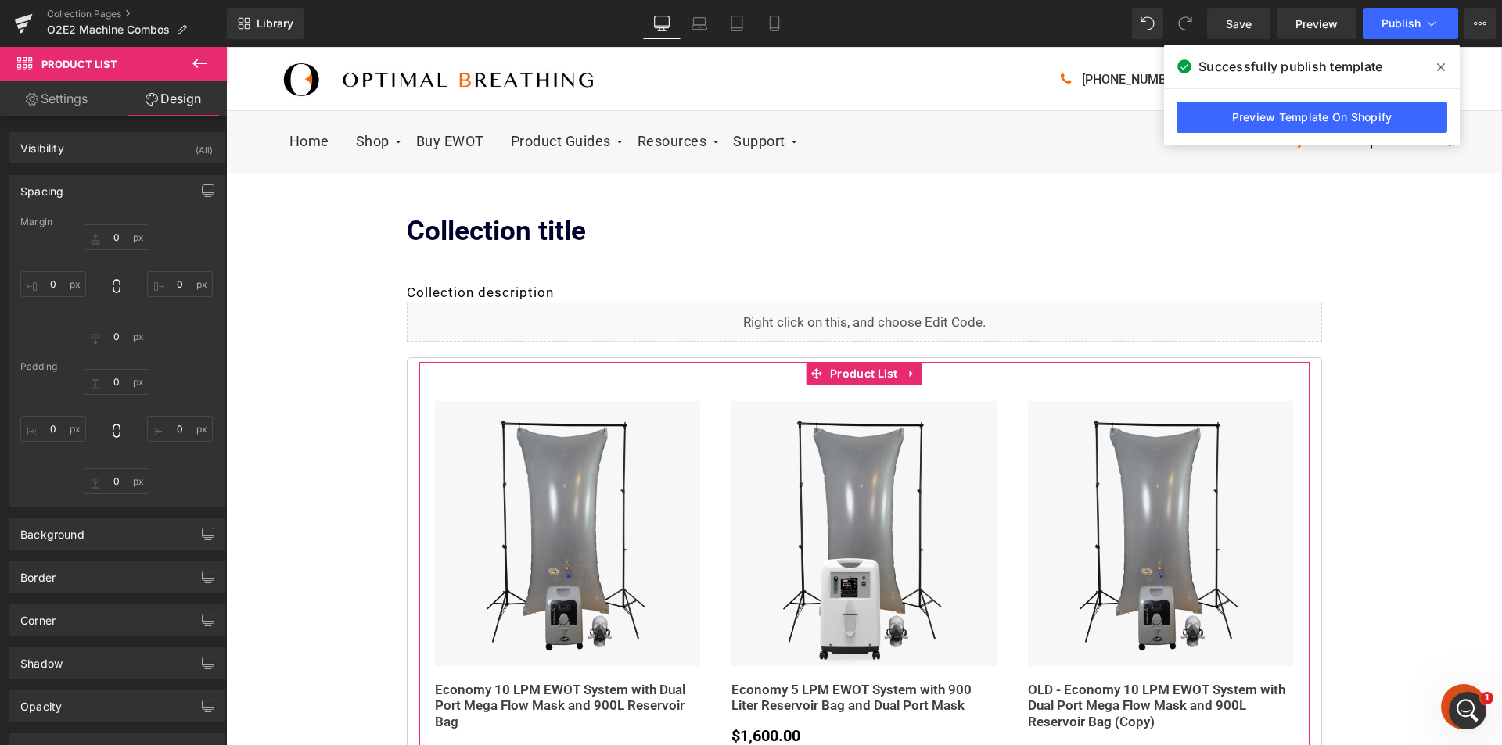
type input "0"
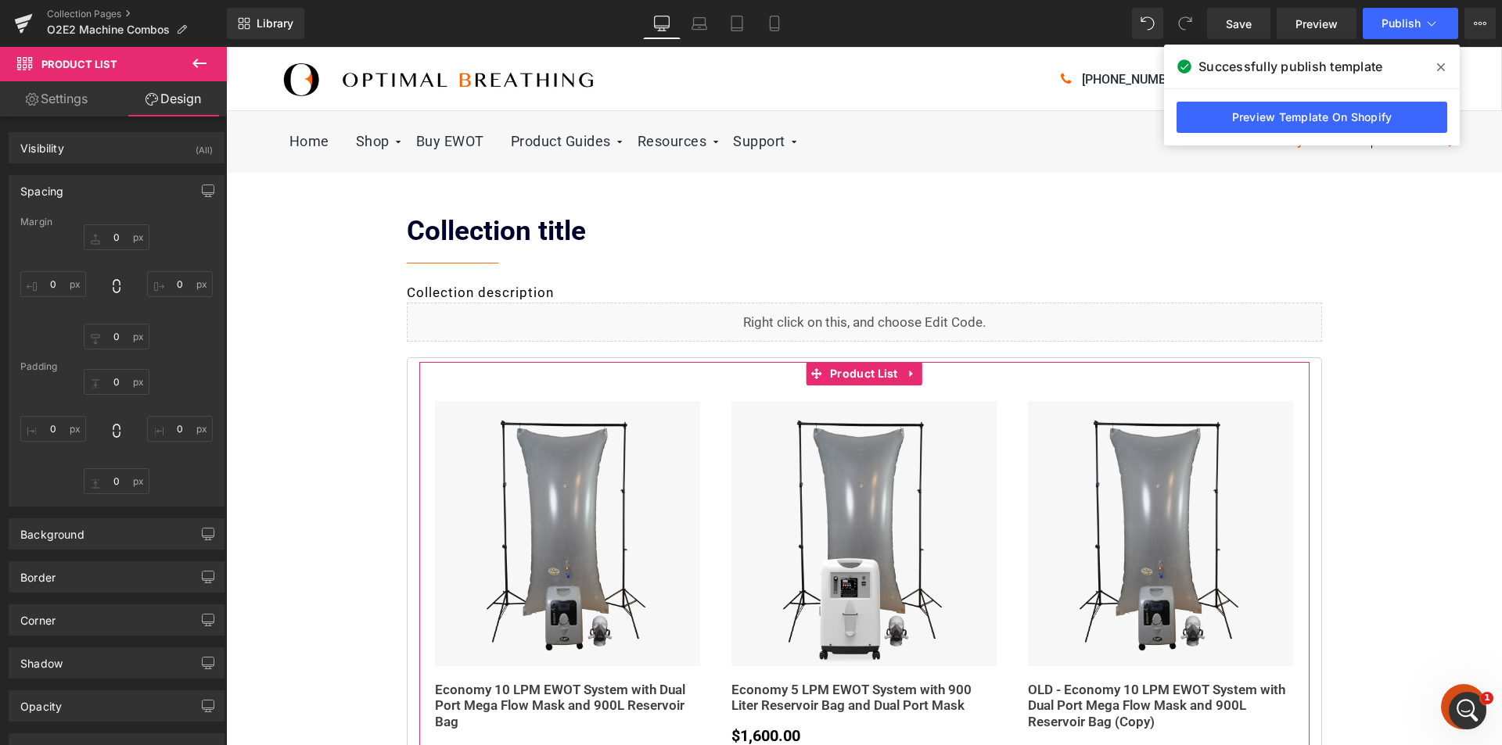
type input "0"
type input "30"
type input "0"
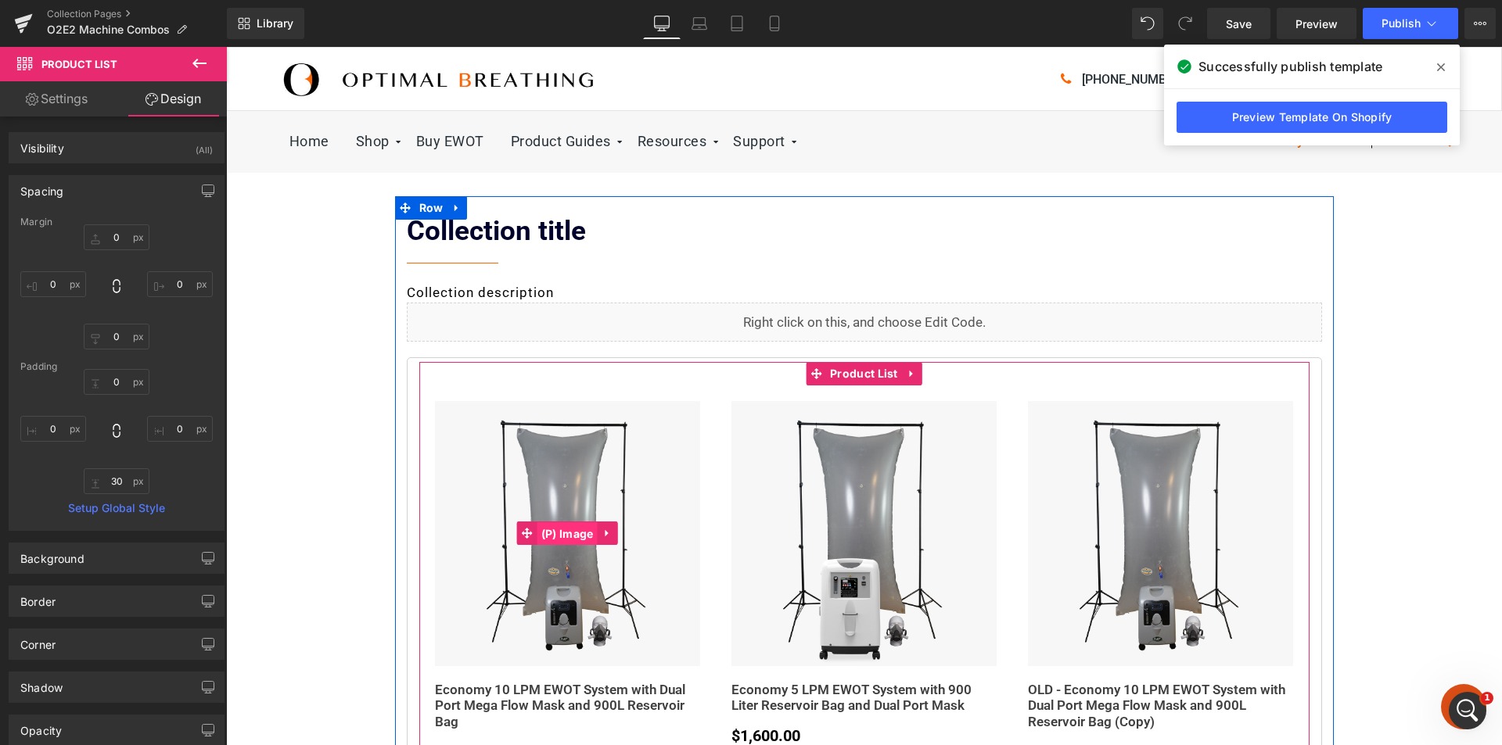
click at [567, 536] on span "(P) Image" at bounding box center [567, 534] width 60 height 23
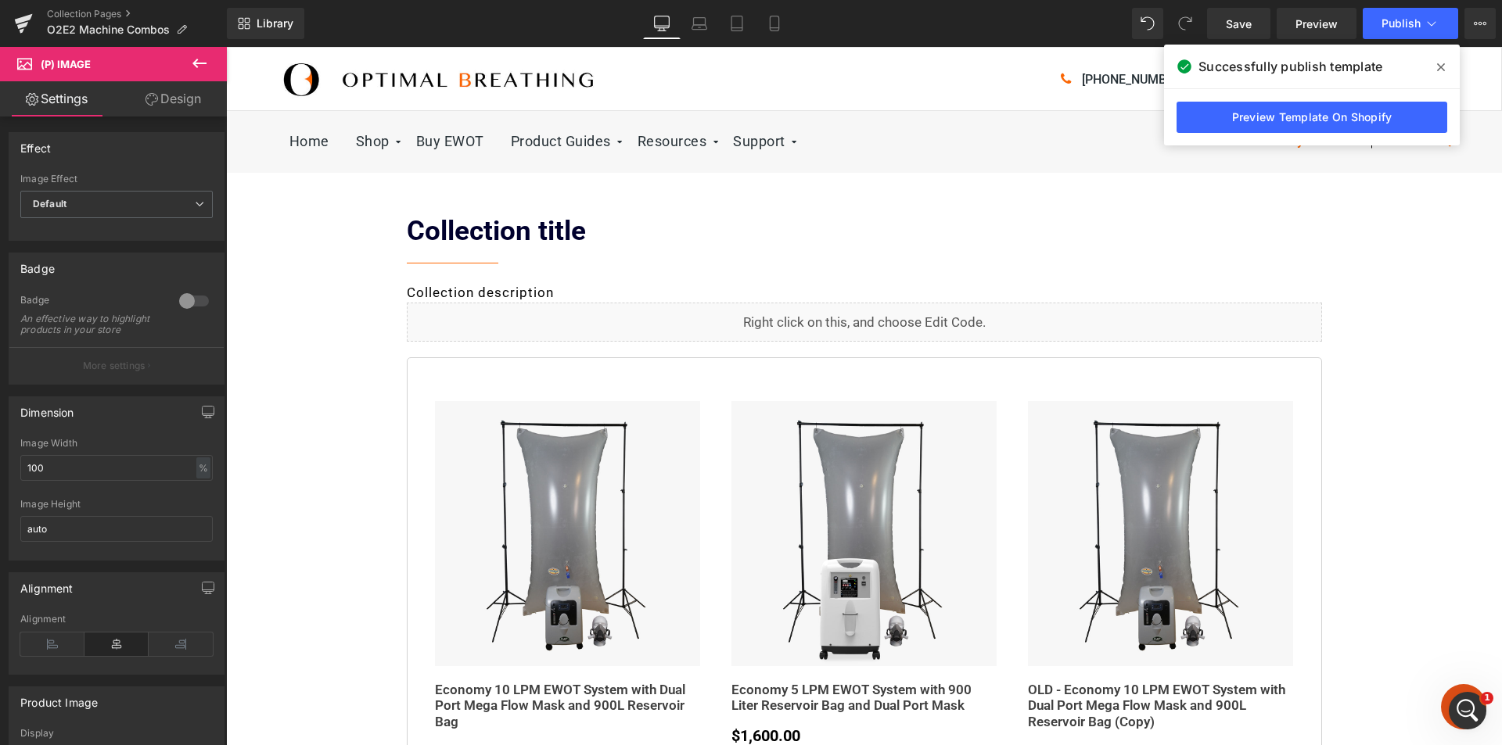
click at [178, 106] on link "Design" at bounding box center [173, 98] width 113 height 35
click at [0, 0] on div "Spacing" at bounding box center [0, 0] width 0 height 0
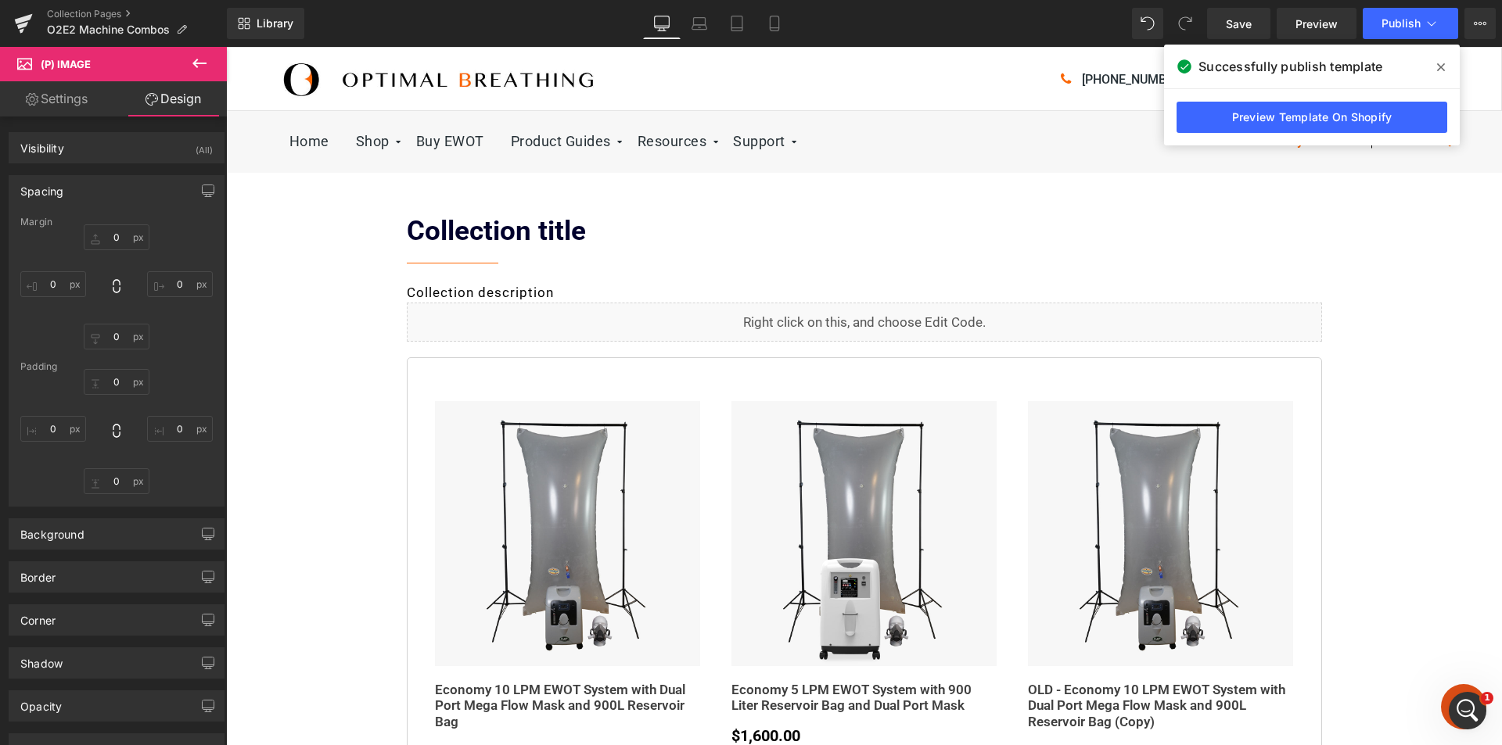
type input "0"
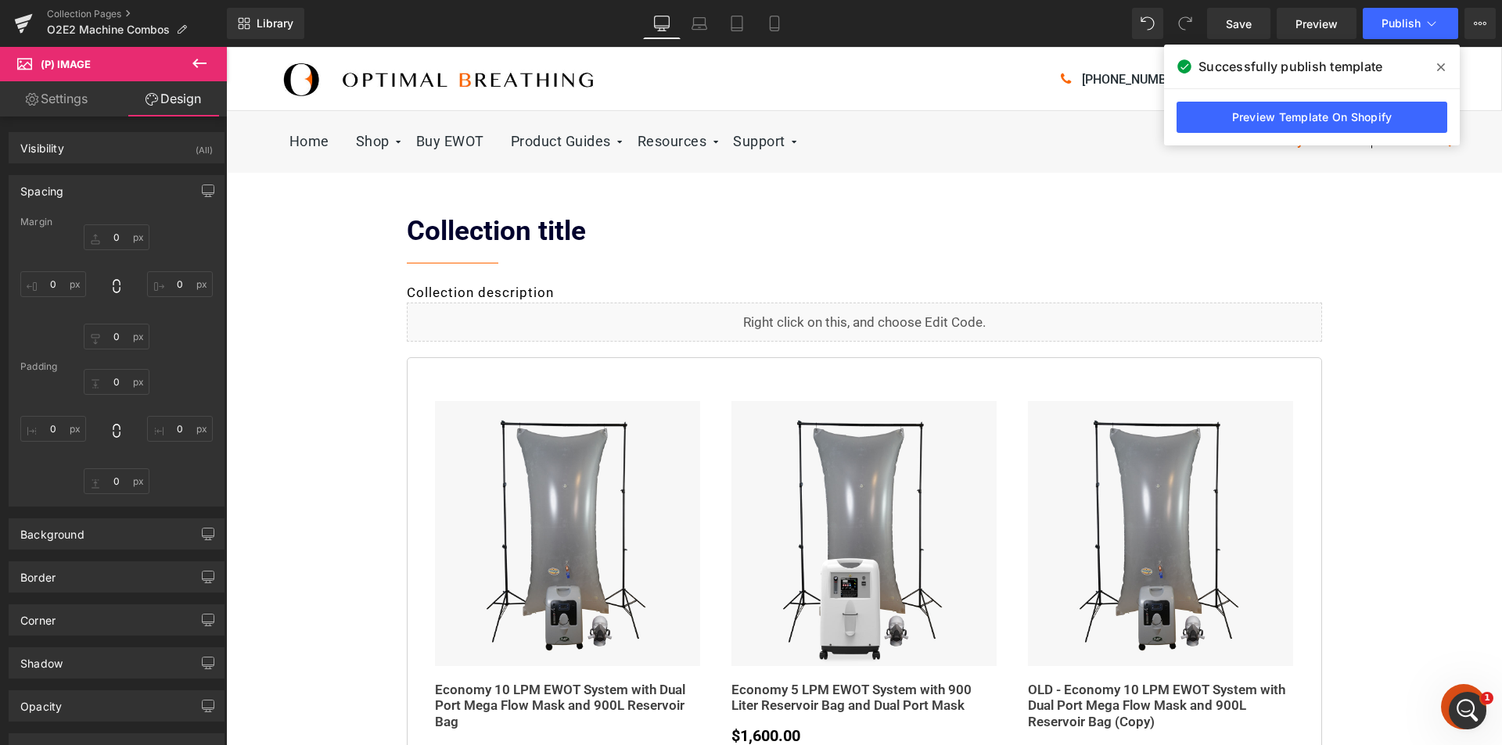
type input "0"
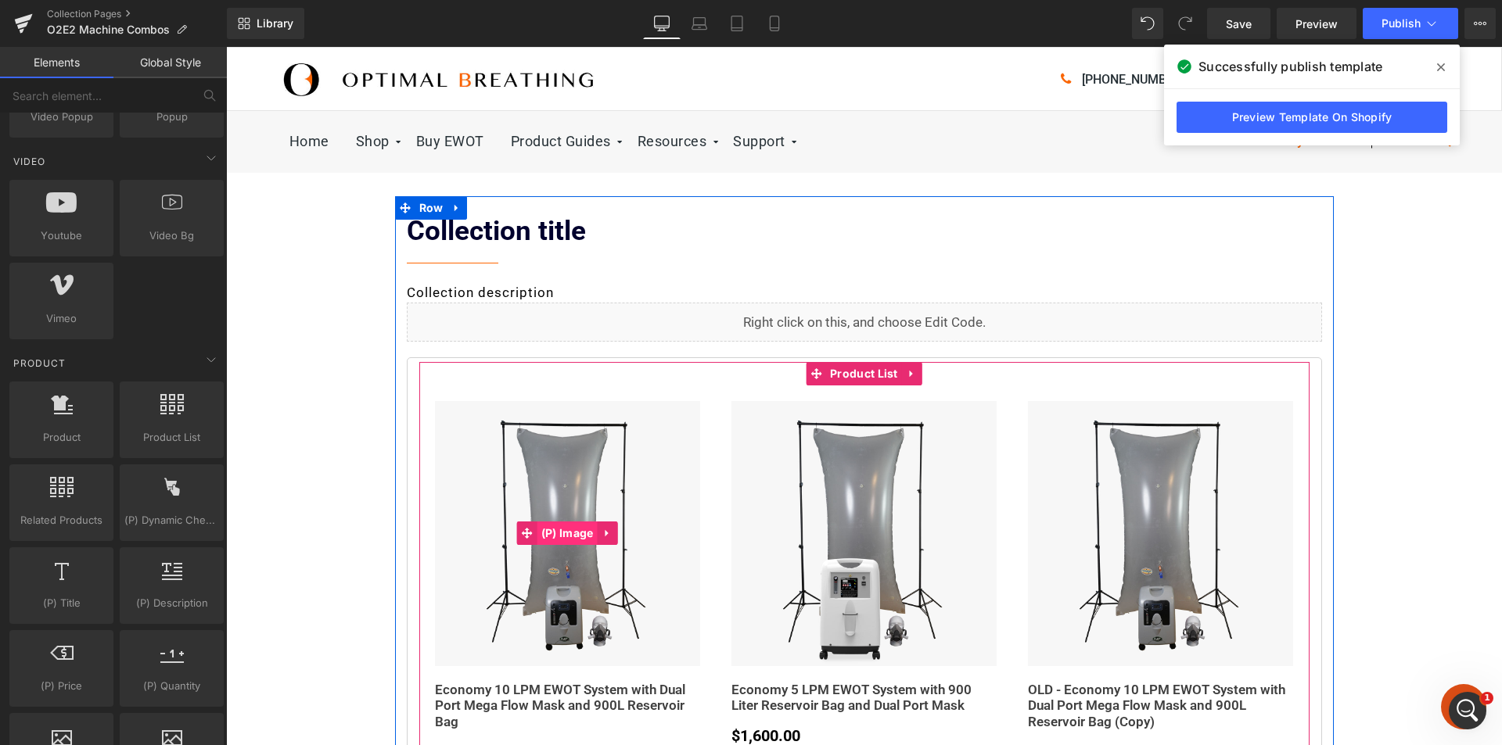
click at [559, 532] on span "(P) Image" at bounding box center [567, 533] width 60 height 23
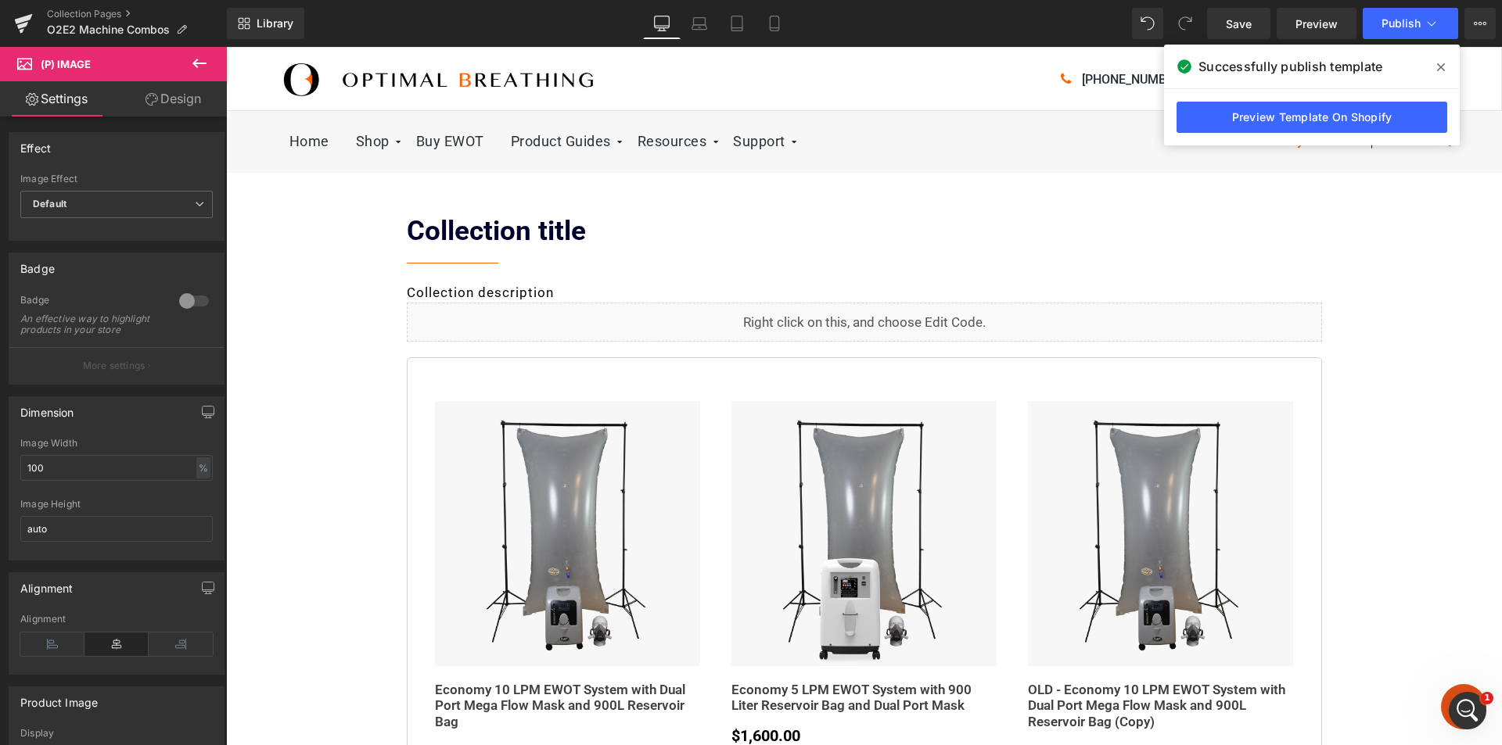
click at [174, 105] on link "Design" at bounding box center [173, 98] width 113 height 35
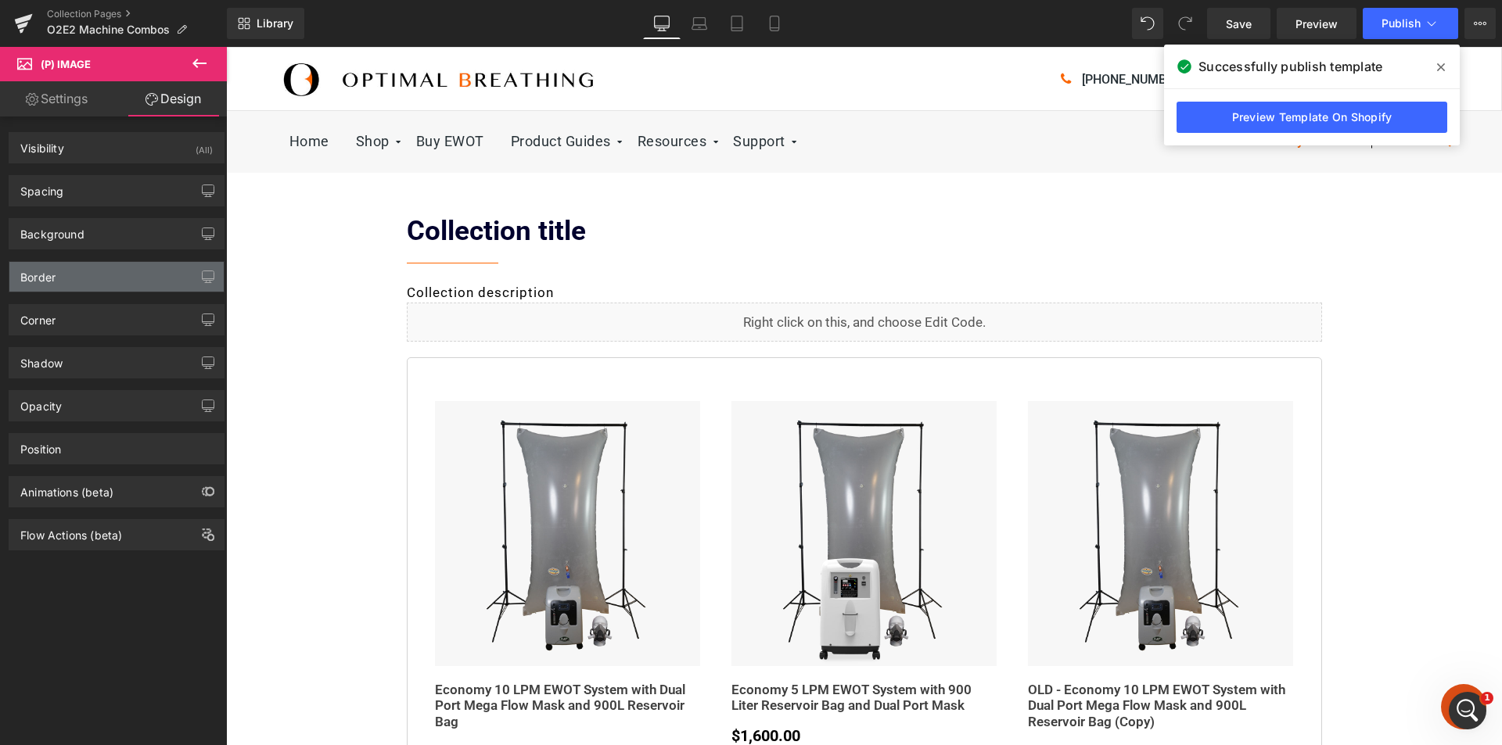
click at [63, 282] on div "Border" at bounding box center [116, 277] width 214 height 30
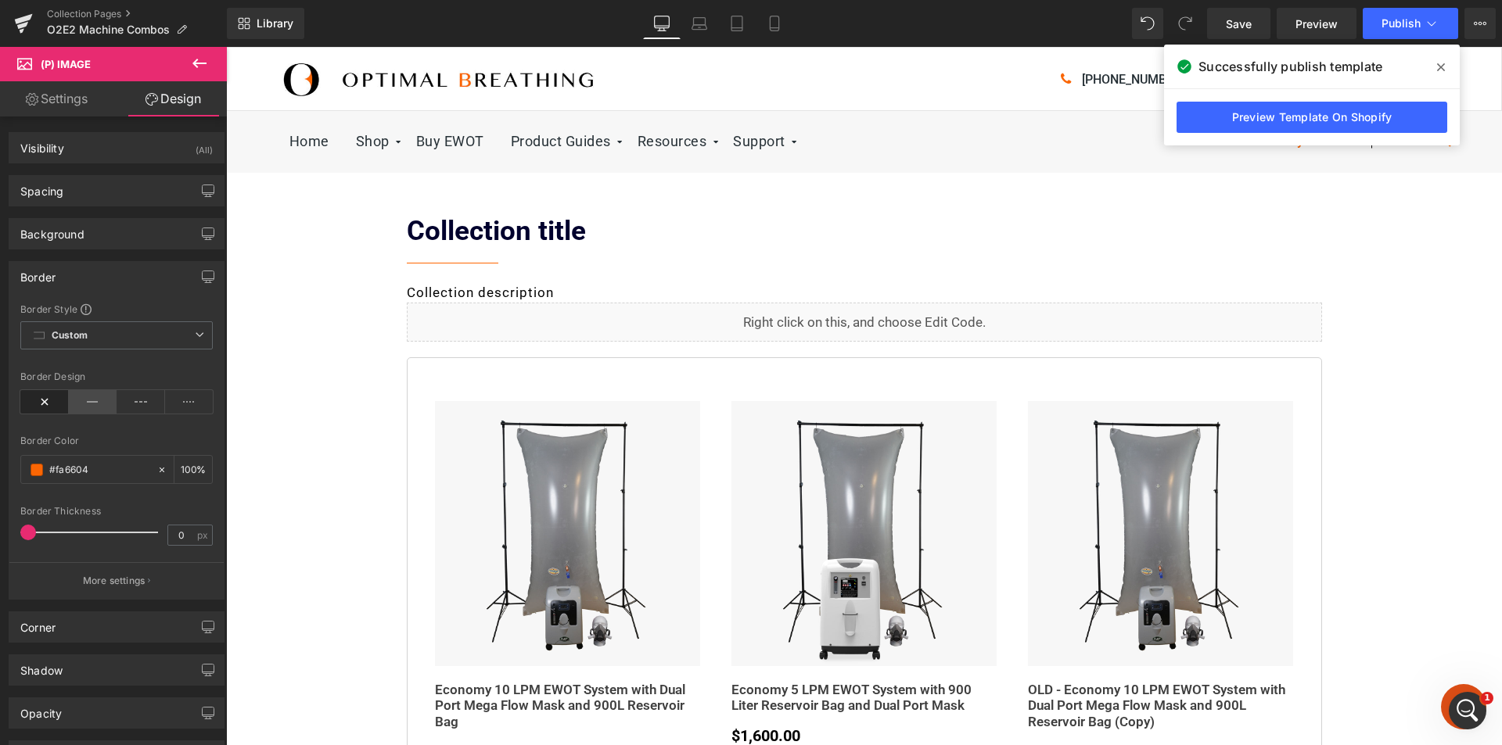
click at [76, 400] on icon at bounding box center [93, 401] width 48 height 23
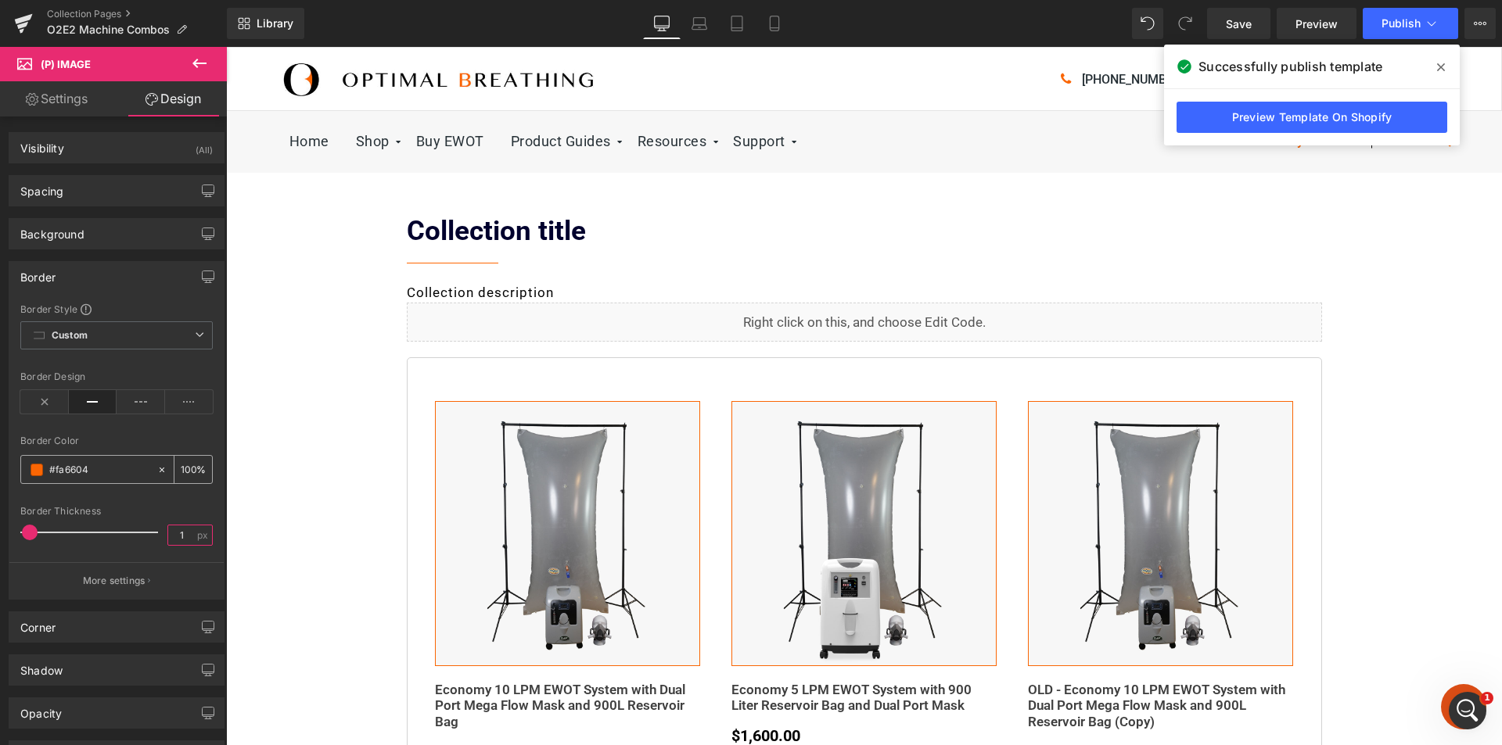
type input "1"
click at [32, 473] on span at bounding box center [37, 470] width 13 height 13
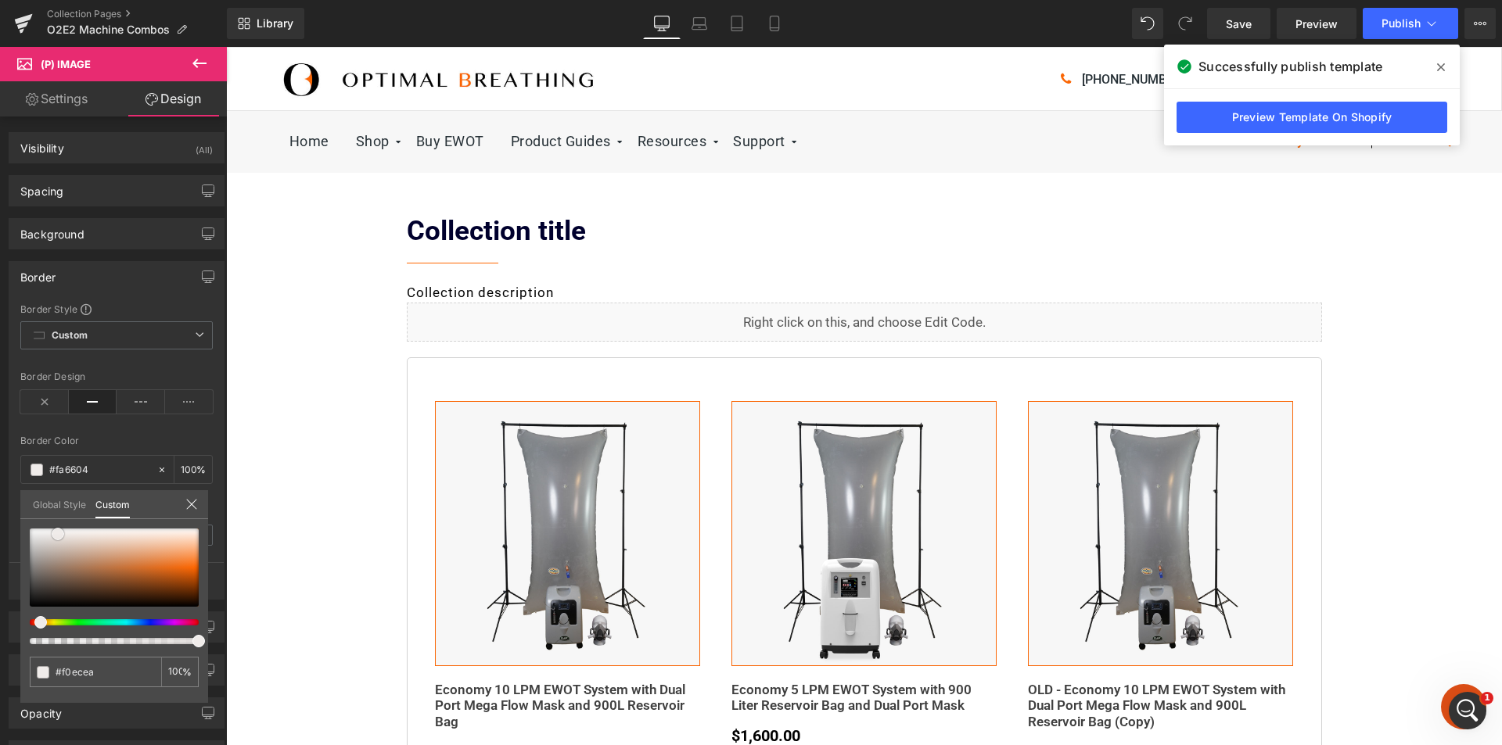
type input "#f0ecea"
type input "#f2eeed"
type input "#f6f3f3"
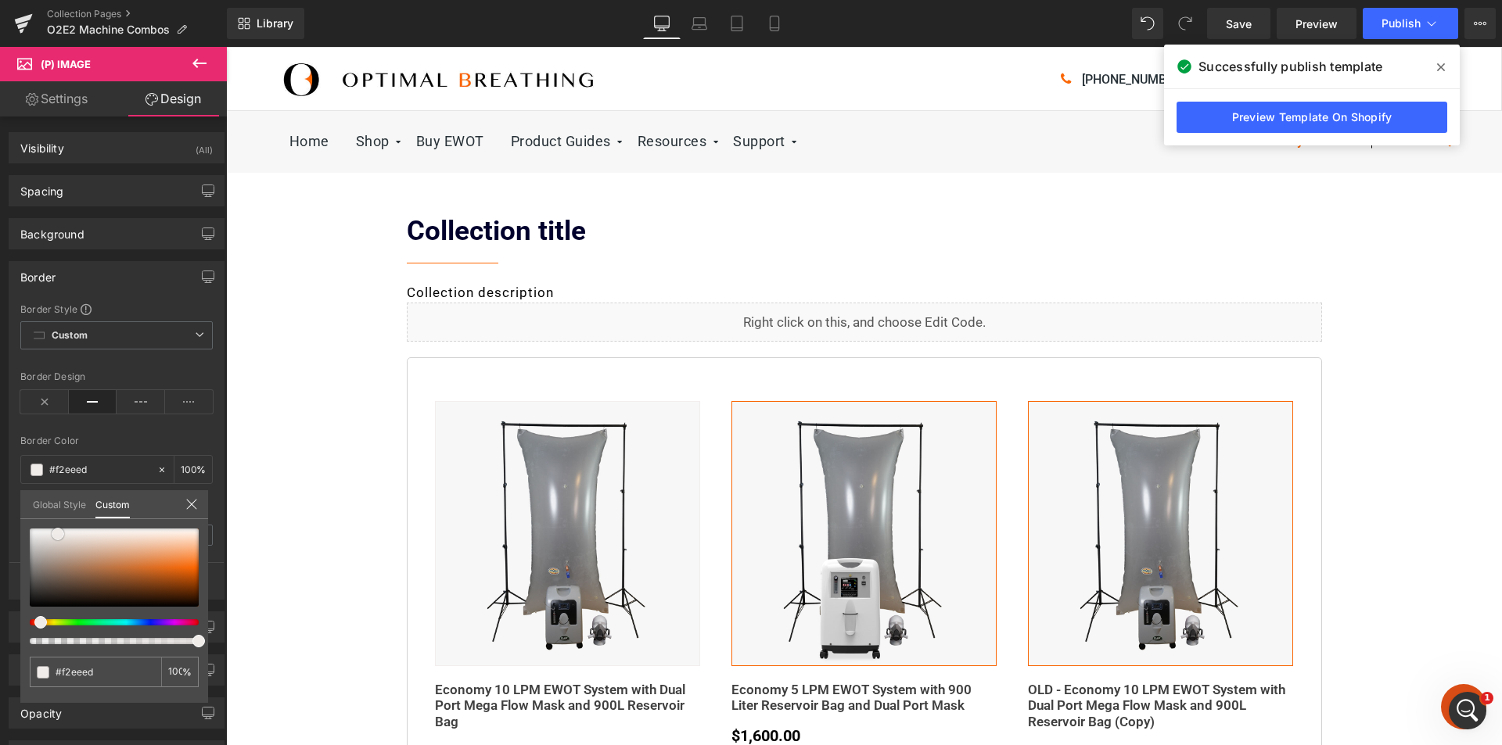
type input "#f6f3f3"
type input "#ffffff"
drag, startPoint x: 58, startPoint y: 534, endPoint x: 60, endPoint y: 526, distance: 8.9
click at [60, 529] on div at bounding box center [114, 568] width 169 height 78
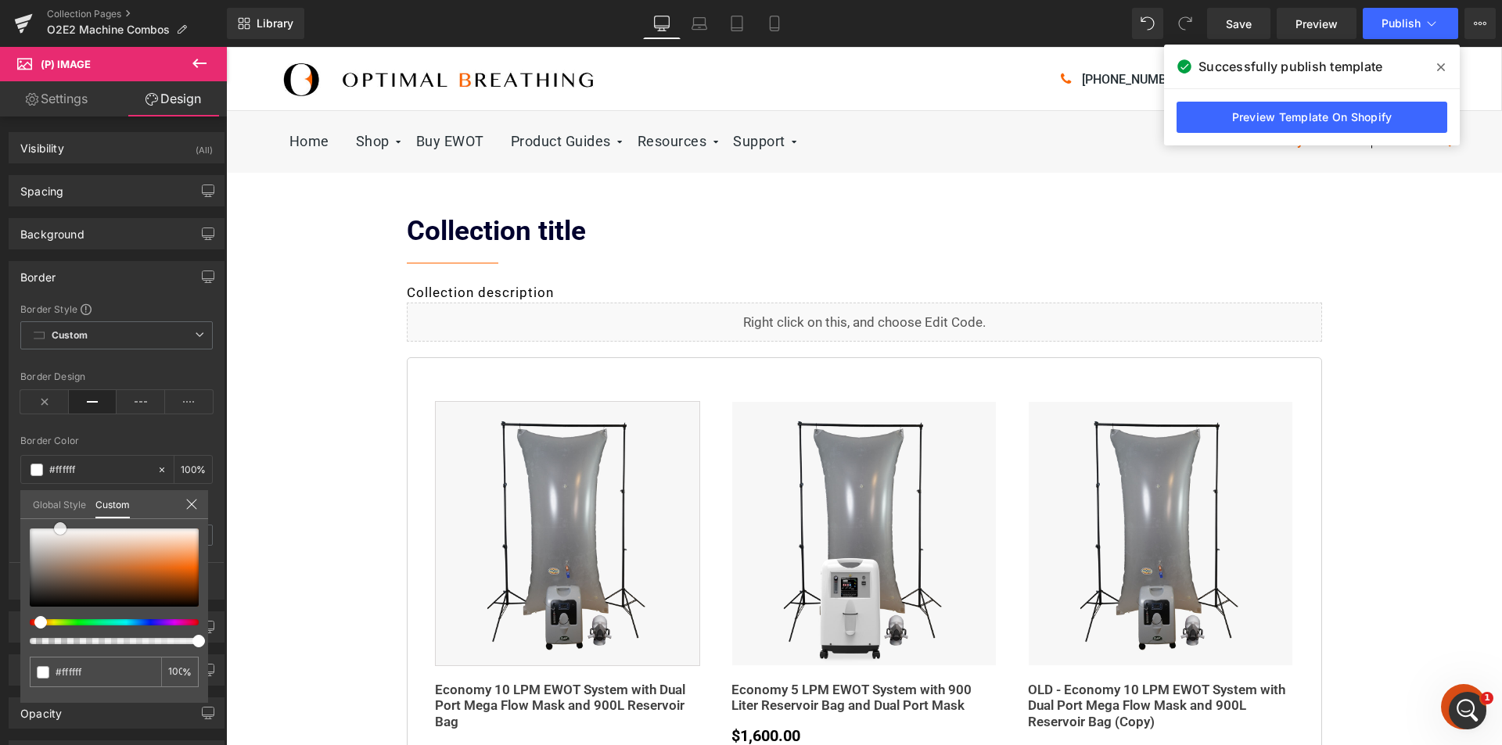
type input "#dad7d7"
type input "#dcdad9"
type input "#d8d8d8"
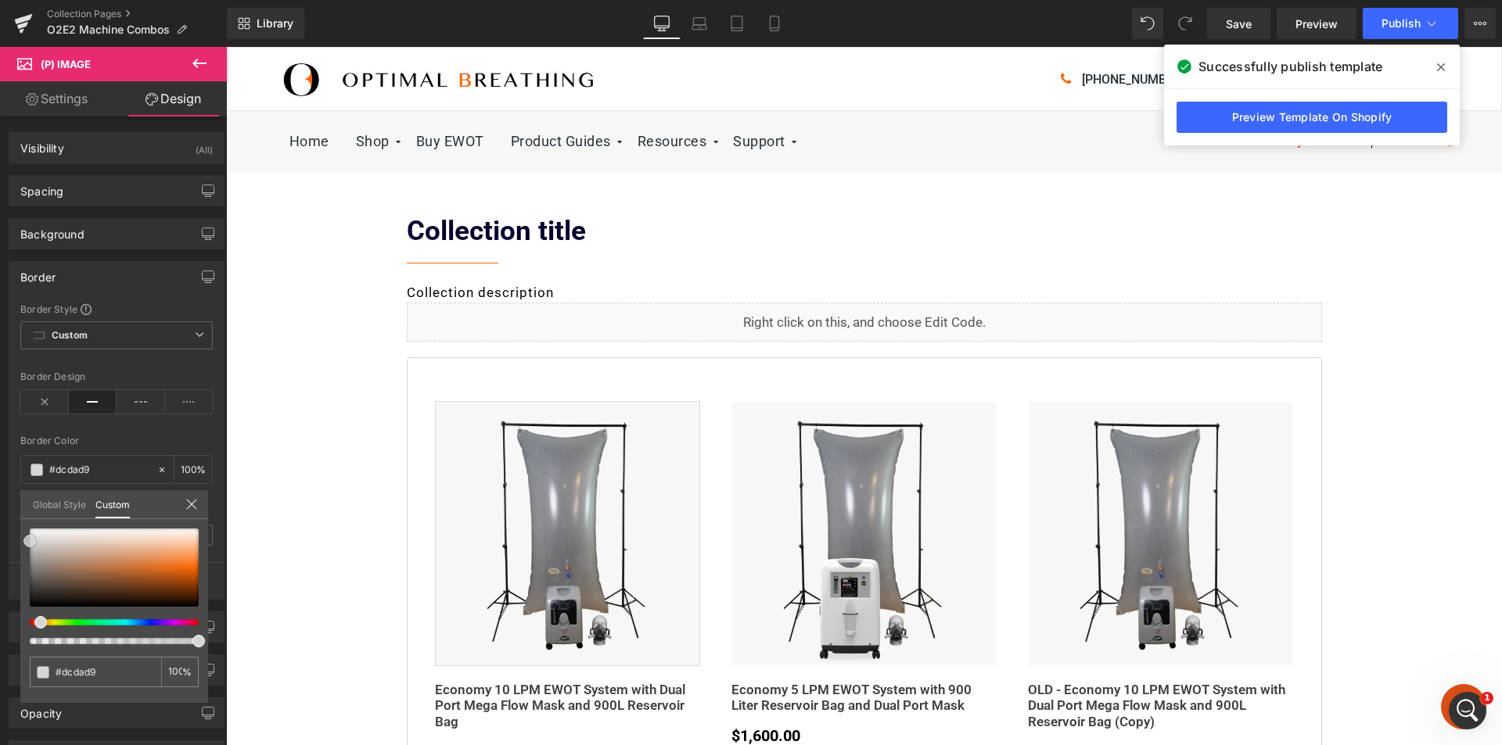
type input "#d8d8d8"
type input "#d6d6d6"
drag, startPoint x: 37, startPoint y: 541, endPoint x: 21, endPoint y: 541, distance: 15.7
click at [21, 541] on div "#d6d6d6 100 %" at bounding box center [114, 616] width 188 height 174
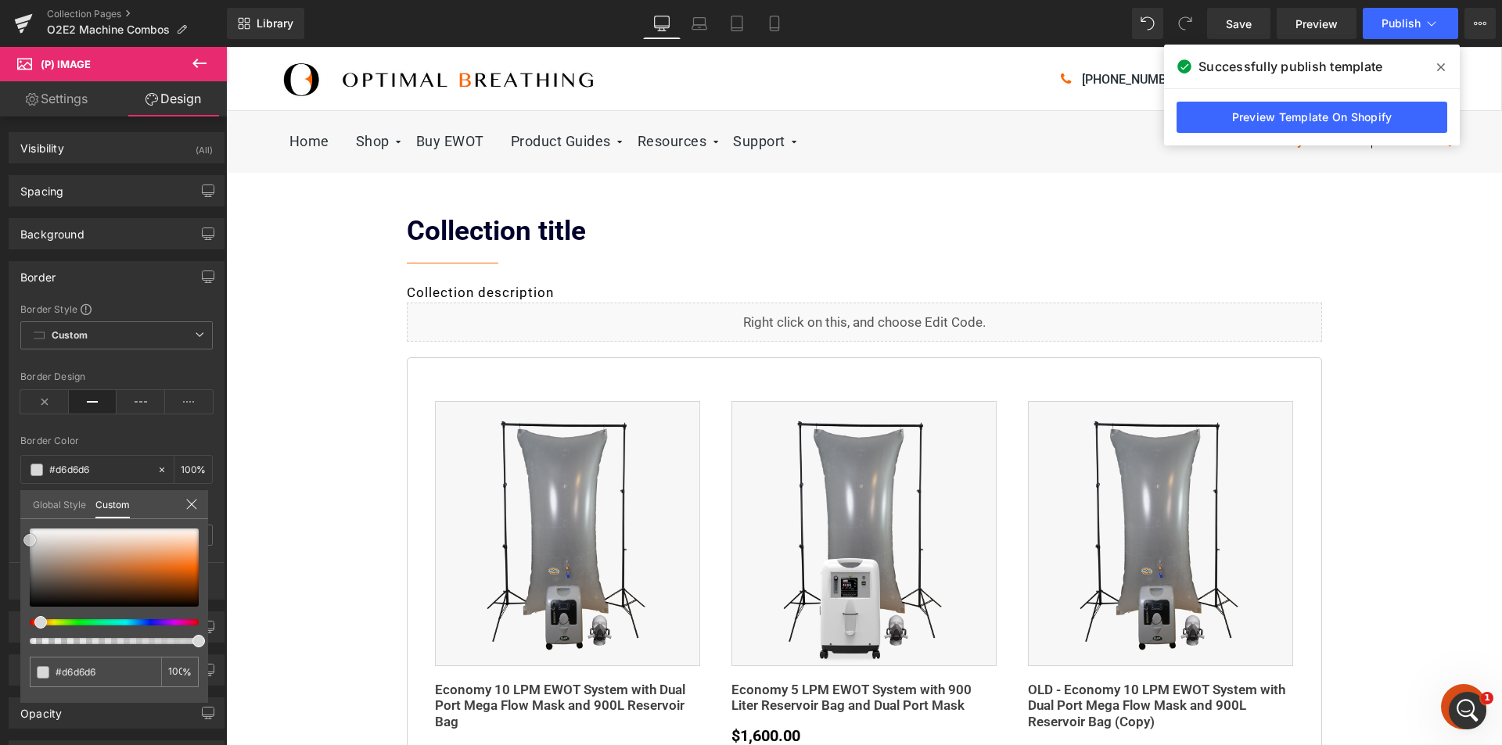
type input "#d8d8d8"
type input "#dbdbdb"
type input "#e0e0e0"
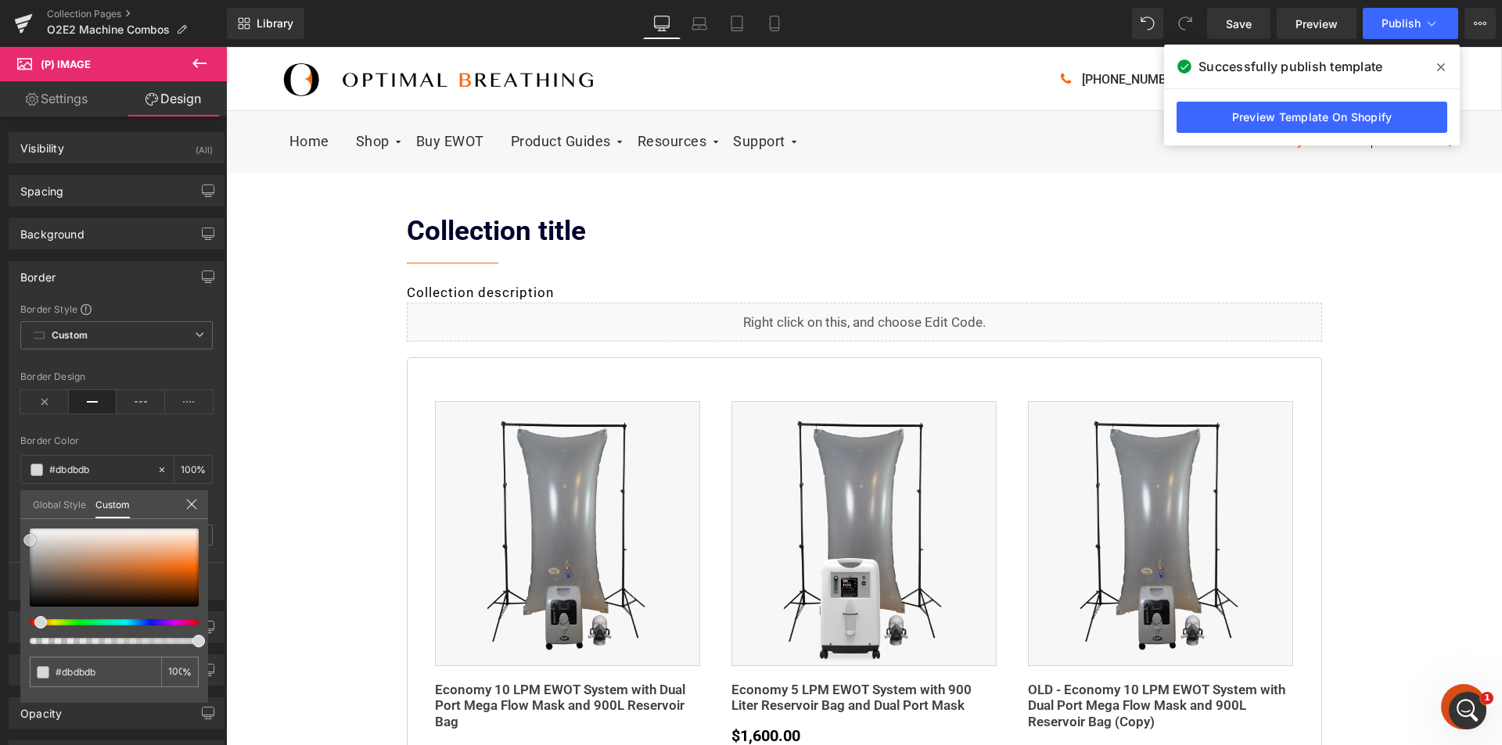
type input "#e0e0e0"
type input "#e2e2e2"
click at [23, 537] on span at bounding box center [29, 537] width 13 height 13
type input "#e8e8e8"
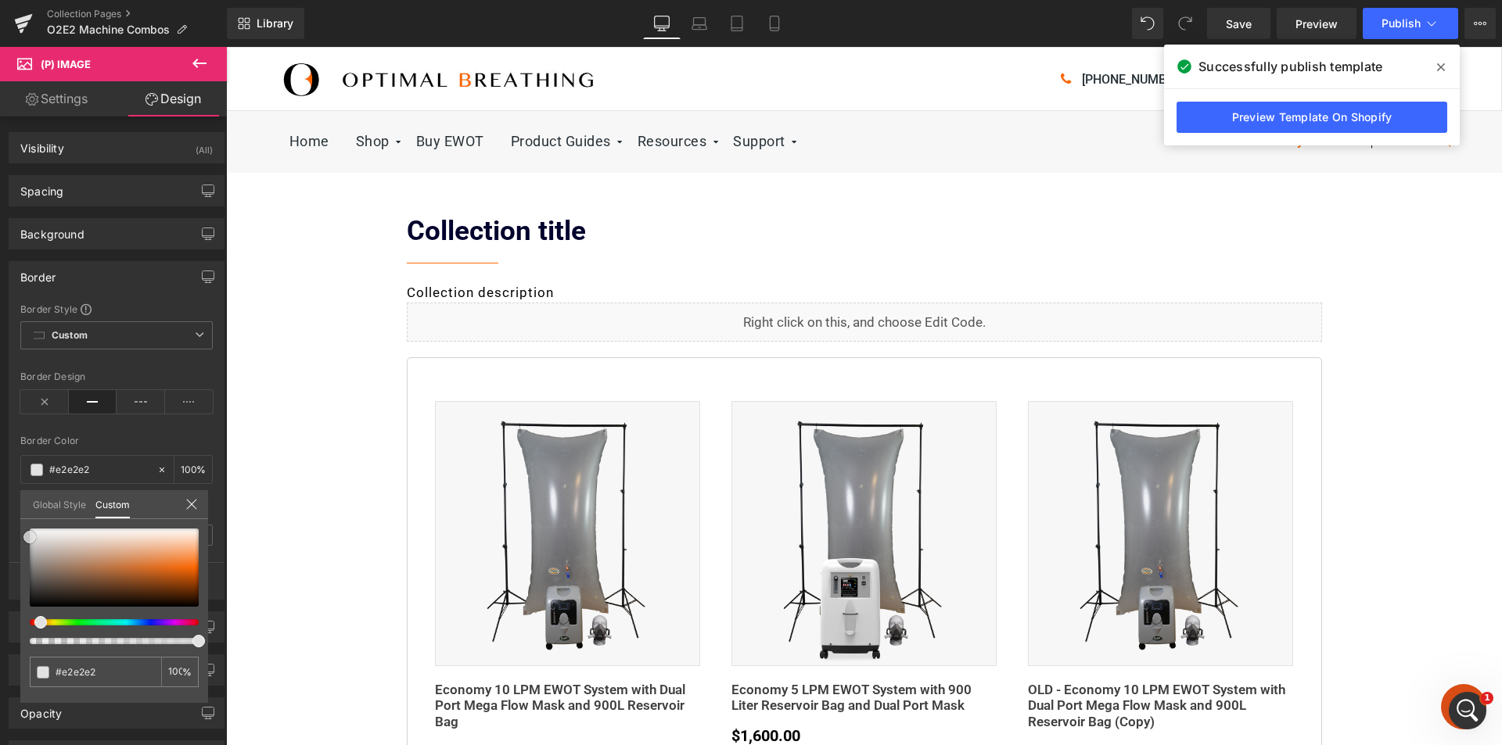
type input "#e8e8e8"
type input "#ededed"
click at [20, 533] on div "Border Border Style Custom Custom Setup Global Style Custom Setup Global Style …" at bounding box center [117, 425] width 234 height 350
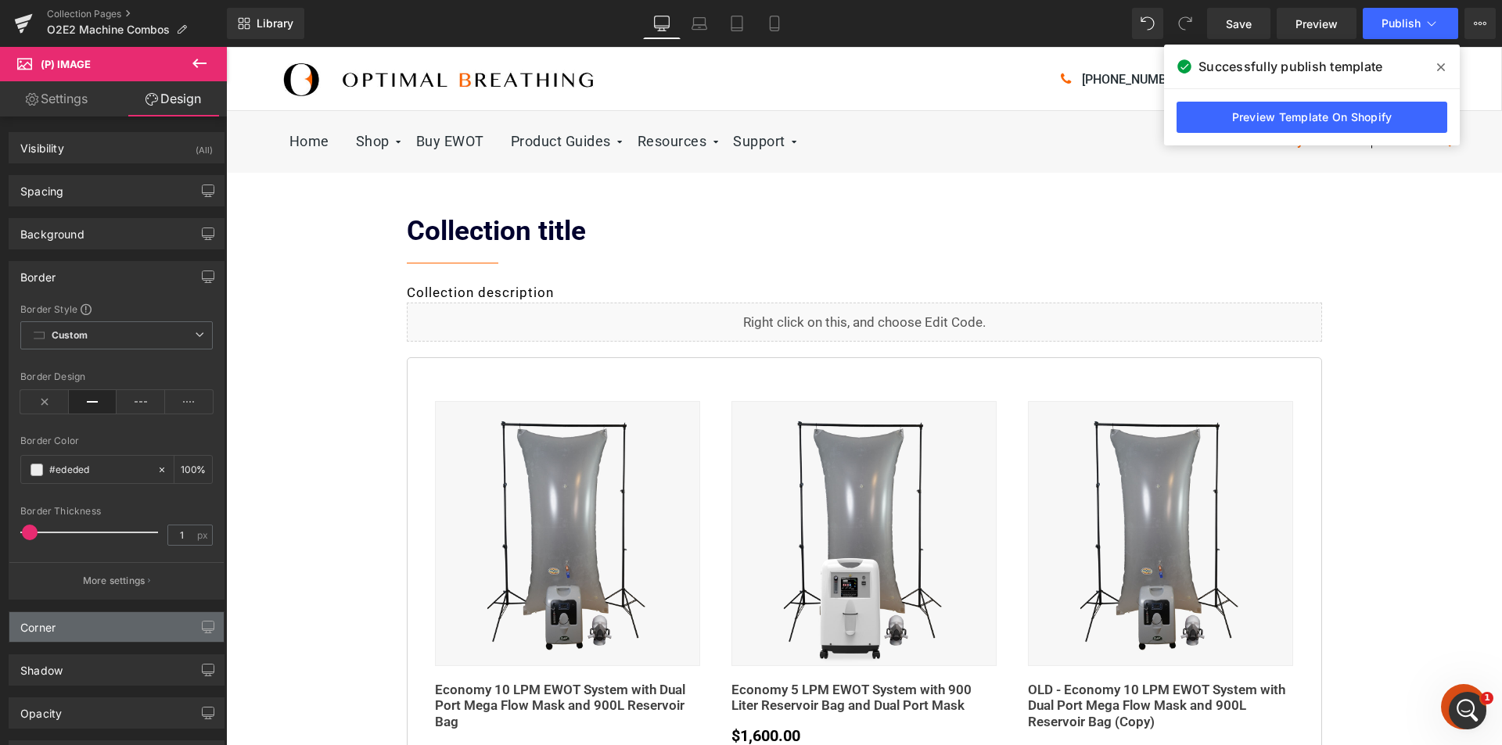
click at [87, 623] on div "Corner" at bounding box center [116, 628] width 214 height 30
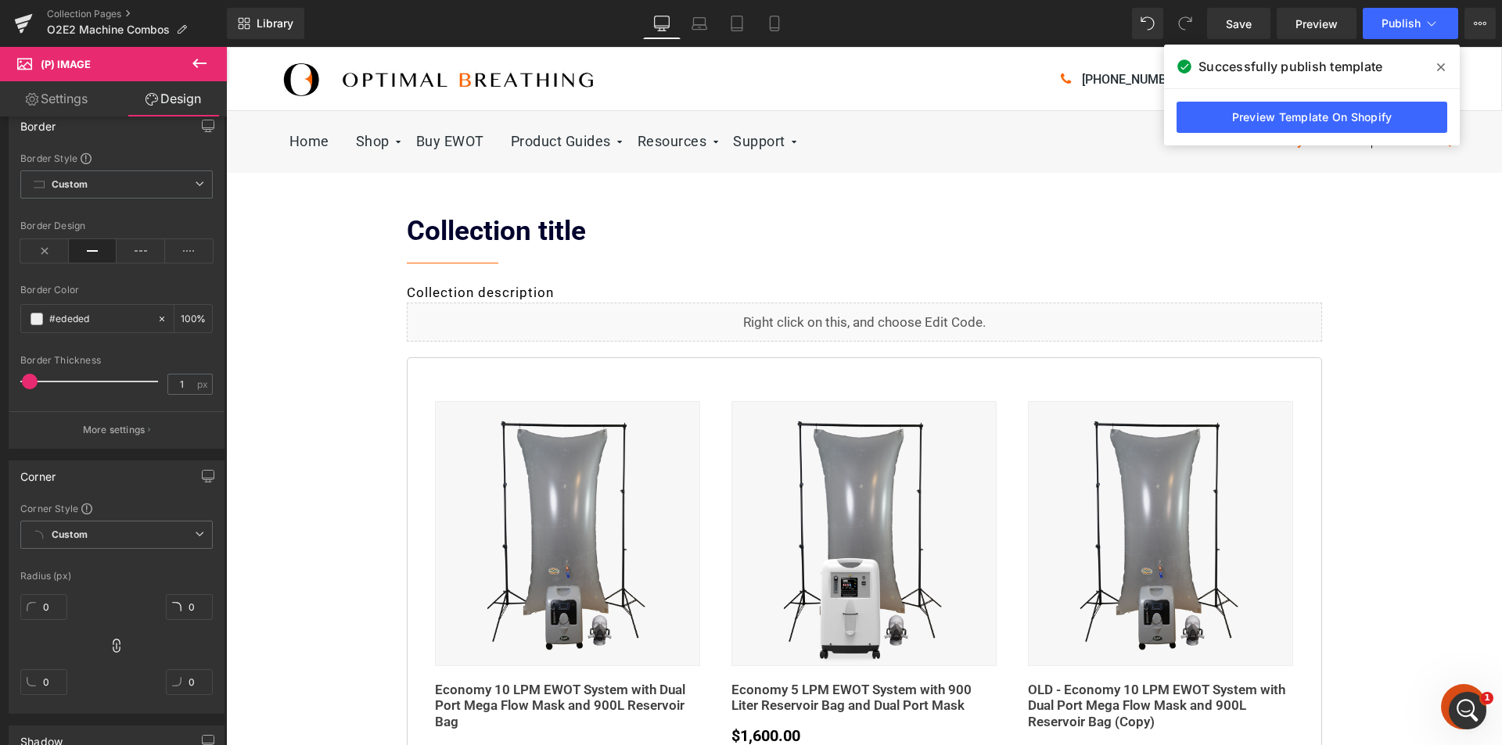
scroll to position [156, 0]
click at [48, 604] on input "0" at bounding box center [43, 602] width 47 height 26
type input "5"
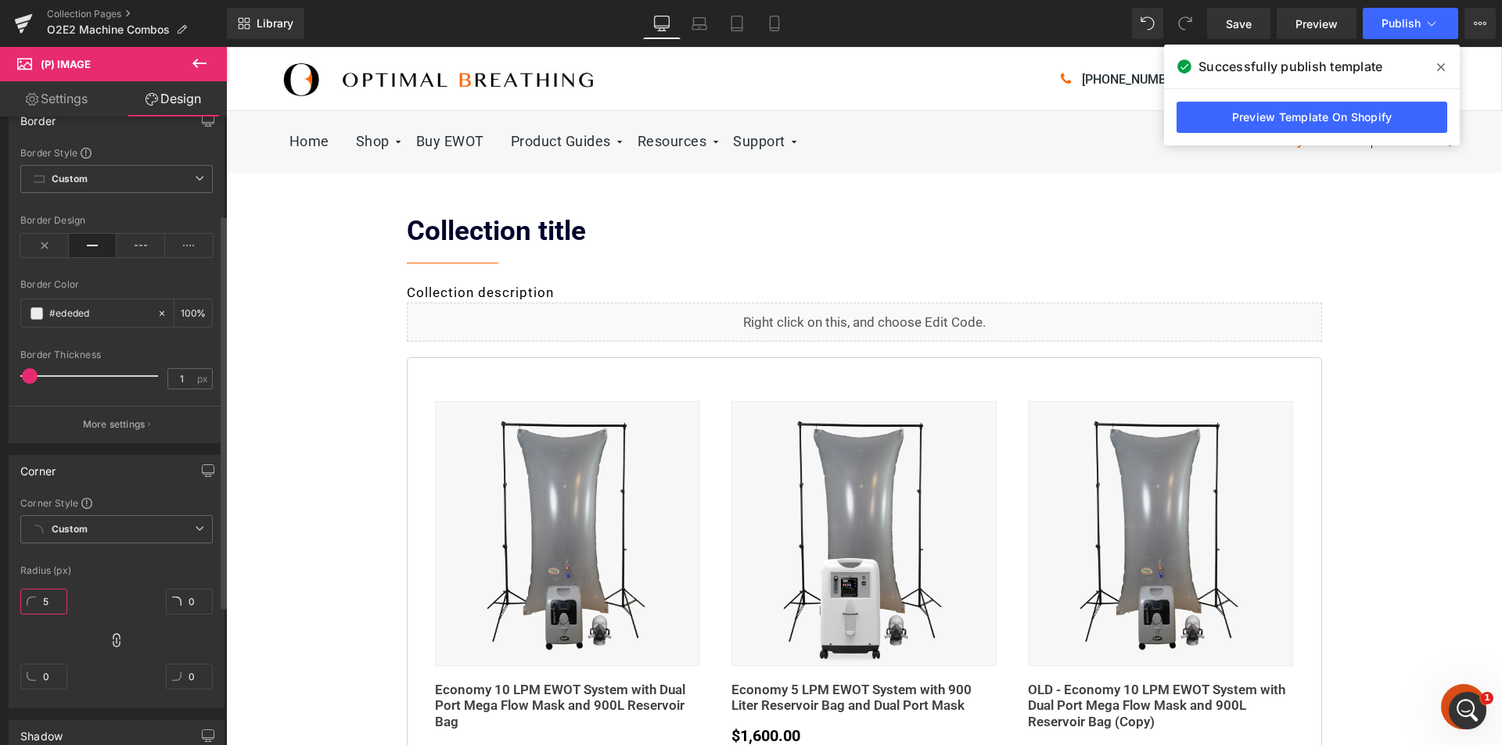
type input "5"
click at [296, 566] on div at bounding box center [864, 396] width 1276 height 699
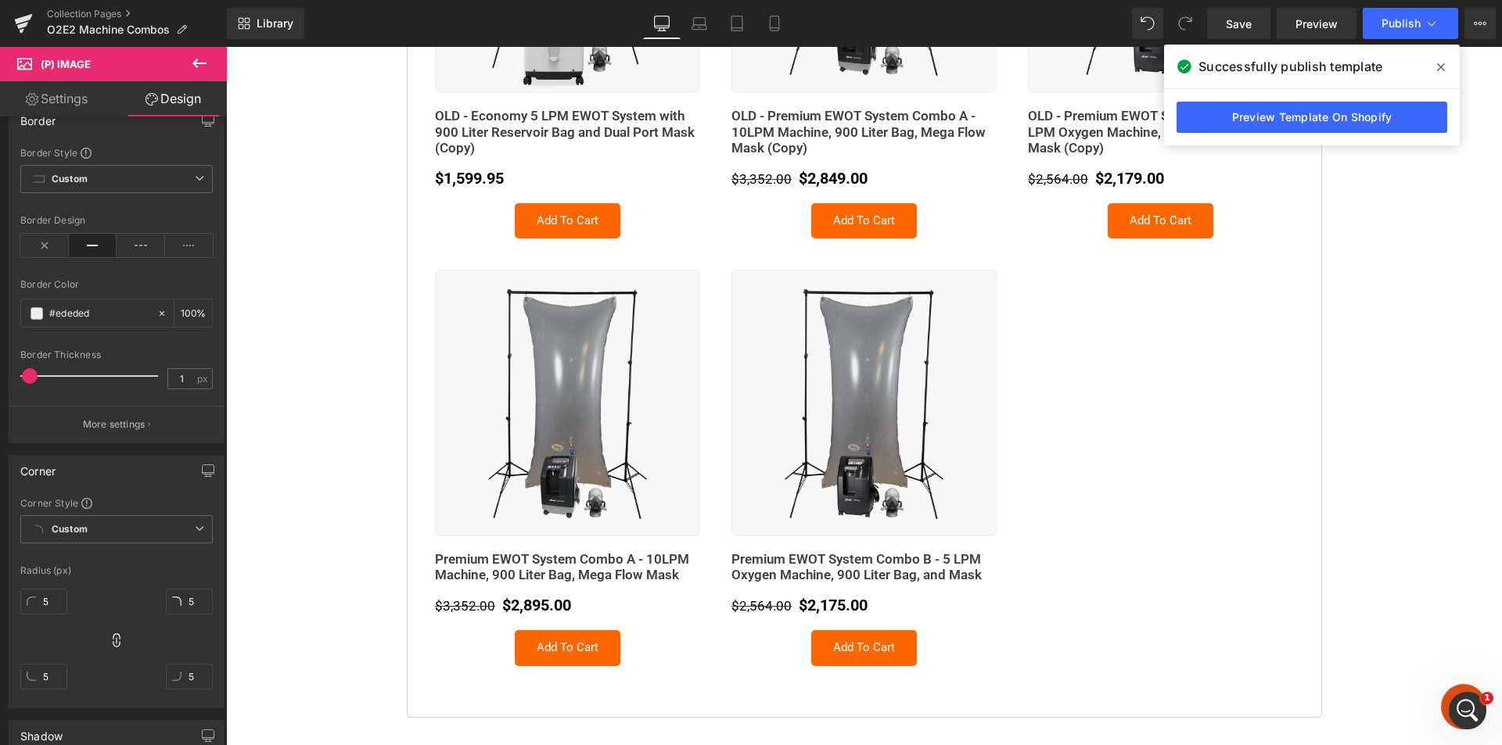
scroll to position [1330, 0]
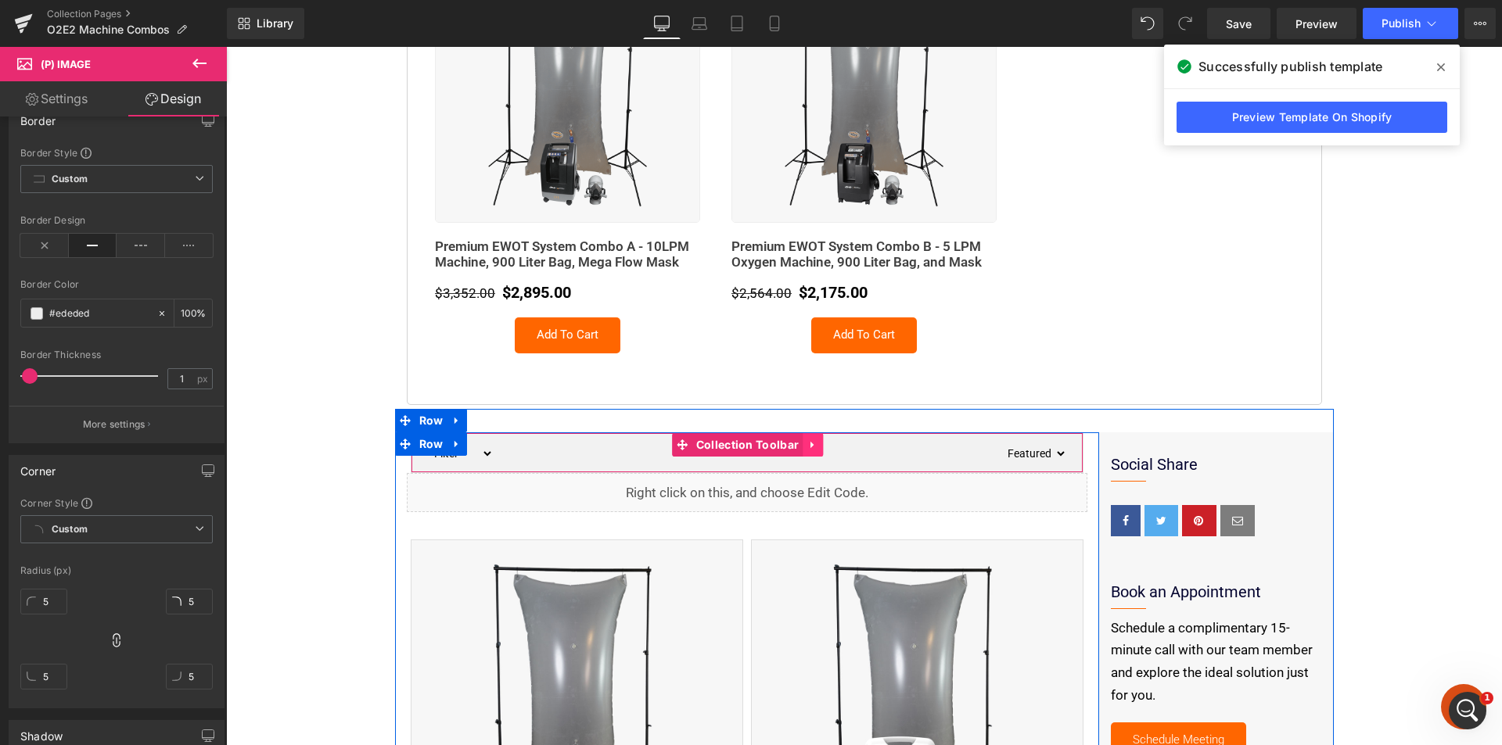
click at [810, 445] on icon at bounding box center [811, 444] width 3 height 7
click at [800, 447] on icon at bounding box center [802, 445] width 11 height 11
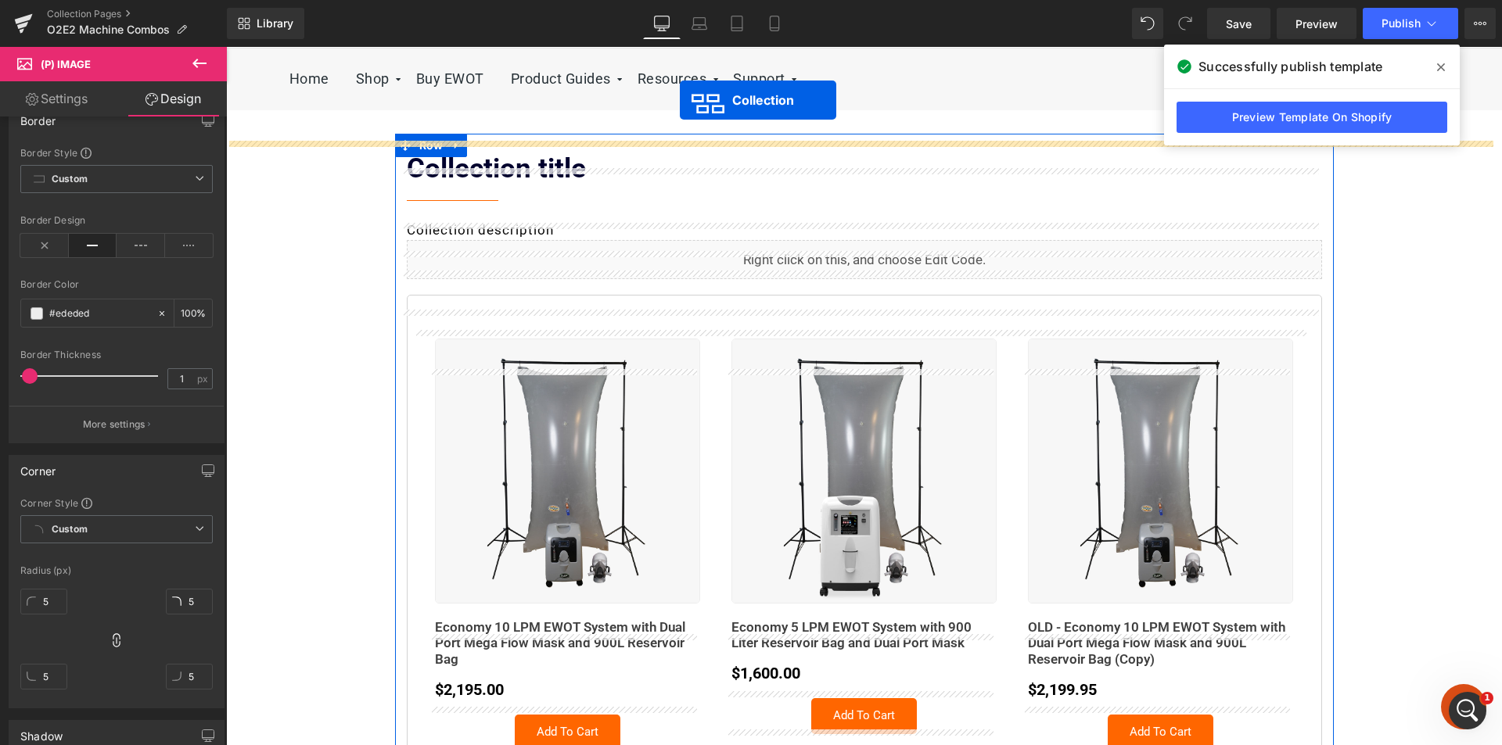
scroll to position [16, 0]
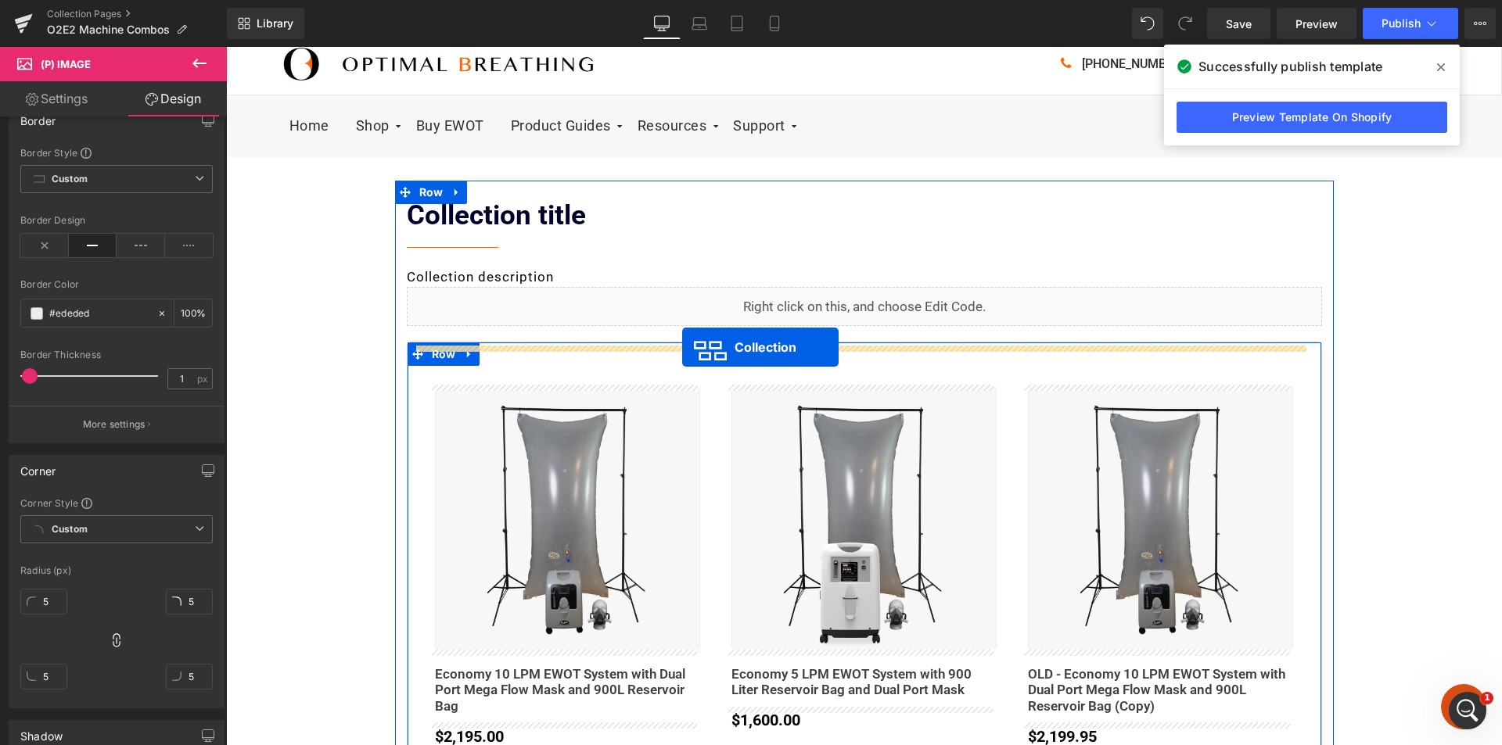
drag, startPoint x: 648, startPoint y: 450, endPoint x: 682, endPoint y: 347, distance: 108.1
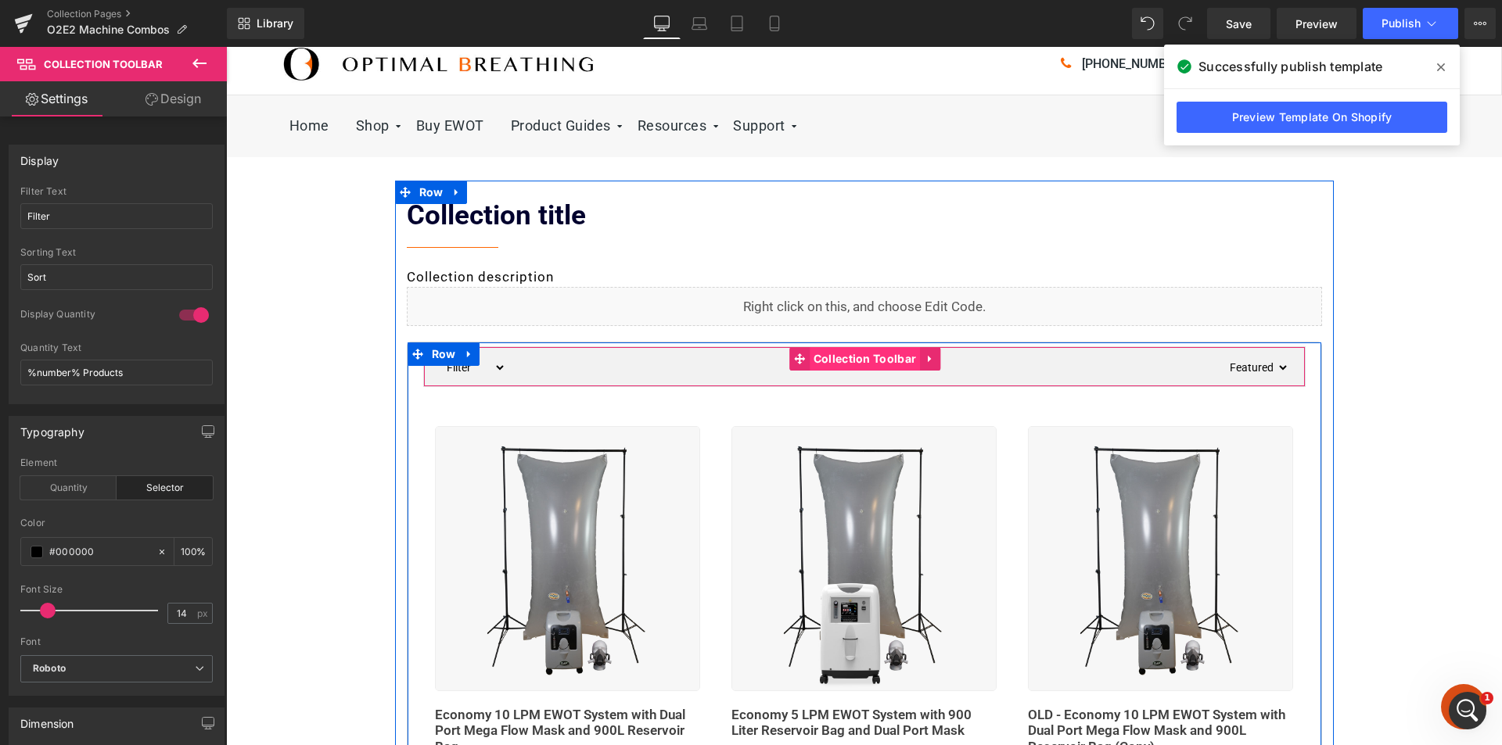
click at [830, 354] on span "Collection Toolbar" at bounding box center [865, 358] width 110 height 23
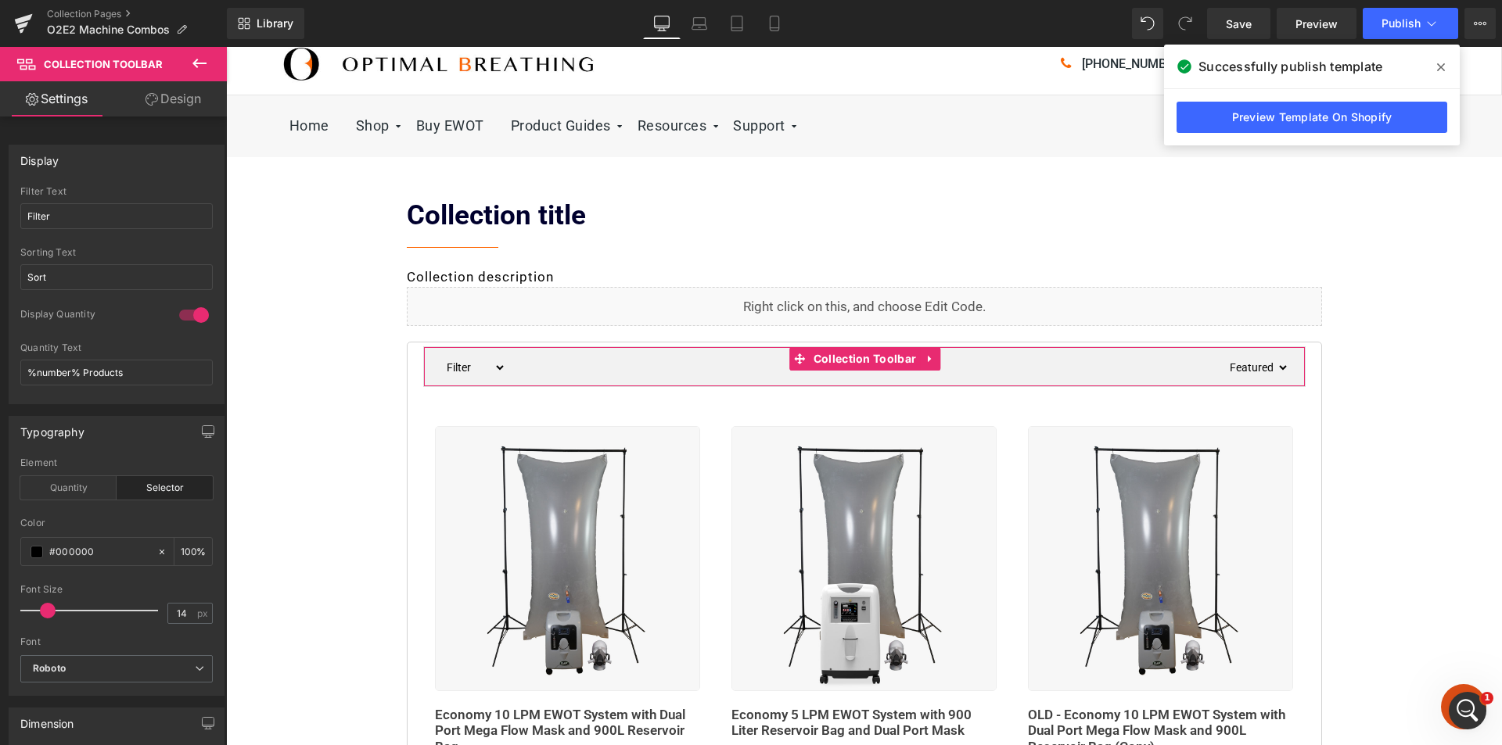
click at [174, 106] on link "Design" at bounding box center [173, 98] width 113 height 35
click at [0, 0] on div "Spacing" at bounding box center [0, 0] width 0 height 0
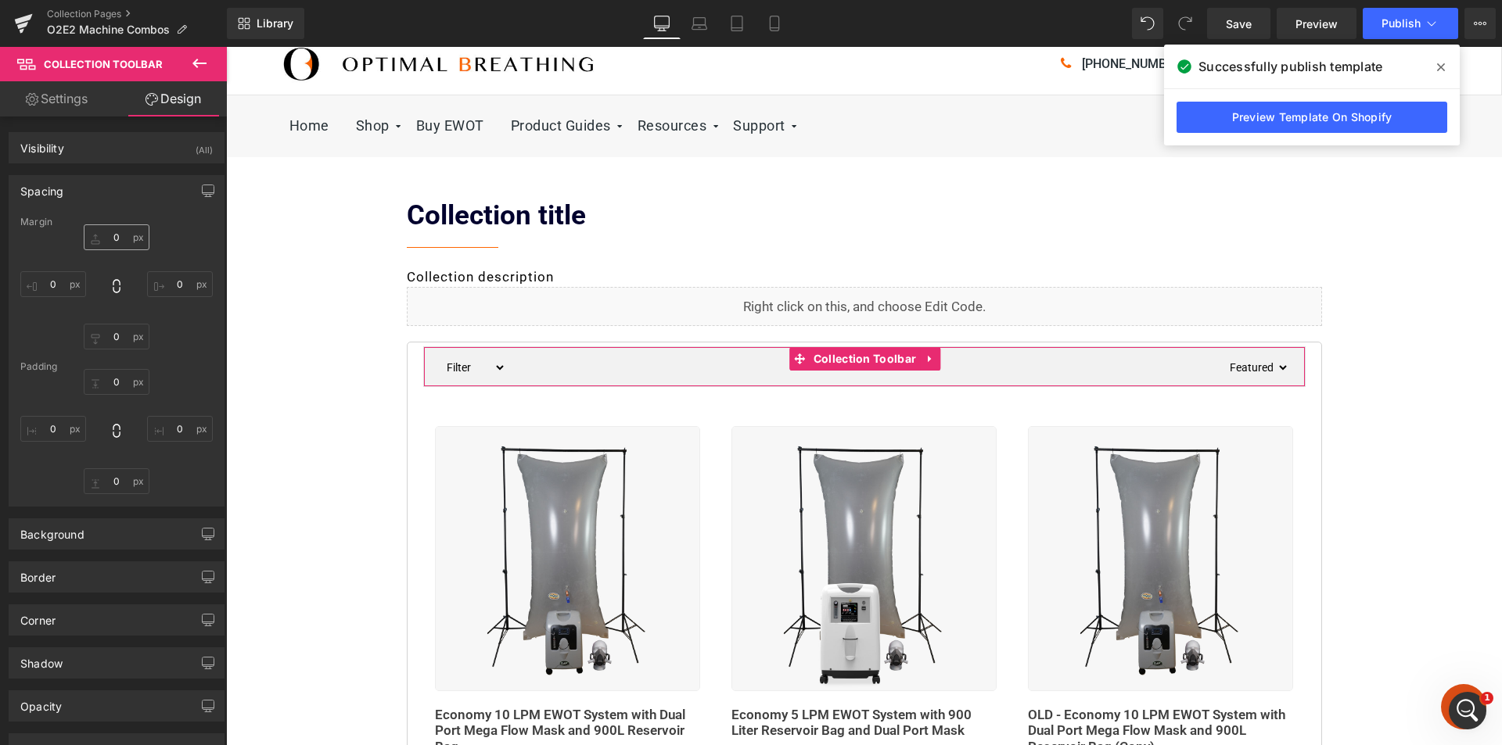
type input "0"
type input "5"
type input "0"
type input "5"
type input "0"
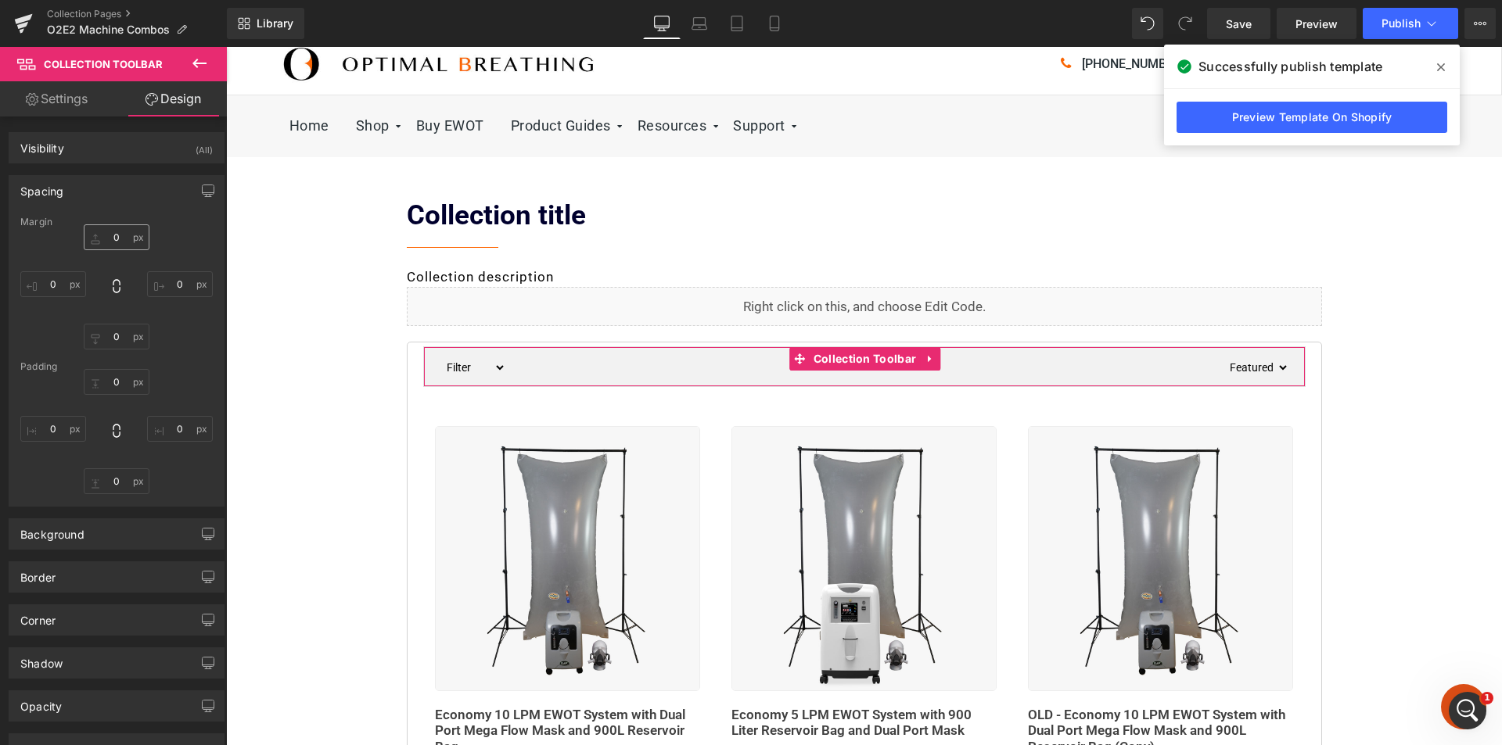
type input "0"
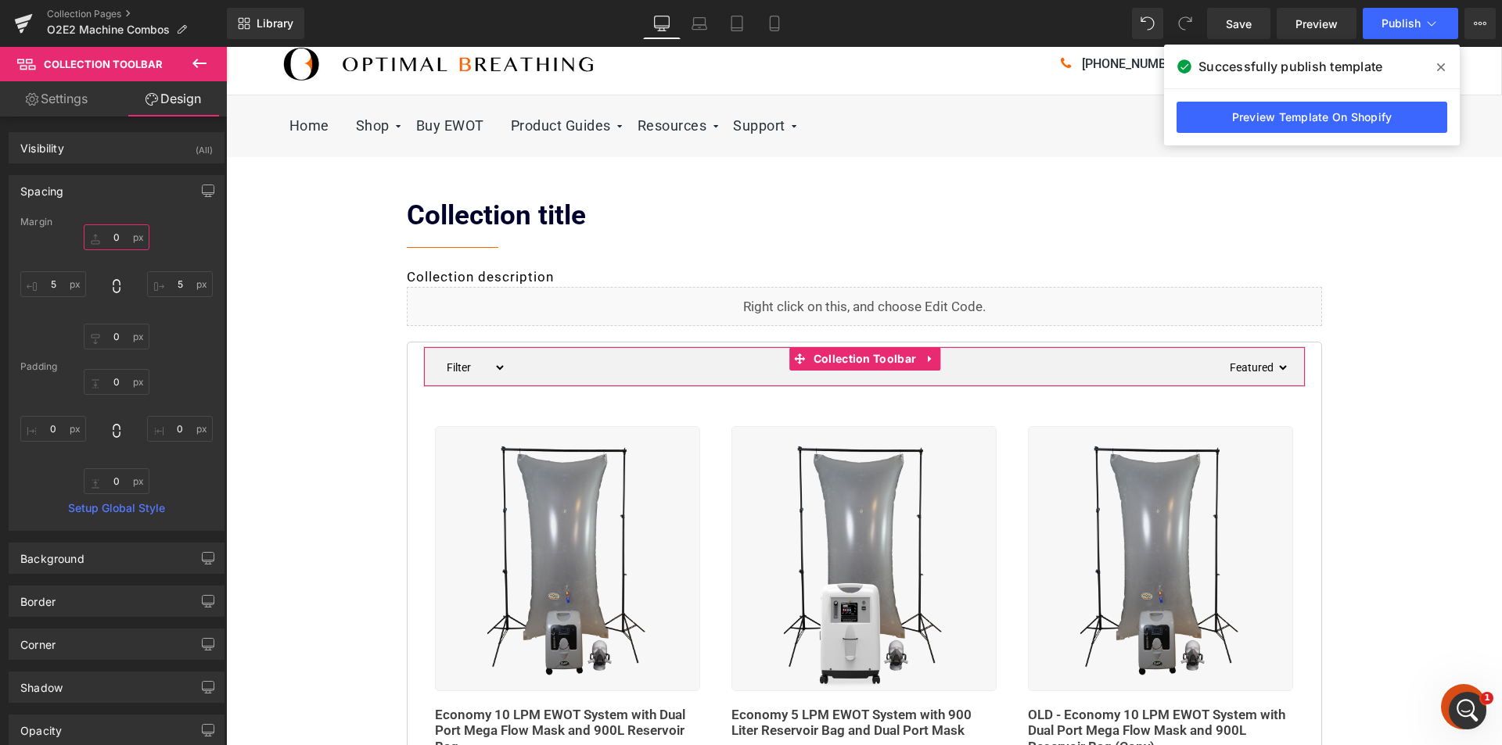
click at [106, 234] on input "0" at bounding box center [117, 238] width 66 height 26
type input "20"
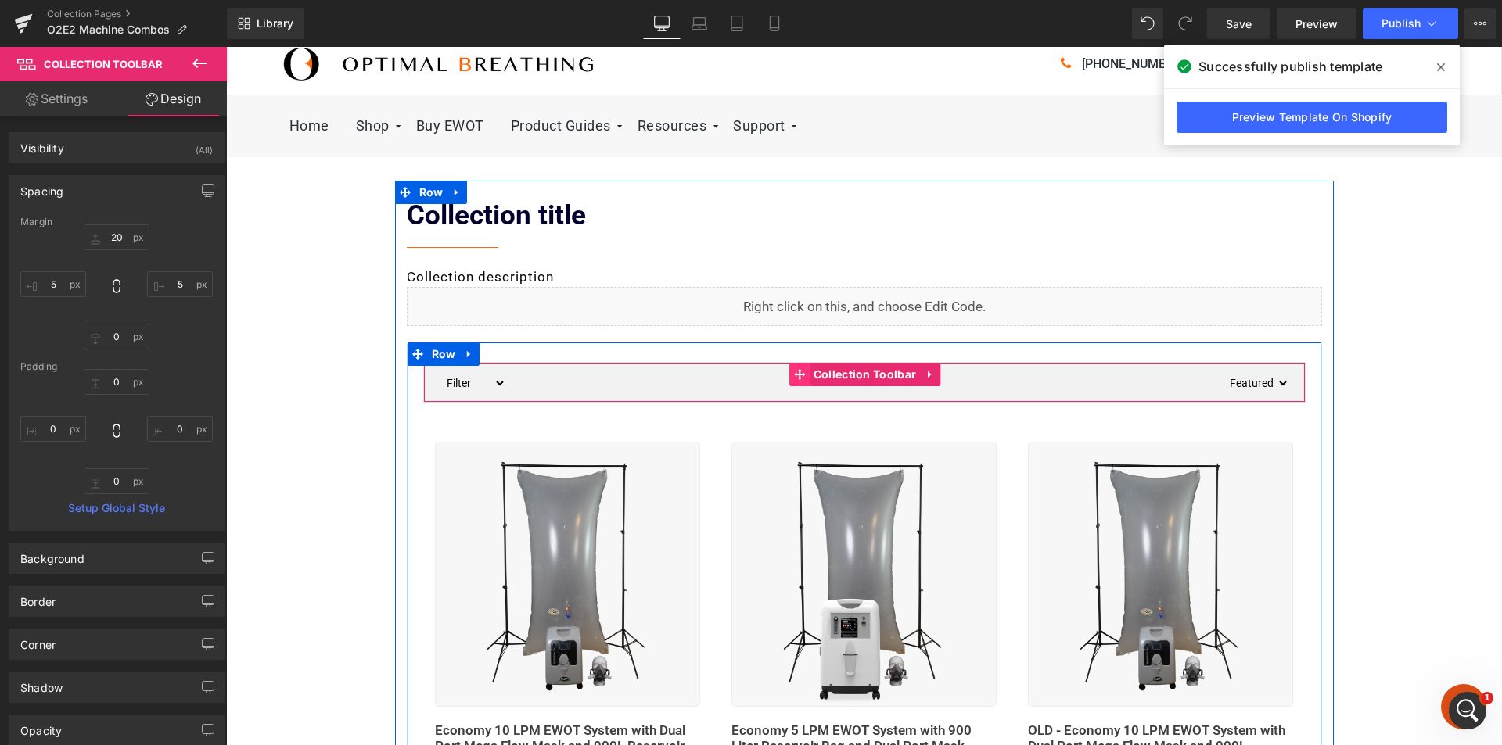
click at [794, 375] on icon at bounding box center [799, 374] width 11 height 11
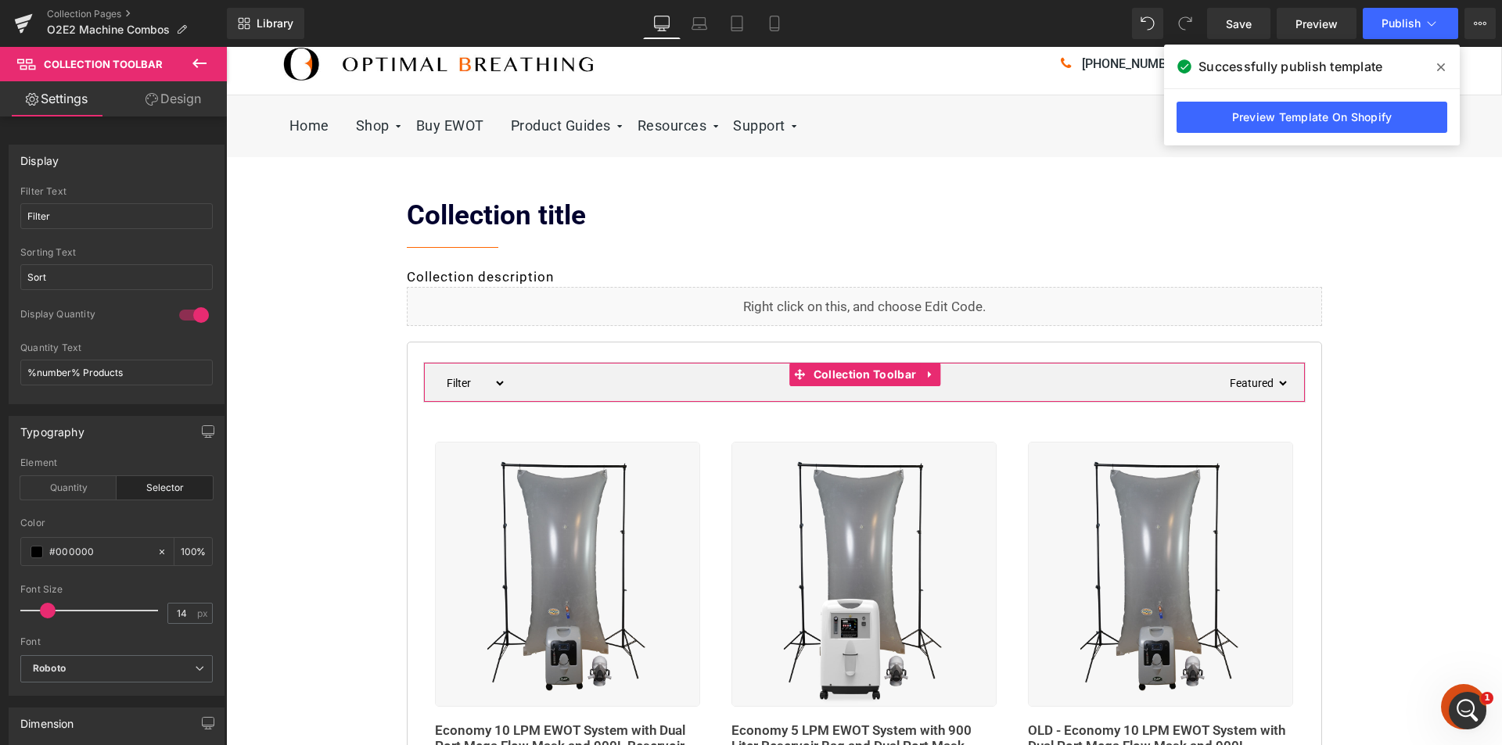
click at [194, 105] on link "Design" at bounding box center [173, 98] width 113 height 35
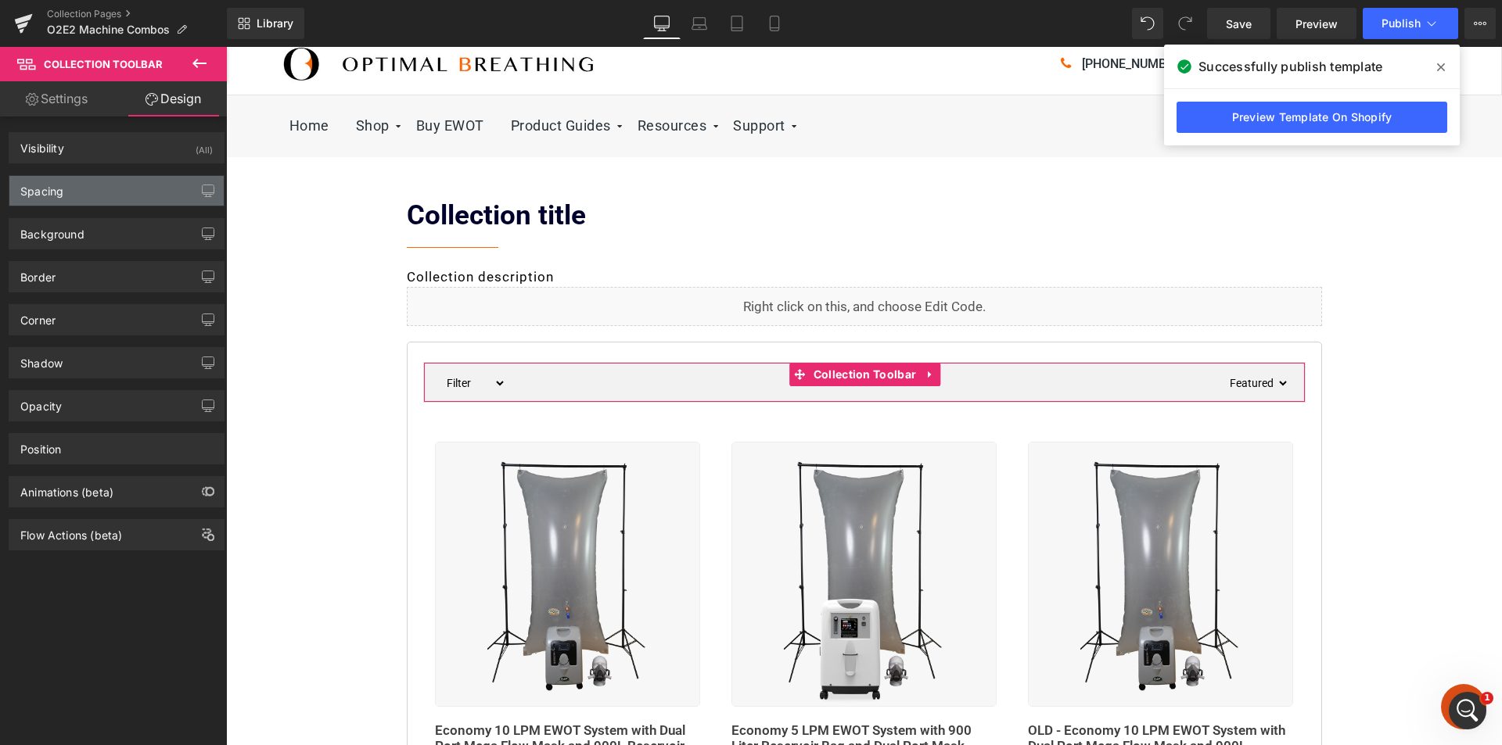
type input "20"
type input "5"
type input "0"
type input "5"
type input "0"
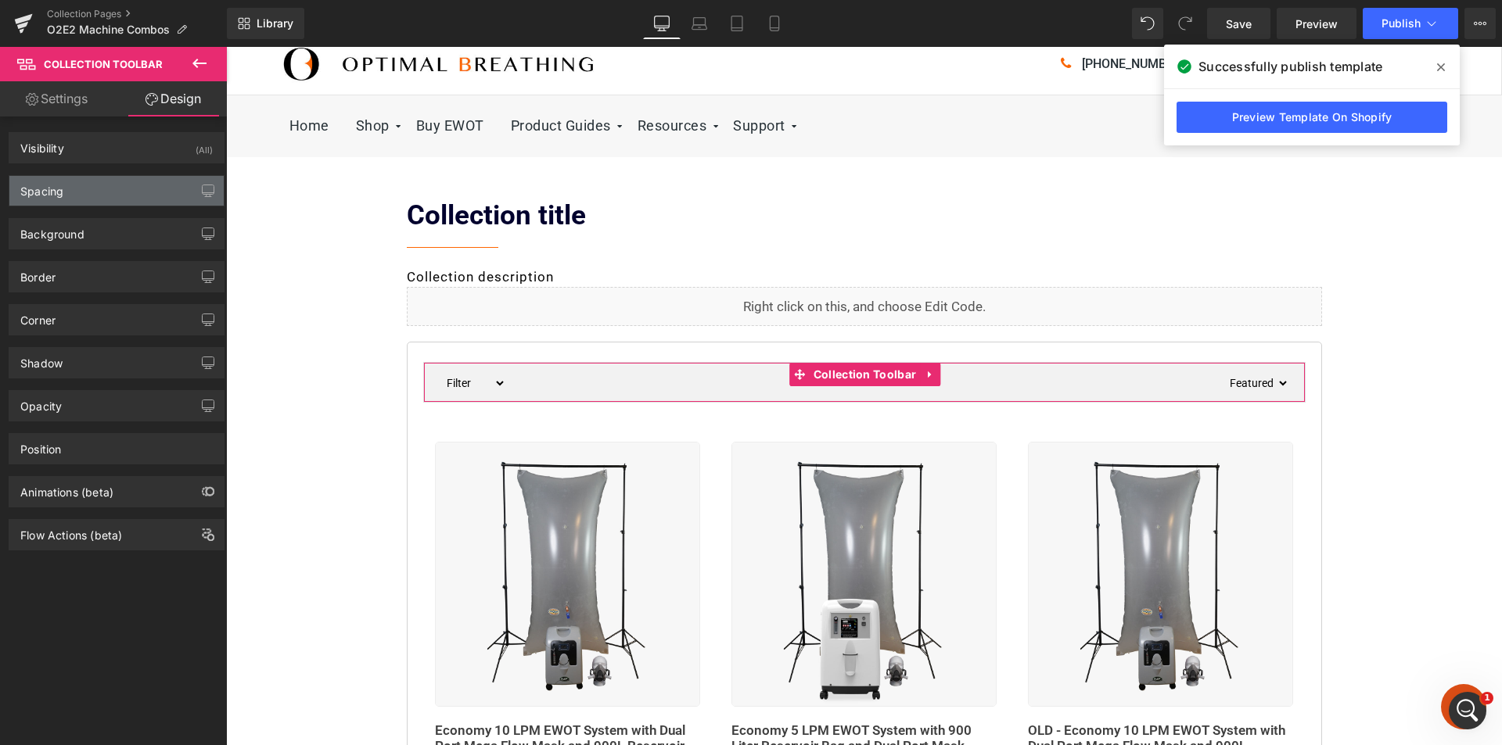
type input "0"
click at [70, 186] on div "Spacing" at bounding box center [116, 191] width 214 height 30
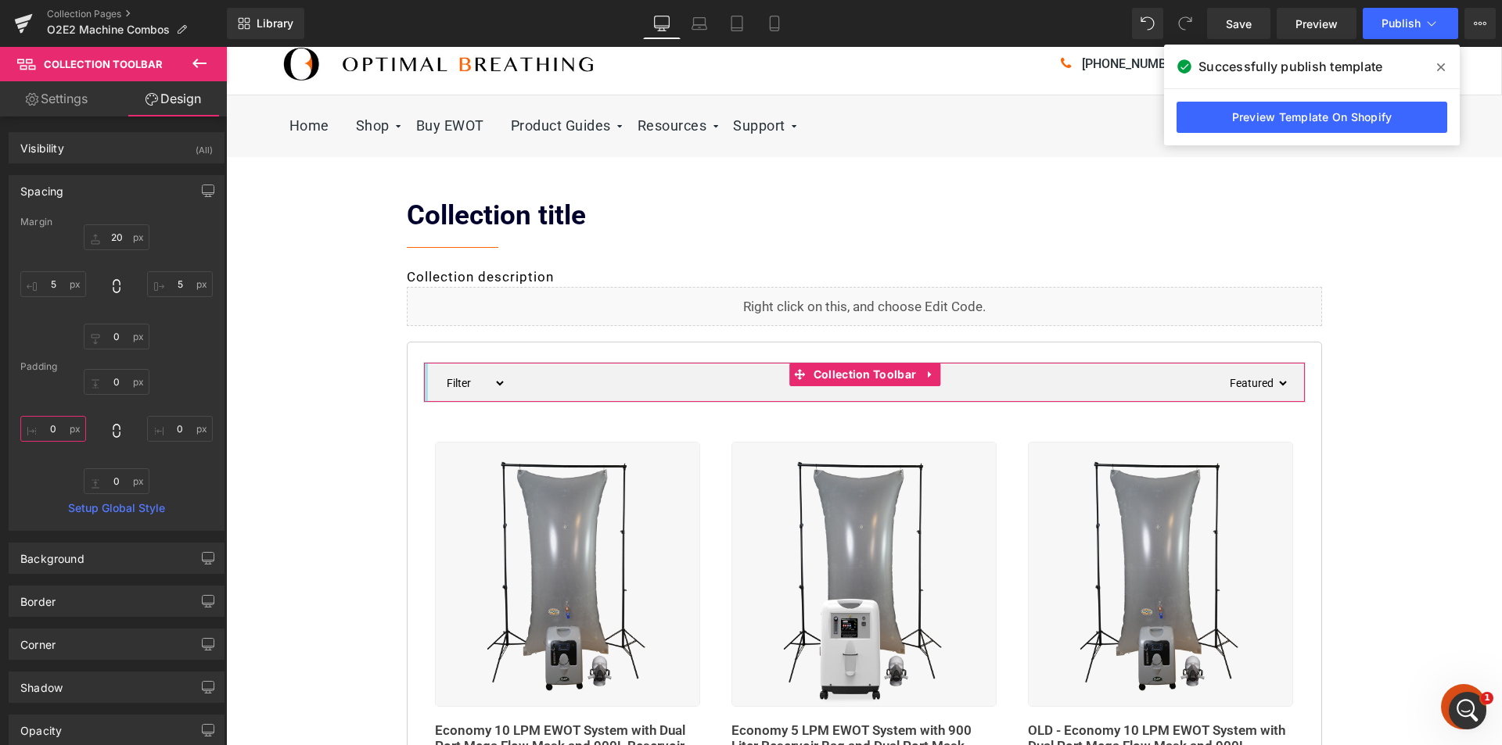
click at [51, 434] on input "0" at bounding box center [53, 429] width 66 height 26
type input "1"
click at [51, 289] on input "5" at bounding box center [53, 284] width 66 height 26
type input "20"
click at [175, 288] on input "5" at bounding box center [180, 284] width 66 height 26
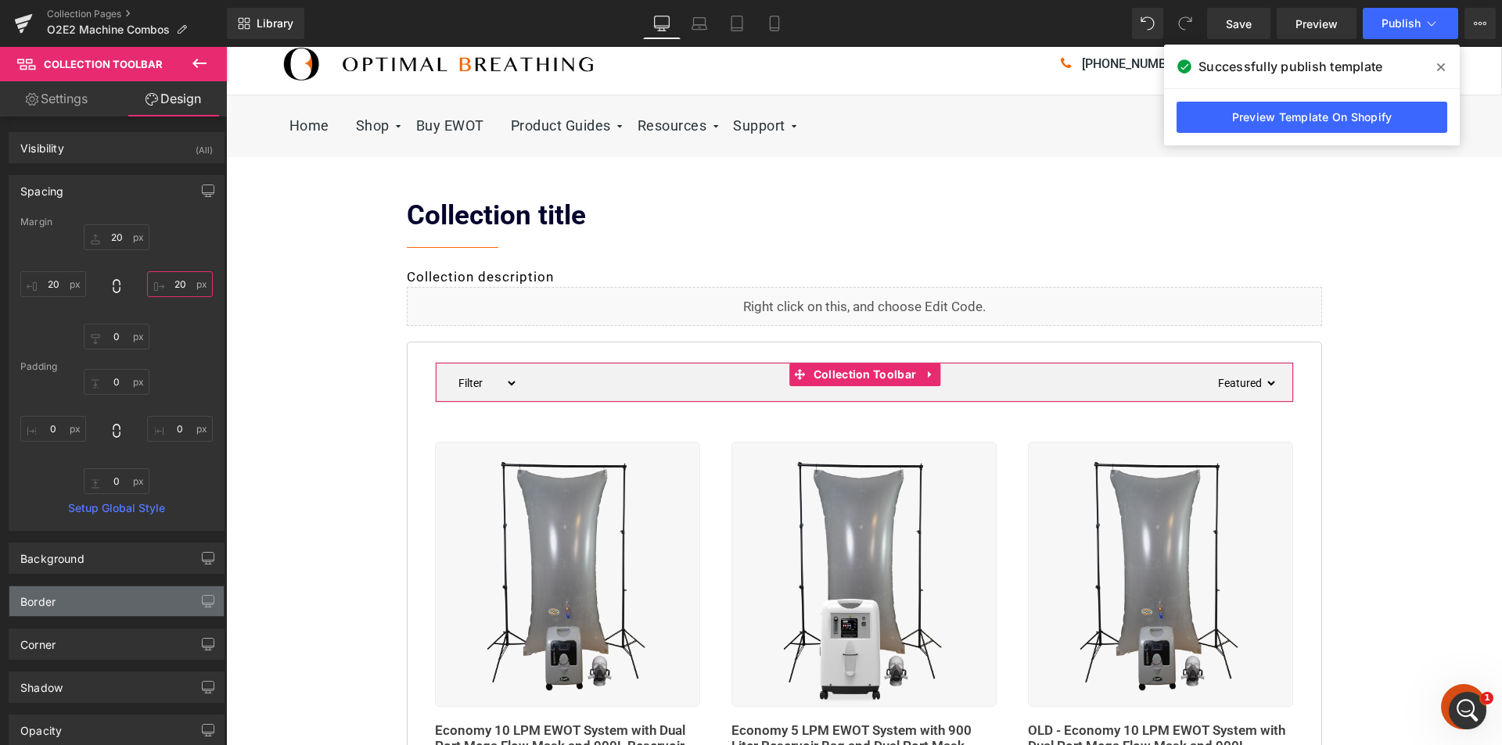
type input "20"
click at [70, 591] on div "Border" at bounding box center [116, 602] width 214 height 30
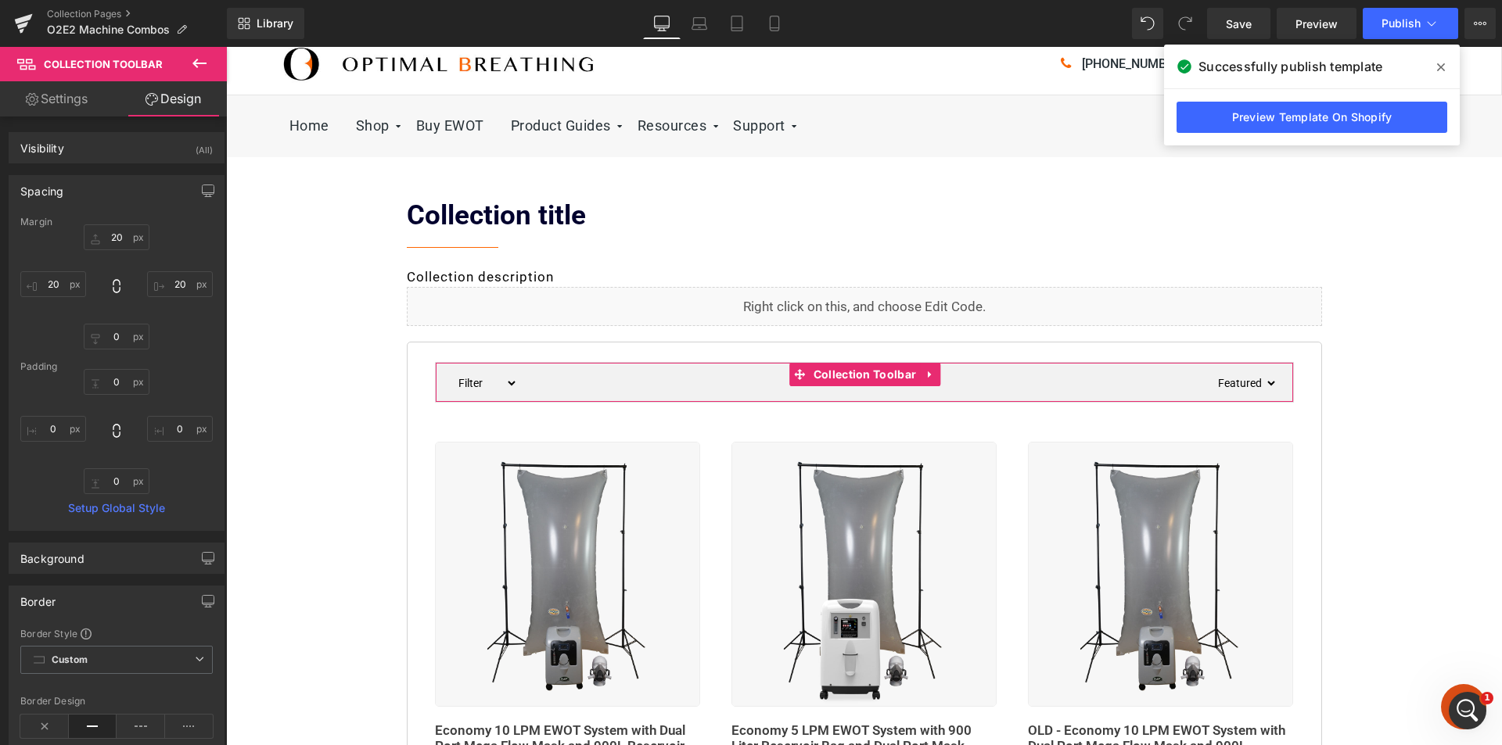
click at [74, 600] on div "Border" at bounding box center [116, 602] width 214 height 30
click at [66, 638] on div "Corner" at bounding box center [116, 645] width 214 height 30
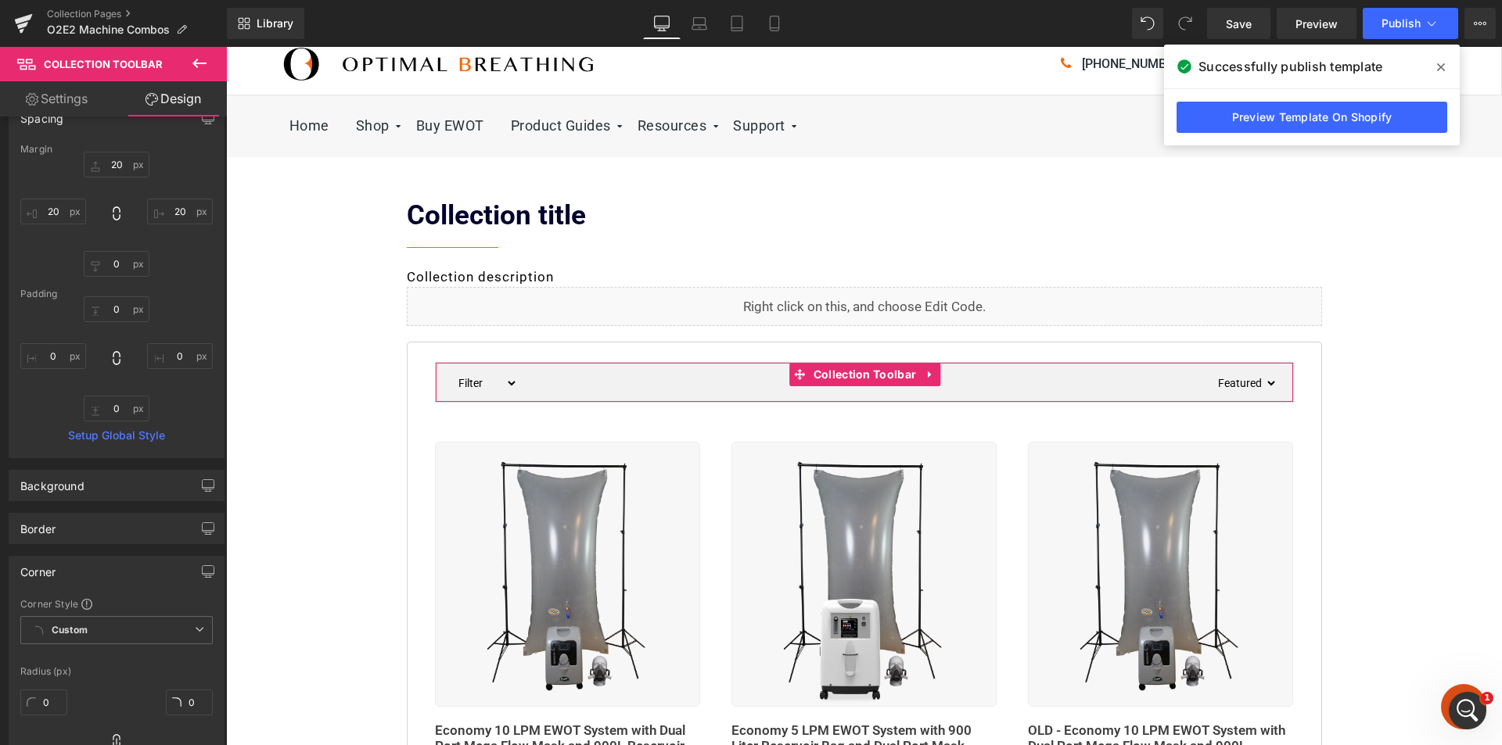
scroll to position [156, 0]
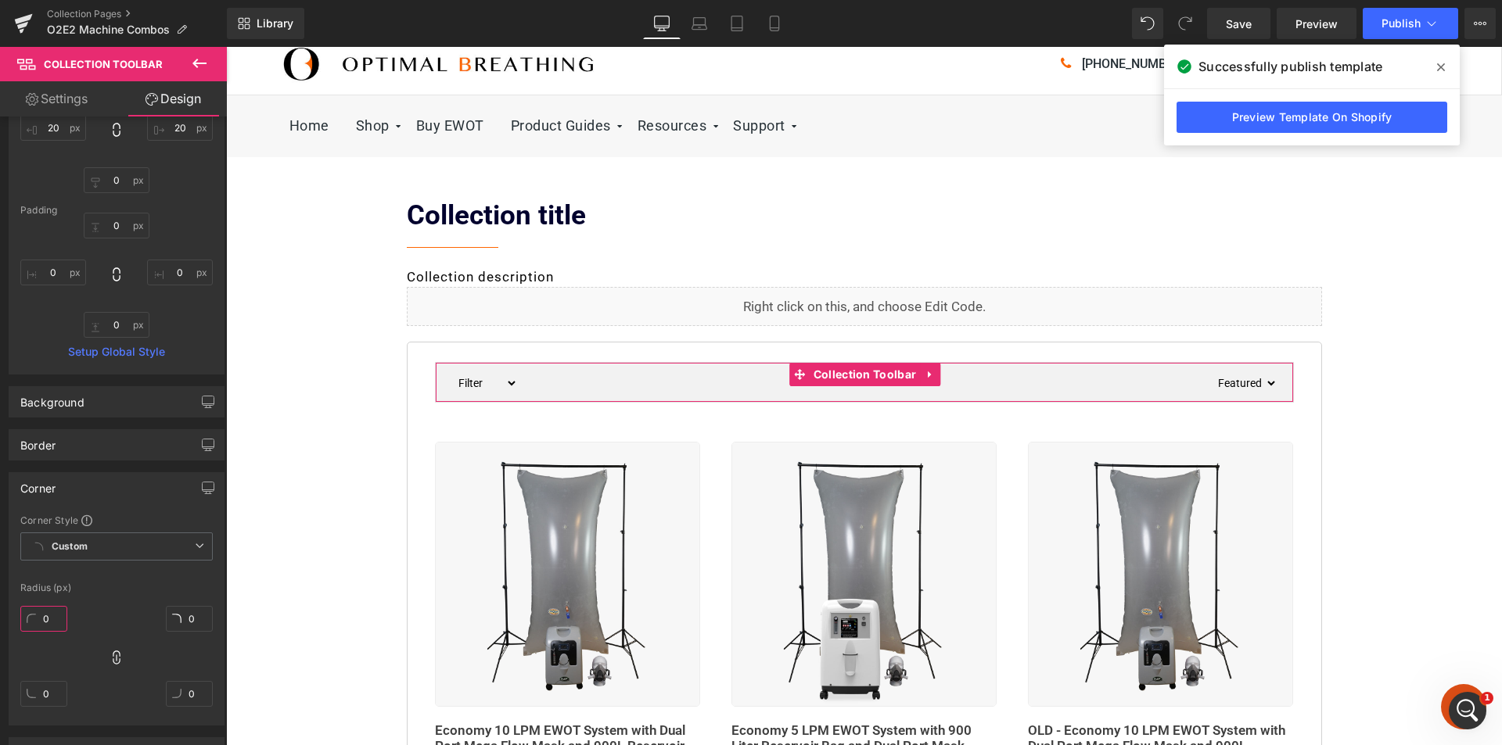
click at [41, 621] on input "0" at bounding box center [43, 619] width 47 height 26
type input "5"
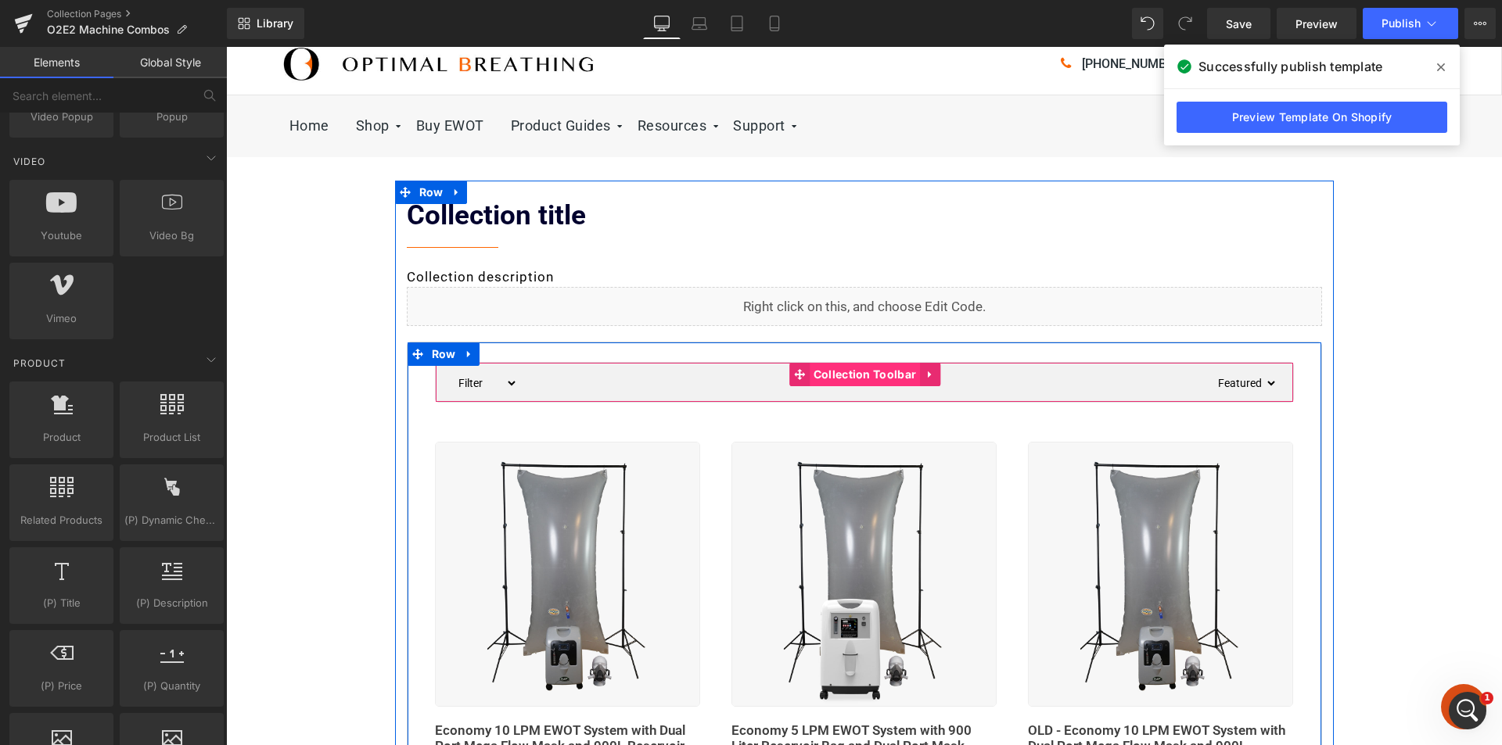
click at [833, 372] on span "Collection Toolbar" at bounding box center [865, 374] width 110 height 23
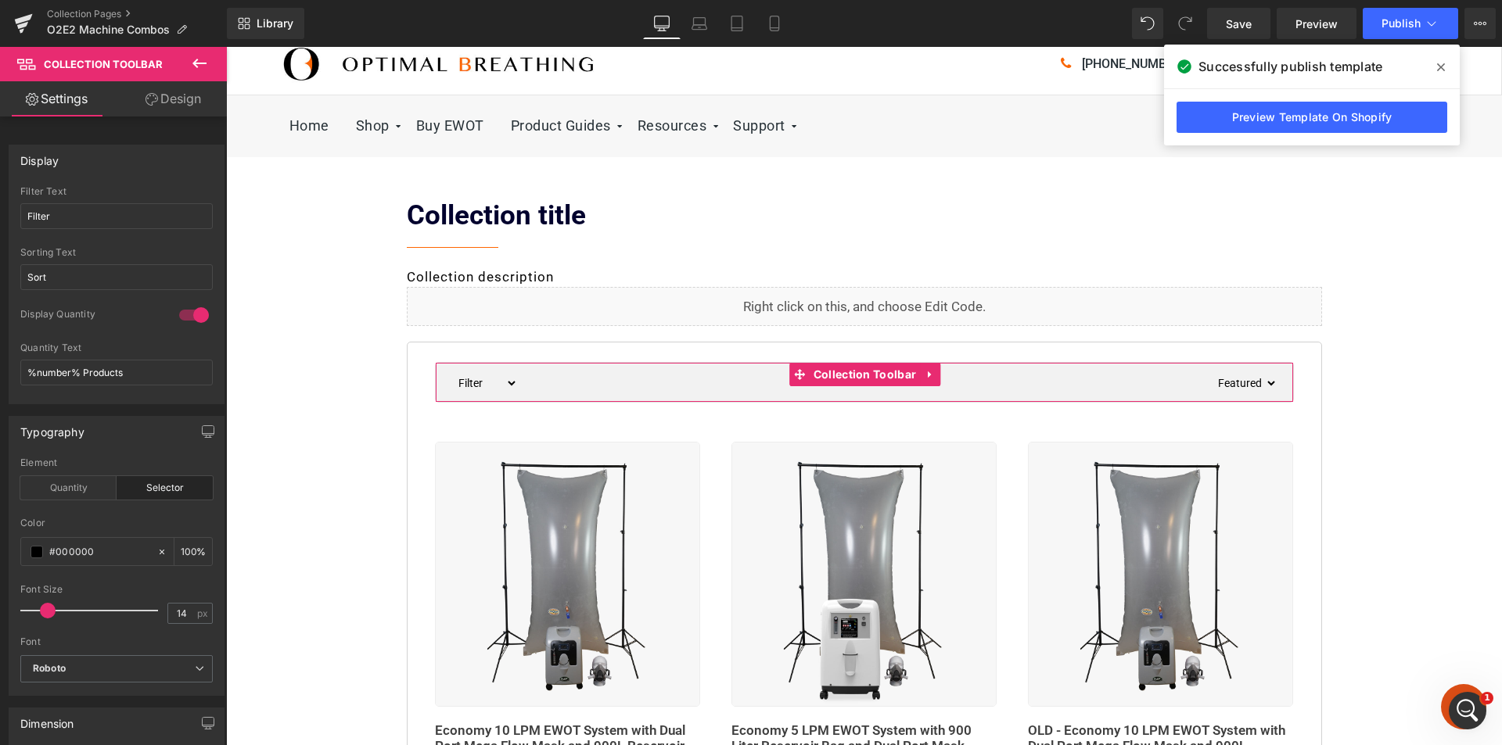
click at [179, 104] on link "Design" at bounding box center [173, 98] width 113 height 35
click at [0, 0] on div "Spacing" at bounding box center [0, 0] width 0 height 0
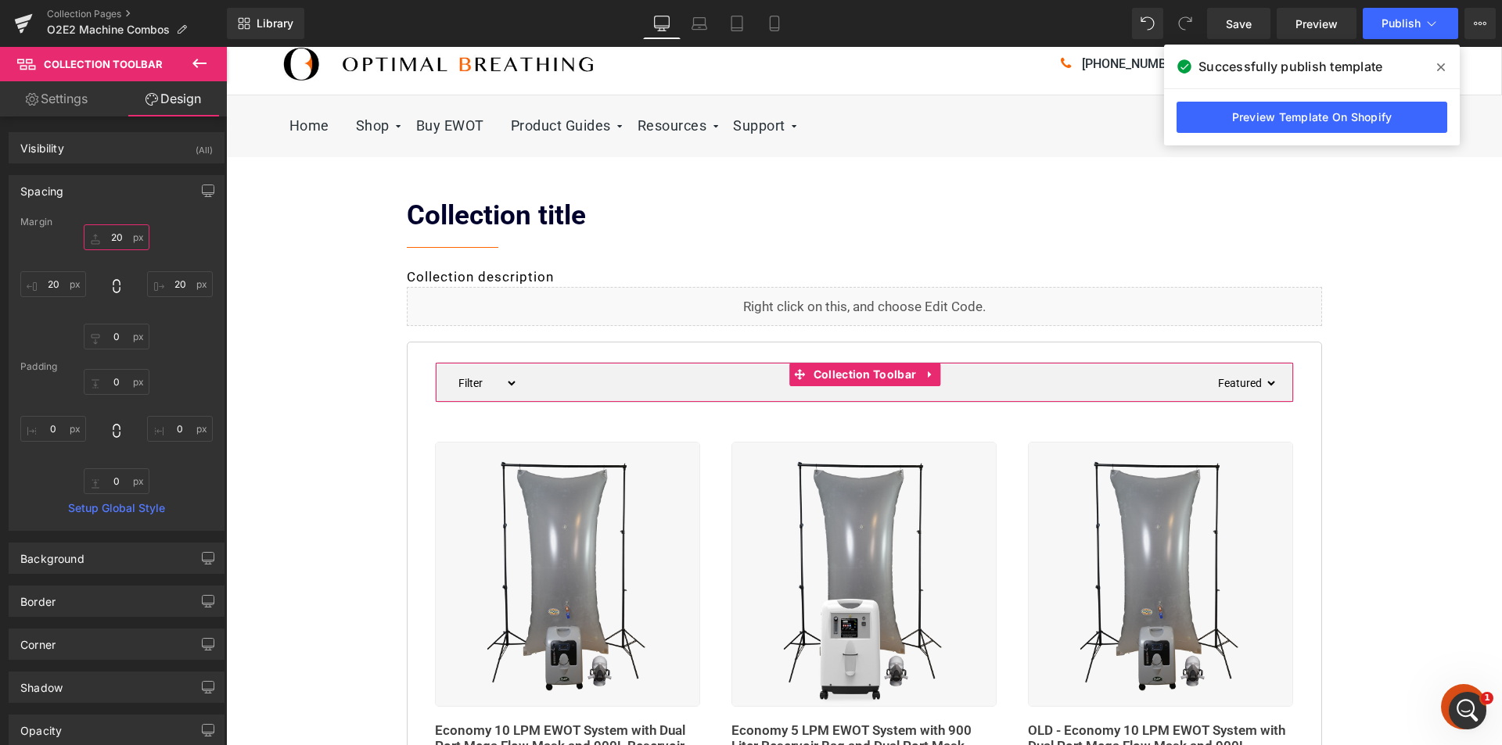
click at [106, 235] on input "20" at bounding box center [117, 238] width 66 height 26
type input "30"
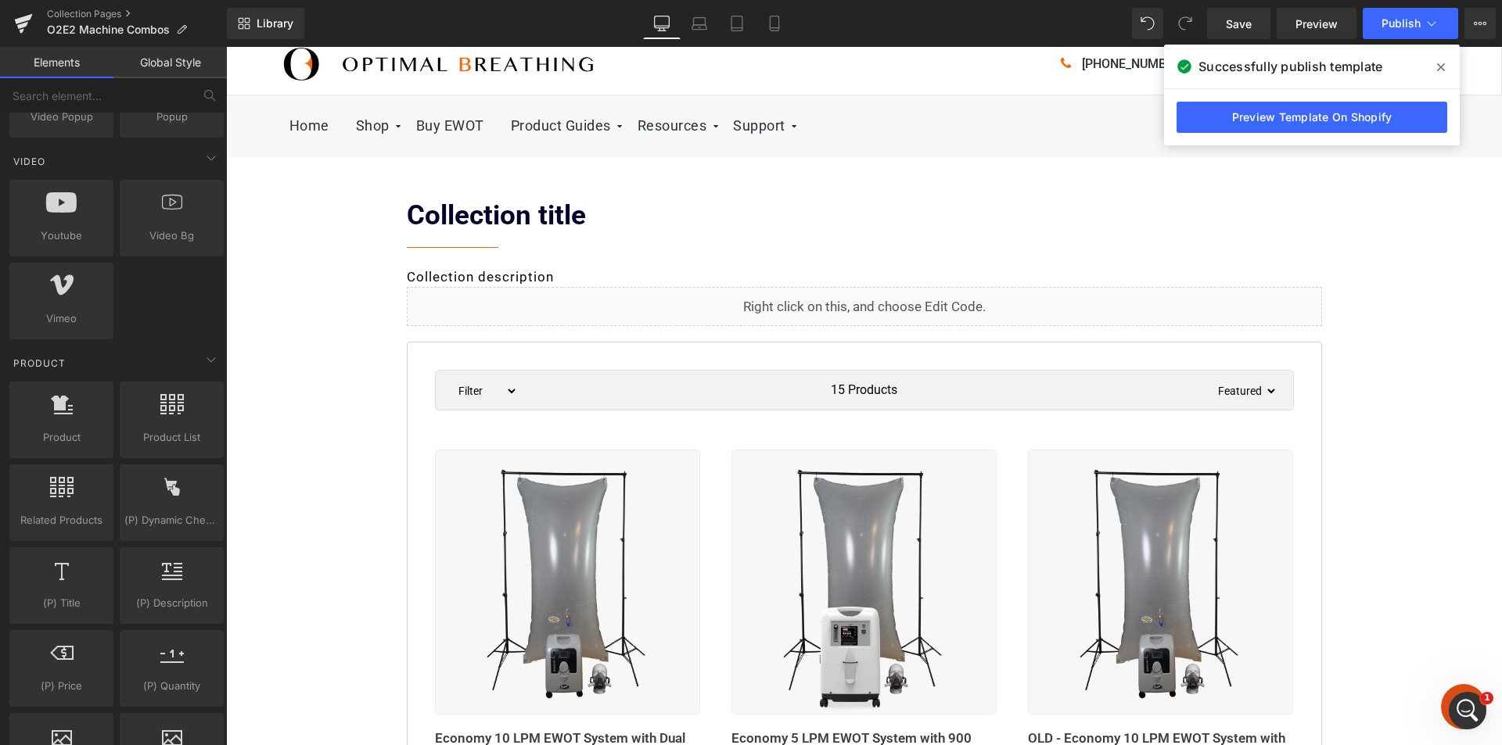
click at [1439, 69] on icon at bounding box center [1441, 67] width 8 height 8
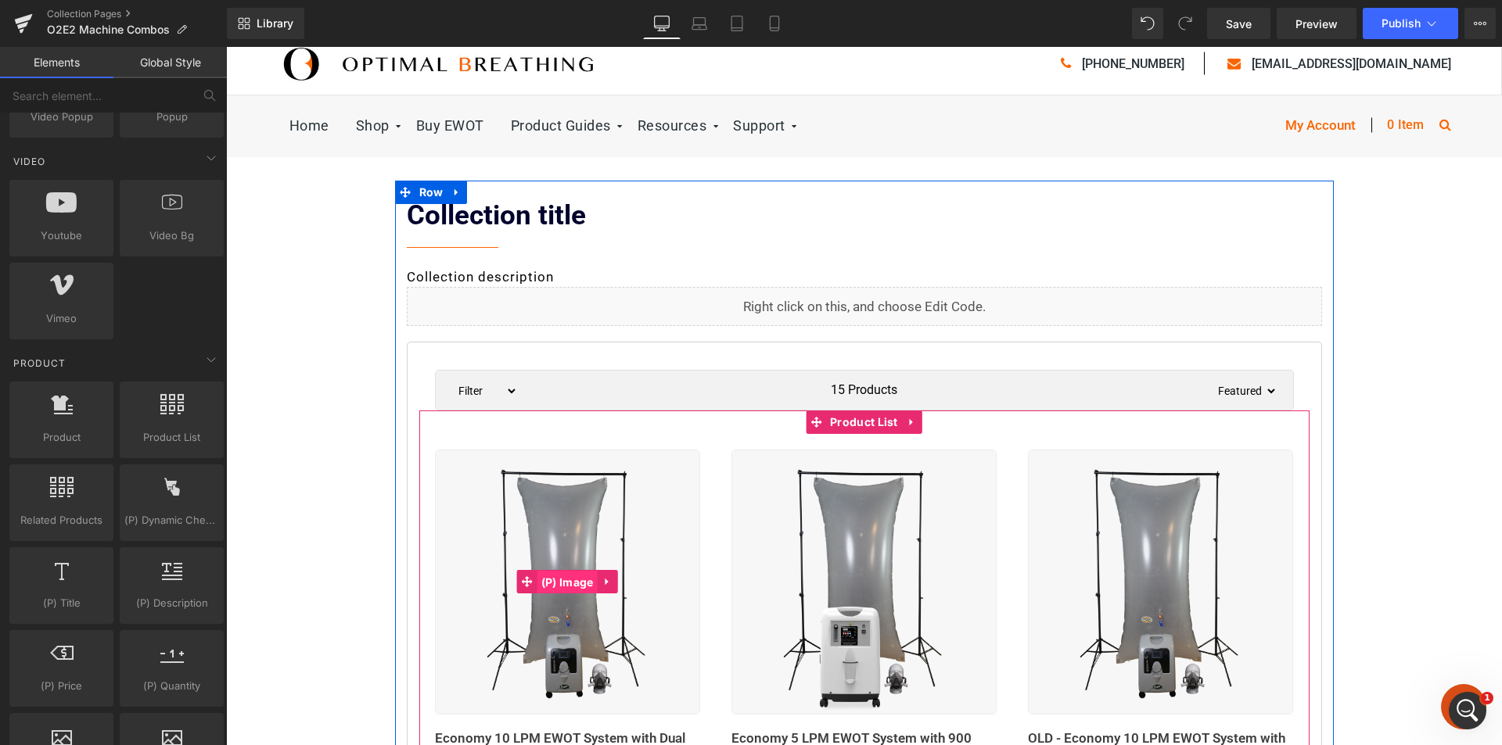
click at [569, 584] on span "(P) Image" at bounding box center [567, 582] width 60 height 23
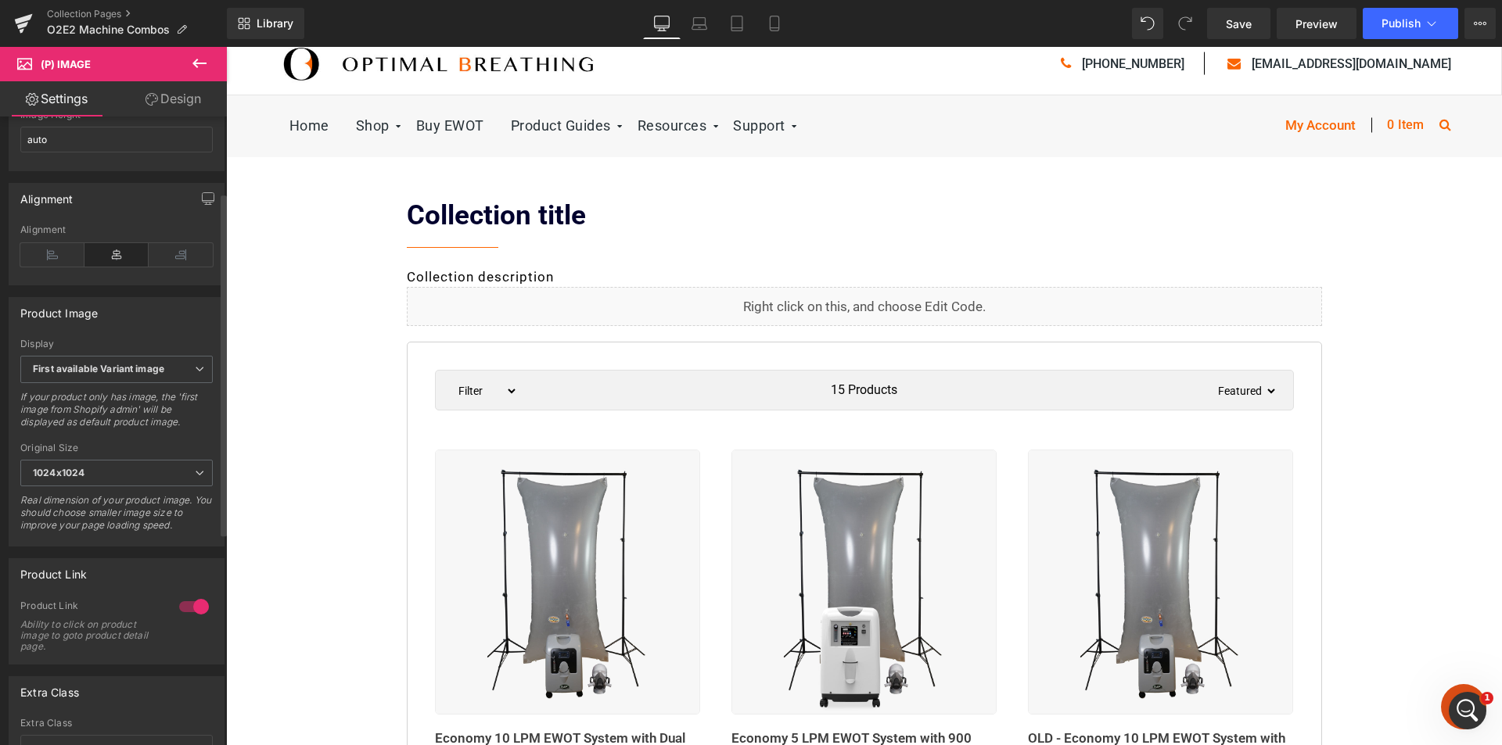
scroll to position [391, 0]
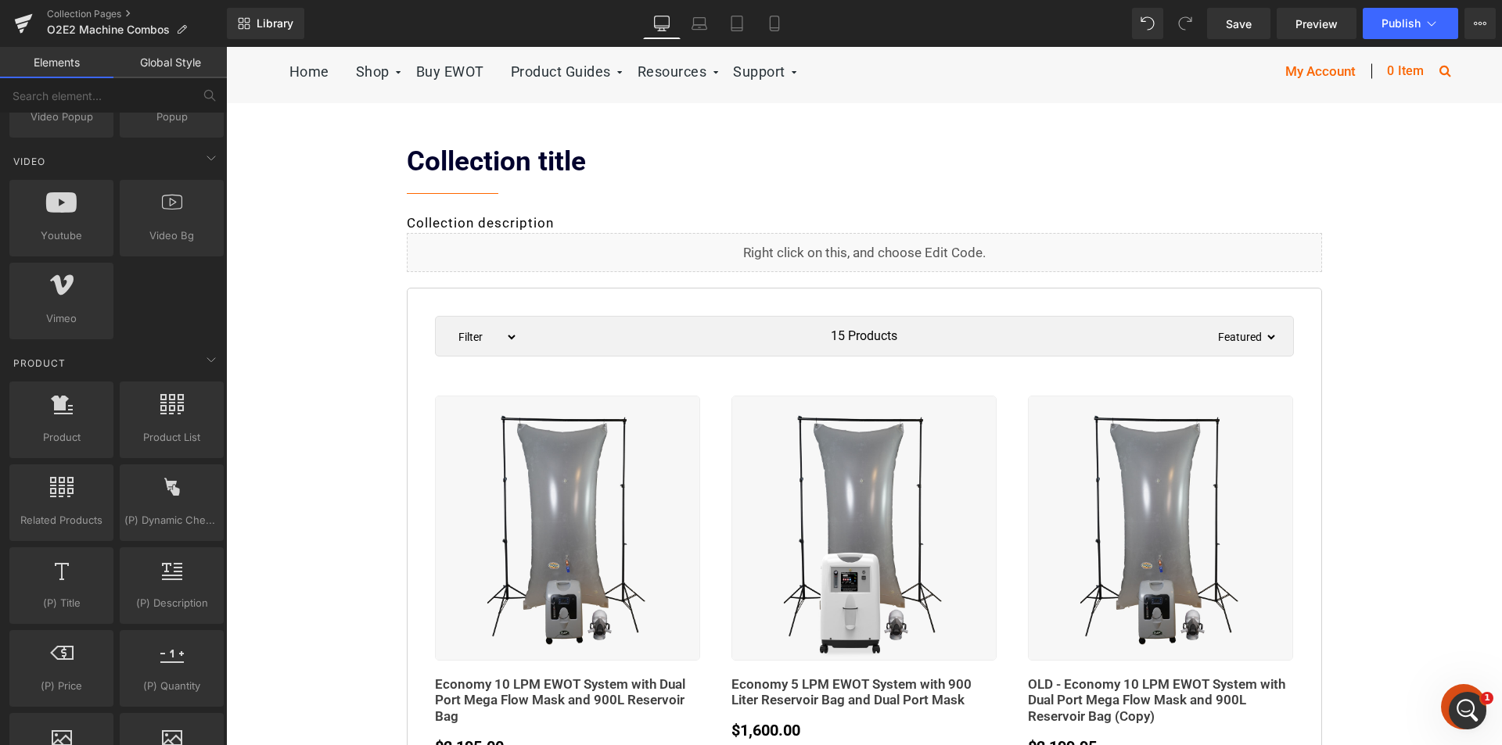
scroll to position [0, 0]
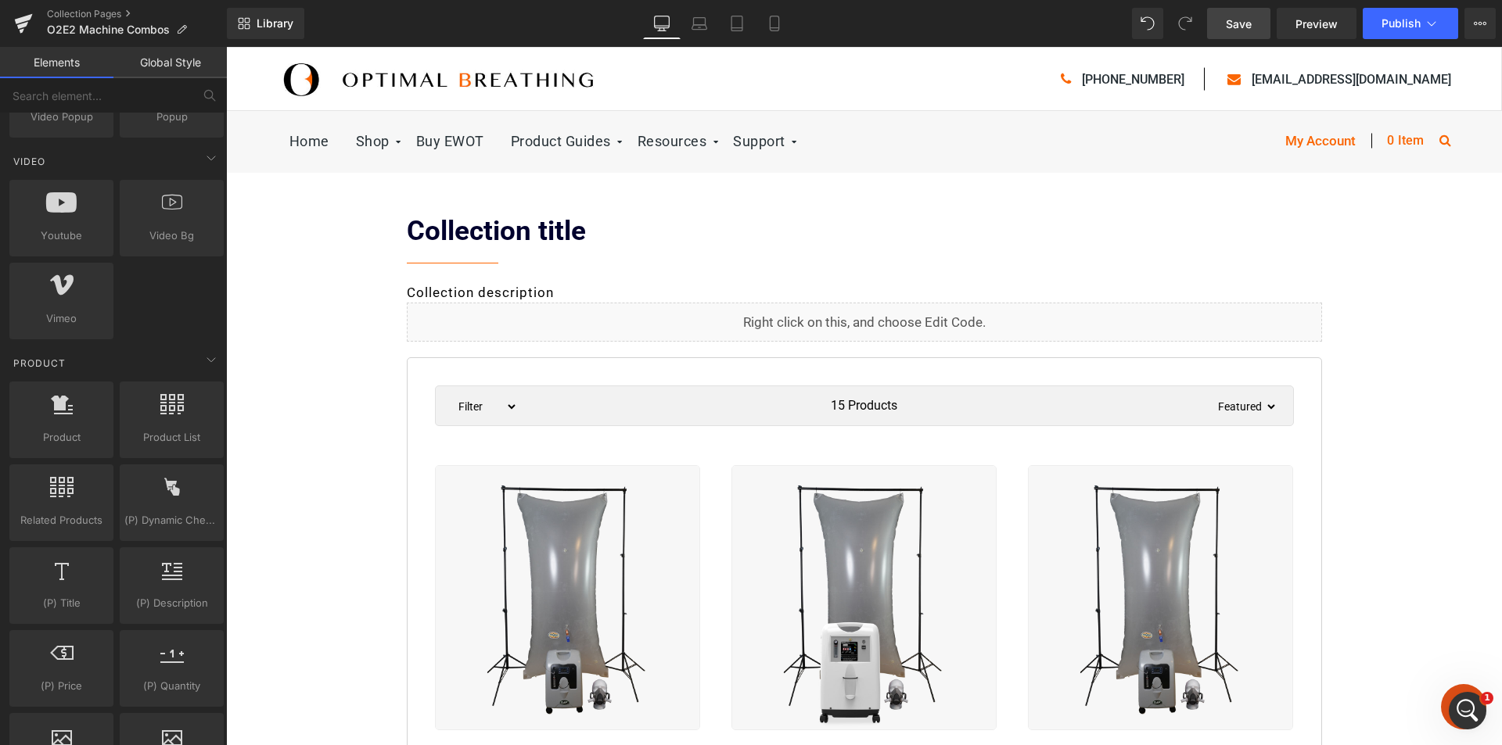
drag, startPoint x: 1241, startPoint y: 27, endPoint x: 1126, endPoint y: 430, distance: 418.7
click at [1241, 27] on span "Save" at bounding box center [1239, 24] width 26 height 16
drag, startPoint x: 1238, startPoint y: 27, endPoint x: 130, endPoint y: 217, distance: 1123.9
click at [1238, 27] on span "Save" at bounding box center [1239, 24] width 26 height 16
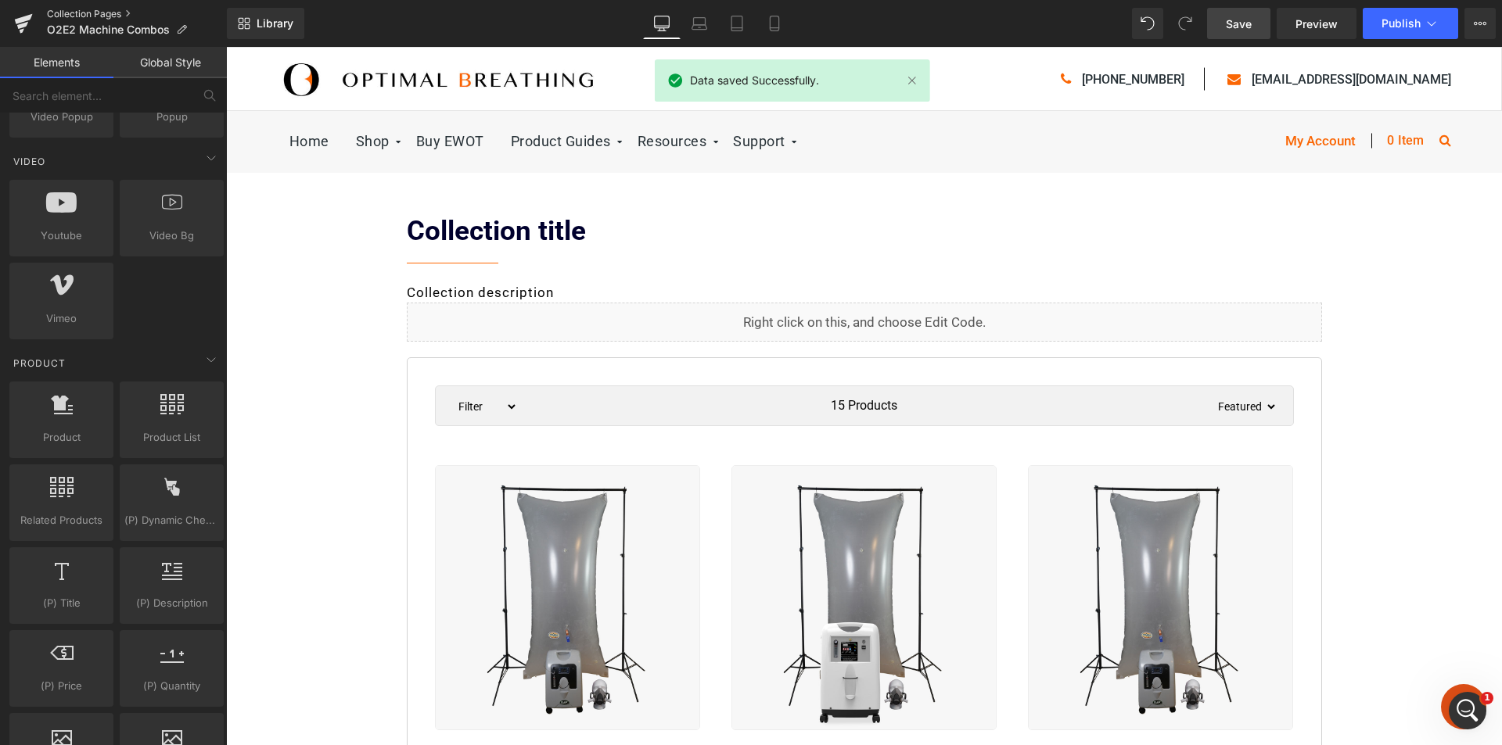
click at [77, 13] on link "Collection Pages" at bounding box center [137, 14] width 180 height 13
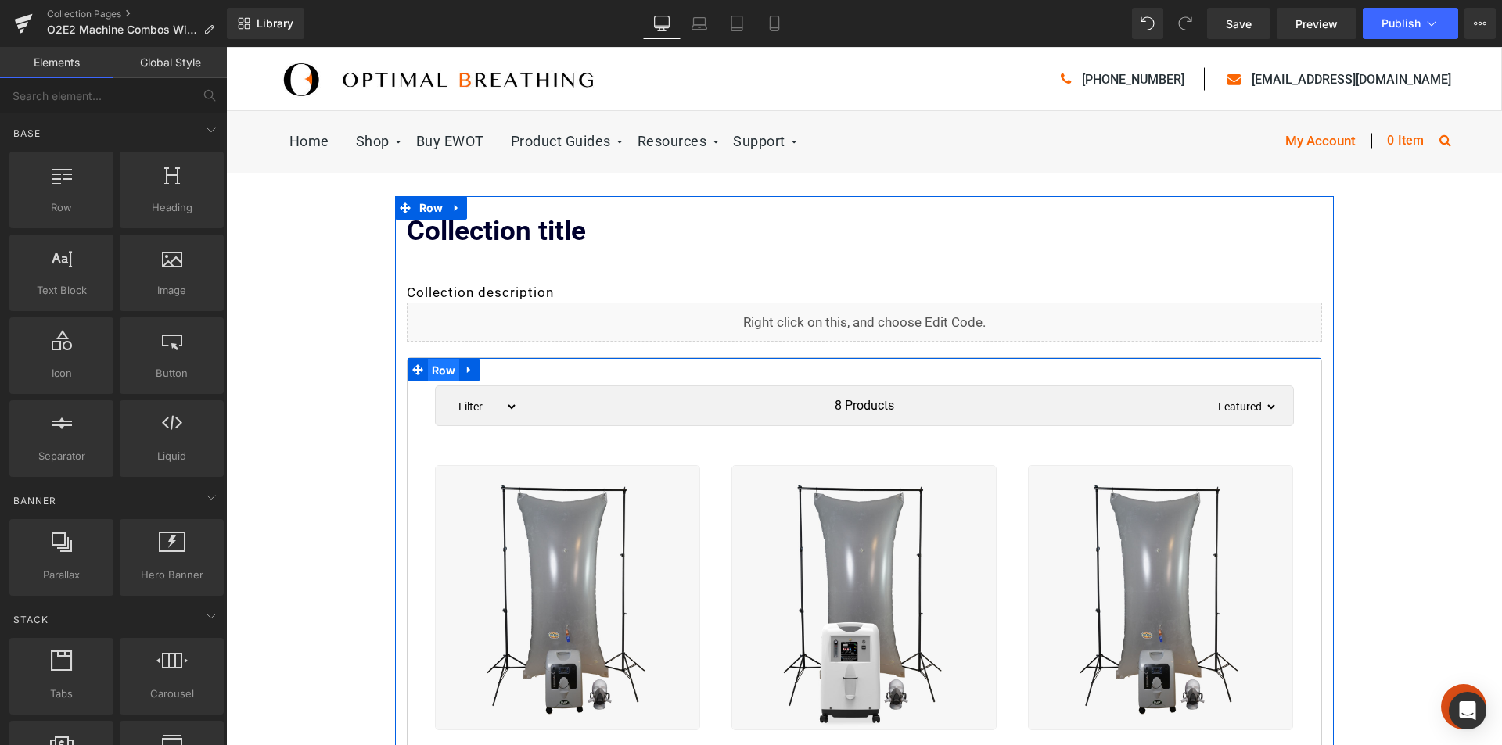
click at [432, 372] on span "Row" at bounding box center [444, 370] width 32 height 23
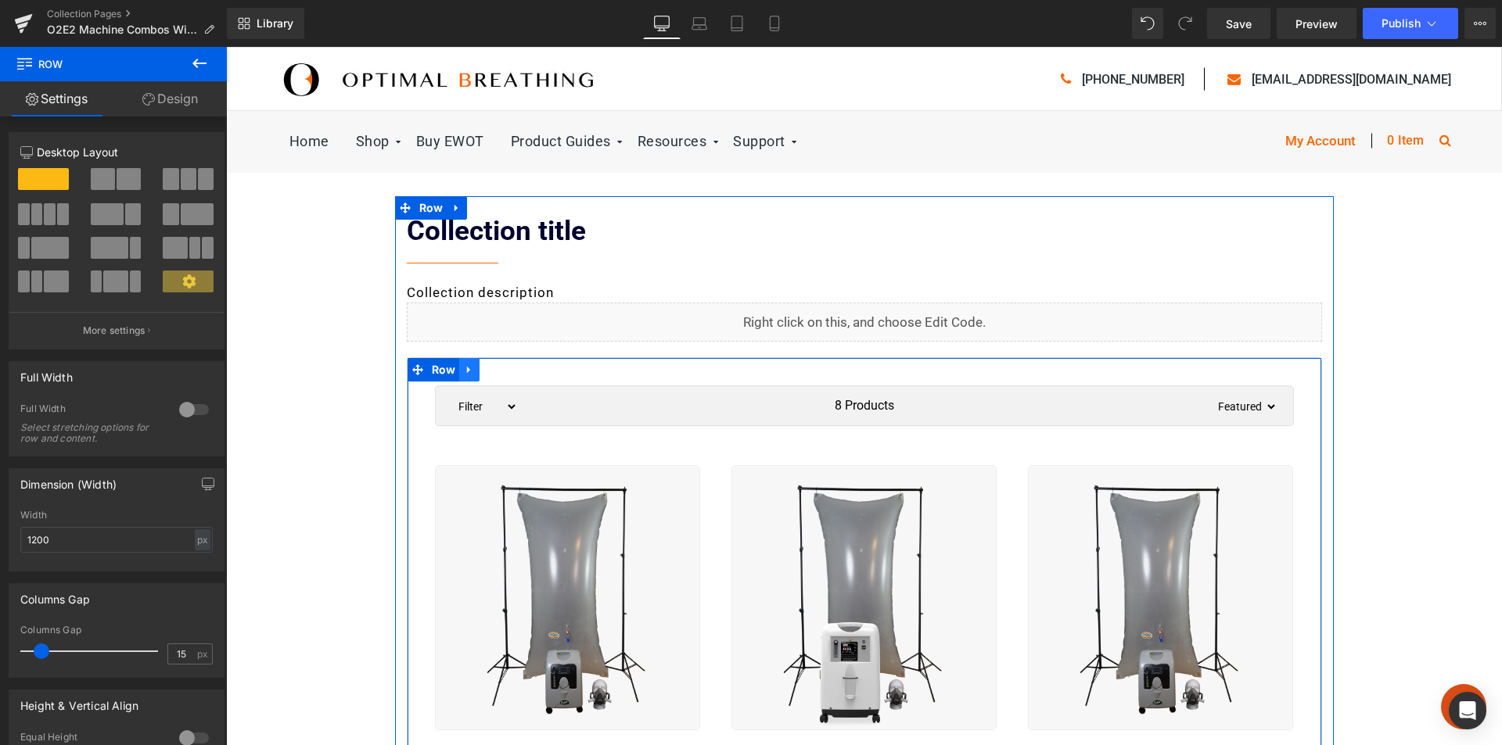
click at [464, 372] on icon at bounding box center [469, 370] width 11 height 12
click at [508, 370] on icon at bounding box center [510, 370] width 11 height 11
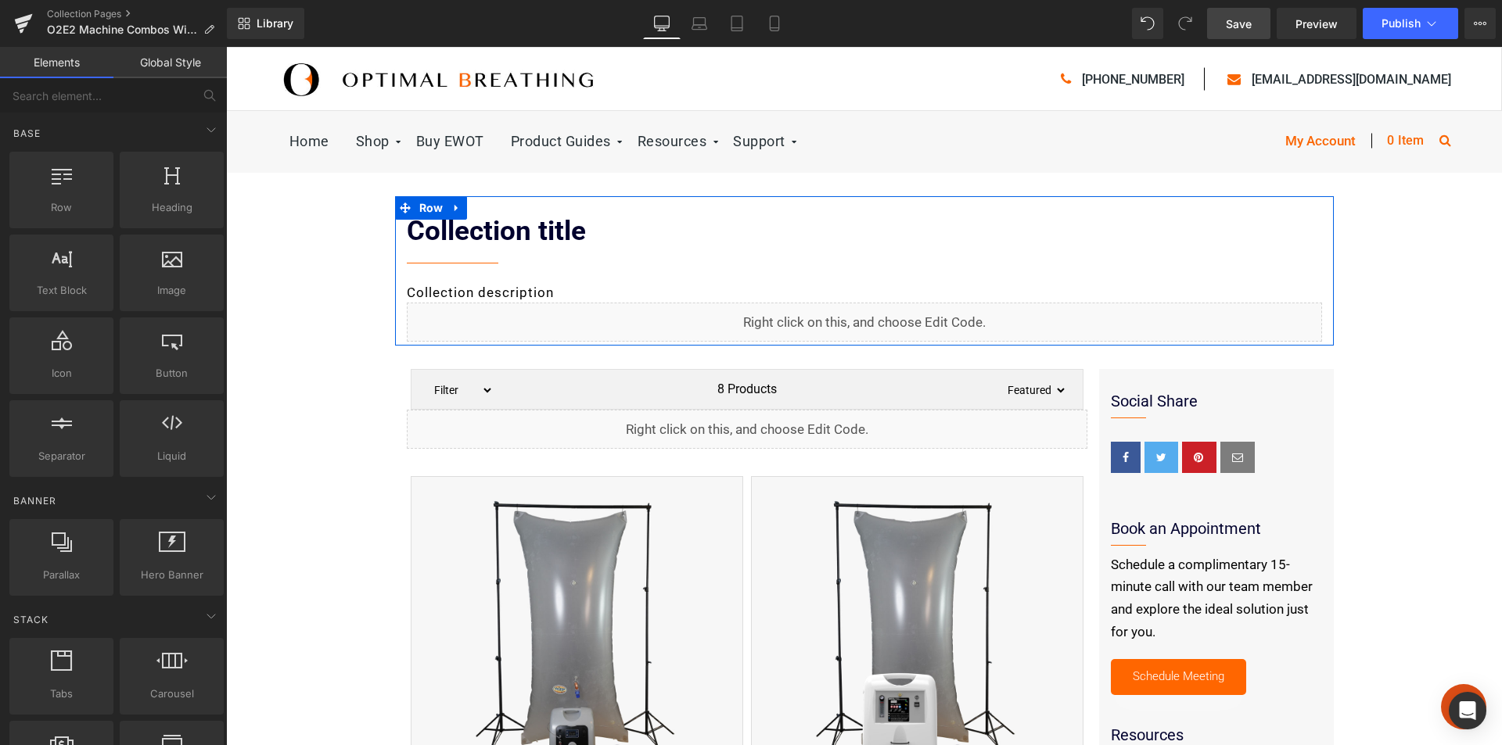
click at [1244, 26] on span "Save" at bounding box center [1239, 24] width 26 height 16
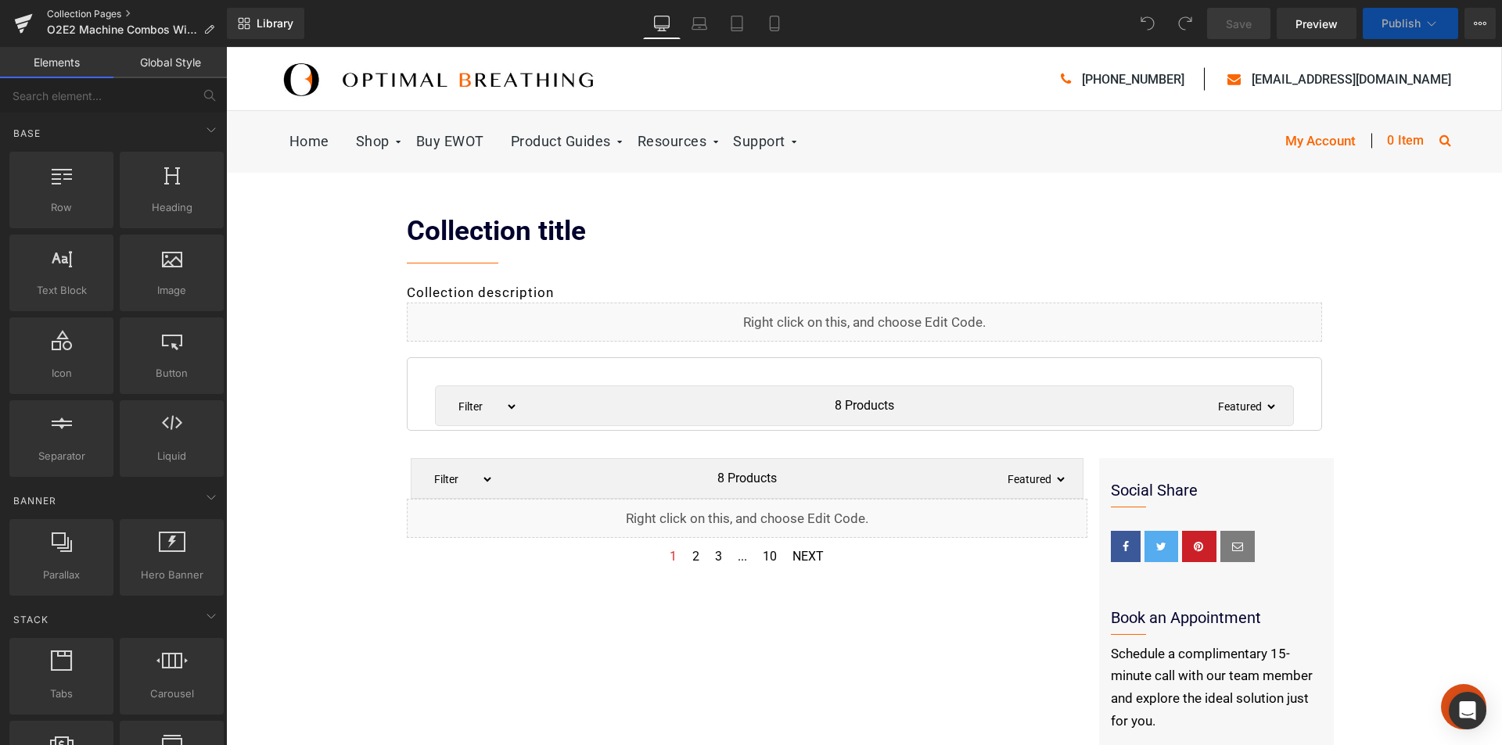
click at [86, 15] on link "Collection Pages" at bounding box center [137, 14] width 180 height 13
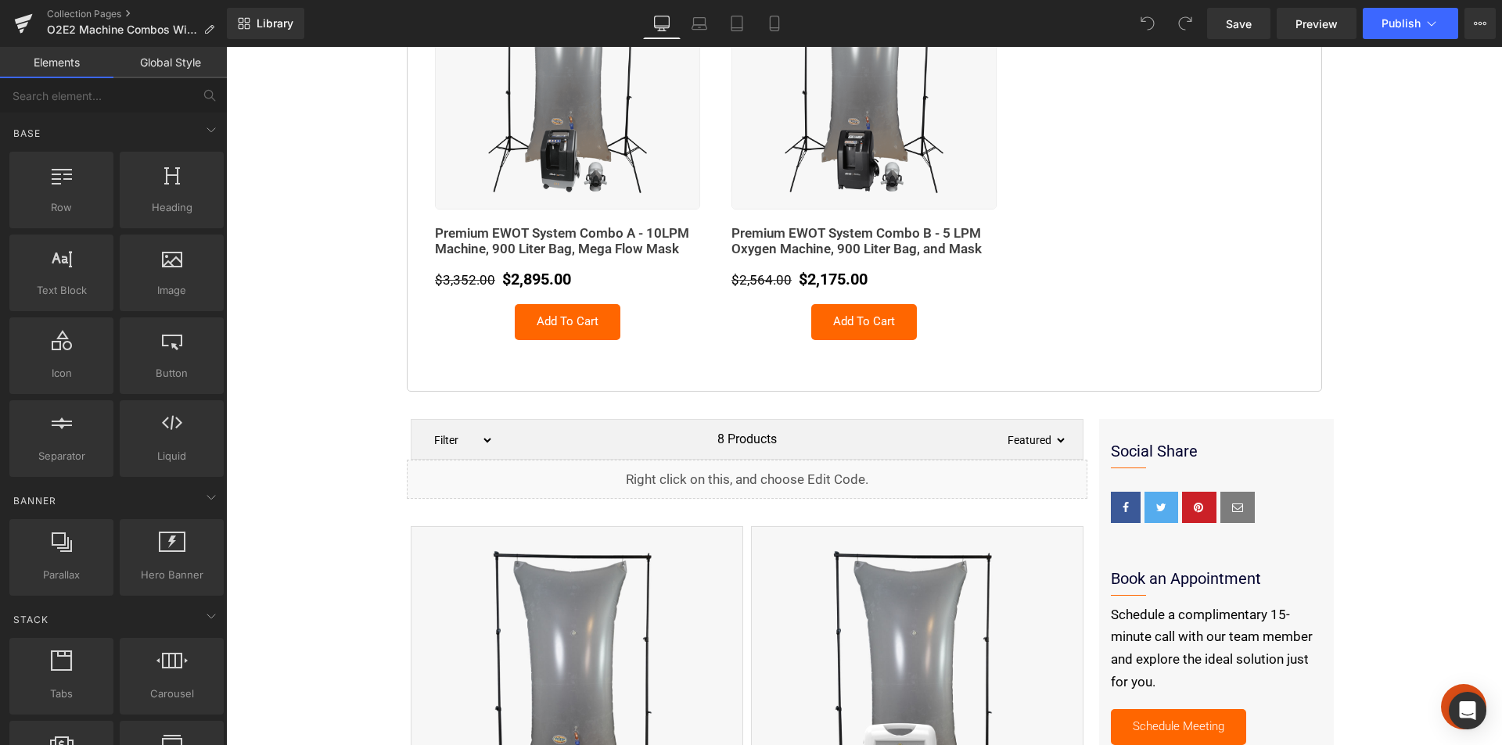
scroll to position [1408, 0]
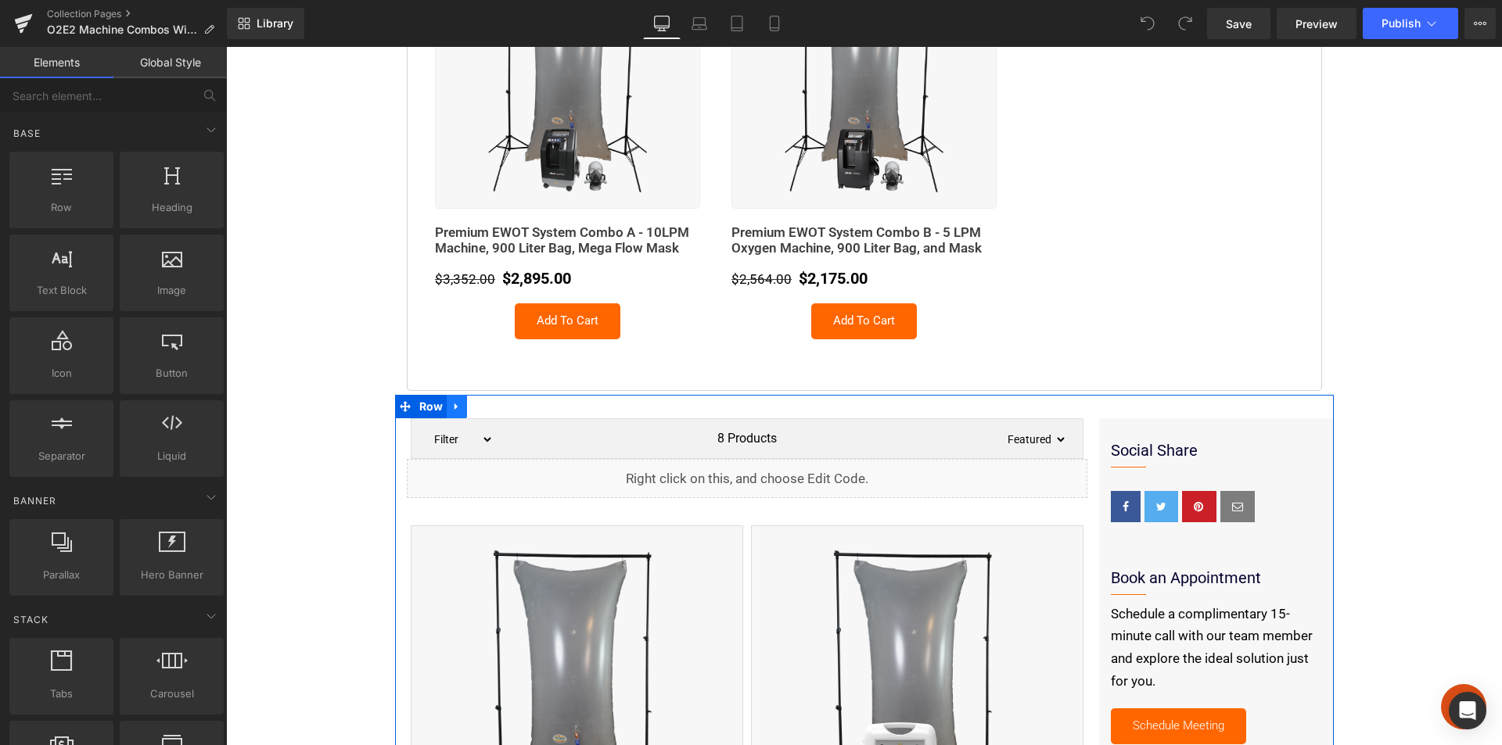
click at [454, 408] on icon at bounding box center [456, 407] width 11 height 12
click at [492, 409] on icon at bounding box center [497, 406] width 11 height 11
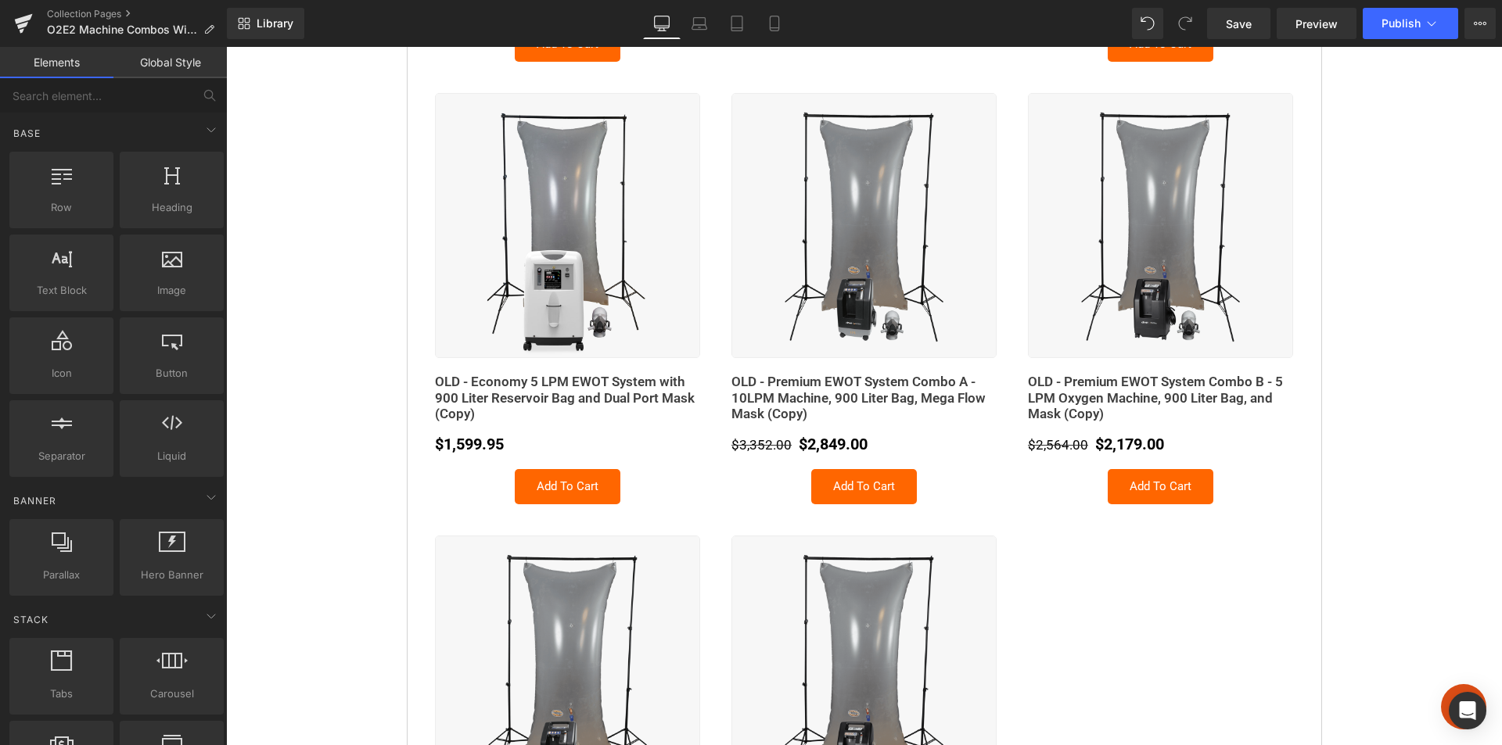
scroll to position [626, 0]
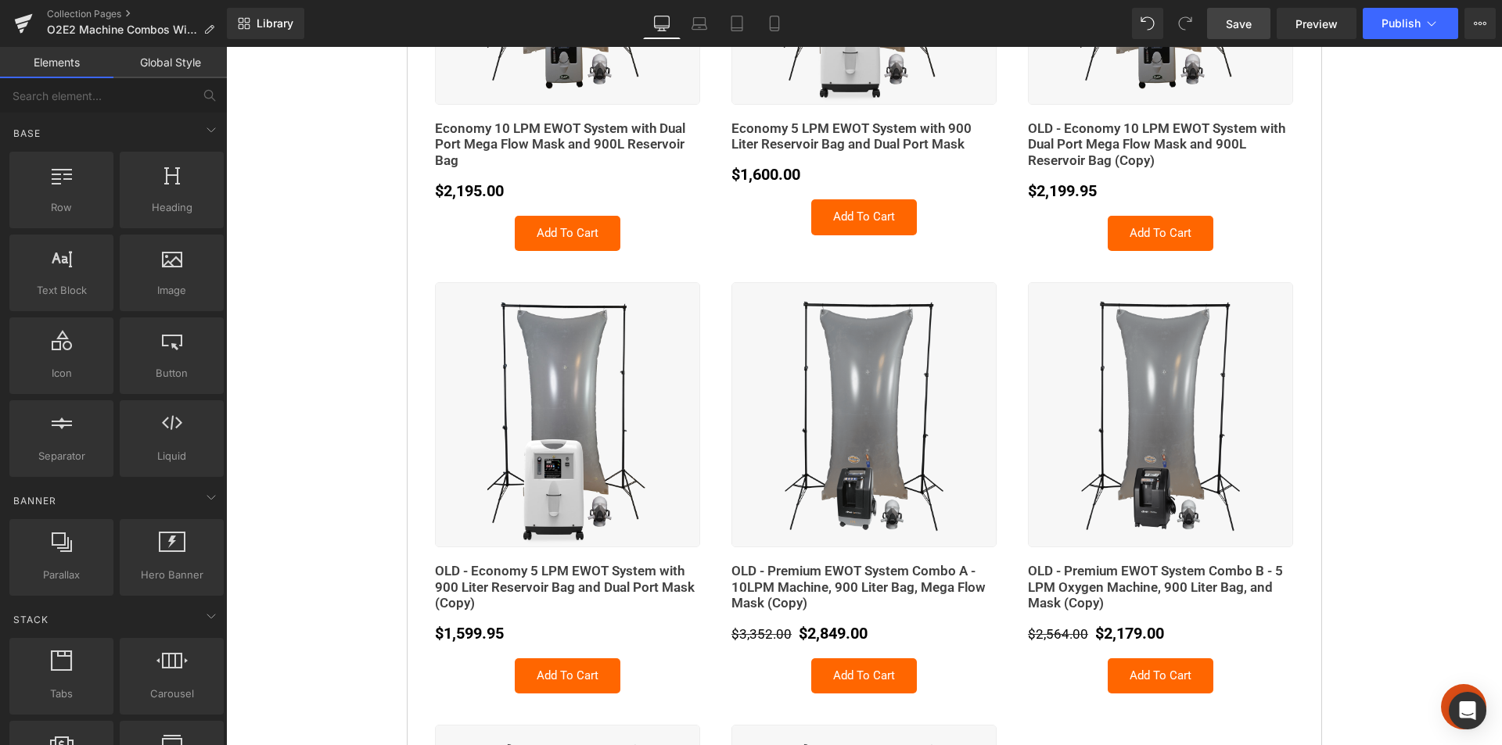
click at [1242, 27] on span "Save" at bounding box center [1239, 24] width 26 height 16
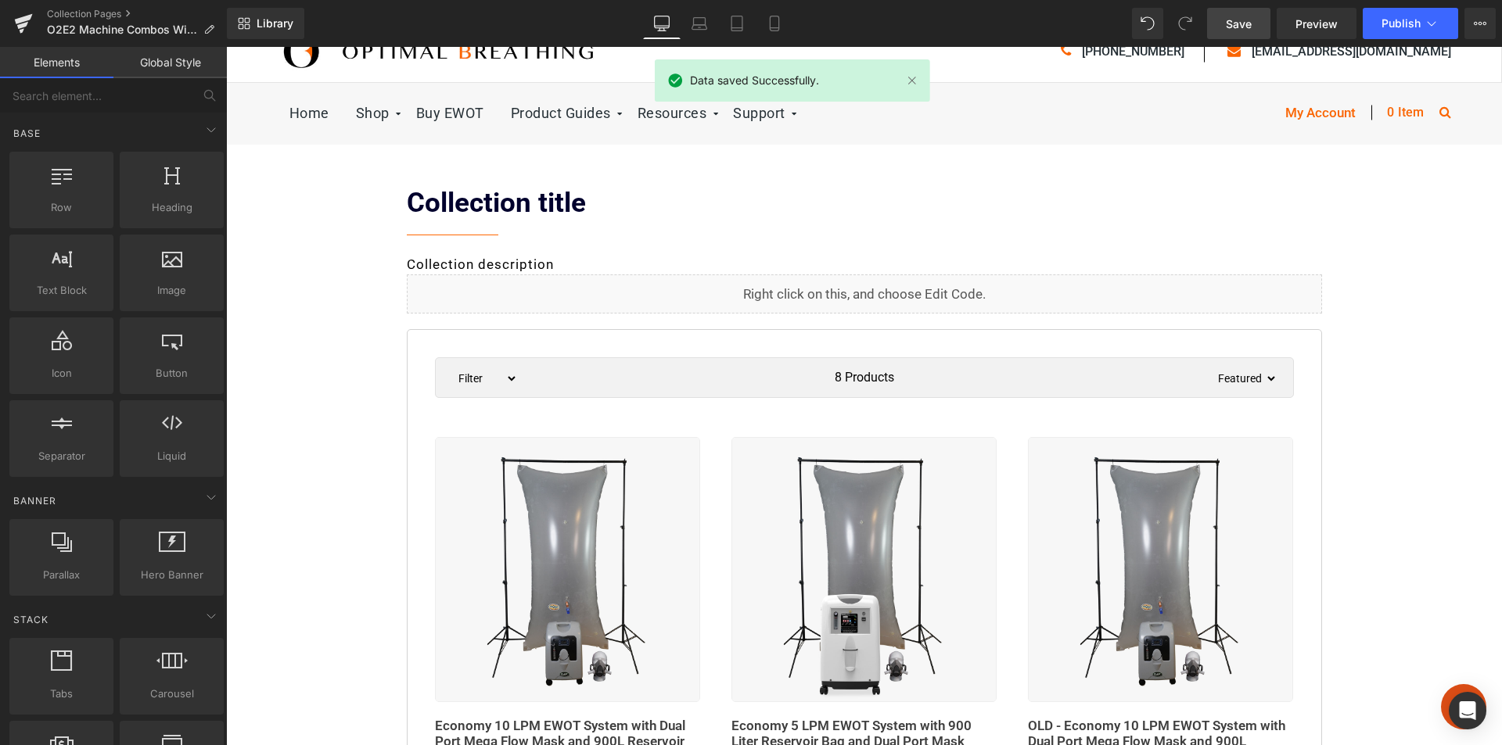
scroll to position [0, 0]
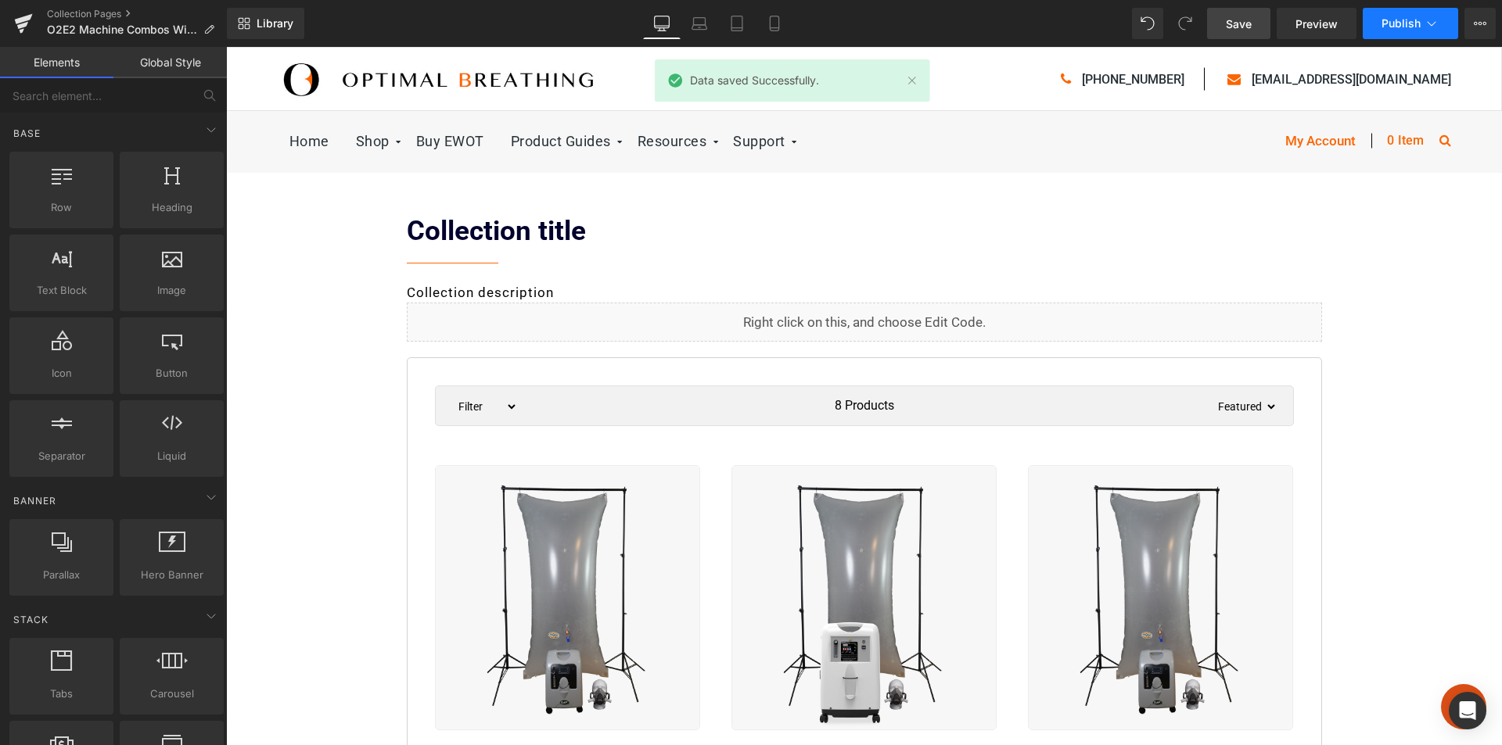
click at [1403, 20] on span "Publish" at bounding box center [1400, 23] width 39 height 13
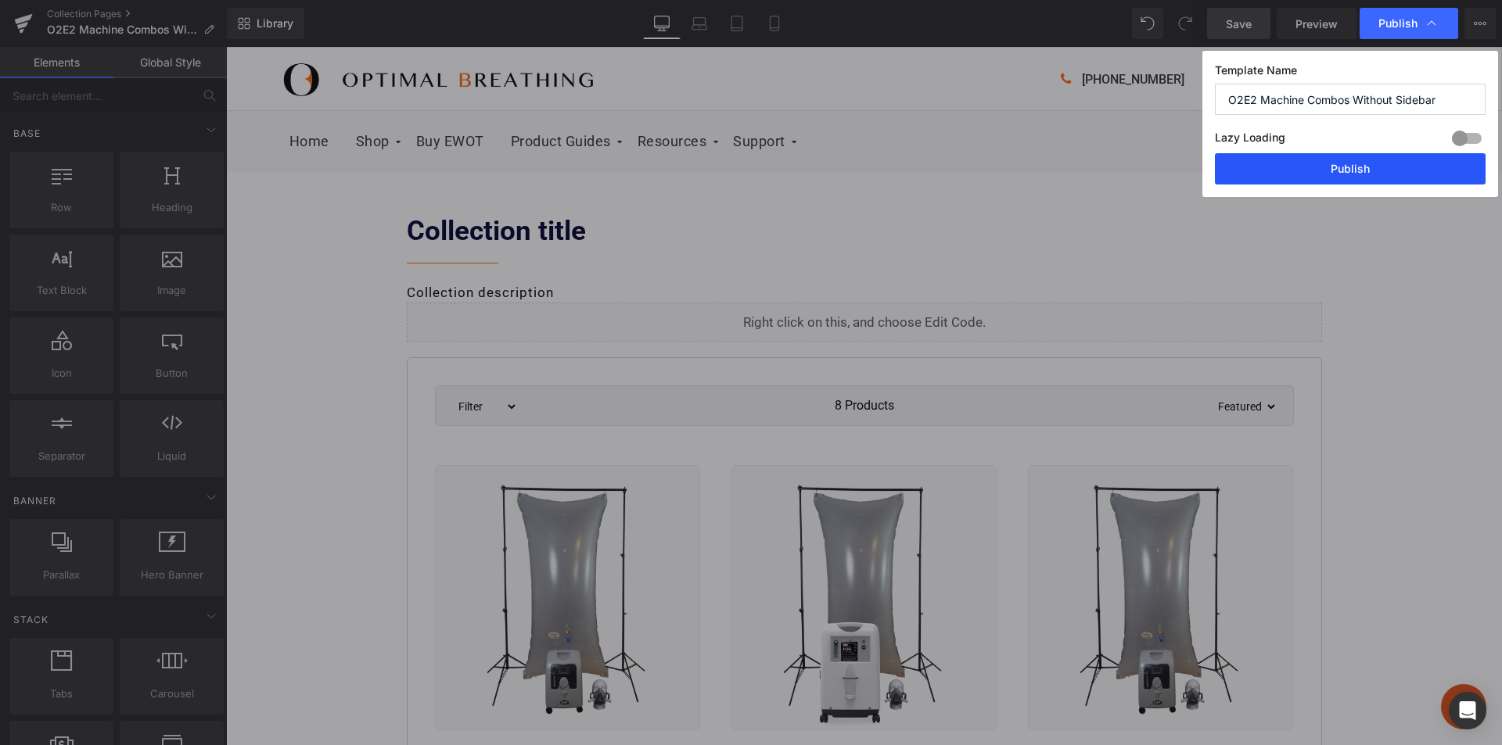
click at [1363, 167] on button "Publish" at bounding box center [1350, 168] width 271 height 31
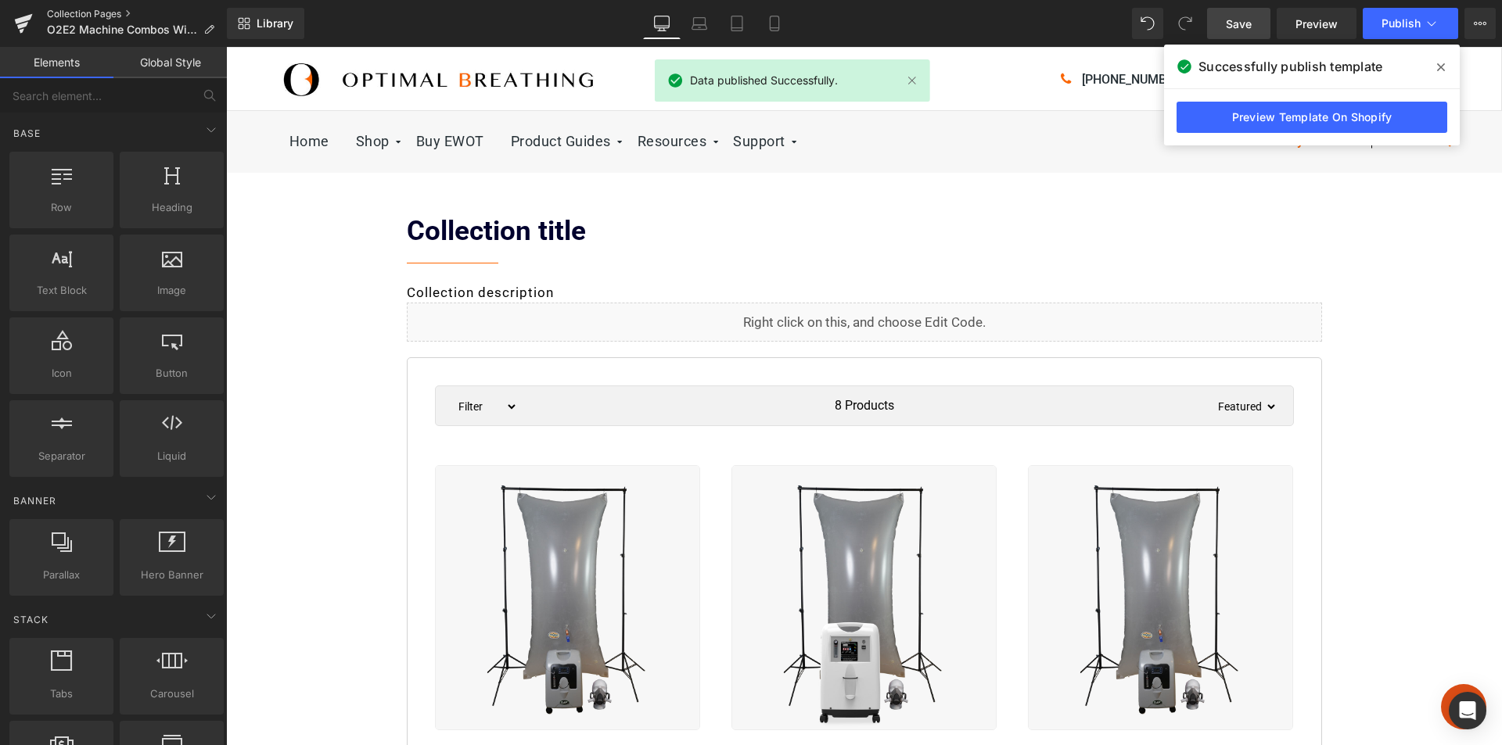
click at [74, 10] on link "Collection Pages" at bounding box center [137, 14] width 180 height 13
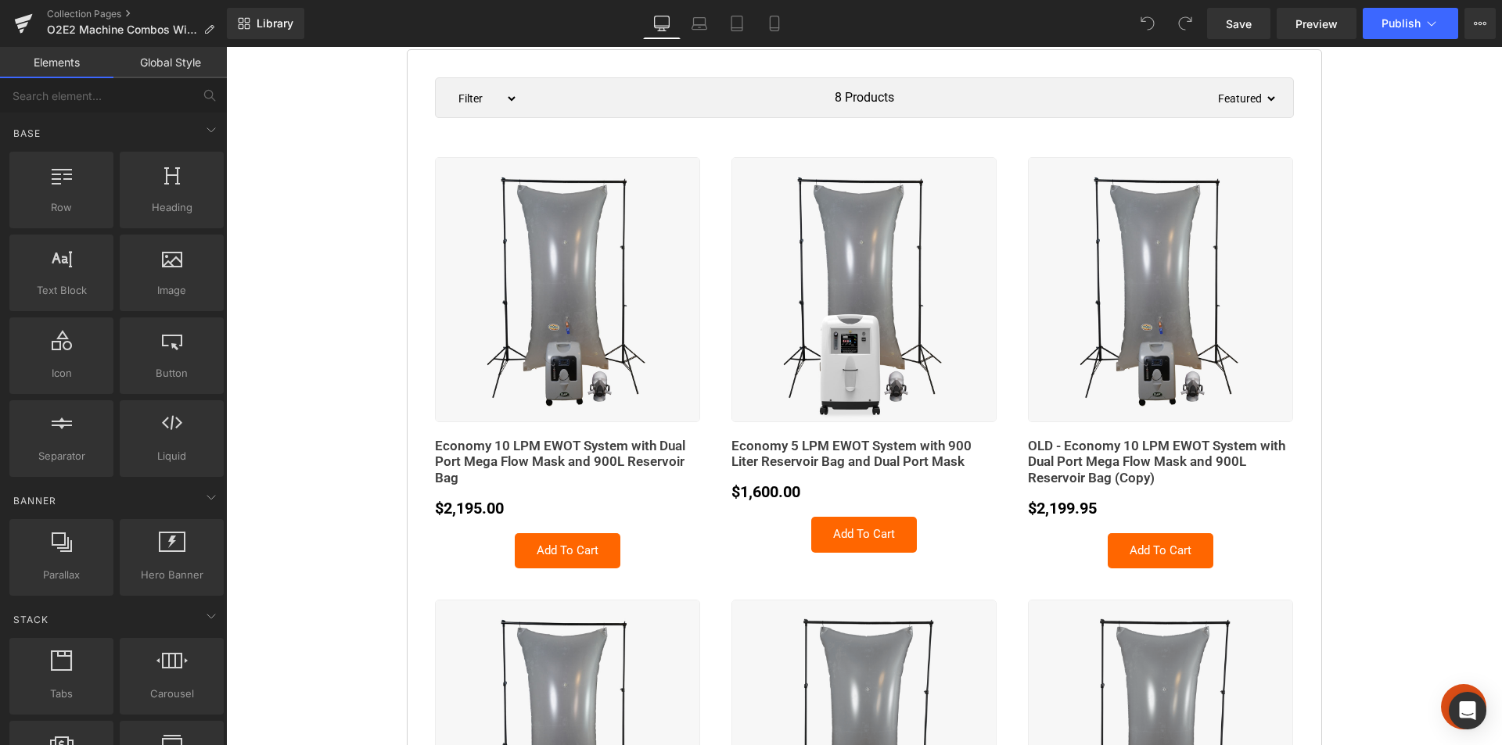
scroll to position [313, 0]
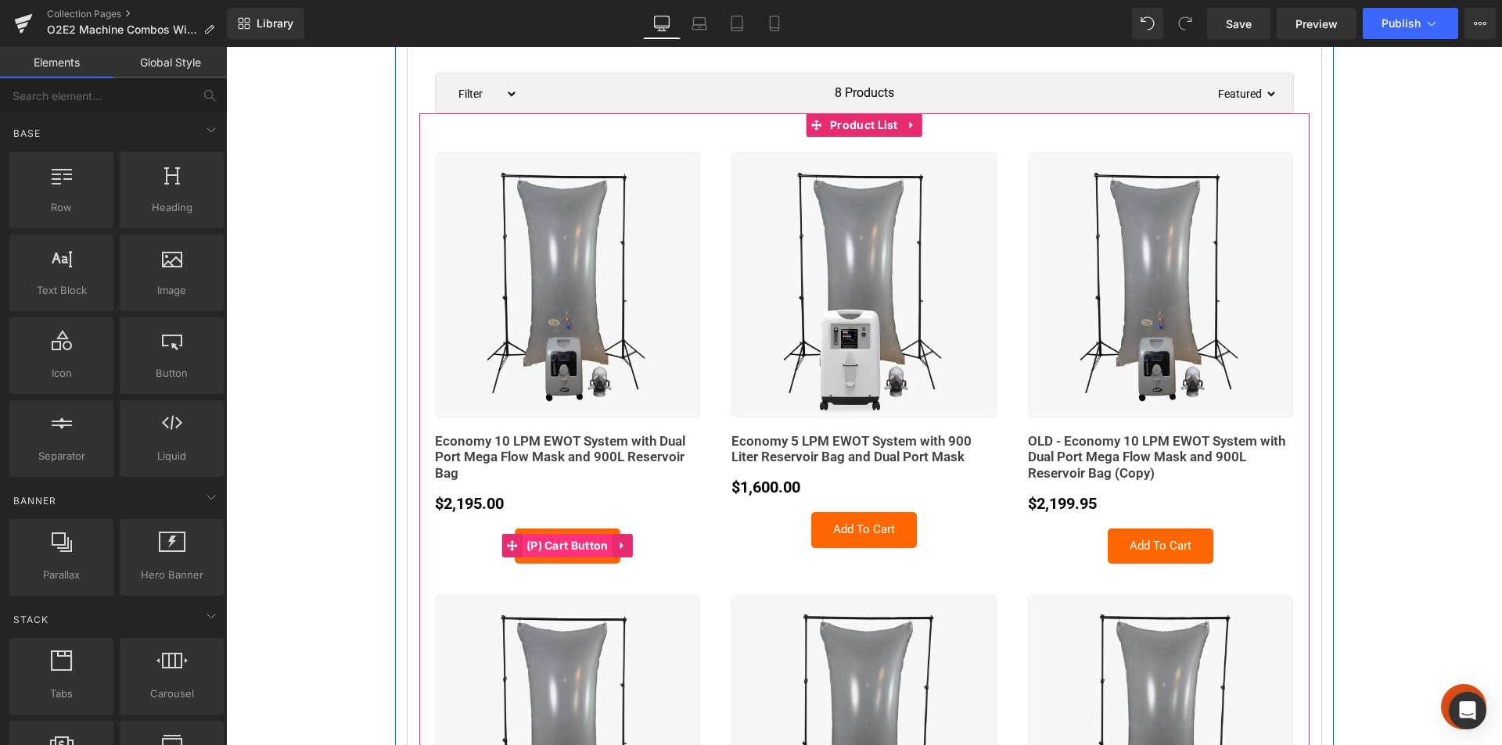
click at [566, 545] on span "(P) Cart Button" at bounding box center [568, 545] width 90 height 23
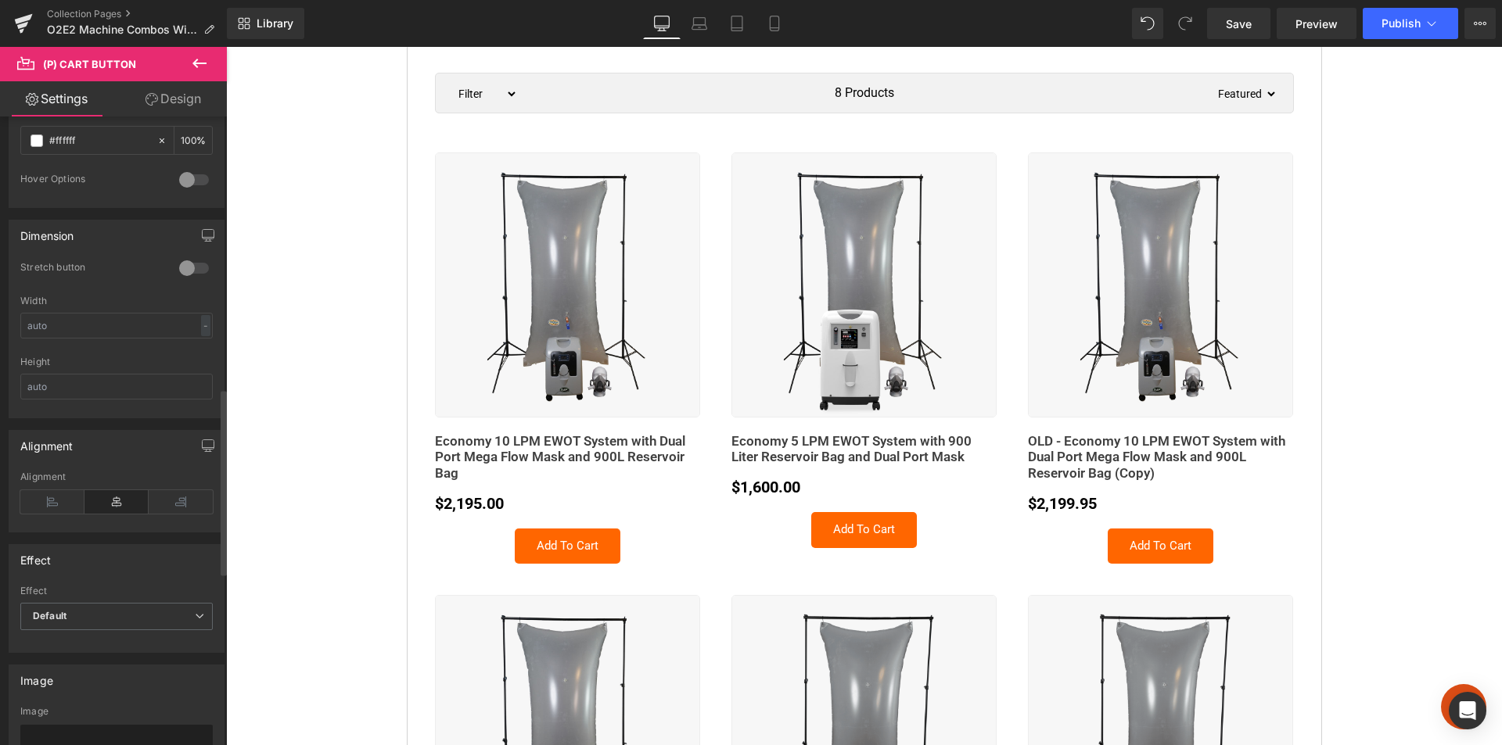
scroll to position [939, 0]
click at [58, 494] on icon at bounding box center [52, 494] width 64 height 23
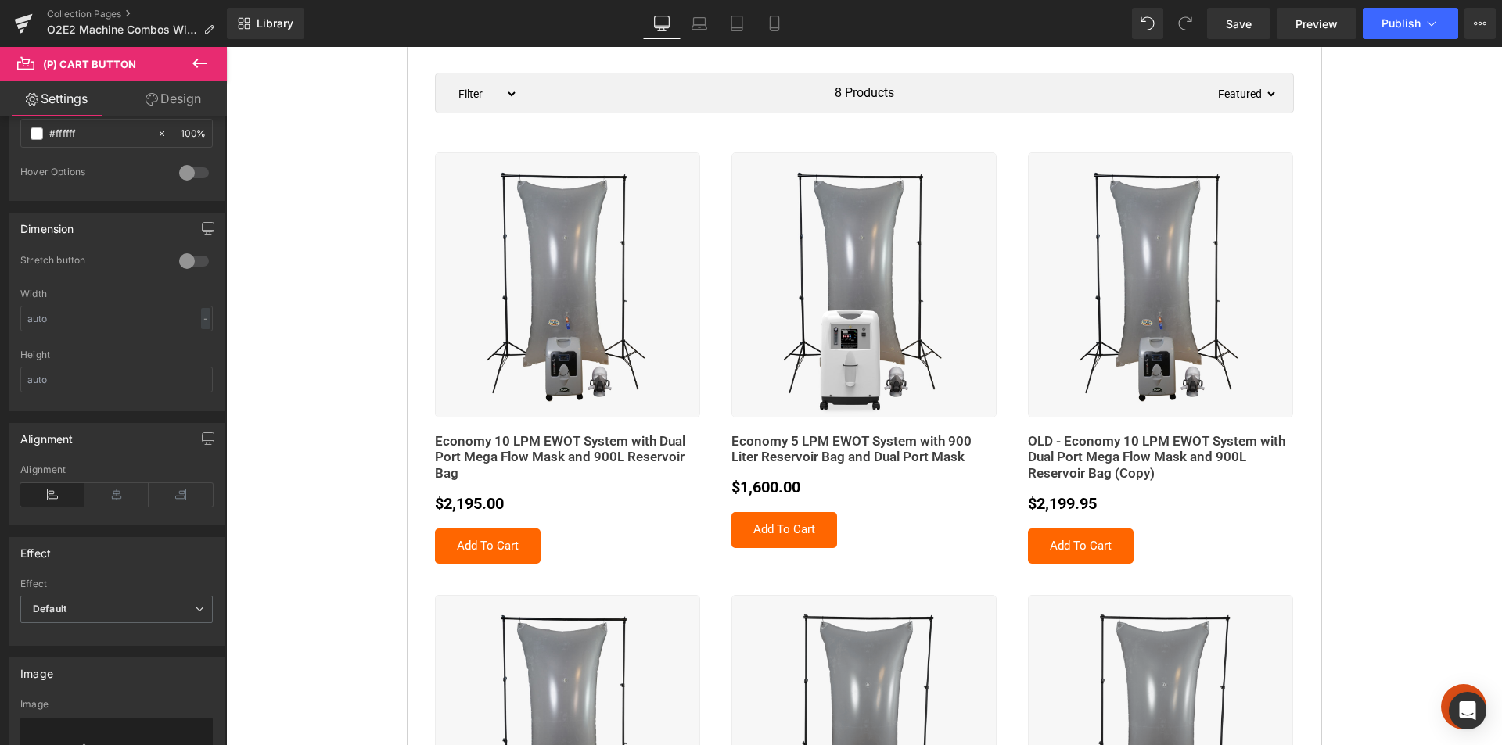
click at [185, 94] on link "Design" at bounding box center [173, 98] width 113 height 35
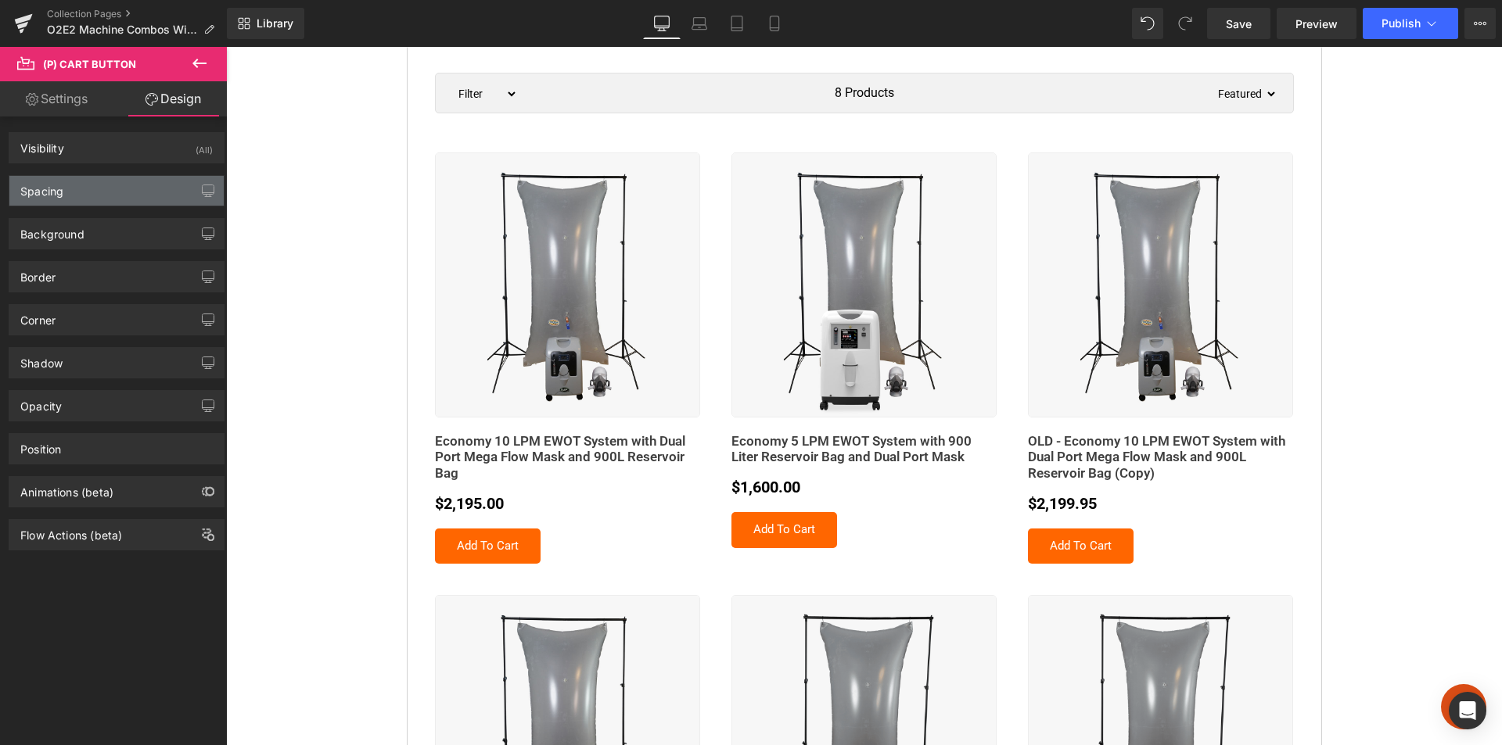
click at [65, 192] on div "Spacing" at bounding box center [116, 191] width 214 height 30
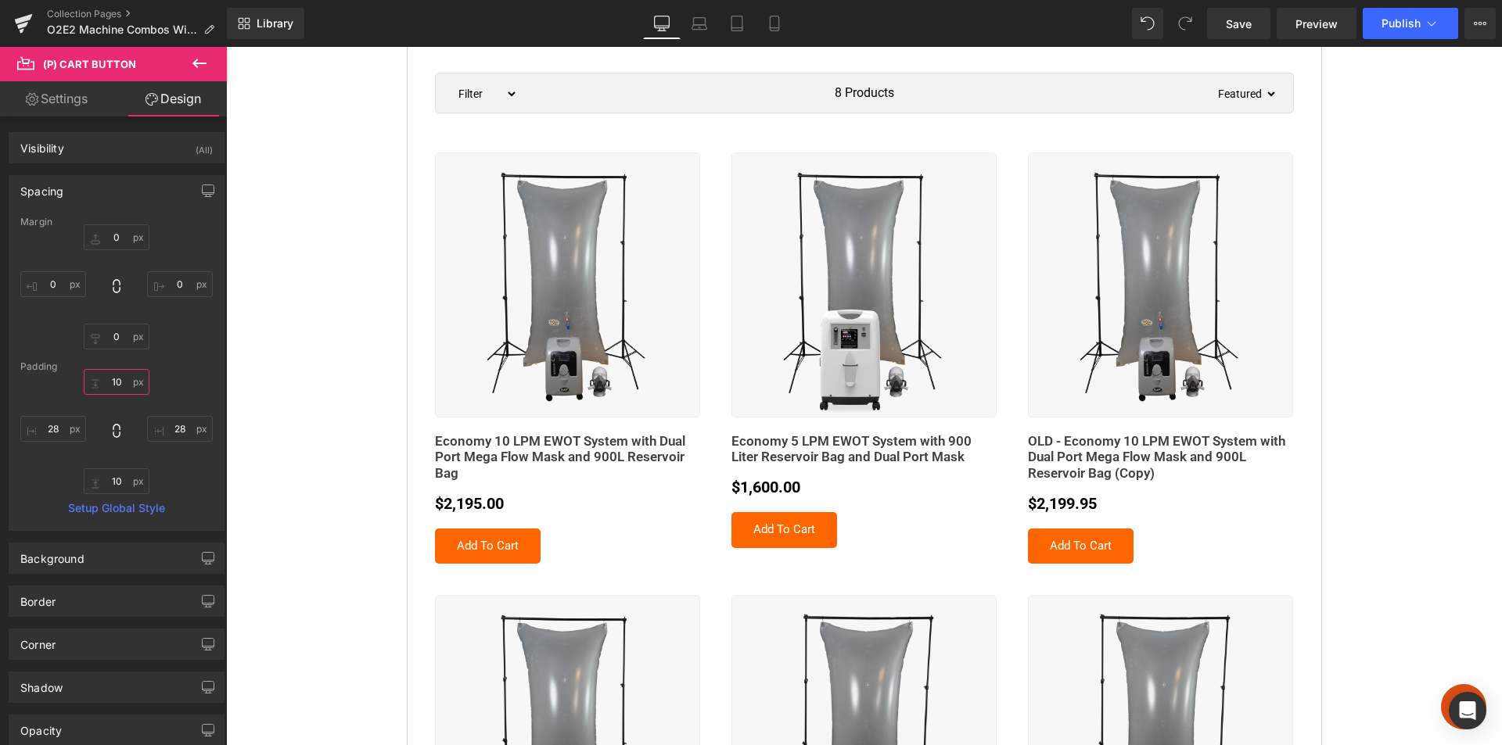
click at [112, 379] on input "10" at bounding box center [117, 382] width 66 height 26
type input "7"
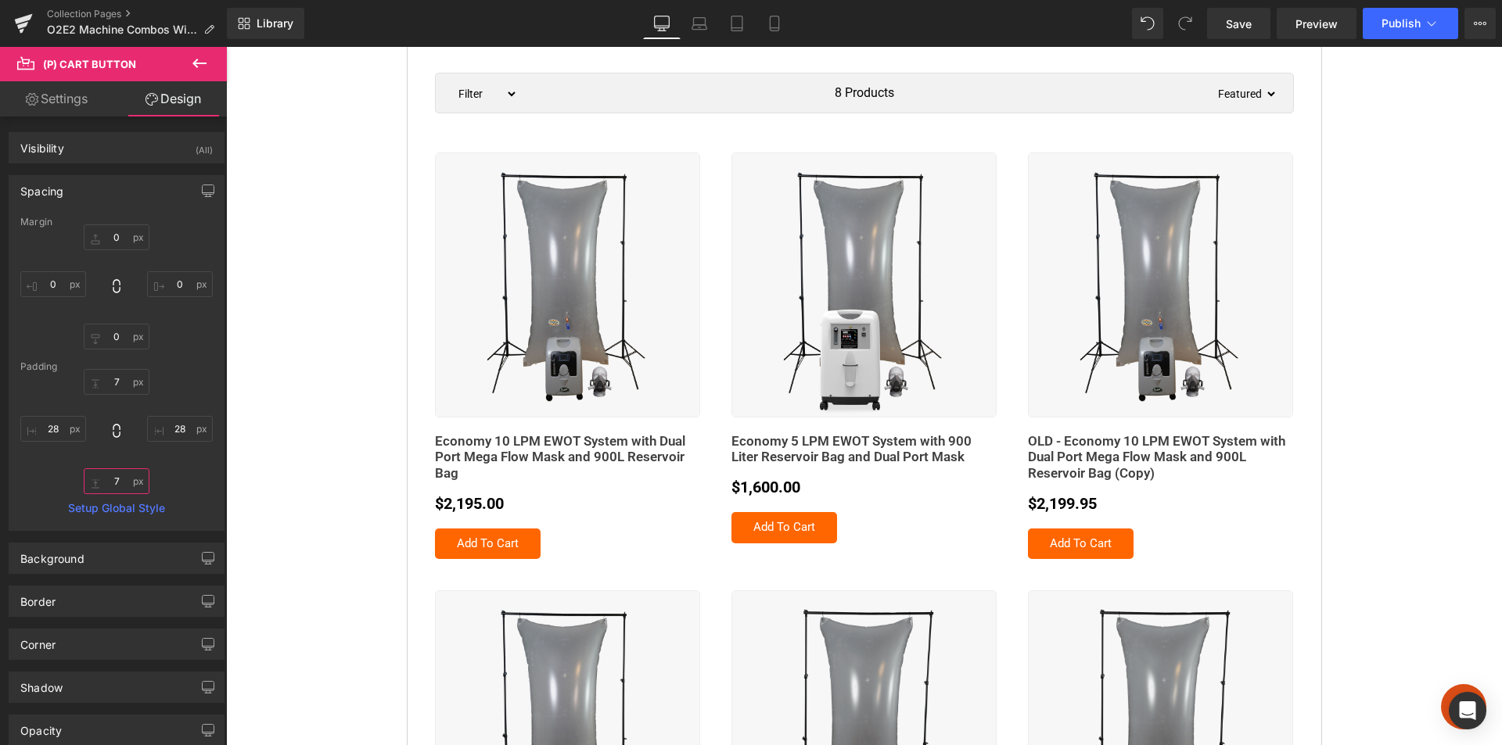
type input "7"
click at [201, 72] on icon at bounding box center [199, 63] width 19 height 19
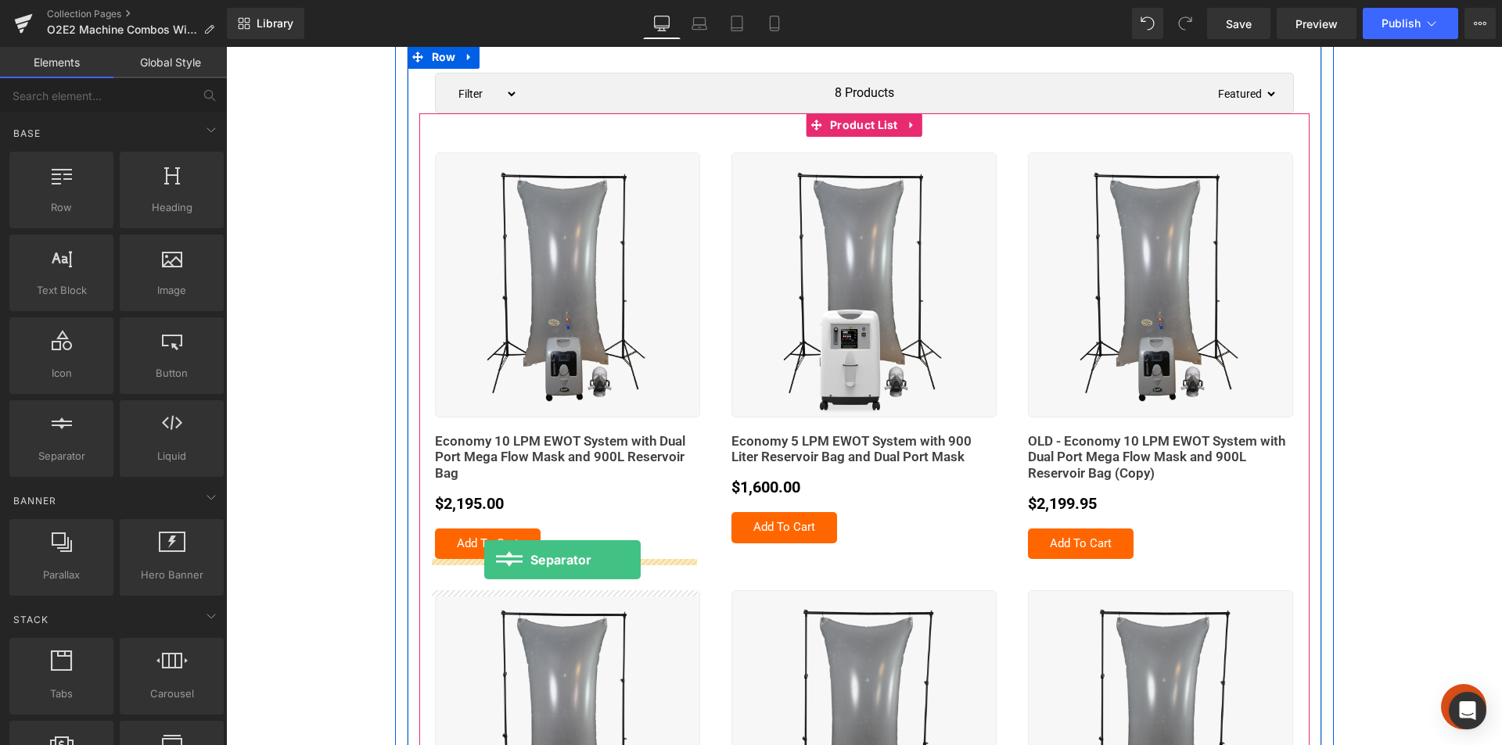
drag, startPoint x: 292, startPoint y: 484, endPoint x: 484, endPoint y: 560, distance: 206.9
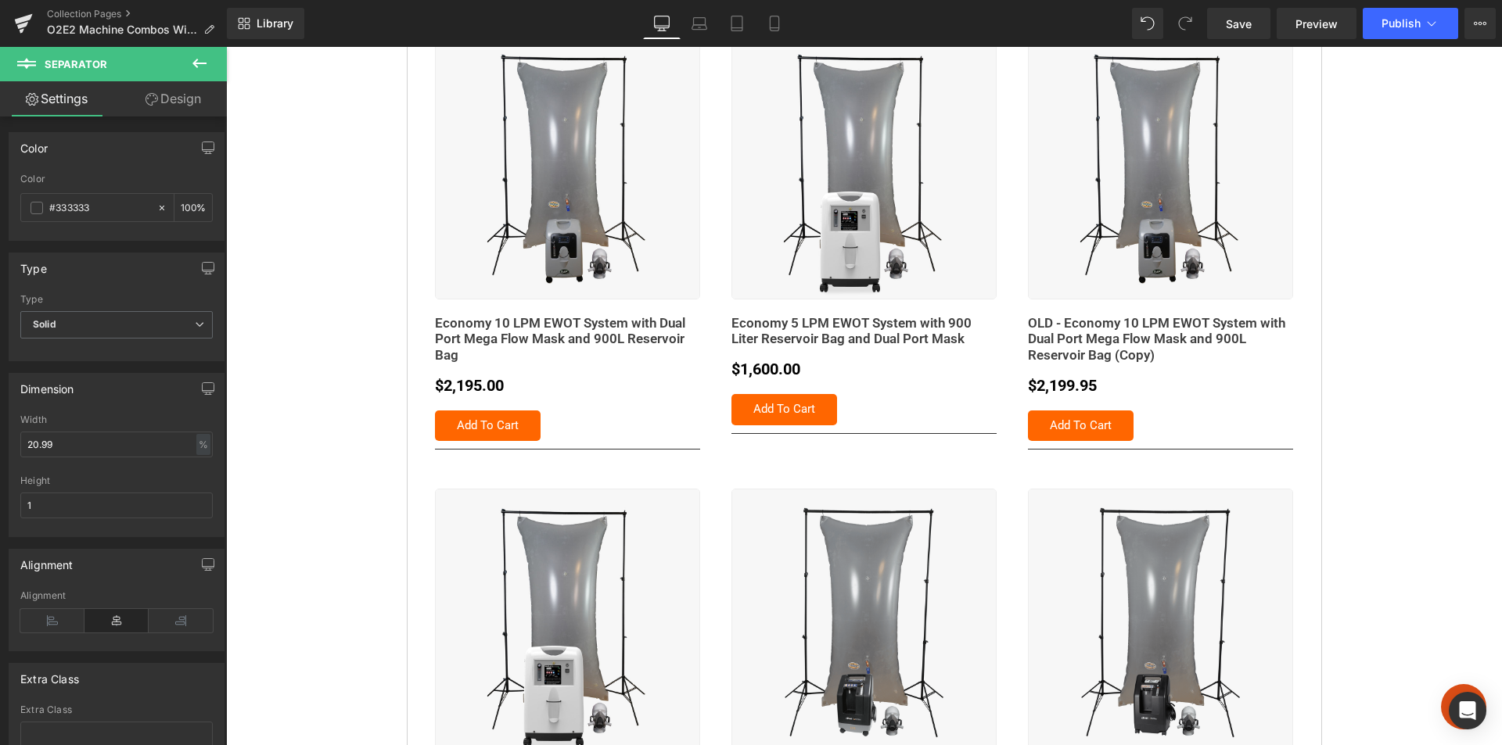
scroll to position [391, 0]
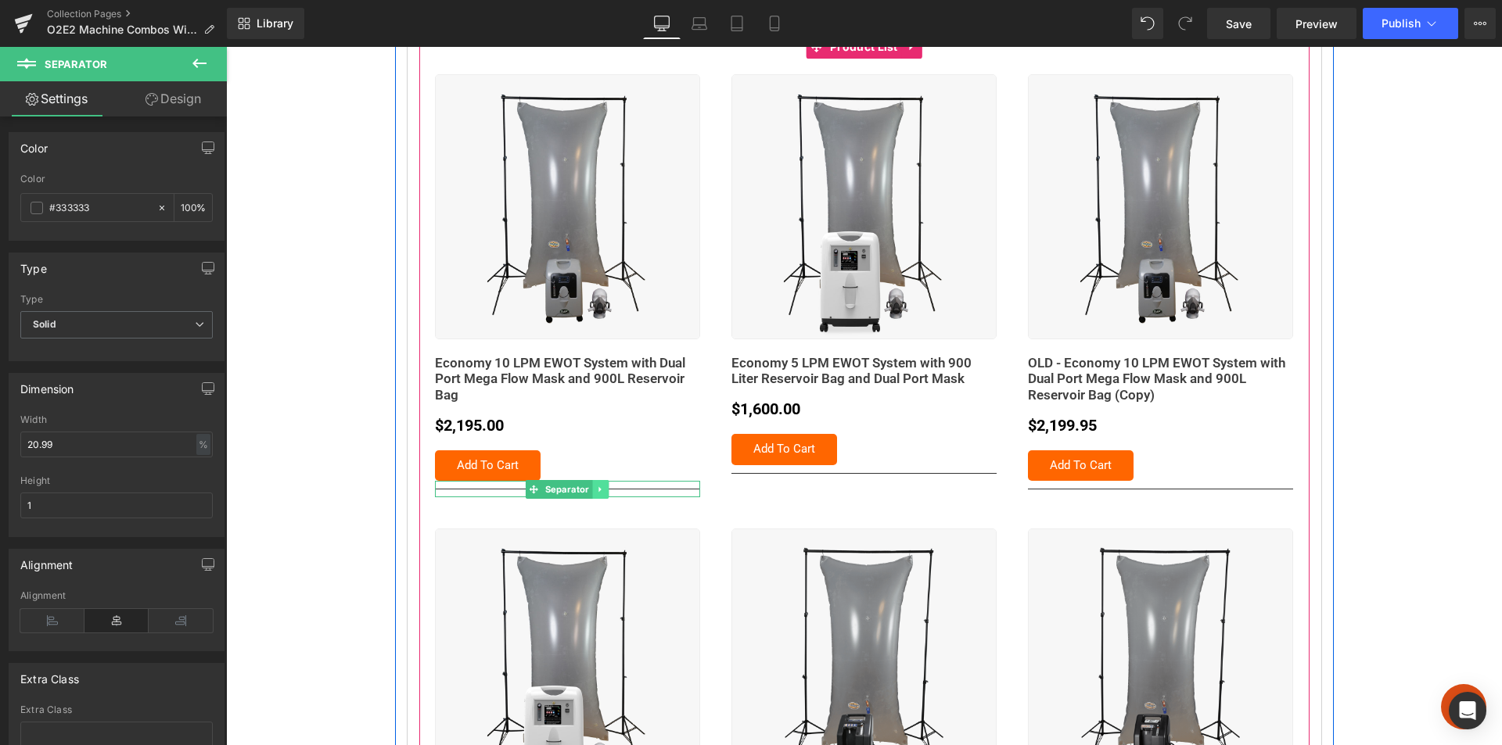
click at [596, 491] on icon at bounding box center [600, 489] width 9 height 9
click at [605, 491] on icon at bounding box center [609, 489] width 9 height 9
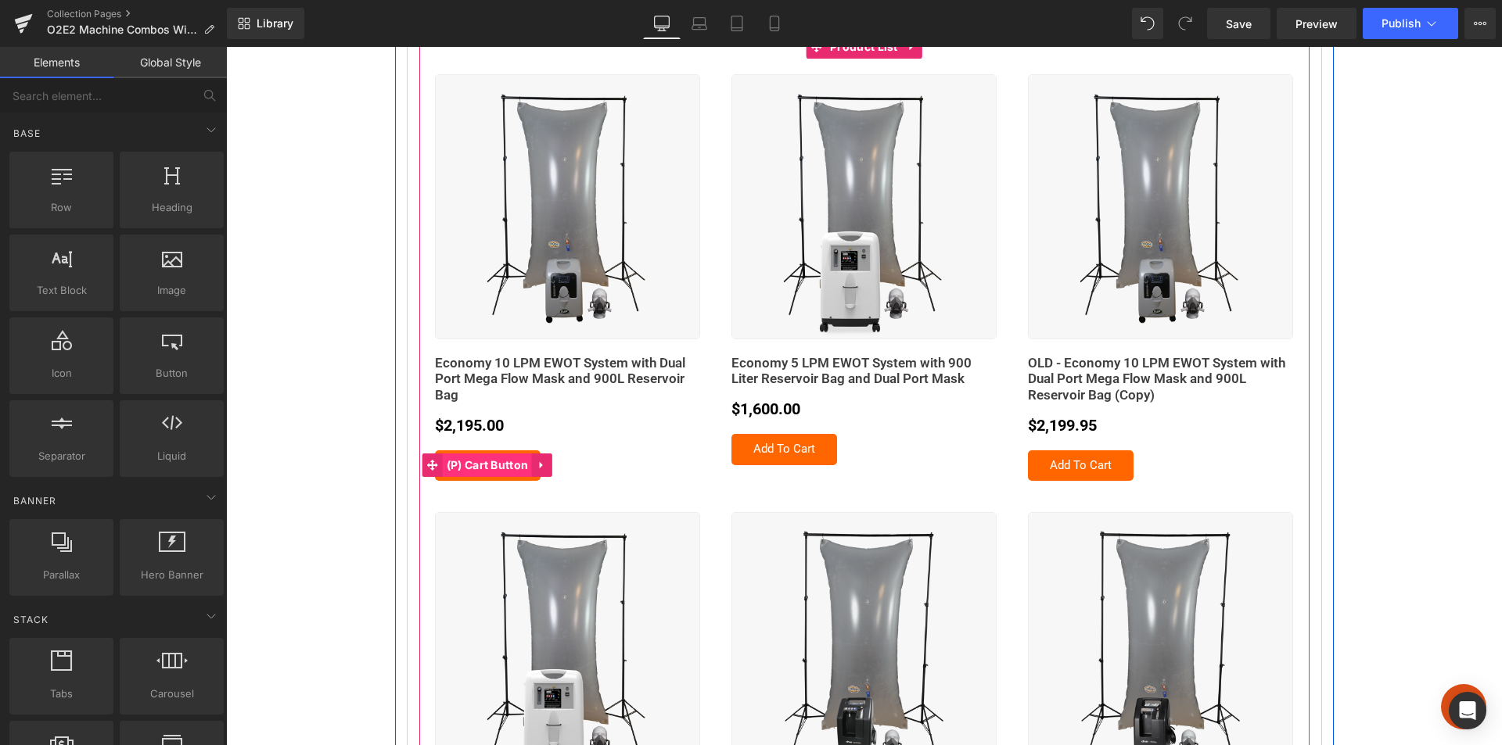
click at [479, 469] on span "(P) Cart Button" at bounding box center [488, 465] width 90 height 23
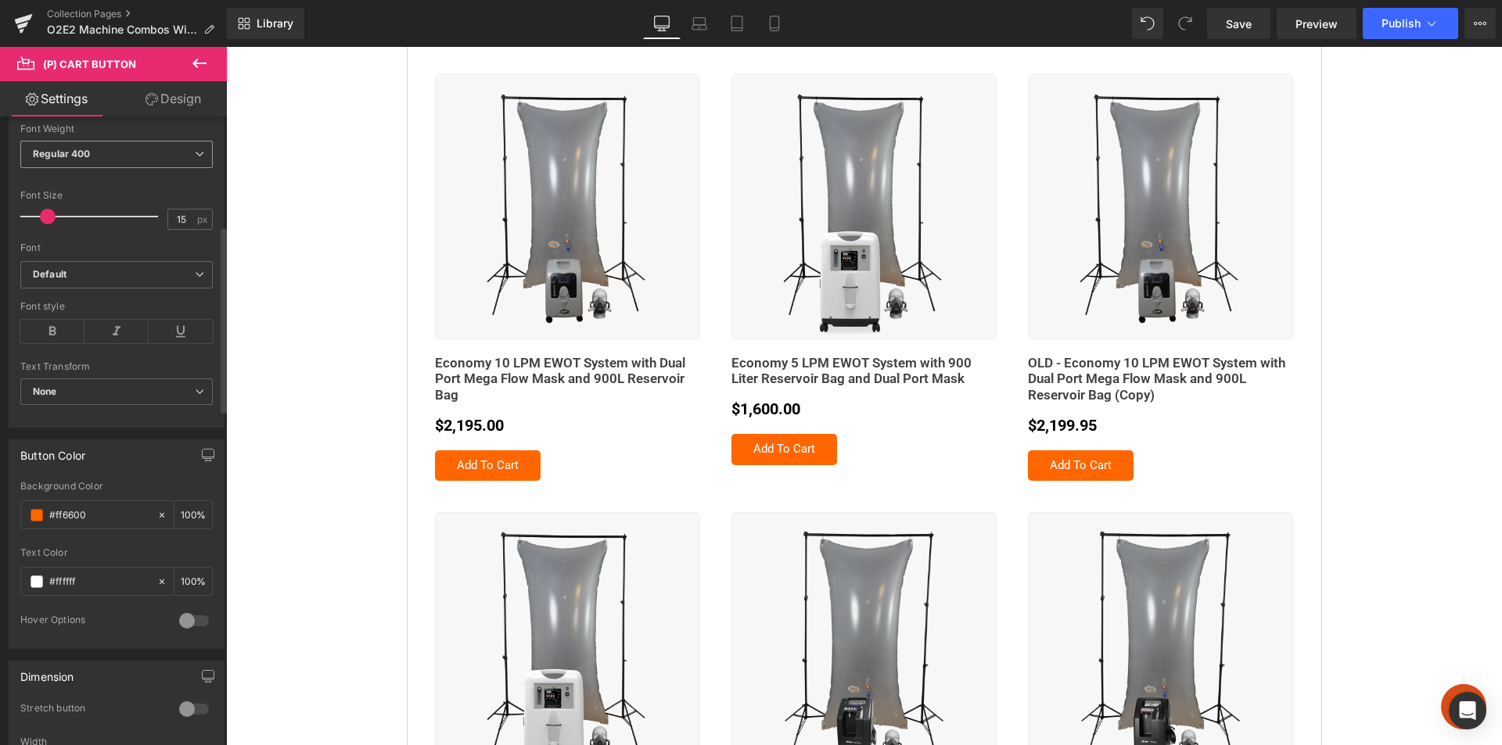
scroll to position [548, 0]
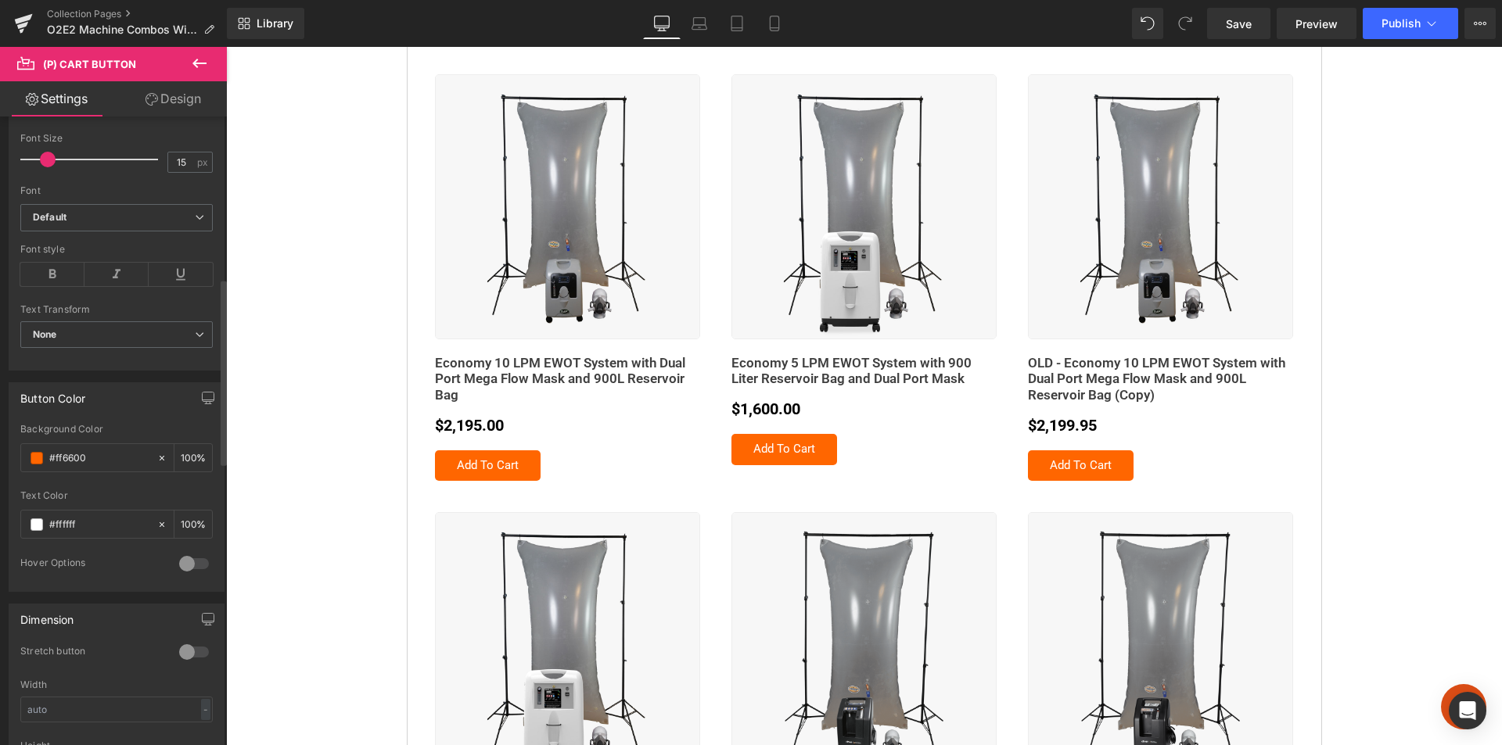
click at [196, 559] on div at bounding box center [194, 563] width 38 height 25
click at [35, 626] on span at bounding box center [37, 626] width 13 height 13
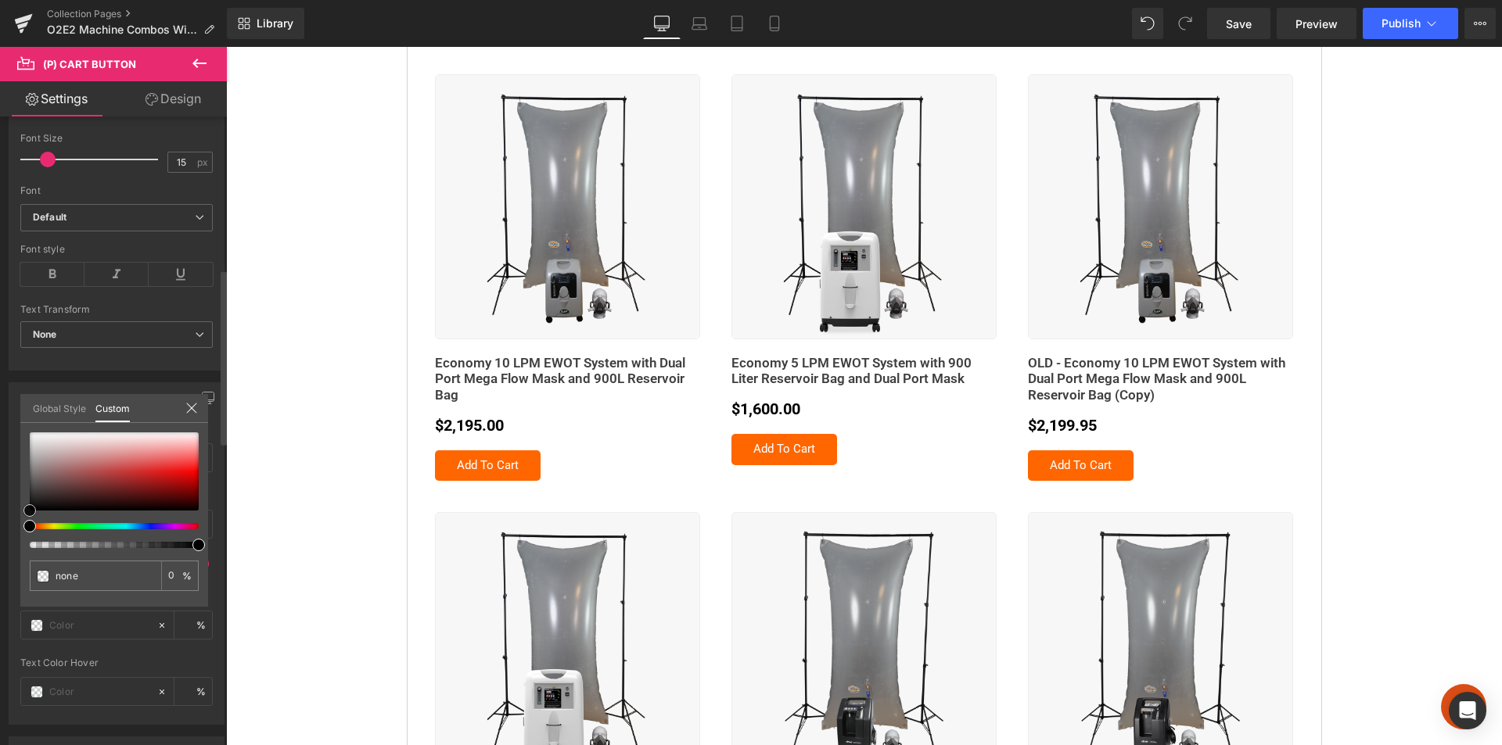
type input "#050505"
type input "100"
type input "#050505"
type input "100"
type input "#0f0e0e"
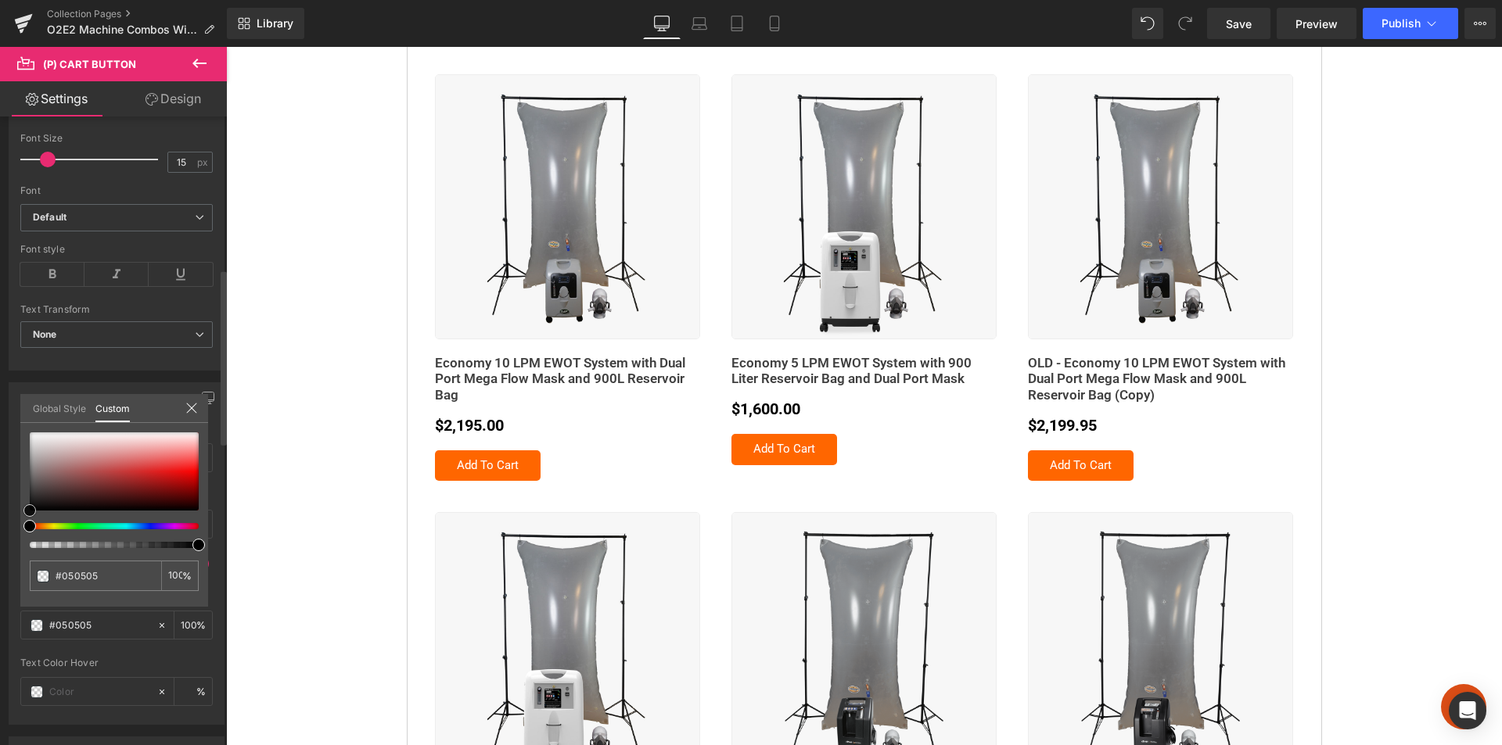
type input "#0f0e0e"
type input "#000000"
drag, startPoint x: 30, startPoint y: 507, endPoint x: 15, endPoint y: 513, distance: 16.1
click at [15, 513] on div "Button Color #ff6600 Background Color #ff6600 100 % #ffffff Text Color #ffffff …" at bounding box center [117, 548] width 234 height 354
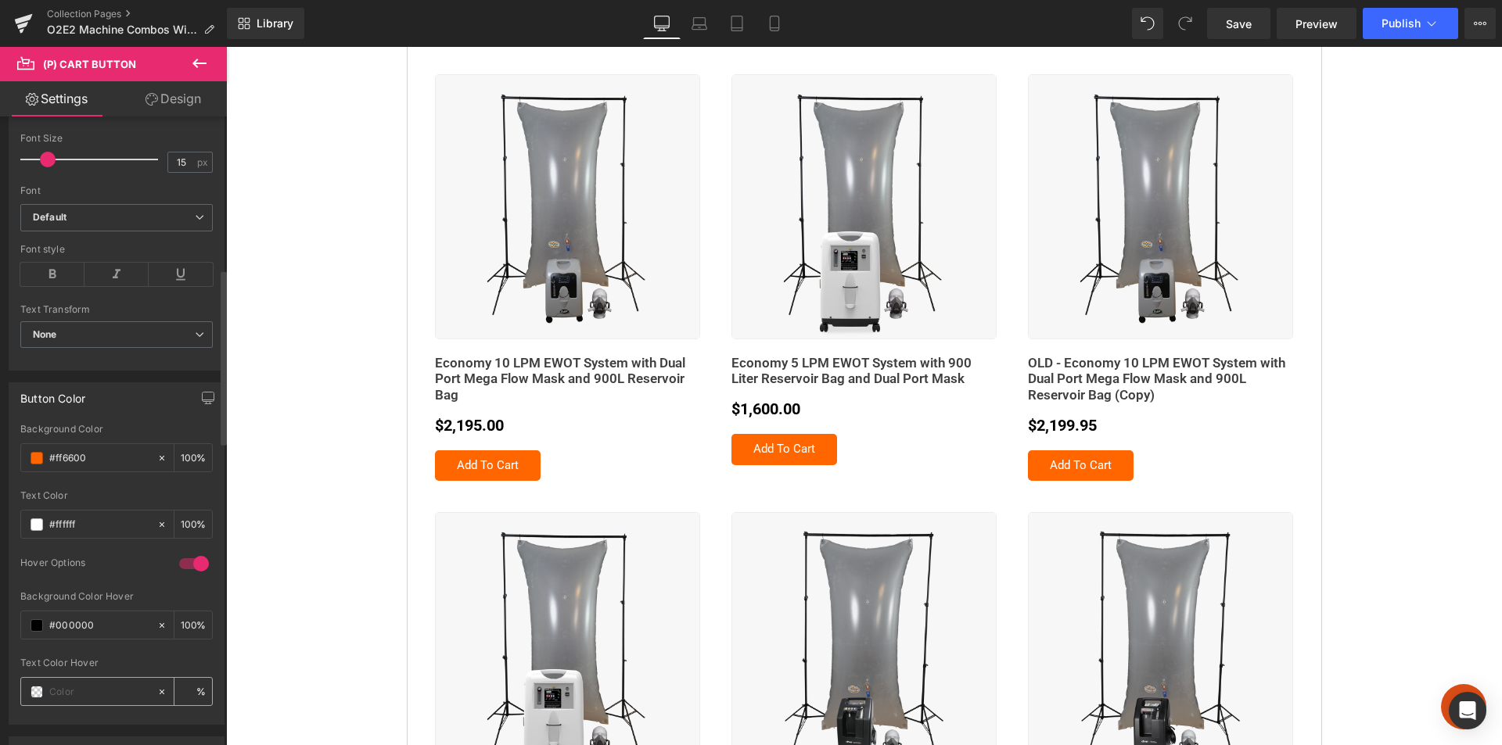
click at [38, 695] on span at bounding box center [37, 692] width 13 height 13
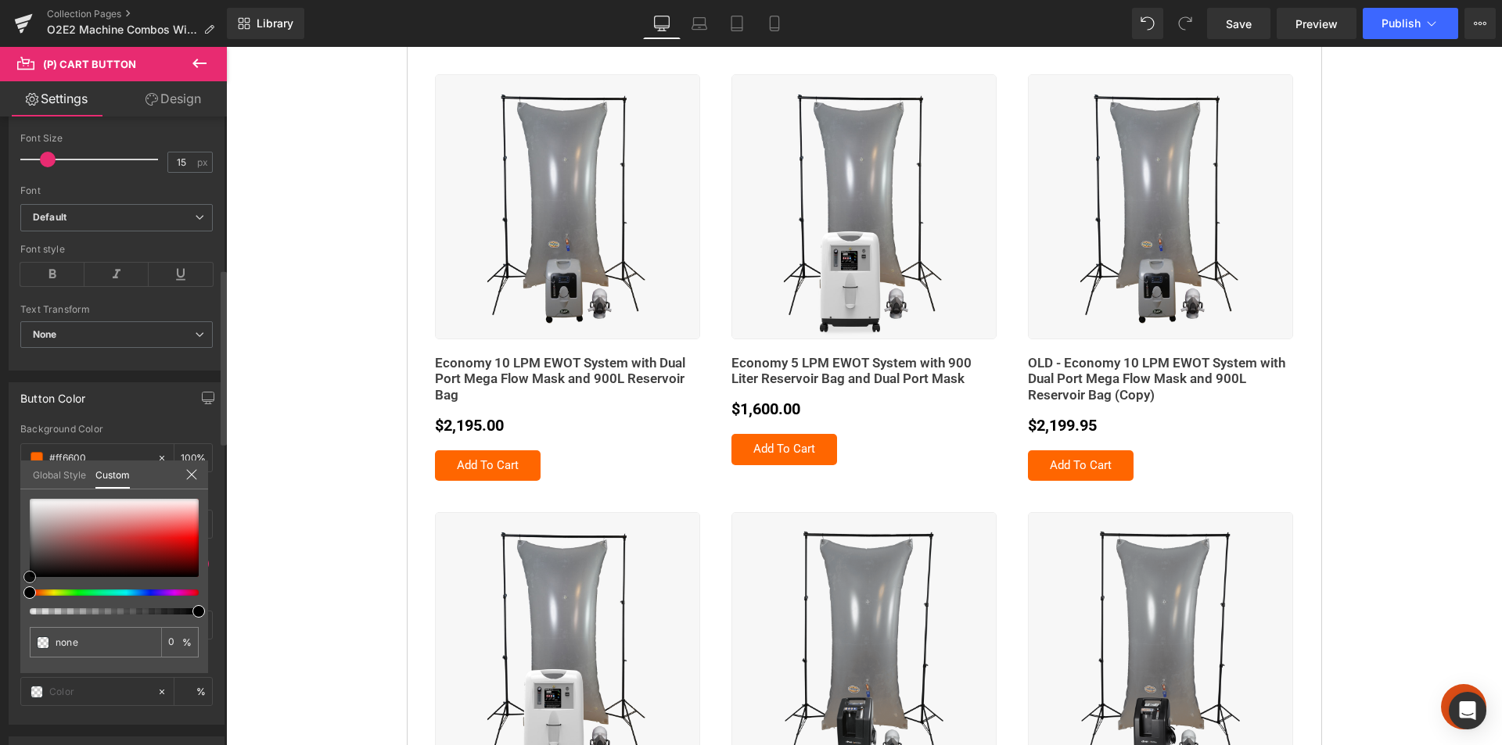
type input "#e1d9d9"
type input "100"
type input "#e1d9d9"
type input "100"
type input "#e3dddd"
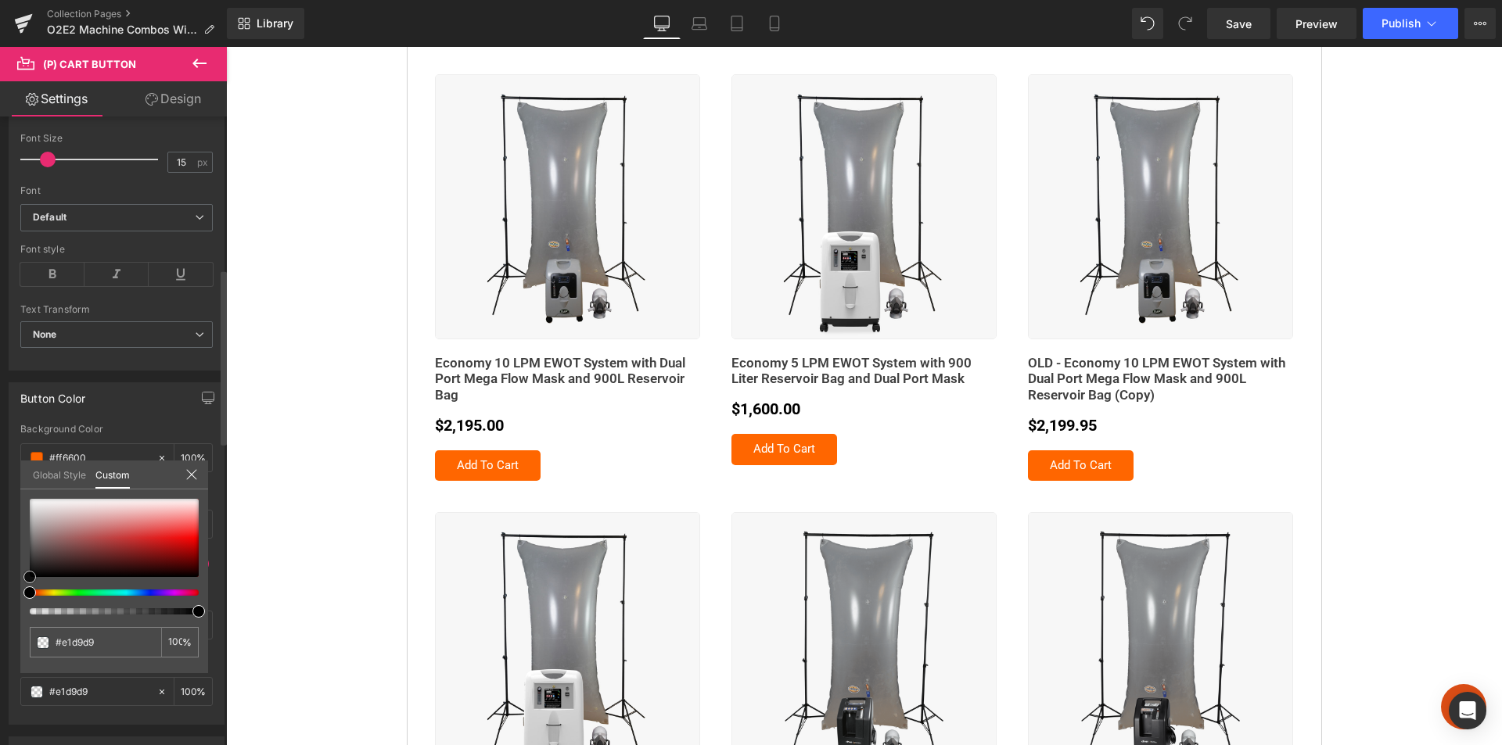
type input "#e3dddd"
type input "#f5f4f4"
type input "#ffffff"
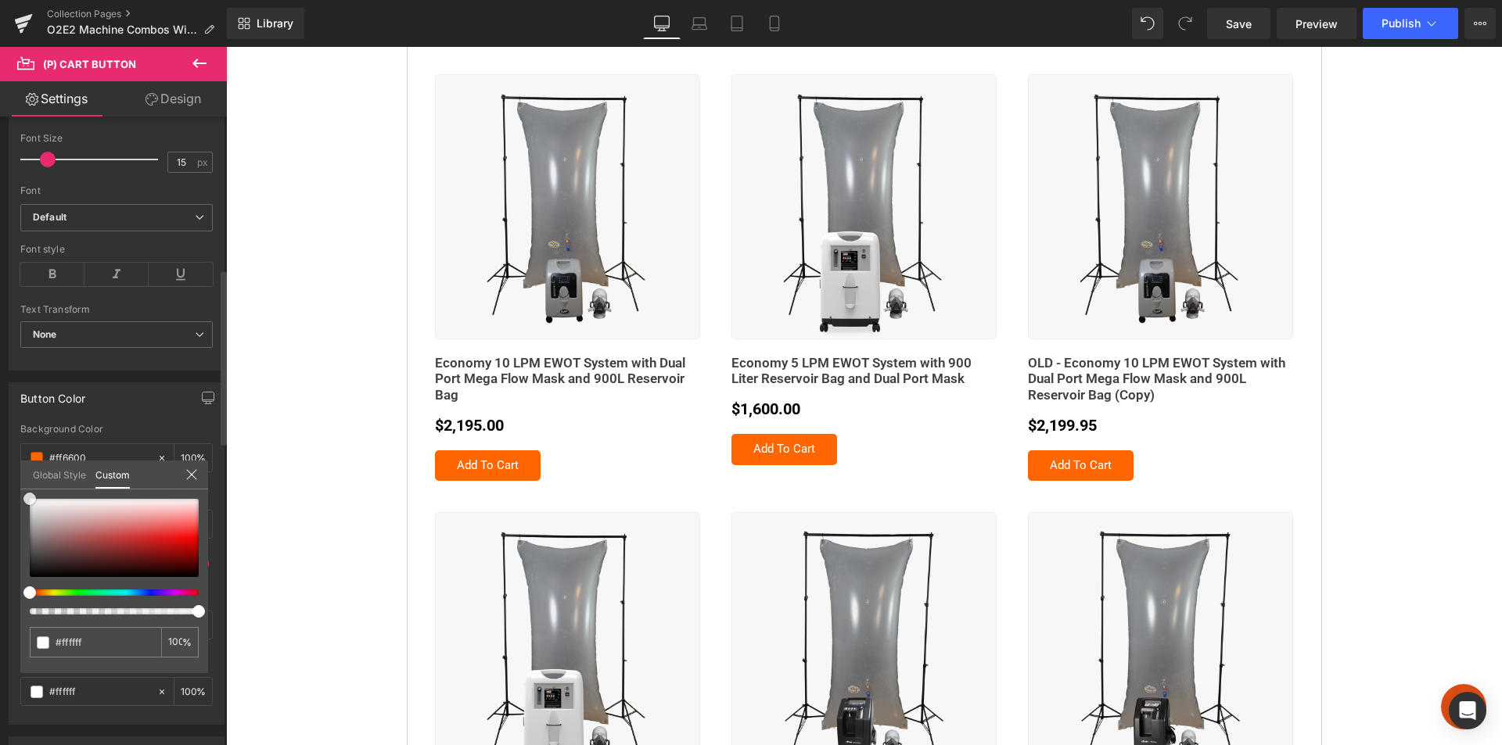
drag, startPoint x: 49, startPoint y: 509, endPoint x: 0, endPoint y: 486, distance: 54.6
click at [0, 486] on div "Button Color #ff6600 Background Color #ff6600 100 % #ffffff Text Color #ffffff …" at bounding box center [117, 548] width 234 height 354
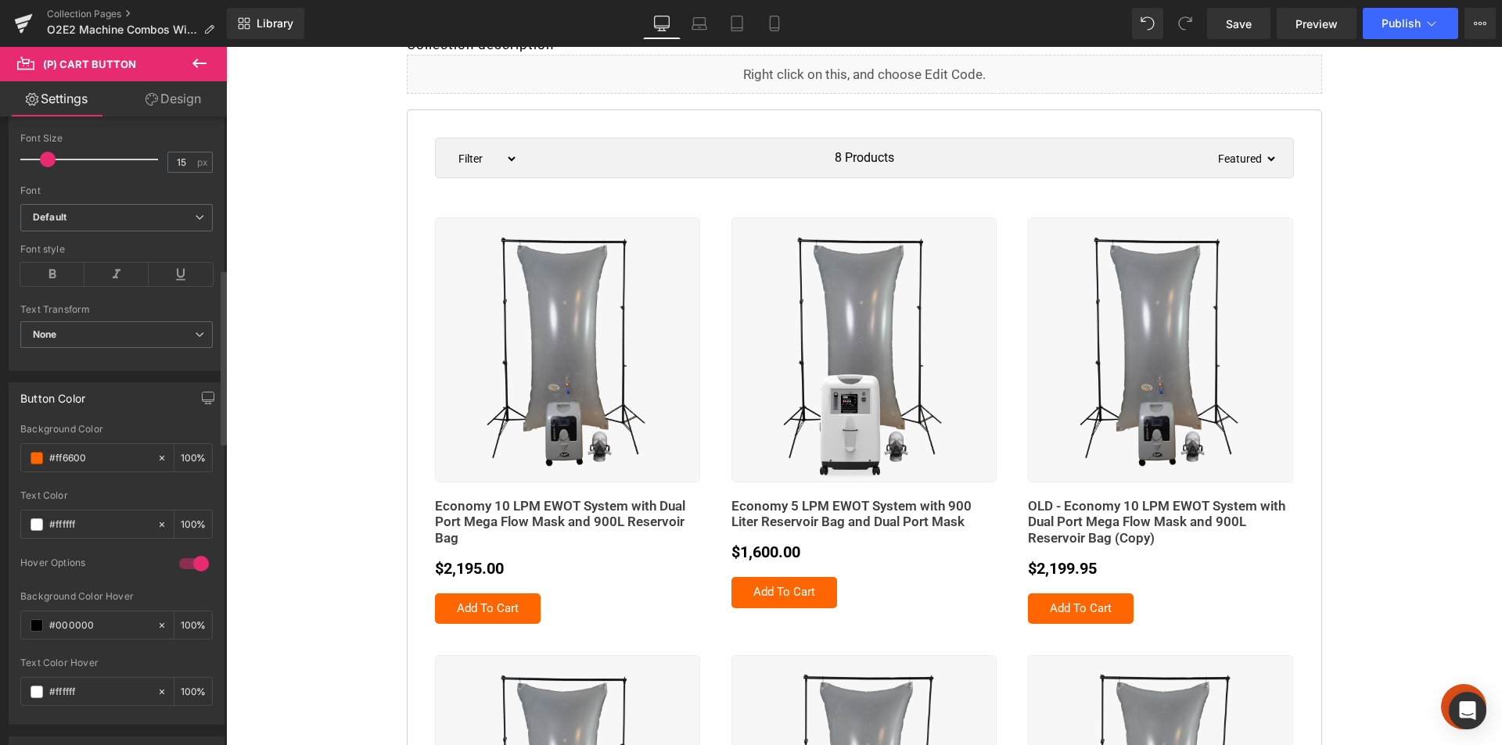
scroll to position [235, 0]
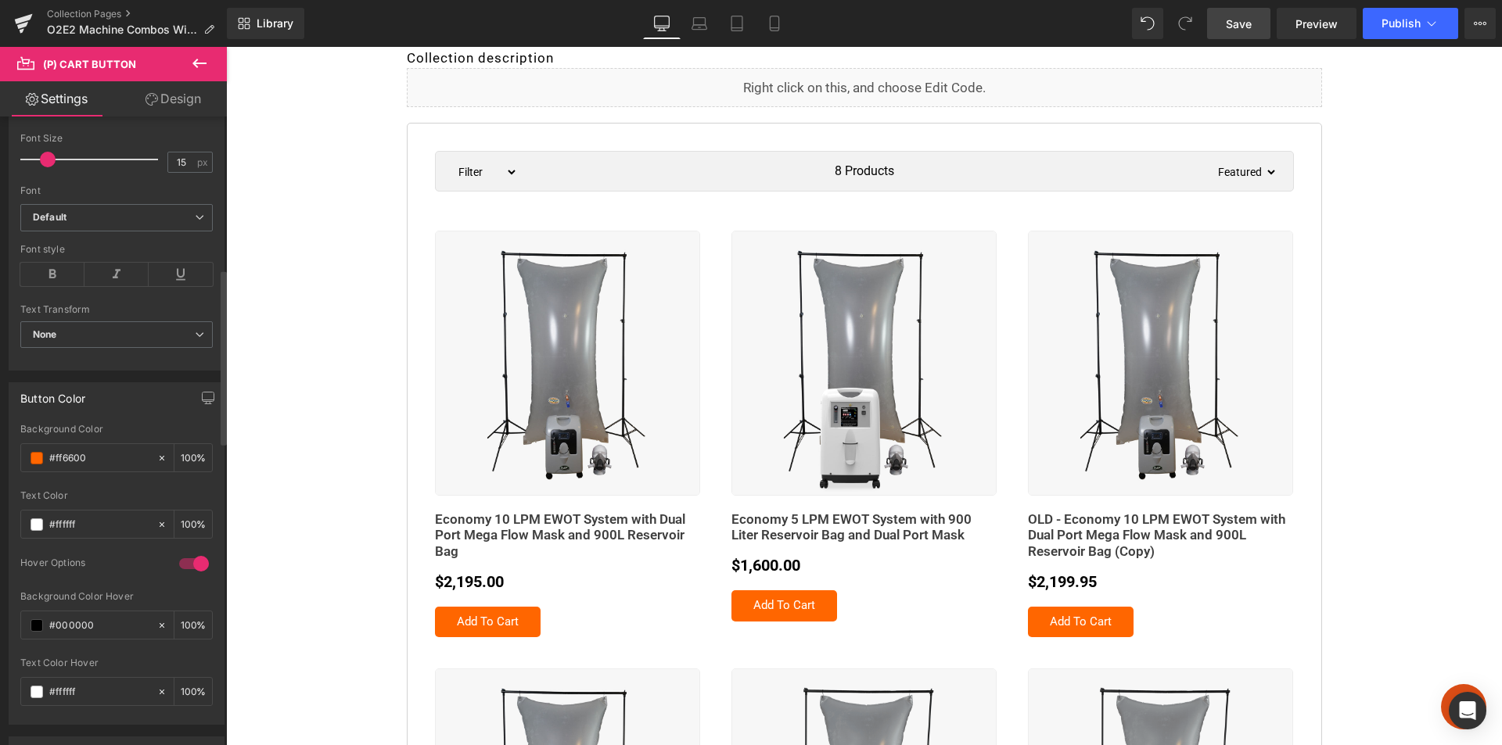
click at [1235, 19] on span "Save" at bounding box center [1239, 24] width 26 height 16
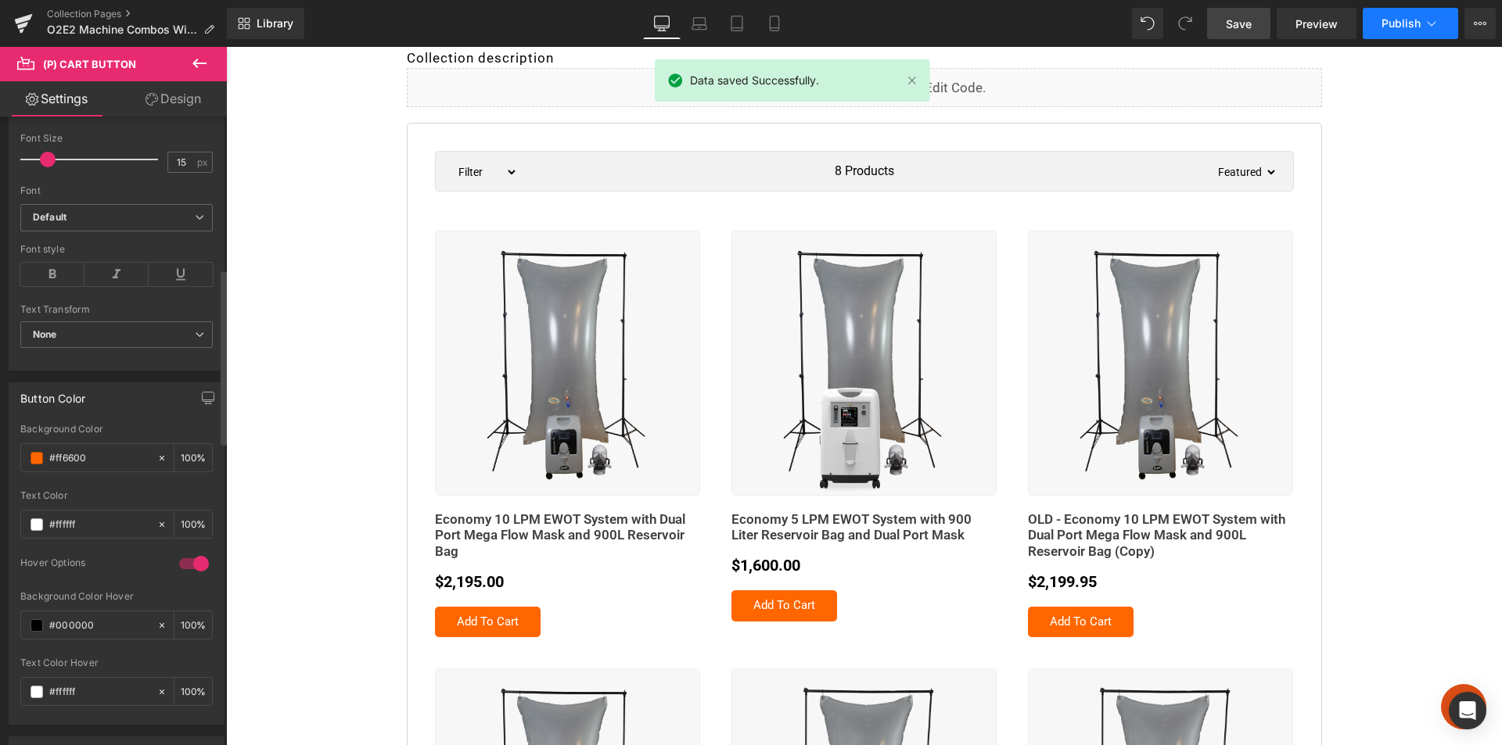
click at [1398, 32] on button "Publish" at bounding box center [1410, 23] width 95 height 31
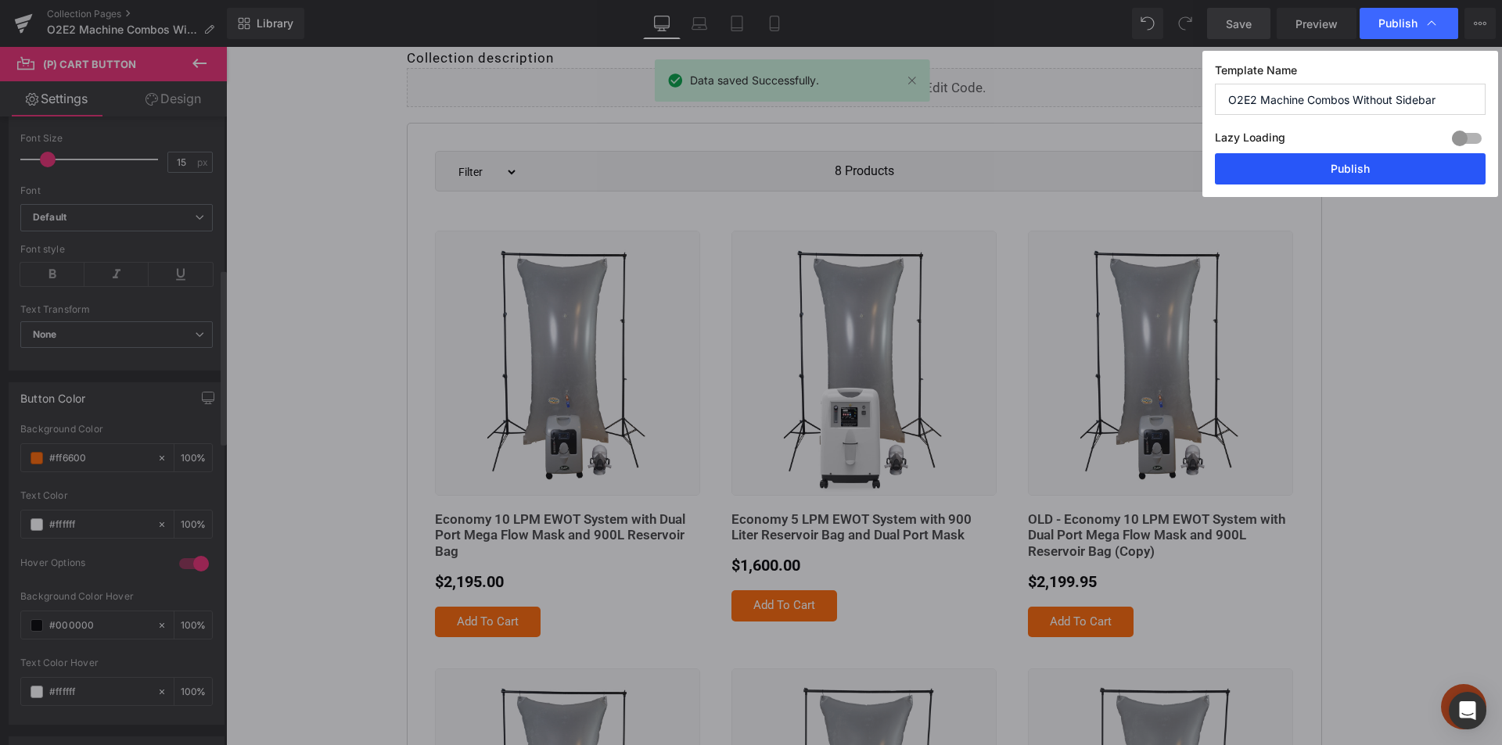
click at [1365, 169] on button "Publish" at bounding box center [1350, 168] width 271 height 31
